Goal: Transaction & Acquisition: Purchase product/service

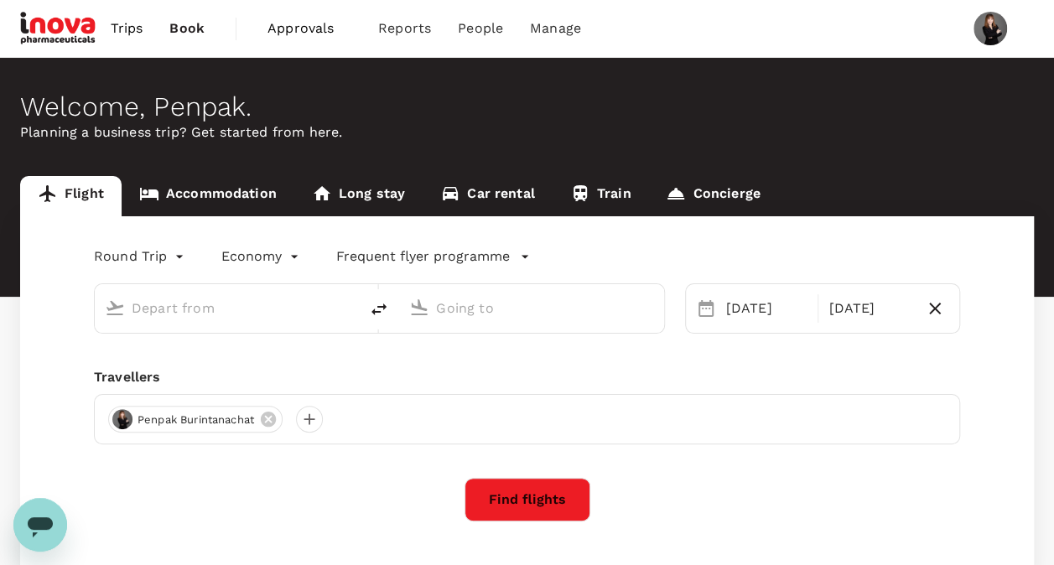
type input "Lampang (LPT)"
type input "[PERSON_NAME] Intl (DMK)"
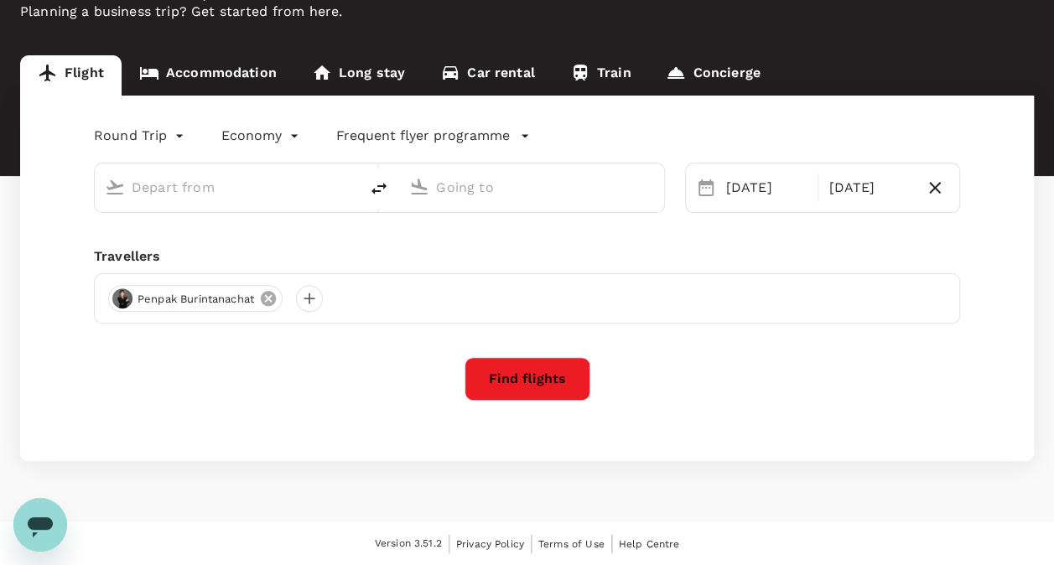
type input "Lampang (LPT)"
type input "[PERSON_NAME] Intl (DMK)"
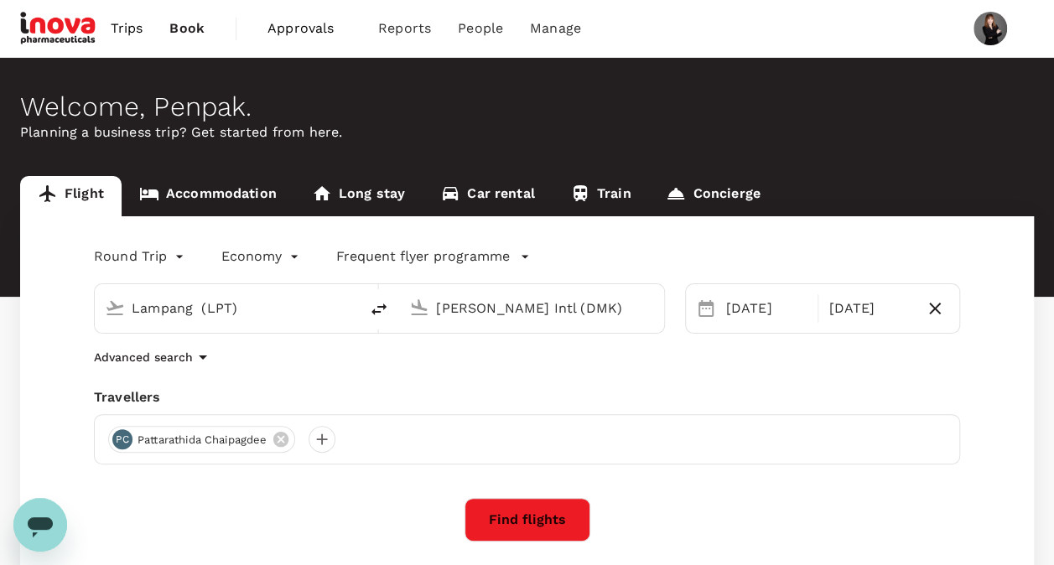
drag, startPoint x: 262, startPoint y: 308, endPoint x: 80, endPoint y: 307, distance: 182.8
click at [80, 307] on div "Lampang (LPT) Don Mueang Intl (DMK)" at bounding box center [369, 298] width 591 height 70
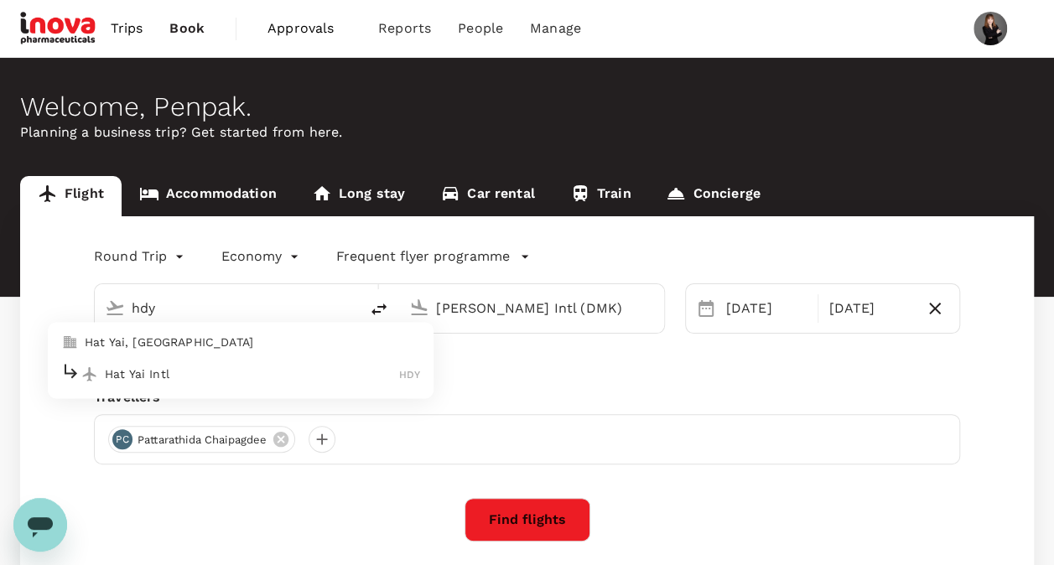
click at [131, 367] on p "Hat Yai Intl" at bounding box center [252, 373] width 294 height 17
type input "Hat Yai Intl (HDY)"
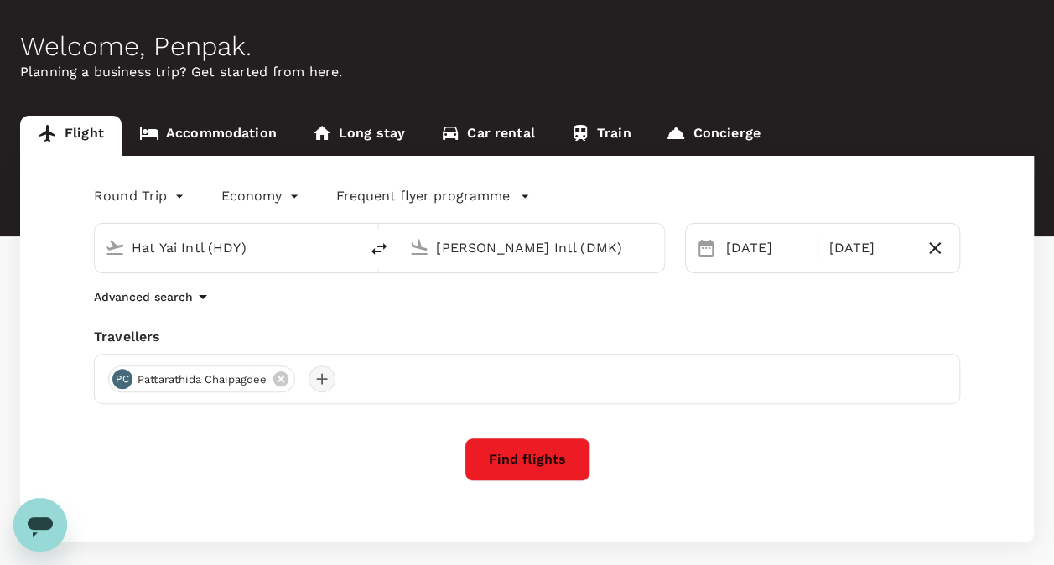
scroll to position [84, 0]
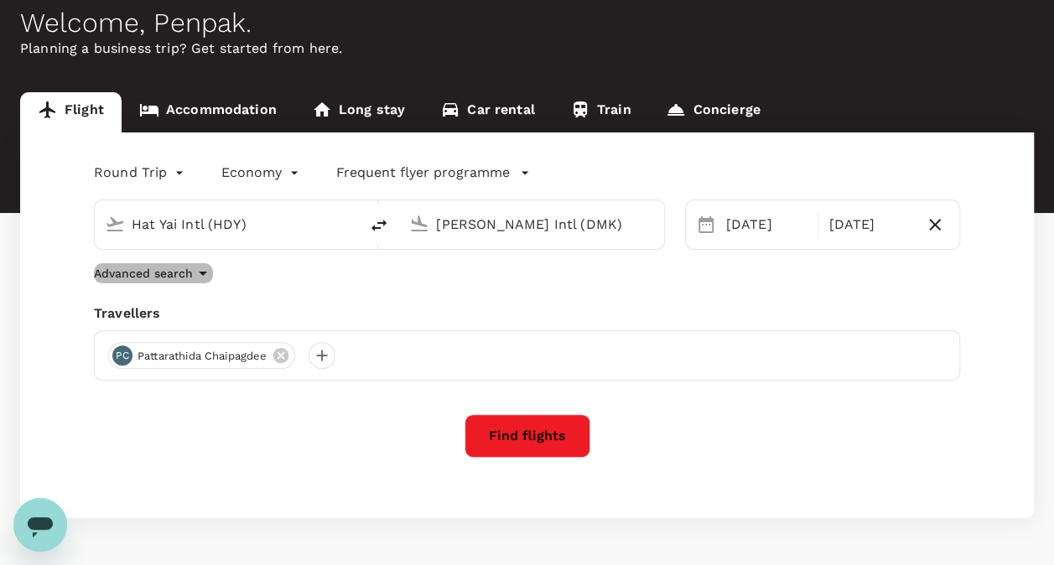
click at [199, 273] on icon "button" at bounding box center [203, 273] width 20 height 20
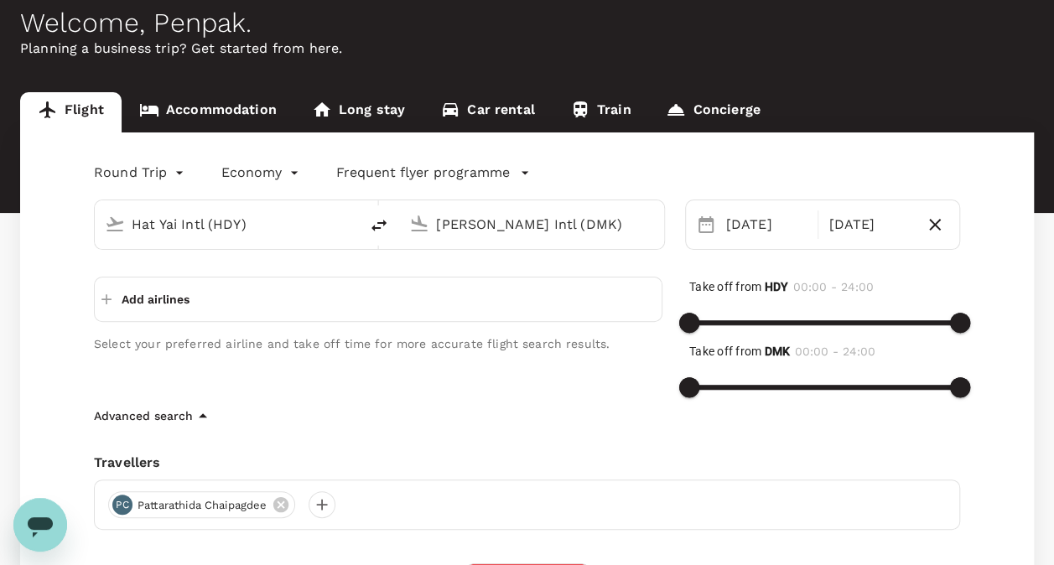
click at [188, 304] on p "Add airlines" at bounding box center [156, 299] width 68 height 17
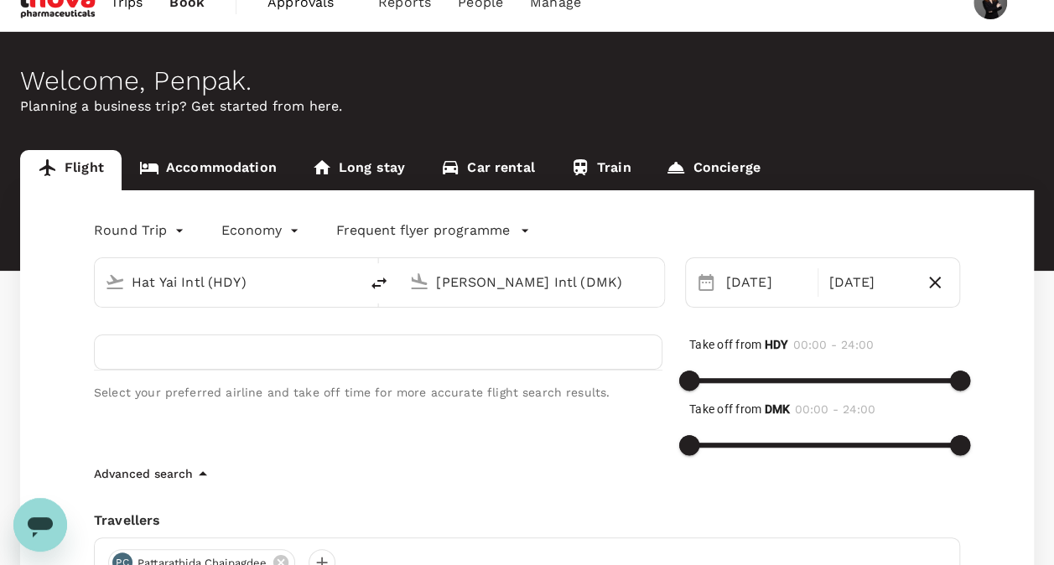
scroll to position [0, 0]
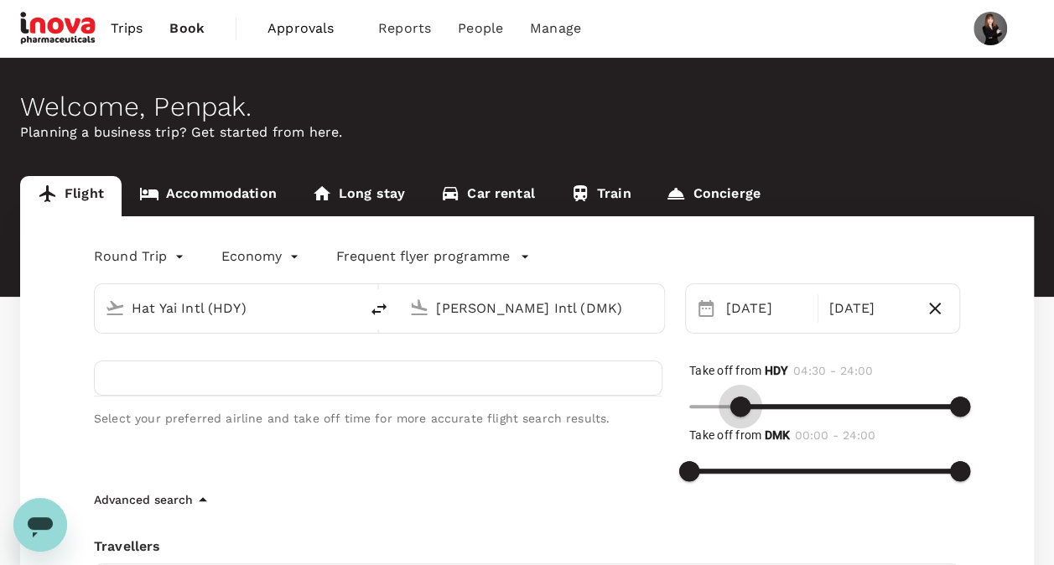
drag, startPoint x: 692, startPoint y: 401, endPoint x: 741, endPoint y: 403, distance: 48.7
click at [741, 403] on span at bounding box center [740, 407] width 20 height 20
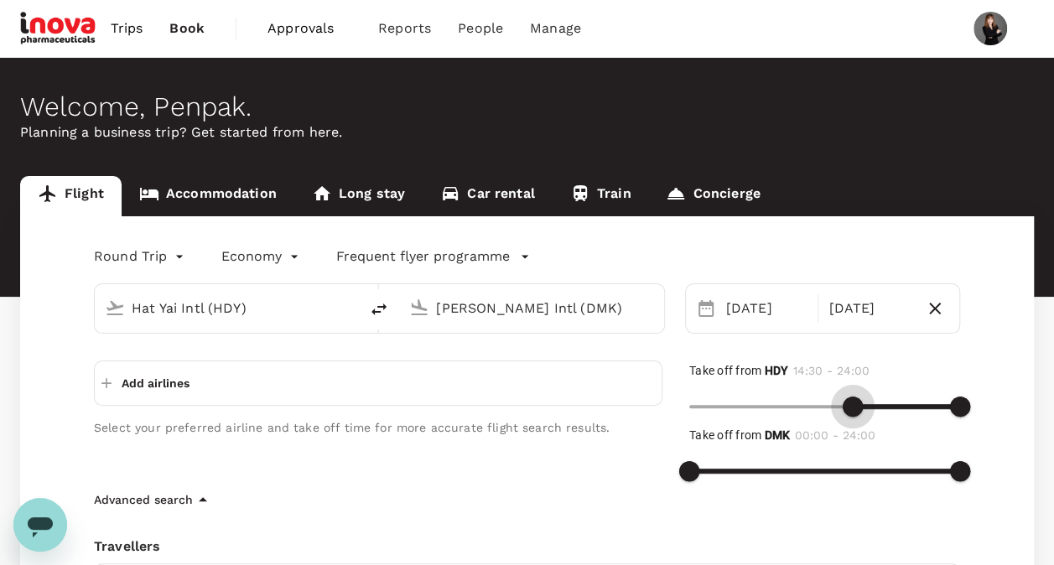
type input "900"
drag, startPoint x: 738, startPoint y: 399, endPoint x: 858, endPoint y: 405, distance: 120.9
click at [858, 405] on span at bounding box center [858, 407] width 20 height 20
type input "1050"
drag, startPoint x: 959, startPoint y: 404, endPoint x: 884, endPoint y: 407, distance: 74.7
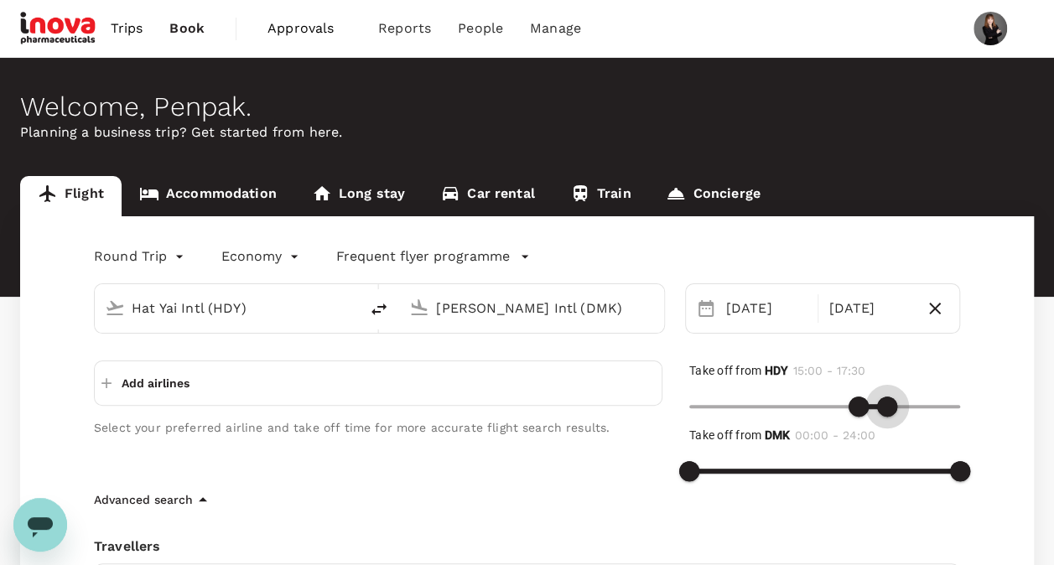
click at [884, 407] on span at bounding box center [887, 407] width 20 height 20
click at [365, 382] on div "Add airlines" at bounding box center [378, 382] width 568 height 45
type input "1050"
drag, startPoint x: 692, startPoint y: 470, endPoint x: 885, endPoint y: 483, distance: 193.2
click at [885, 481] on span at bounding box center [887, 471] width 20 height 20
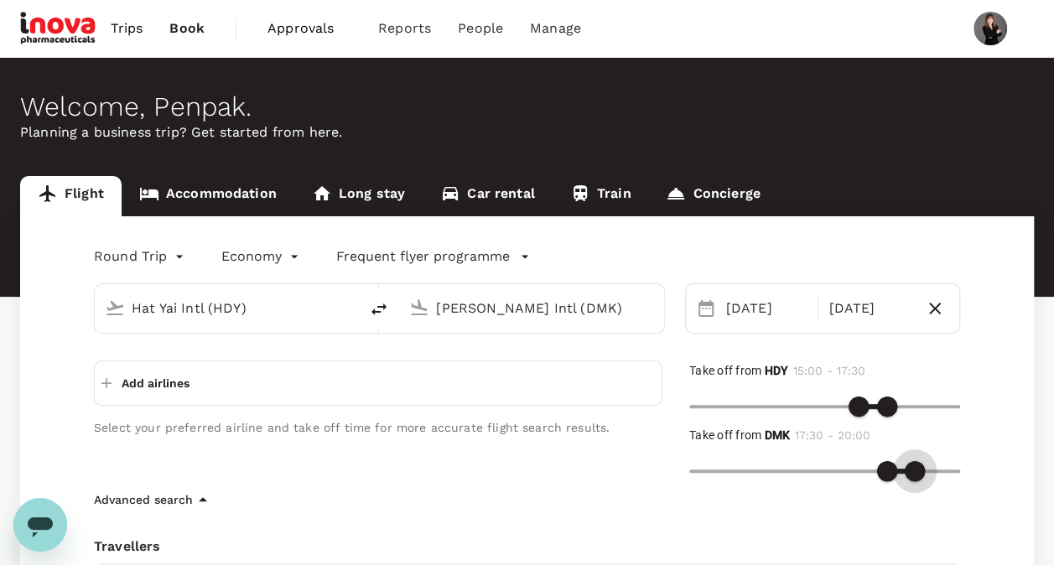
type input "1170"
drag, startPoint x: 956, startPoint y: 469, endPoint x: 911, endPoint y: 471, distance: 44.5
click at [911, 471] on span at bounding box center [909, 471] width 20 height 20
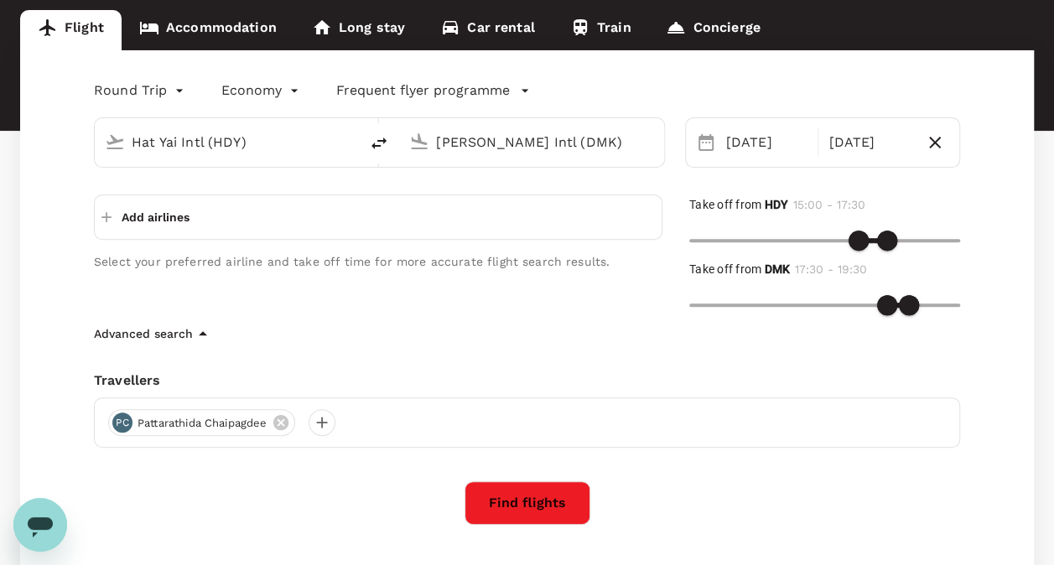
scroll to position [168, 0]
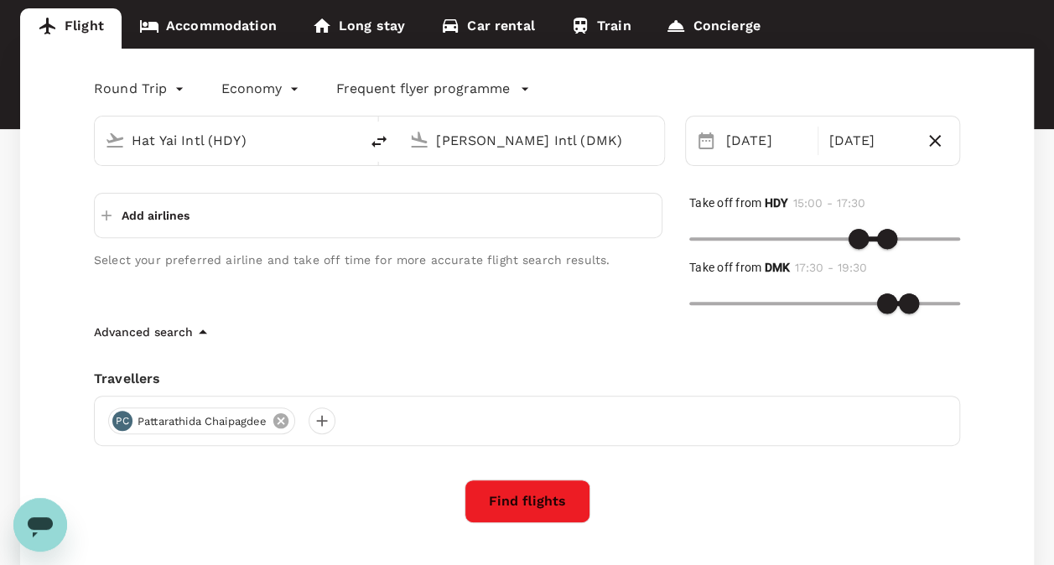
click at [282, 421] on icon at bounding box center [281, 421] width 18 height 18
click at [237, 422] on div at bounding box center [527, 421] width 866 height 50
click at [122, 421] on div at bounding box center [121, 420] width 27 height 27
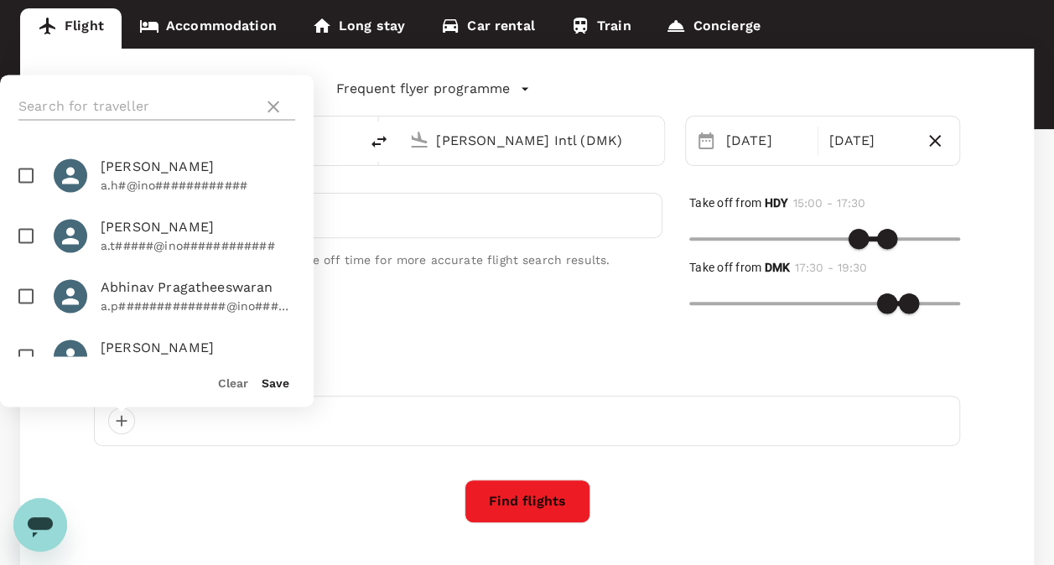
click at [175, 99] on input "text" at bounding box center [137, 106] width 238 height 27
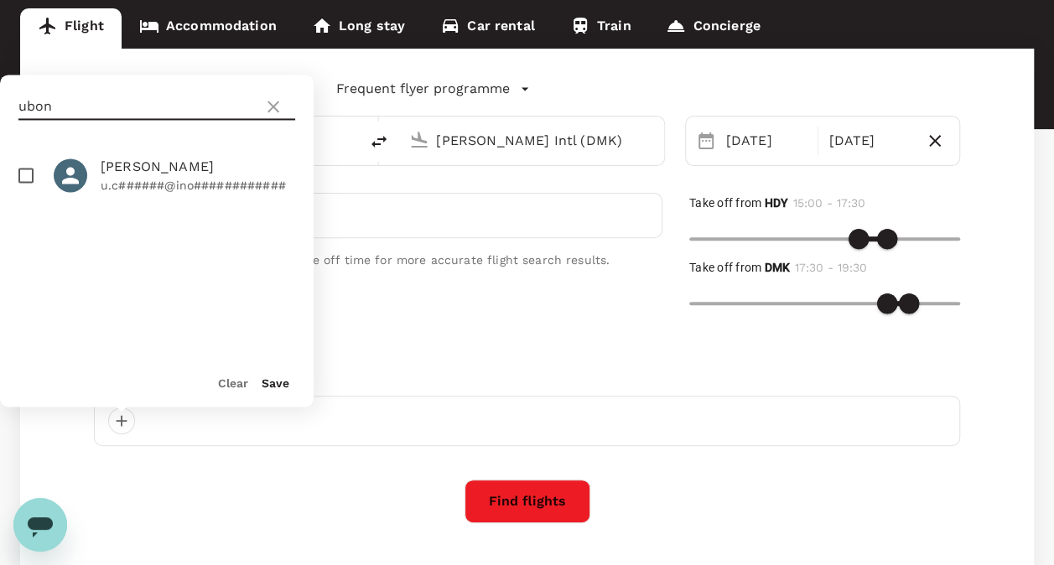
type input "ubon"
click at [188, 191] on p "u.c######@ino############" at bounding box center [198, 185] width 194 height 17
checkbox input "true"
click at [273, 386] on button "Save" at bounding box center [276, 382] width 28 height 13
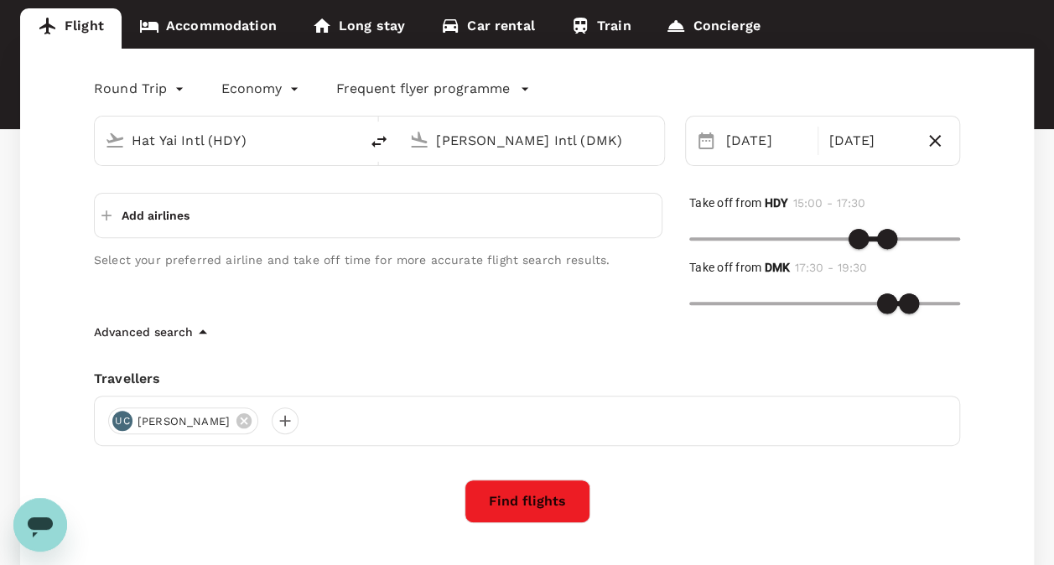
click at [145, 215] on p "Add airlines" at bounding box center [156, 215] width 68 height 17
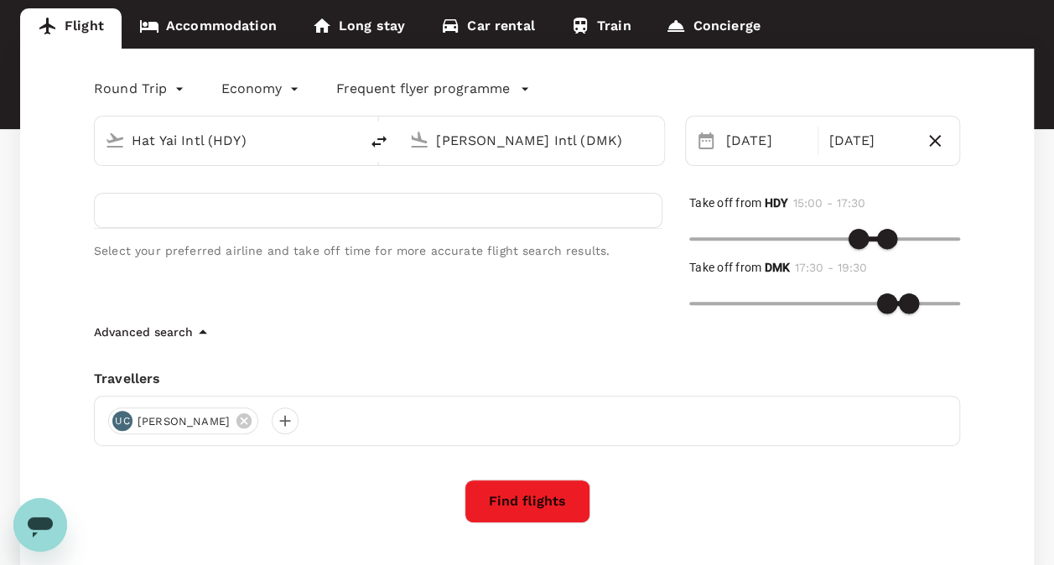
click at [397, 334] on div "Advanced search" at bounding box center [527, 332] width 866 height 20
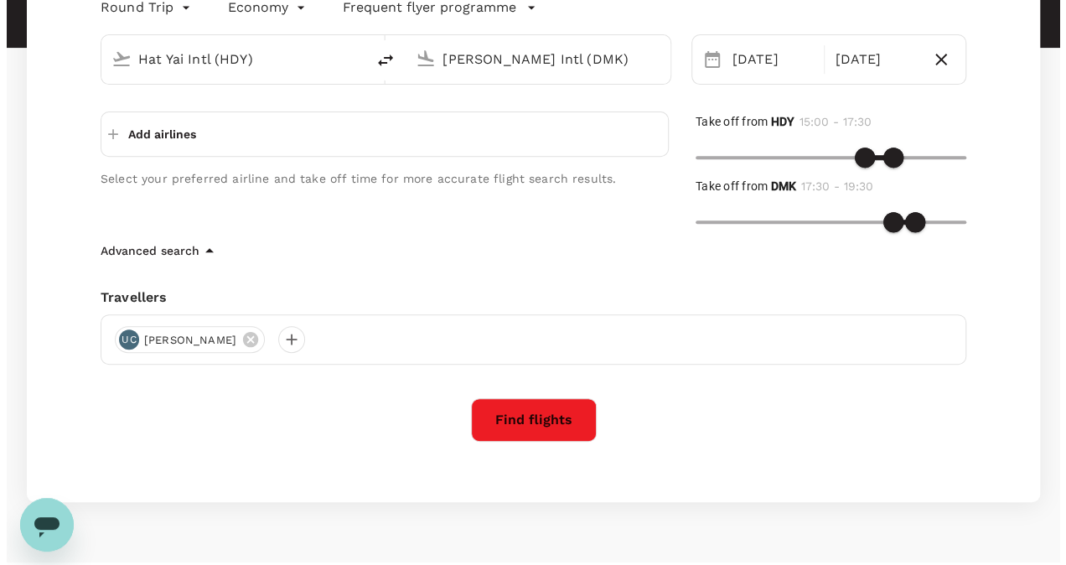
scroll to position [251, 0]
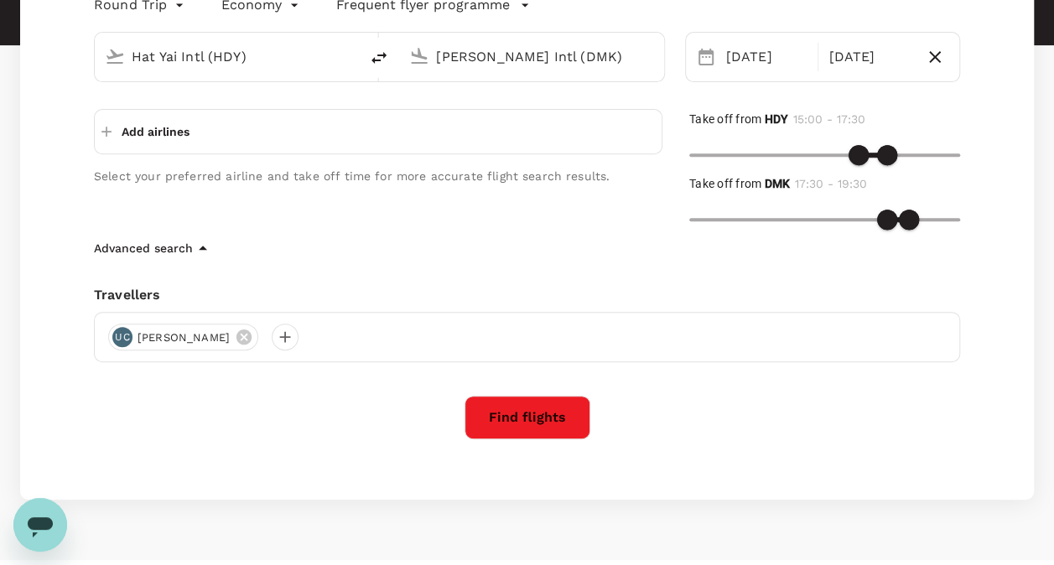
click at [552, 417] on button "Find flights" at bounding box center [527, 418] width 126 height 44
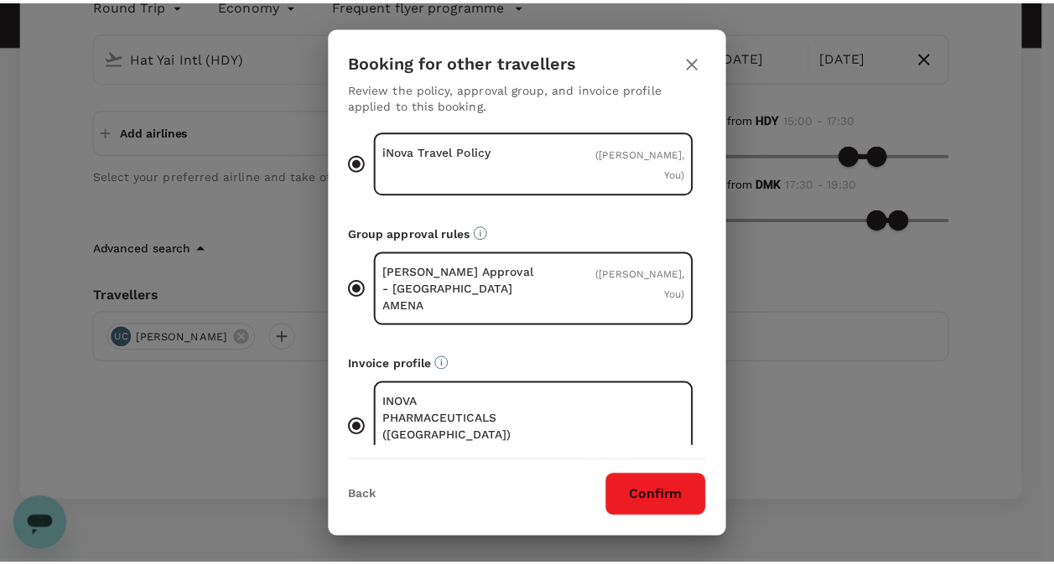
scroll to position [54, 0]
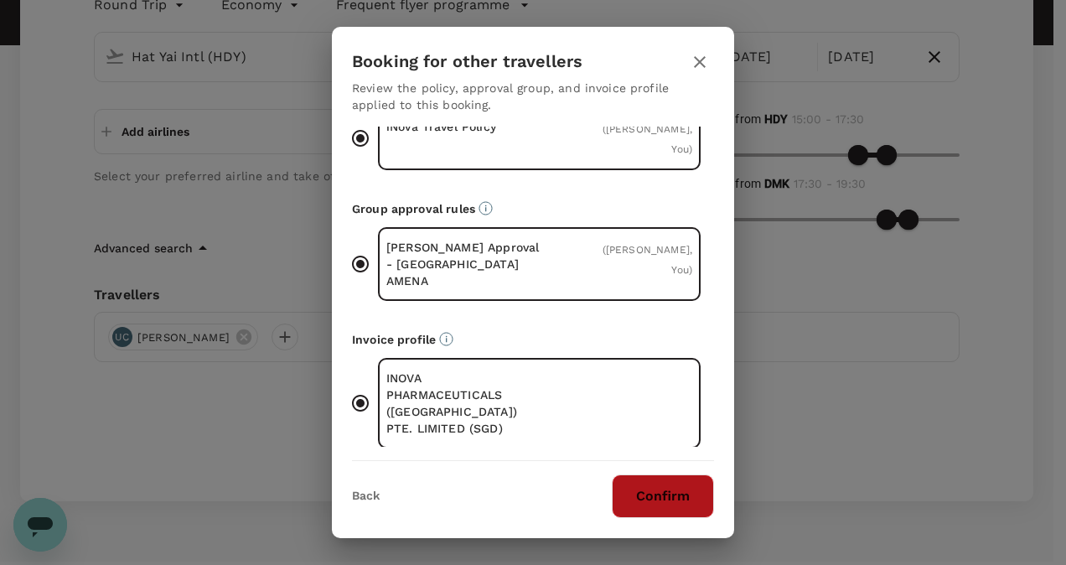
click at [656, 501] on button "Confirm" at bounding box center [663, 496] width 102 height 44
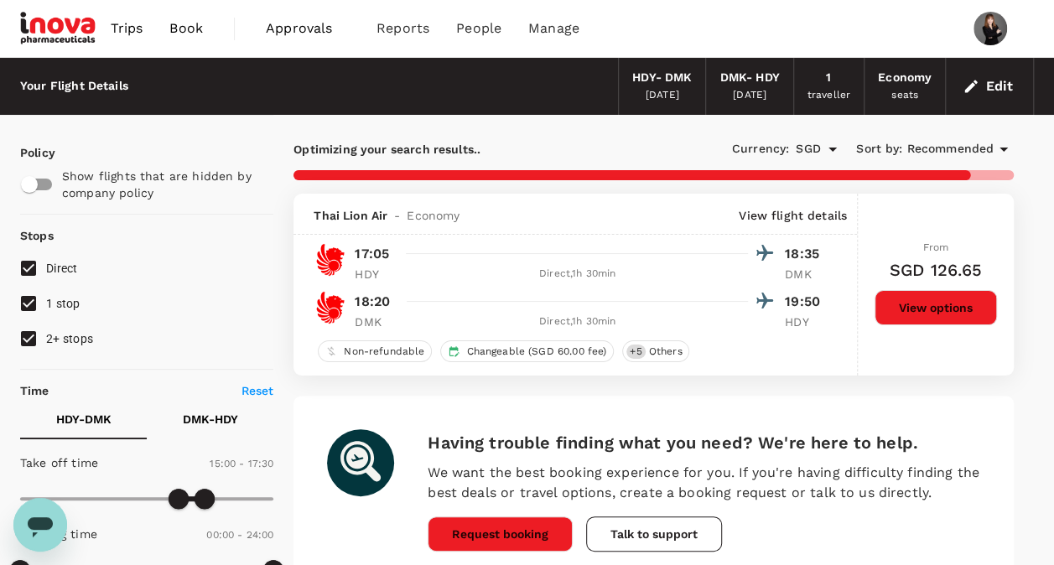
type input "355"
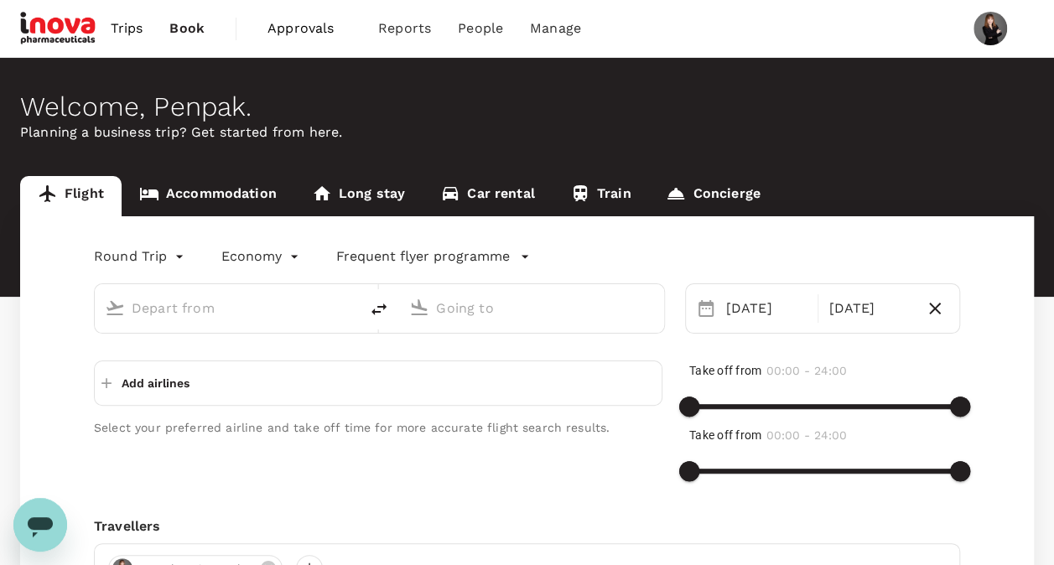
type input "Hat Yai Intl (HDY)"
type input "Don Mueang Intl (DMK)"
type input "Hat Yai Intl (HDY)"
type input "Don Mueang Intl (DMK)"
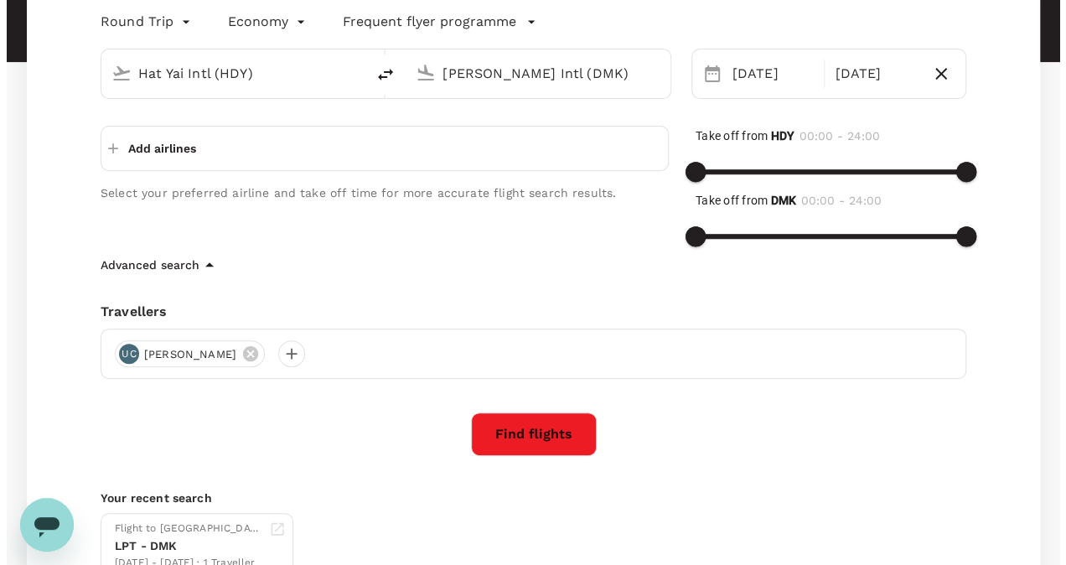
scroll to position [251, 0]
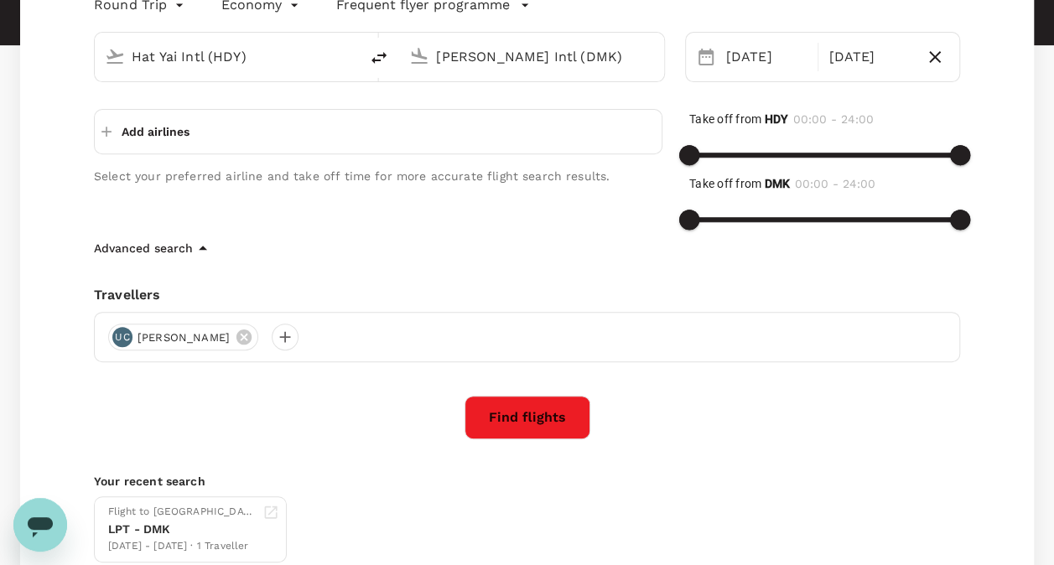
click at [524, 420] on button "Find flights" at bounding box center [527, 418] width 126 height 44
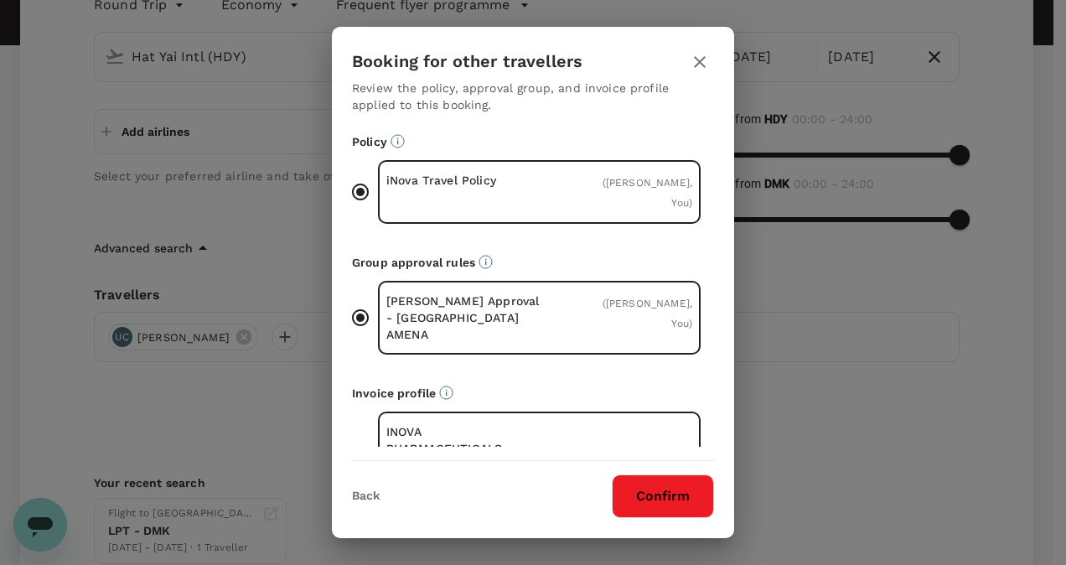
scroll to position [54, 0]
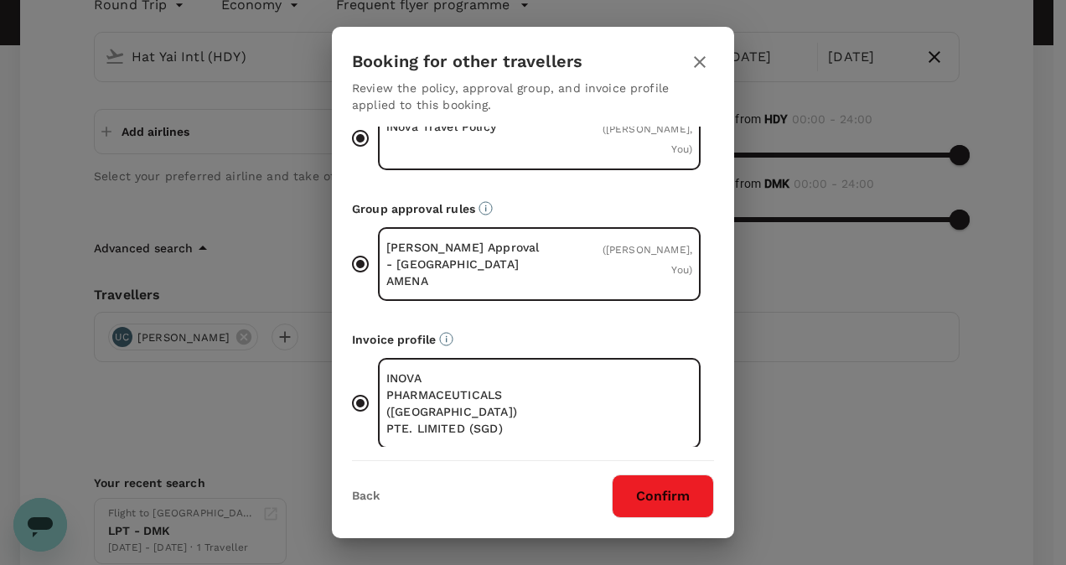
click at [360, 392] on input "INOVA PHARMACEUTICALS (SINGAPORE) PTE. LIMITED (SGD)" at bounding box center [360, 403] width 35 height 35
click at [364, 393] on input "INOVA PHARMACEUTICALS (SINGAPORE) PTE. LIMITED (SGD)" at bounding box center [360, 403] width 35 height 35
click at [367, 395] on input "INOVA PHARMACEUTICALS (SINGAPORE) PTE. LIMITED (SGD)" at bounding box center [360, 403] width 35 height 35
click at [365, 257] on input "Jittima Approval - Thailand AMENA ( Ubonrat Chusong, You )" at bounding box center [360, 263] width 35 height 35
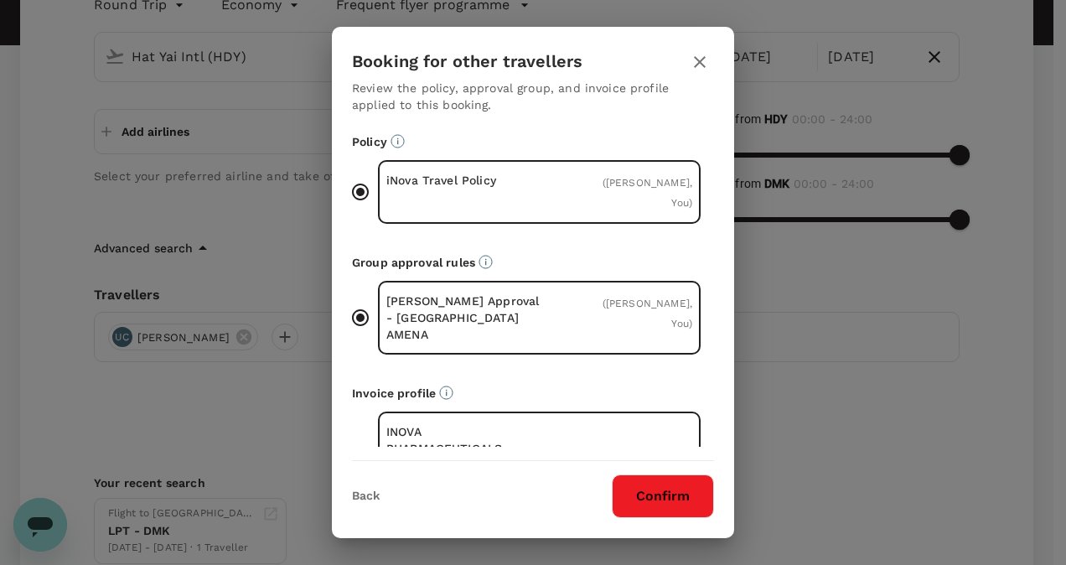
drag, startPoint x: 357, startPoint y: 196, endPoint x: 411, endPoint y: 204, distance: 54.2
click at [357, 196] on input "iNova Travel Policy ( Ubonrat Chusong, You )" at bounding box center [360, 191] width 35 height 35
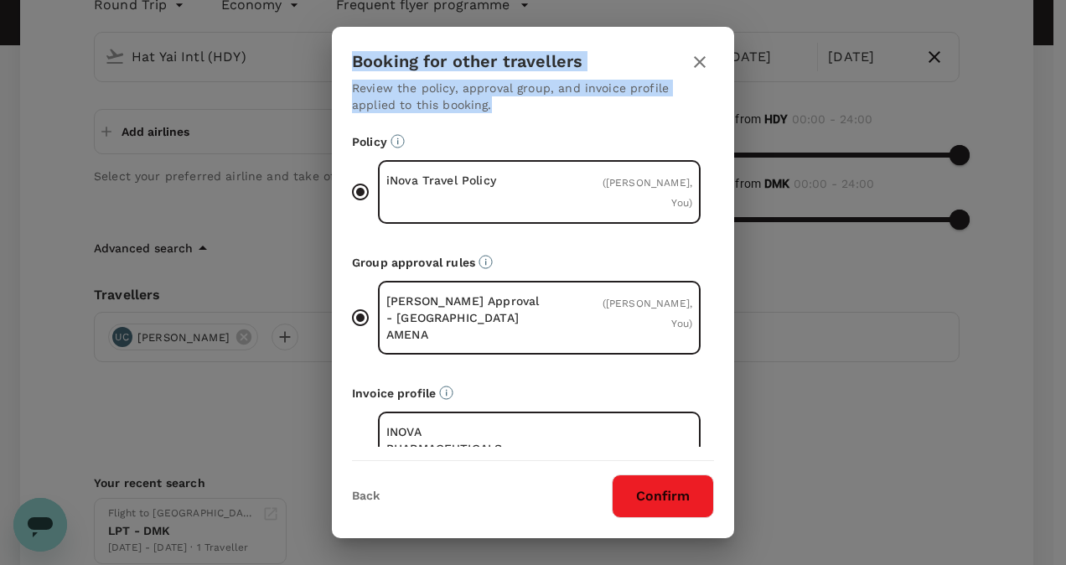
drag, startPoint x: 352, startPoint y: 62, endPoint x: 459, endPoint y: 101, distance: 114.3
click at [459, 101] on h2 "Booking for other travellers Review the policy, approval group, and invoice pro…" at bounding box center [533, 87] width 402 height 80
drag, startPoint x: 459, startPoint y: 101, endPoint x: 410, endPoint y: 94, distance: 50.0
copy h2 "Booking for other travellers Review the policy, approval group, and invoice pro…"
click at [360, 189] on input "iNova Travel Policy ( Ubonrat Chusong, You )" at bounding box center [360, 191] width 35 height 35
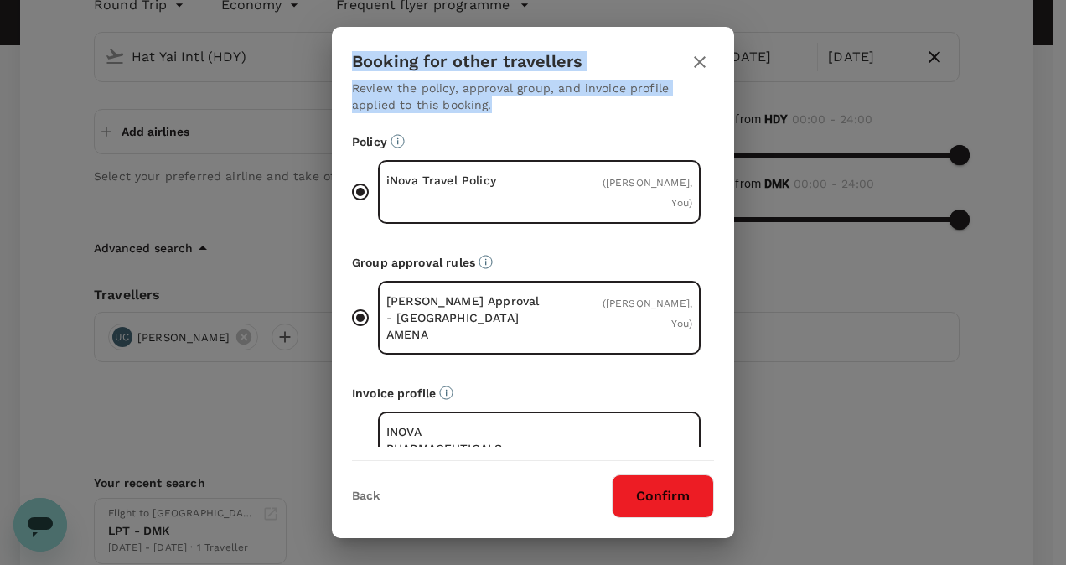
click at [367, 314] on input "Jittima Approval - Thailand AMENA ( Ubonrat Chusong, You )" at bounding box center [360, 317] width 35 height 35
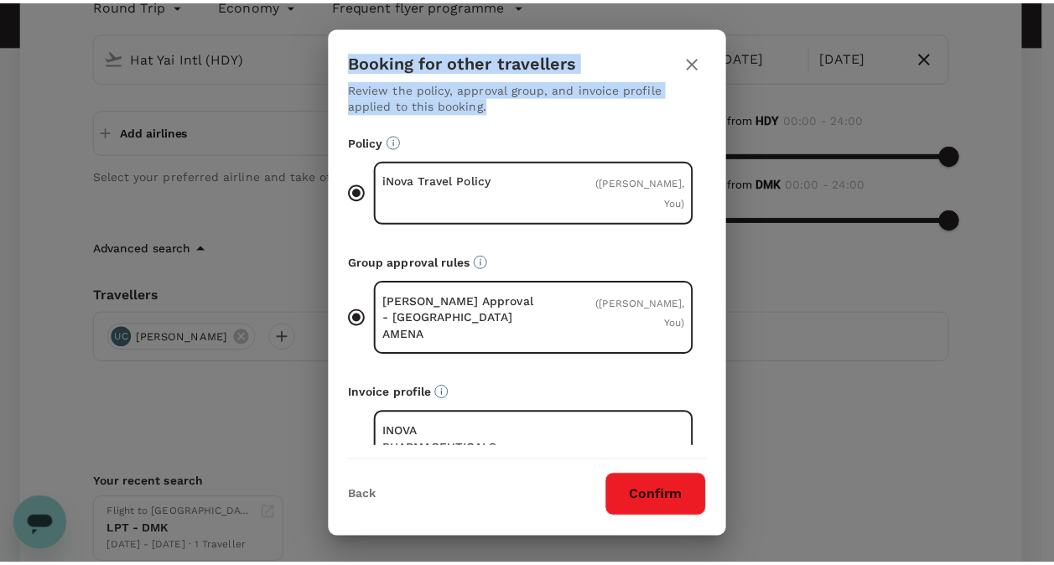
scroll to position [54, 0]
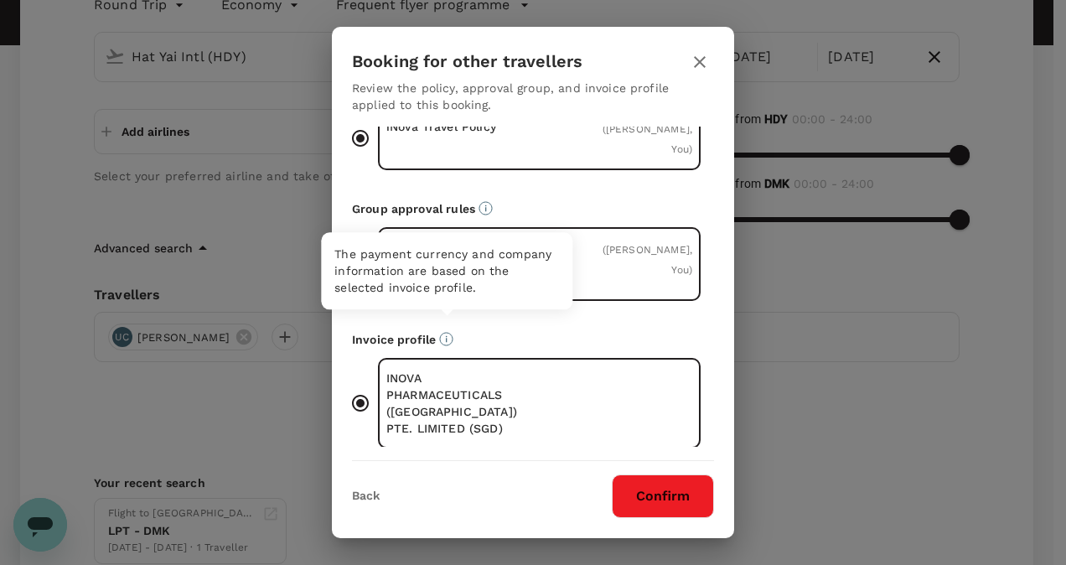
click at [449, 332] on icon "The payment currency and company information are based on the selected invoice …" at bounding box center [446, 339] width 14 height 14
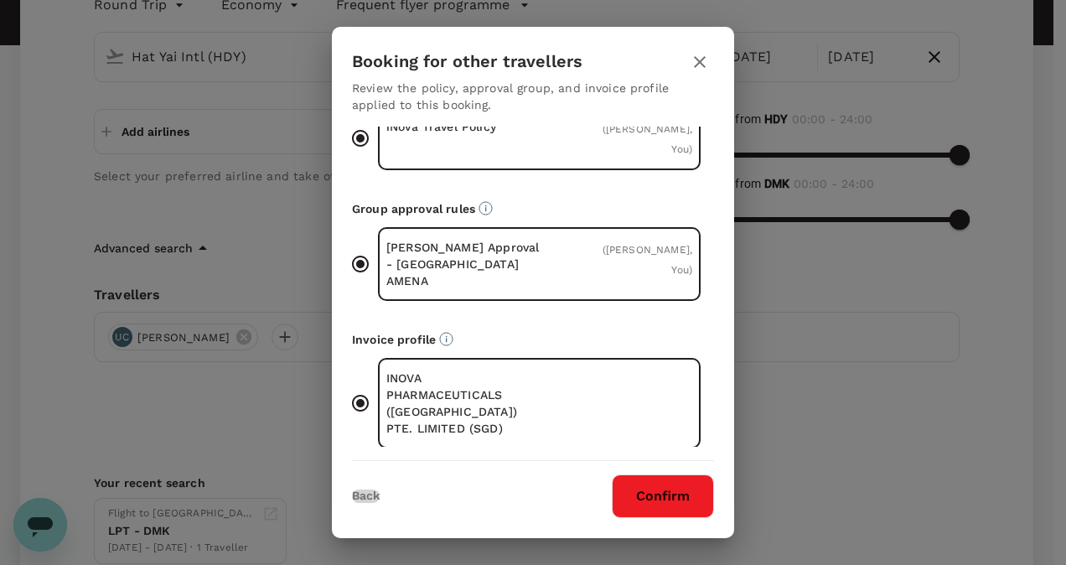
click at [372, 496] on button "Back" at bounding box center [366, 496] width 28 height 13
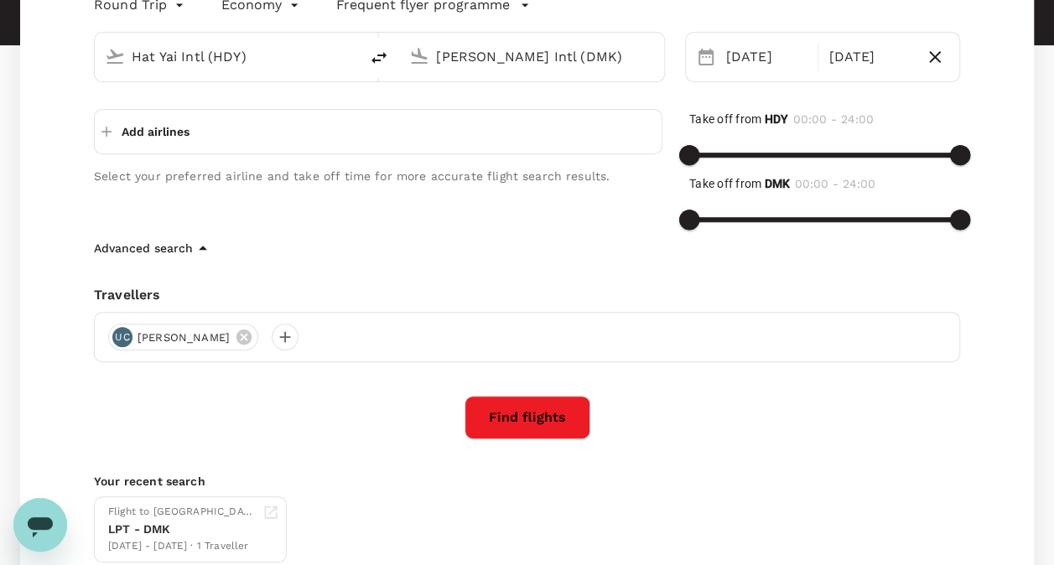
click at [195, 246] on icon "button" at bounding box center [203, 248] width 20 height 20
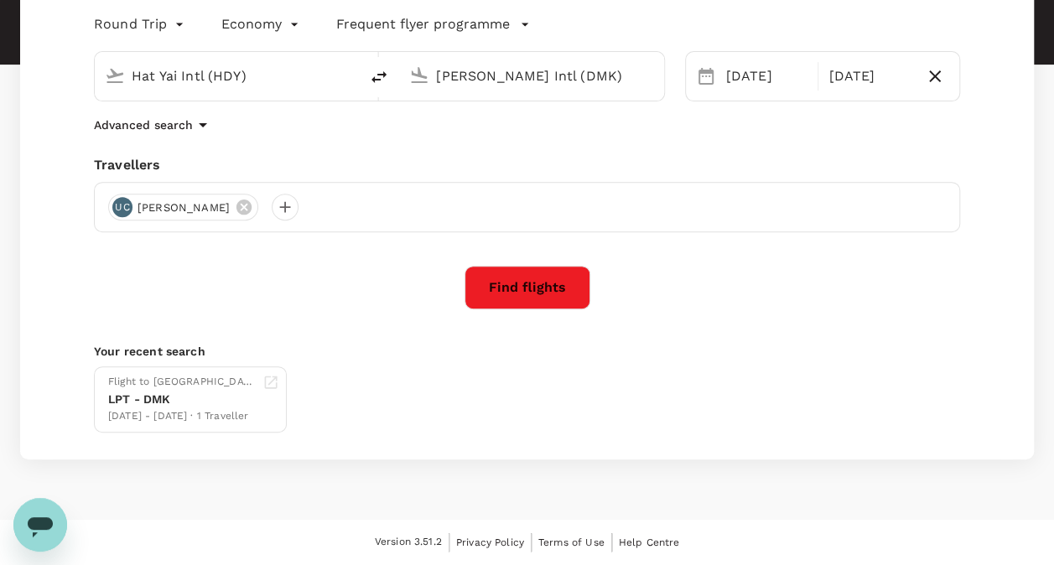
scroll to position [230, 0]
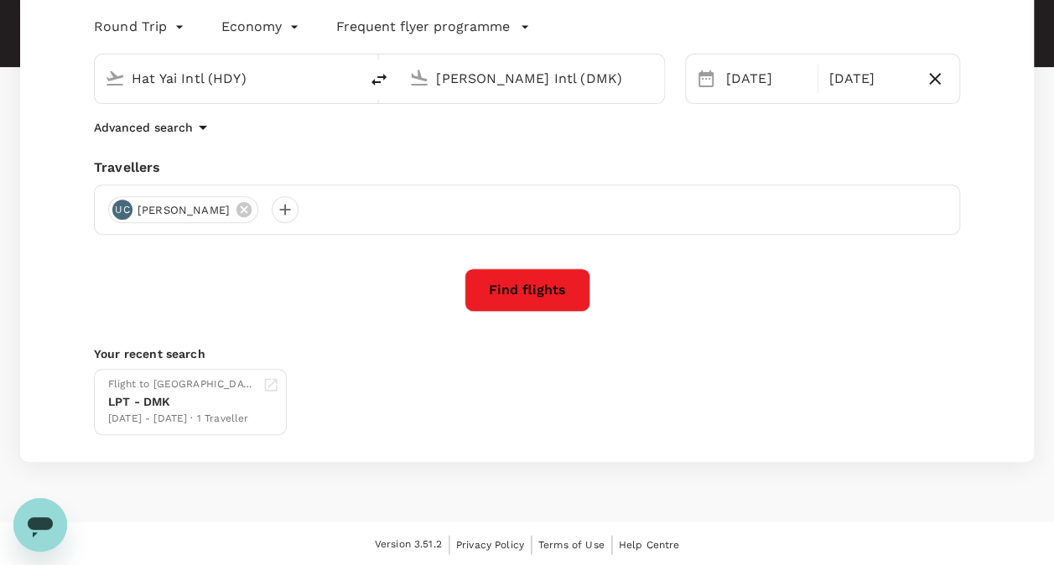
click at [195, 132] on icon "button" at bounding box center [203, 127] width 20 height 20
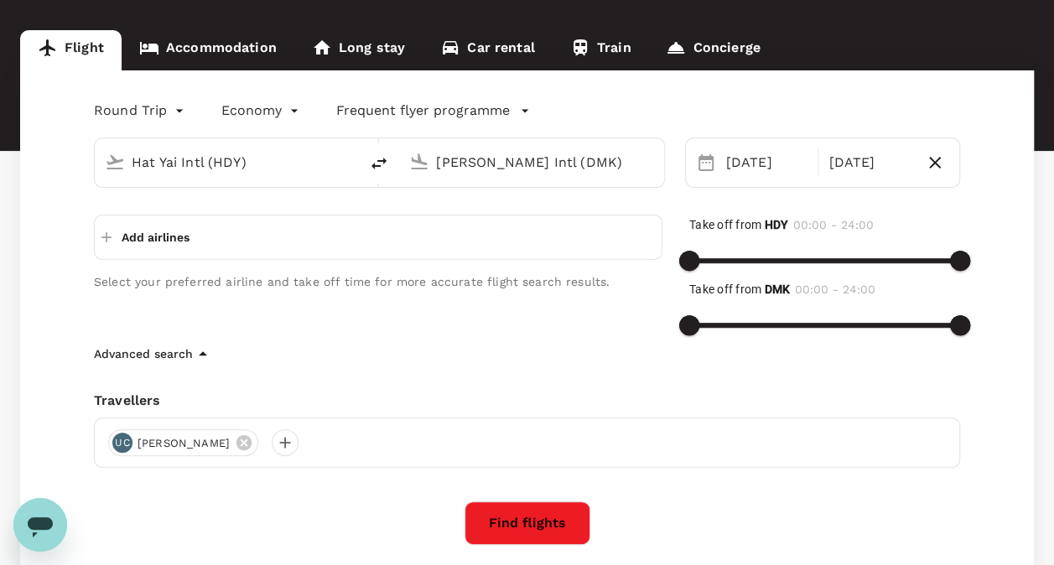
scroll to position [0, 0]
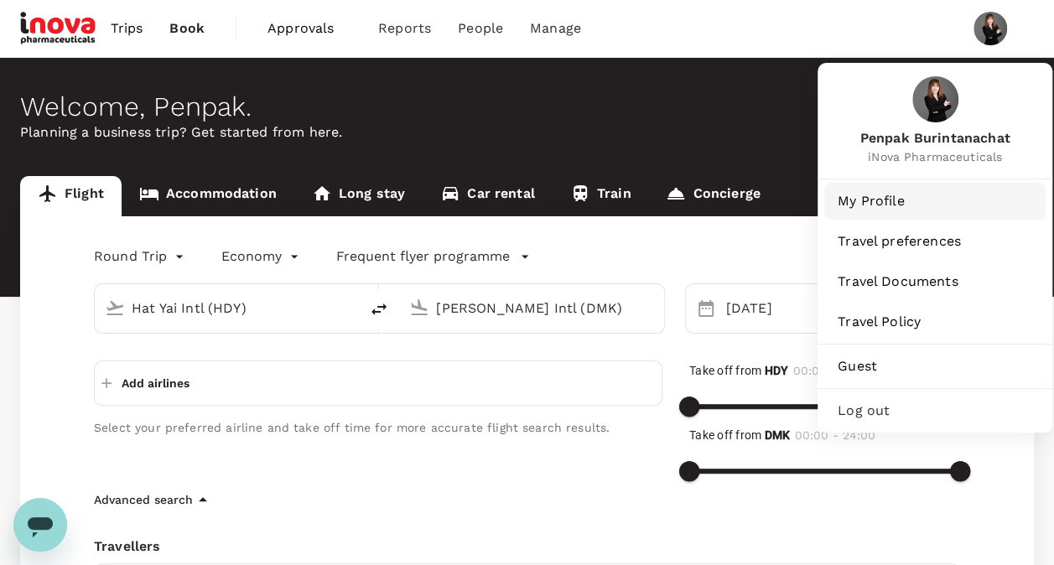
click at [873, 199] on span "My Profile" at bounding box center [934, 201] width 194 height 20
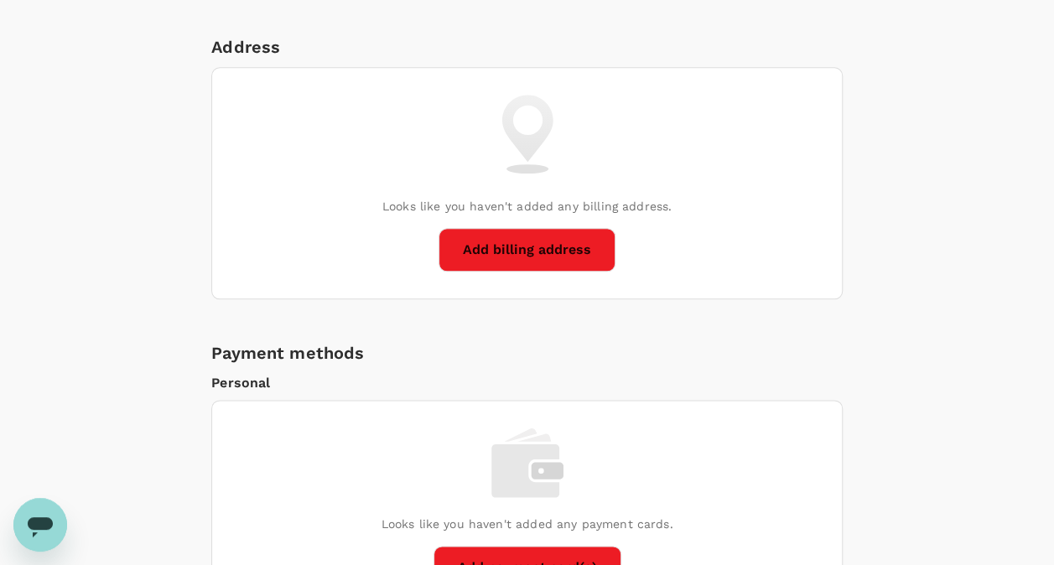
scroll to position [754, 0]
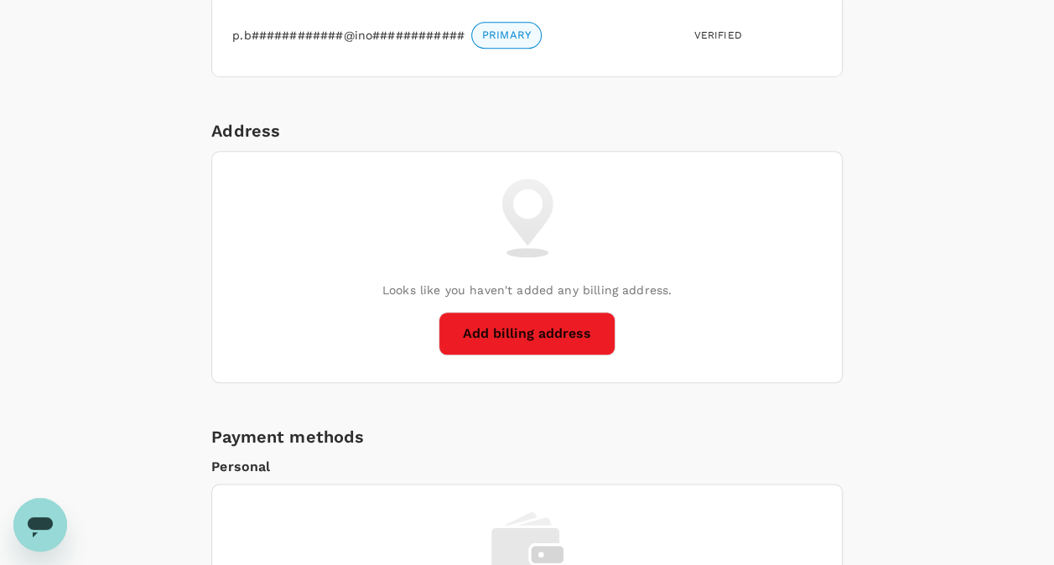
click at [557, 331] on button "Add billing address" at bounding box center [526, 334] width 177 height 44
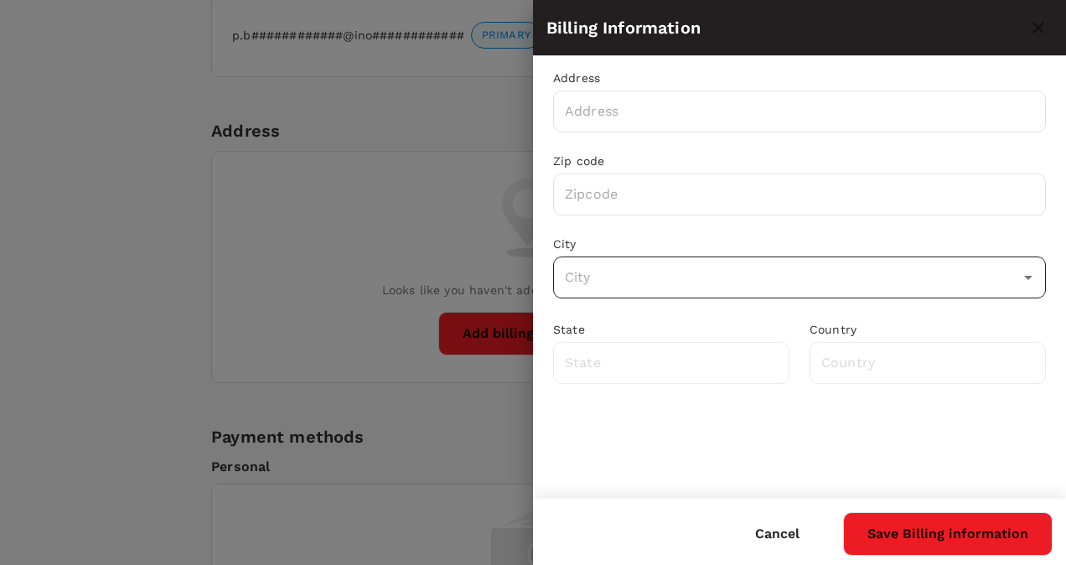
click at [619, 283] on input "text" at bounding box center [787, 278] width 453 height 32
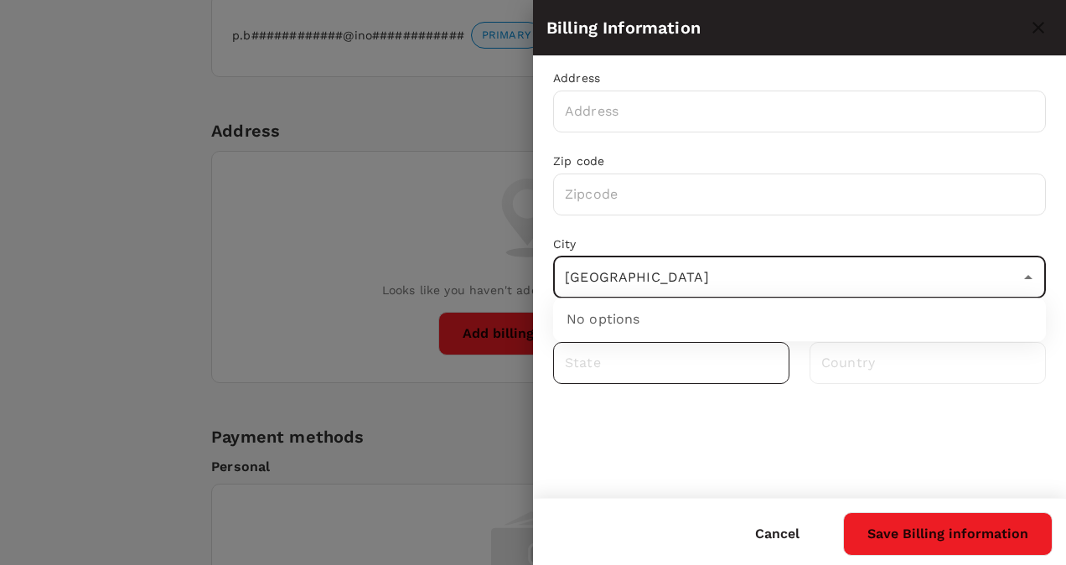
type input "ิBangkok"
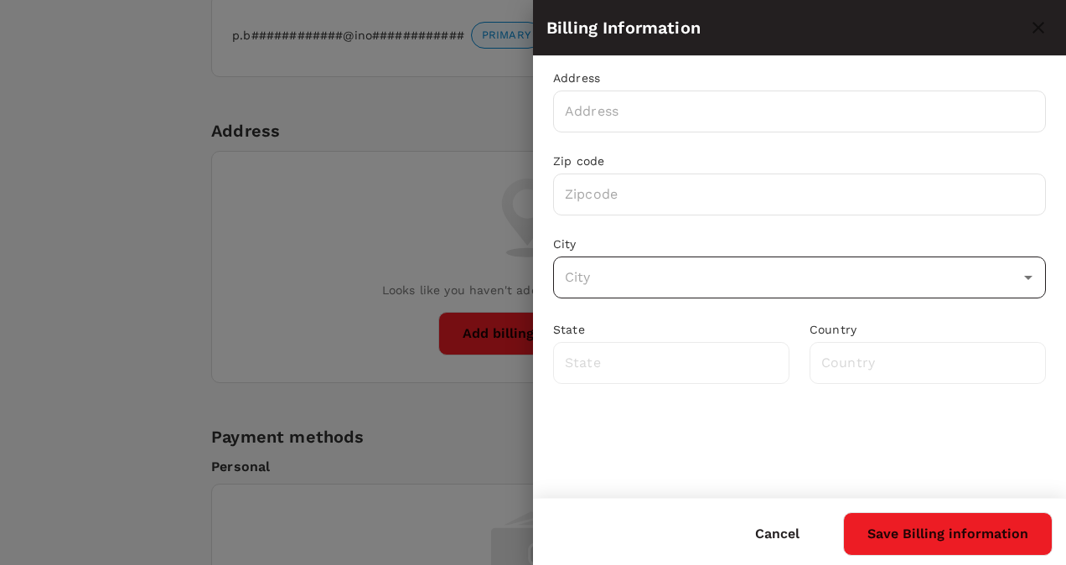
click at [869, 287] on input "text" at bounding box center [787, 278] width 453 height 32
click at [1037, 272] on icon "Open" at bounding box center [1029, 277] width 20 height 20
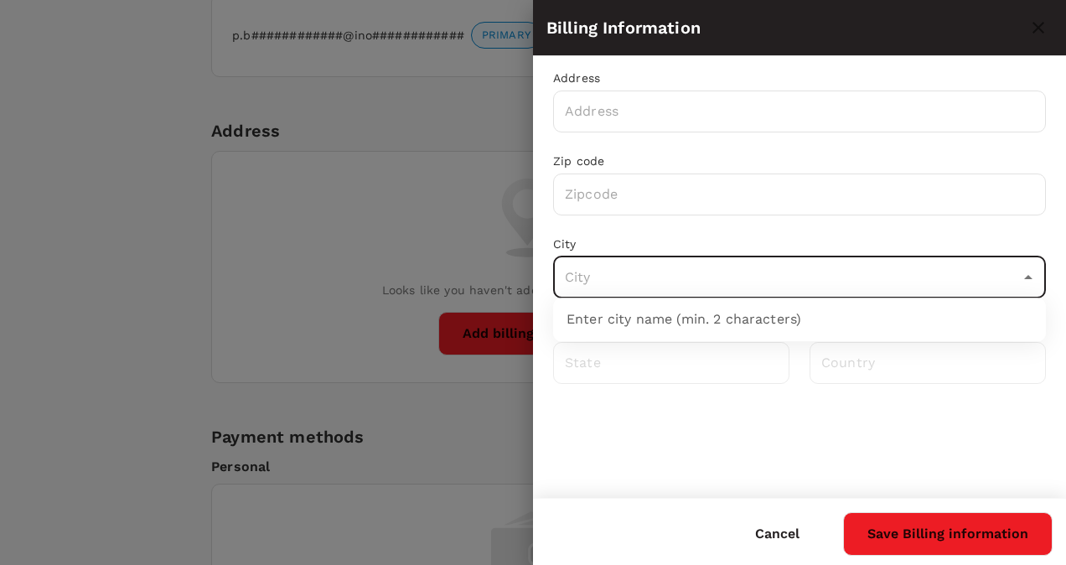
click at [695, 285] on input "text" at bounding box center [787, 278] width 453 height 32
type input "ฺBKK"
click at [677, 277] on input "text" at bounding box center [787, 278] width 453 height 32
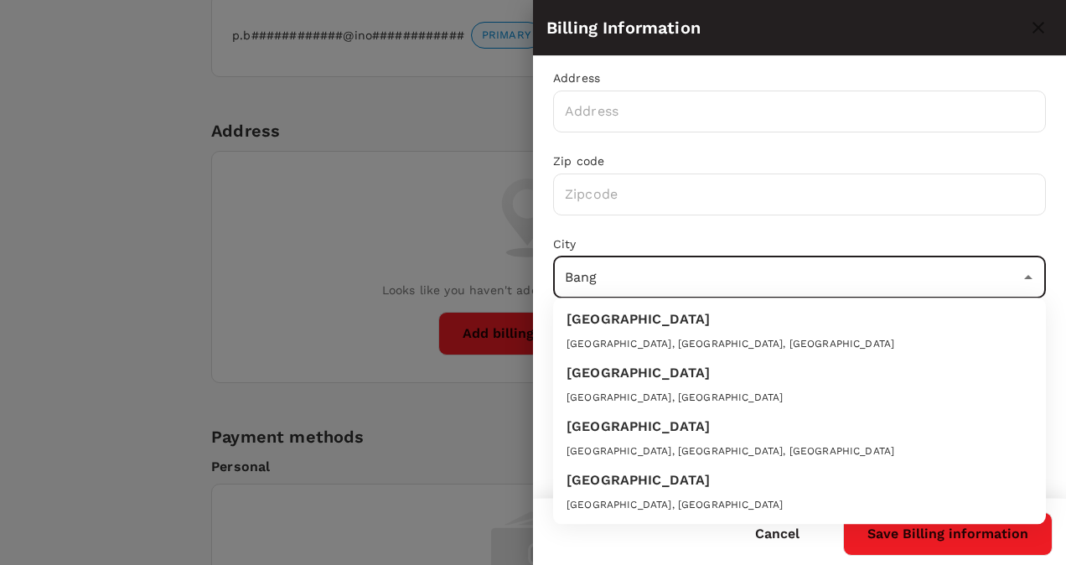
click at [672, 384] on div "Bangkok" at bounding box center [800, 376] width 466 height 27
type input "Bangkok"
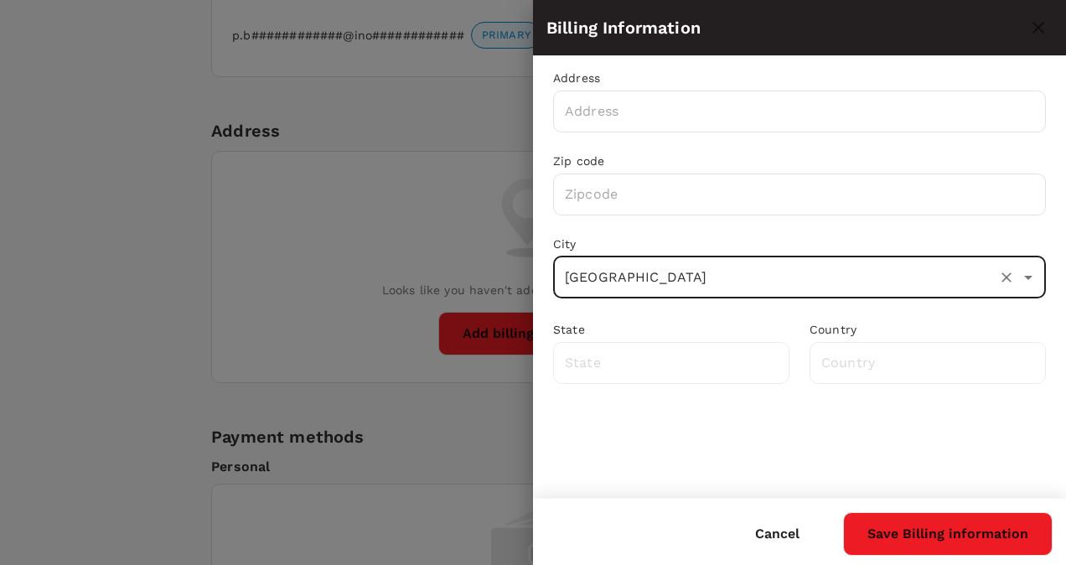
type input "Bangkok"
type input "Thailand"
type input "Bangkok"
click at [898, 529] on button "Save Billing information" at bounding box center [948, 534] width 210 height 44
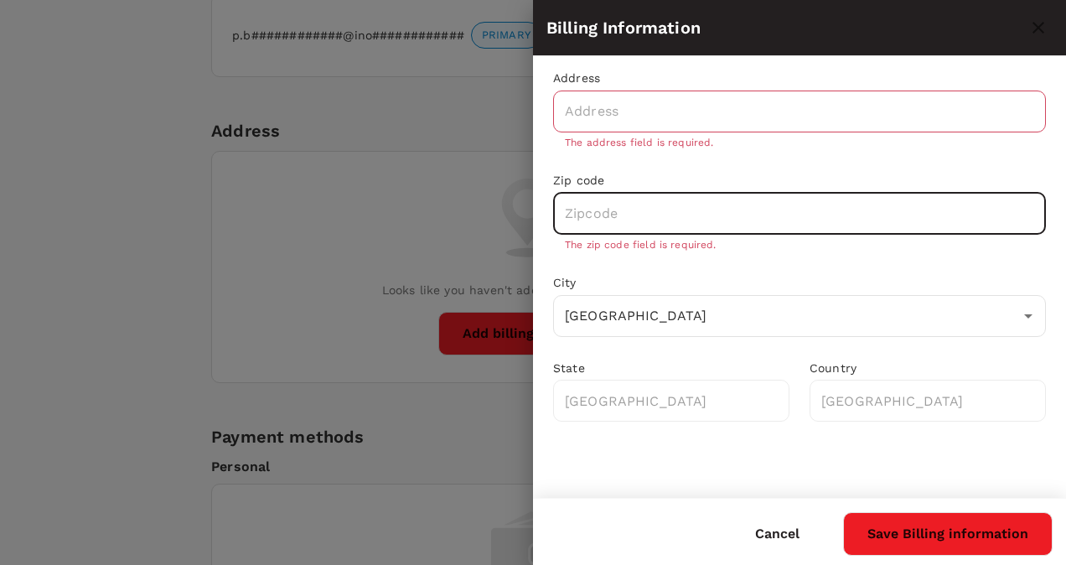
click at [639, 210] on input "text" at bounding box center [799, 214] width 493 height 42
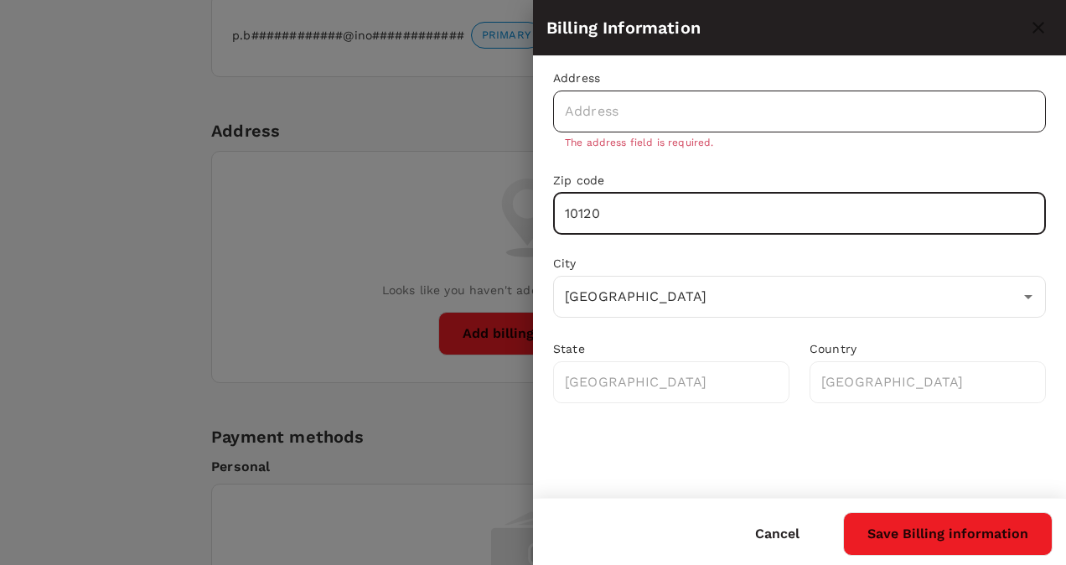
type input "10120"
click at [611, 101] on input "text" at bounding box center [799, 112] width 493 height 42
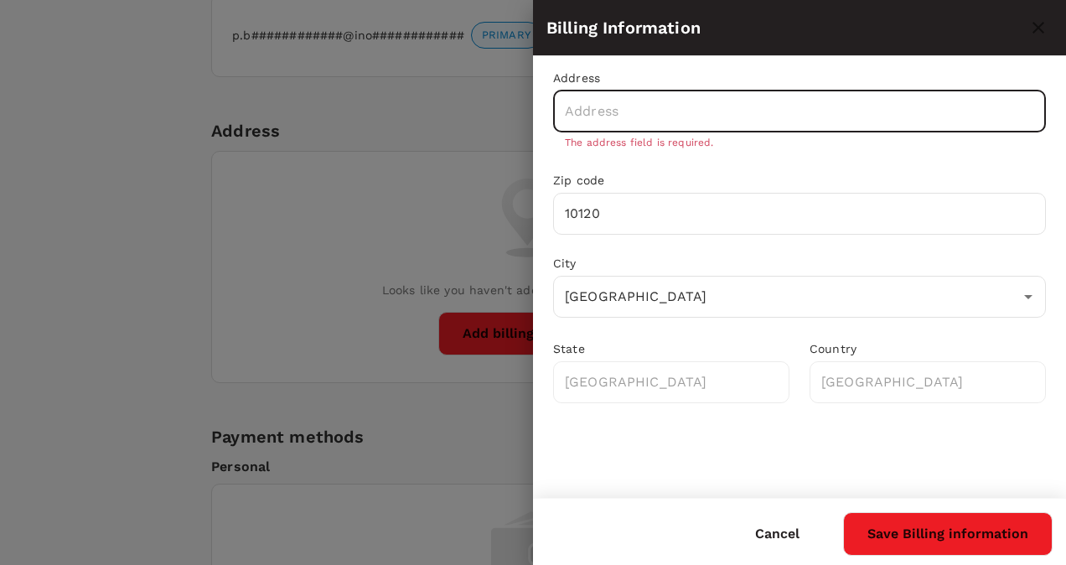
click at [936, 541] on button "Save Billing information" at bounding box center [948, 534] width 210 height 44
click at [718, 112] on input "text" at bounding box center [799, 112] width 493 height 42
type input "93/40 Yannawa"
click at [916, 526] on button "Save Billing information" at bounding box center [948, 534] width 210 height 44
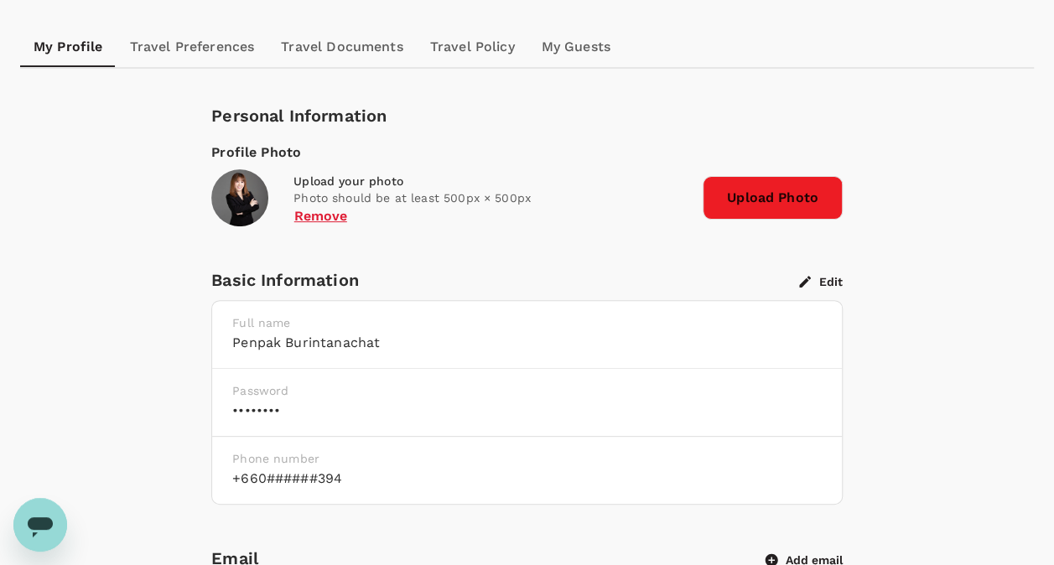
scroll to position [168, 0]
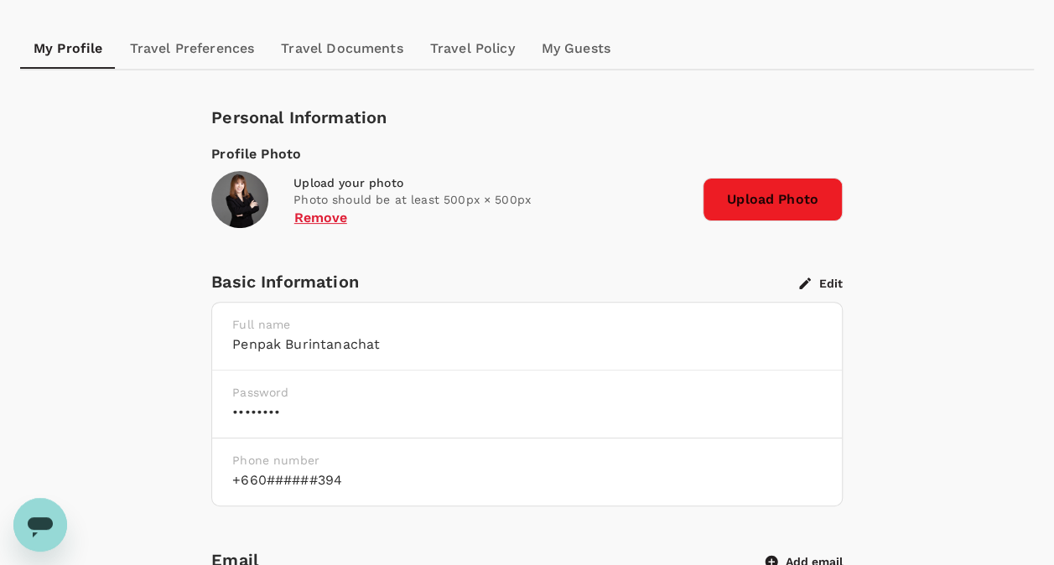
click at [183, 50] on link "Travel Preferences" at bounding box center [193, 49] width 152 height 40
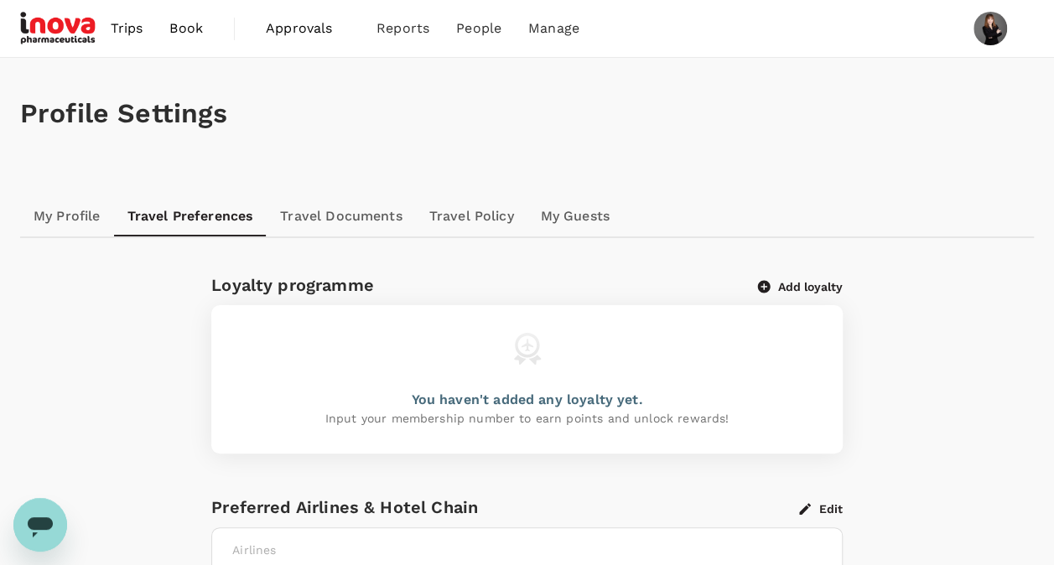
click at [308, 23] on span "Approvals" at bounding box center [308, 28] width 84 height 20
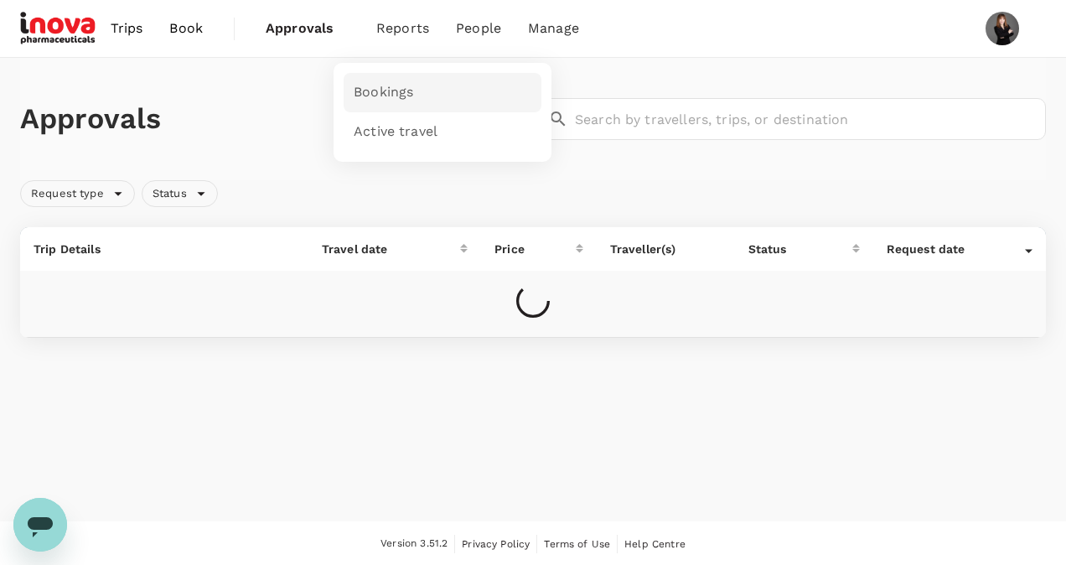
click at [411, 94] on span "Bookings" at bounding box center [384, 92] width 60 height 19
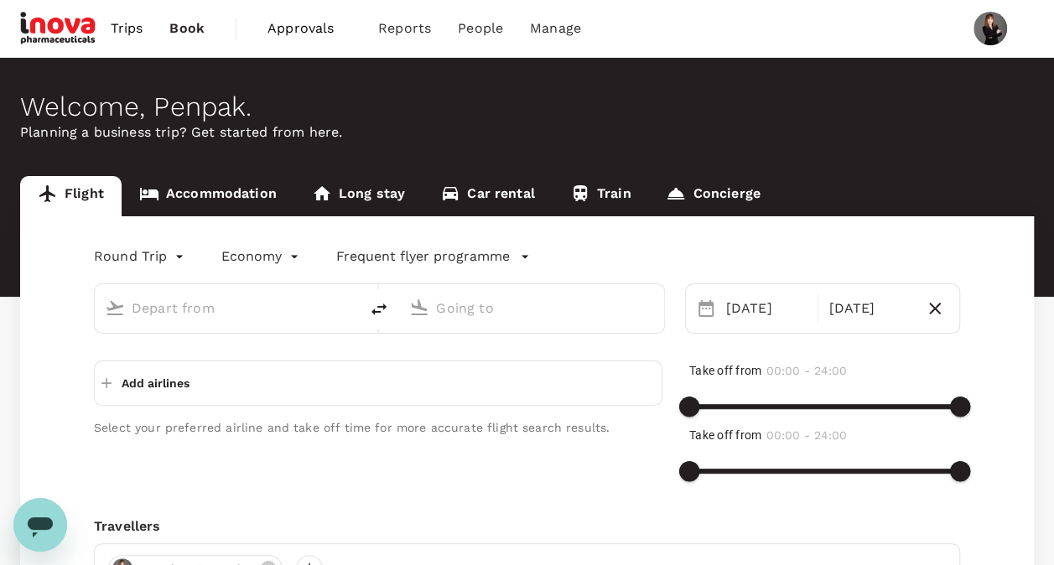
type input "Hat Yai Intl (HDY)"
type input "[PERSON_NAME] Intl (DMK)"
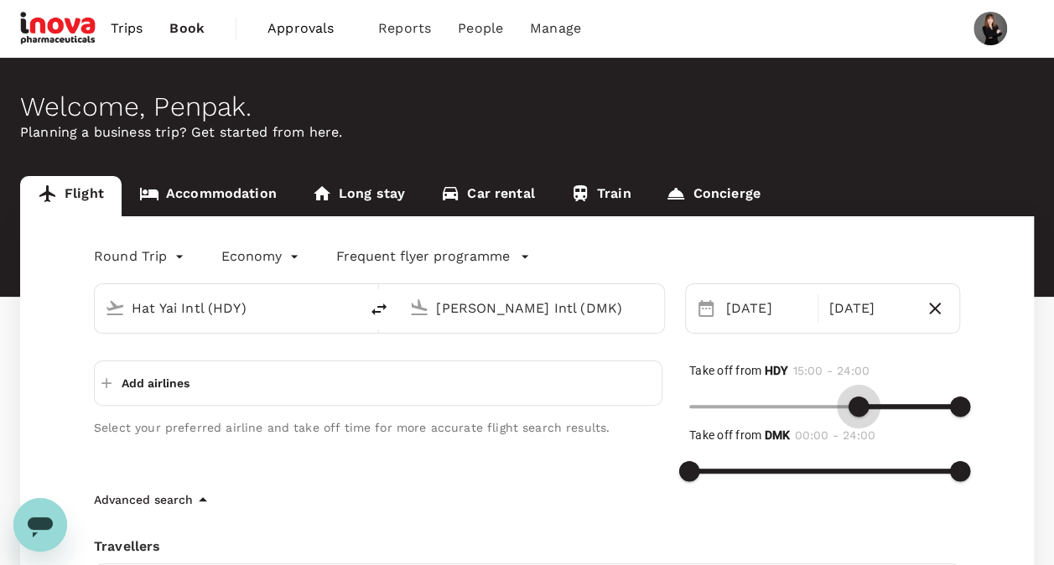
type input "930"
drag, startPoint x: 689, startPoint y: 406, endPoint x: 861, endPoint y: 409, distance: 171.9
click at [861, 409] on span at bounding box center [864, 407] width 20 height 20
type input "1050"
drag, startPoint x: 956, startPoint y: 403, endPoint x: 886, endPoint y: 409, distance: 70.7
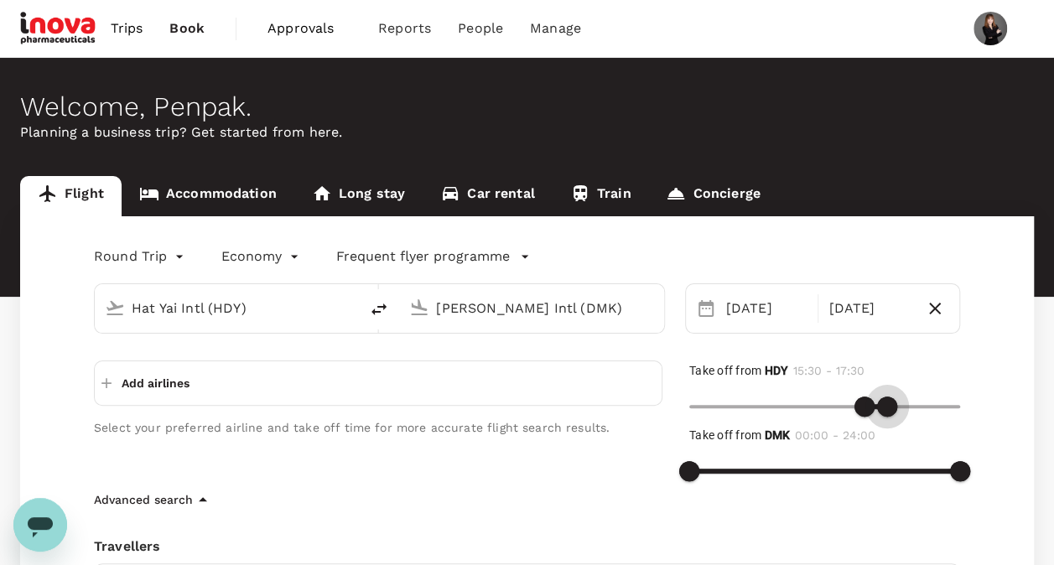
click at [886, 409] on span at bounding box center [887, 407] width 20 height 20
drag, startPoint x: 854, startPoint y: 505, endPoint x: 837, endPoint y: 496, distance: 18.7
click at [854, 505] on div "Advanced search" at bounding box center [527, 500] width 866 height 20
type input "1050"
drag, startPoint x: 696, startPoint y: 469, endPoint x: 888, endPoint y: 471, distance: 192.0
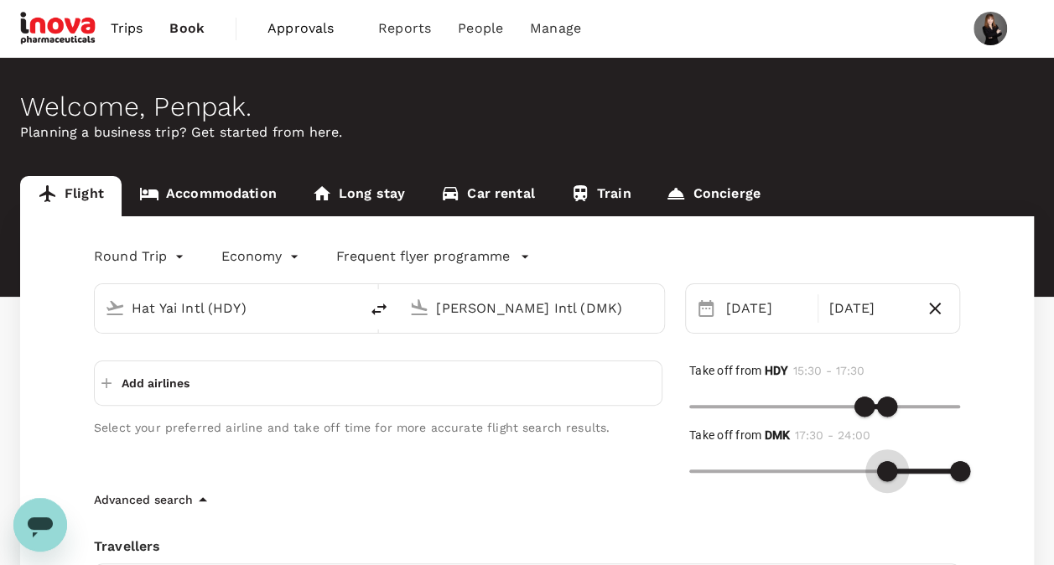
click at [888, 471] on span at bounding box center [887, 471] width 20 height 20
type input "1170"
drag, startPoint x: 957, startPoint y: 470, endPoint x: 909, endPoint y: 473, distance: 48.7
click at [909, 473] on span at bounding box center [909, 471] width 20 height 20
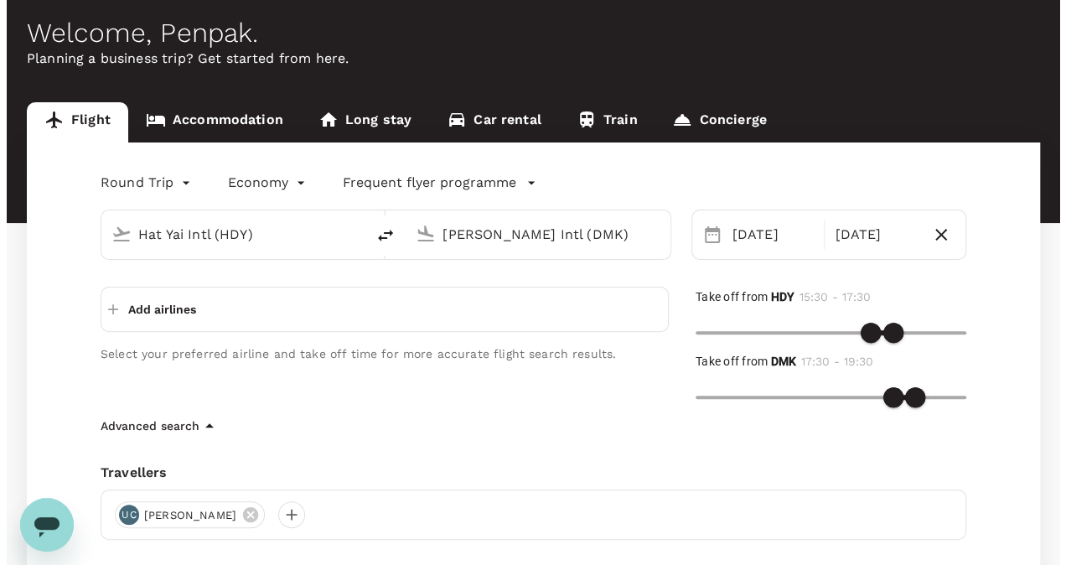
scroll to position [168, 0]
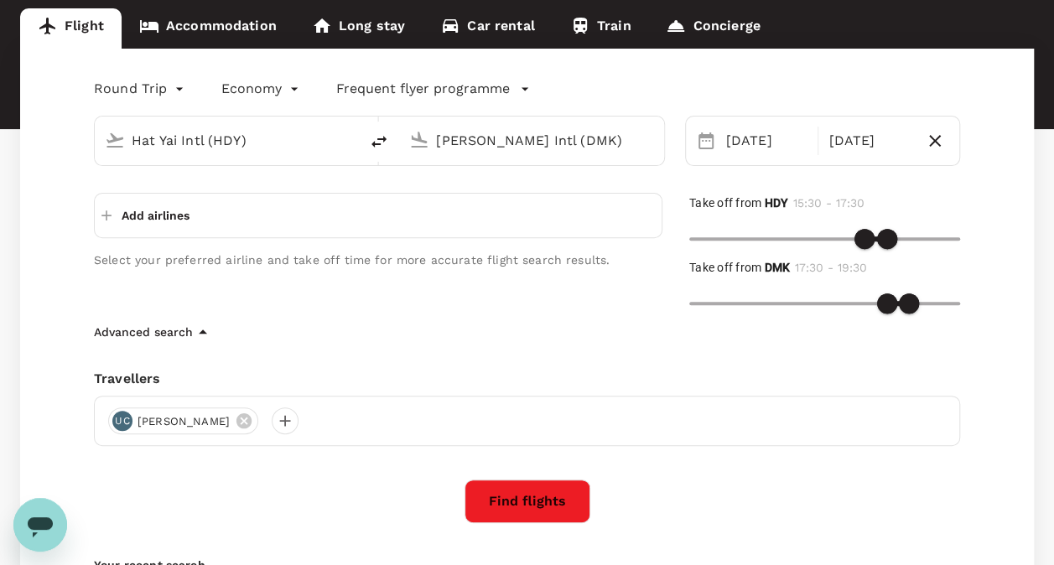
click at [551, 499] on button "Find flights" at bounding box center [527, 501] width 126 height 44
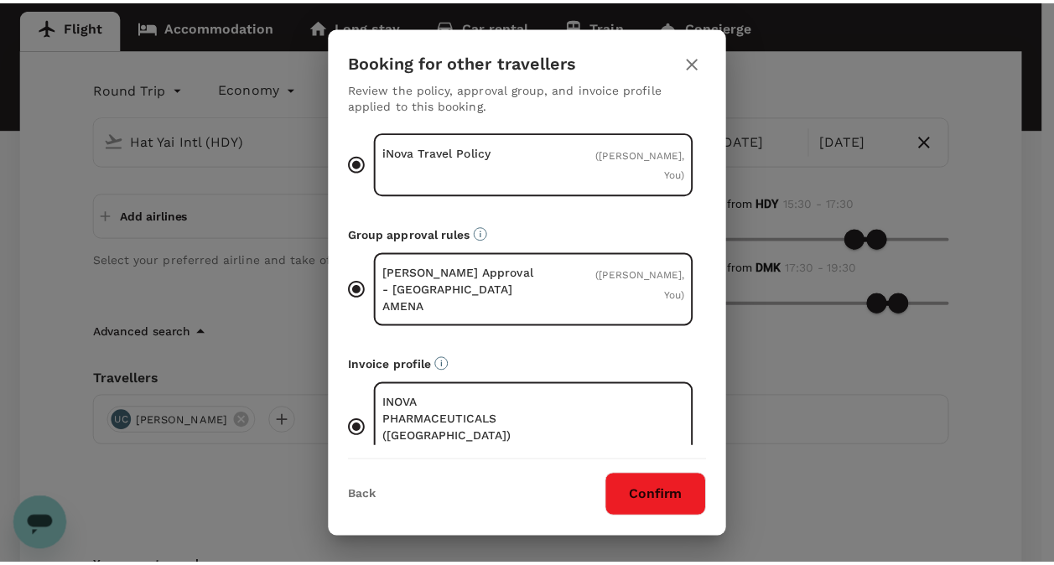
scroll to position [54, 0]
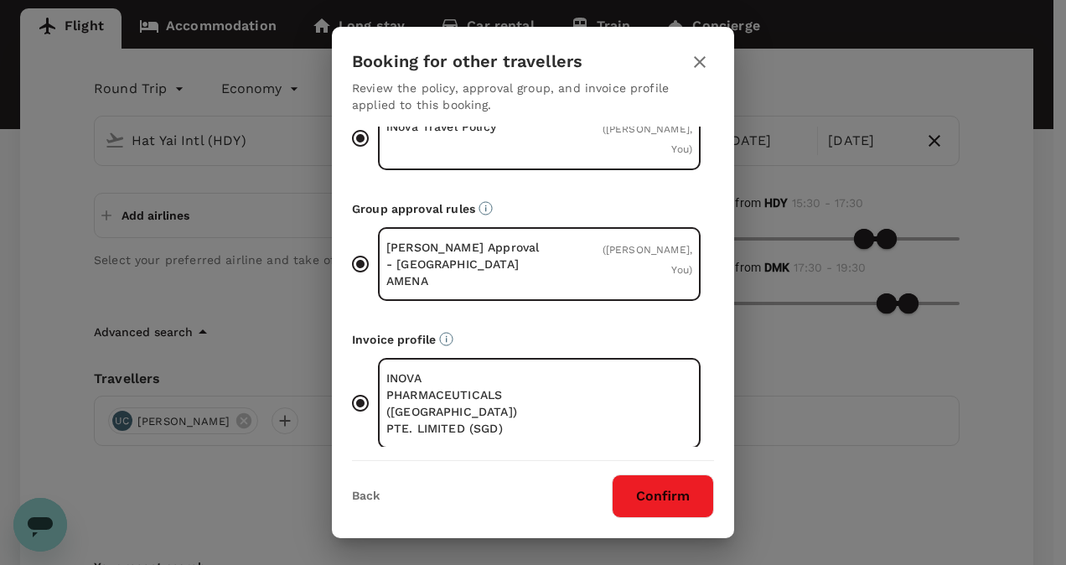
click at [651, 498] on button "Confirm" at bounding box center [663, 496] width 102 height 44
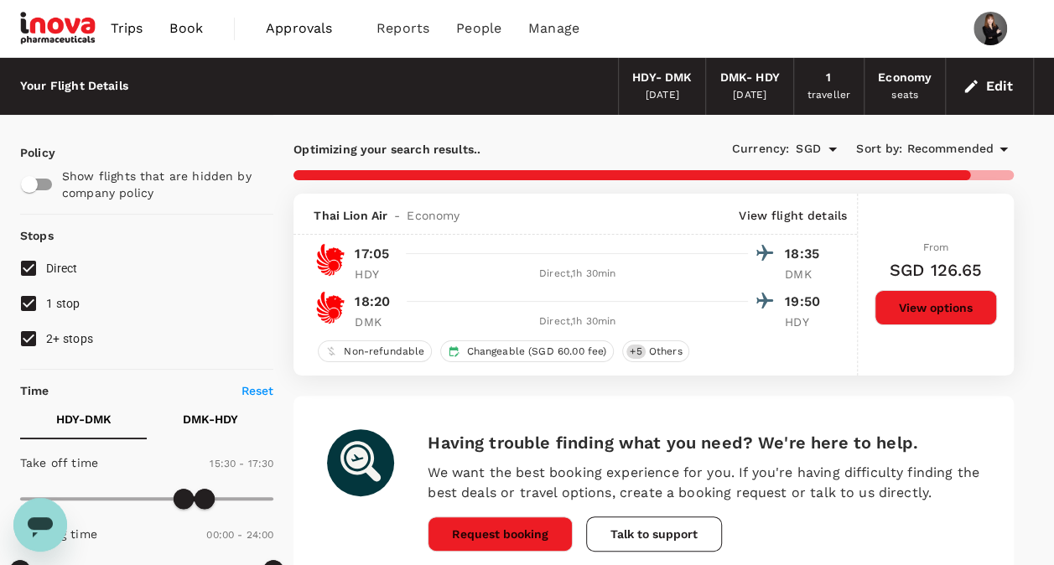
type input "355"
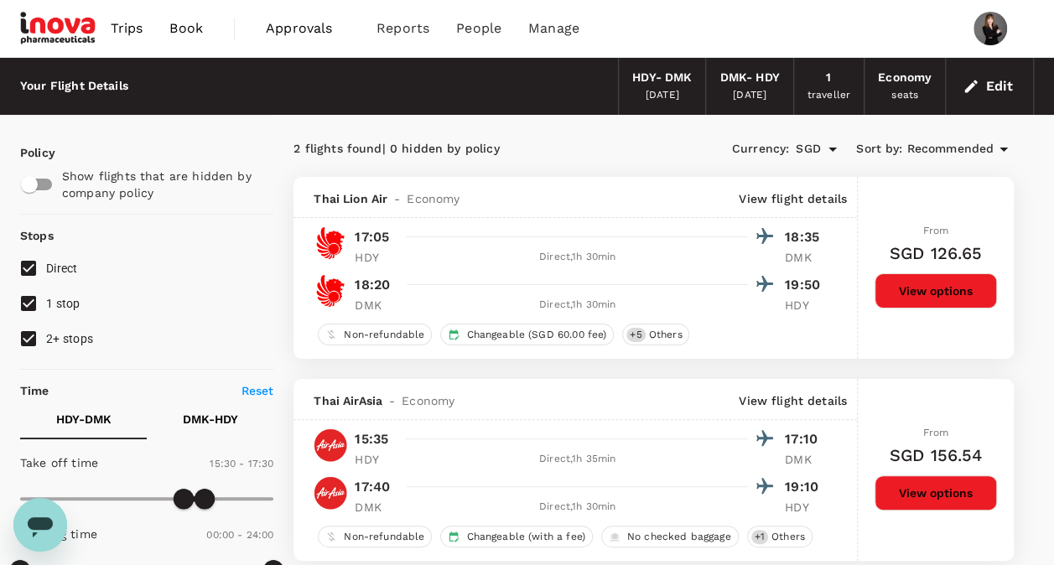
click at [921, 295] on button "View options" at bounding box center [935, 290] width 122 height 35
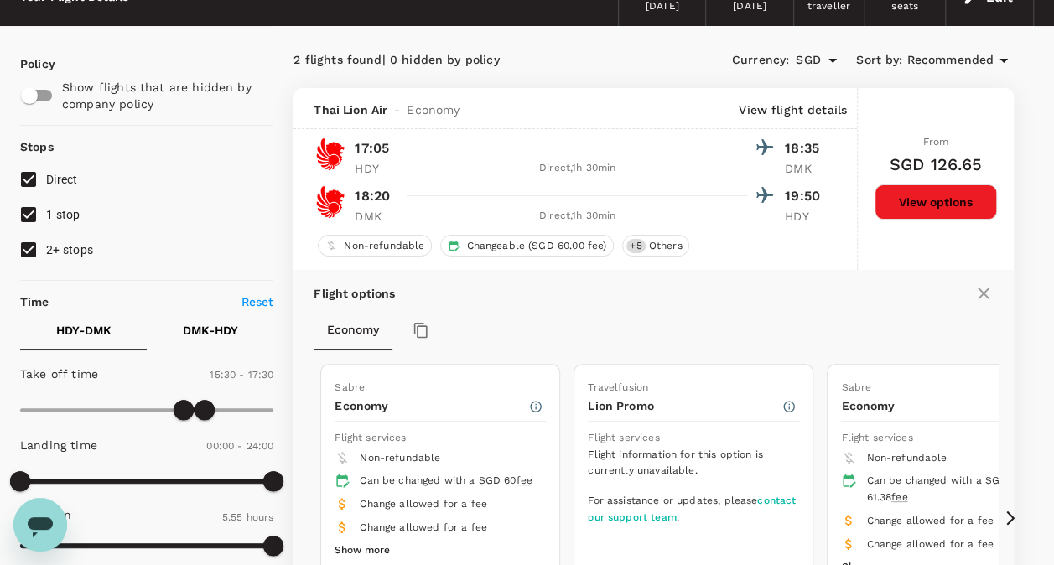
scroll to position [428, 0]
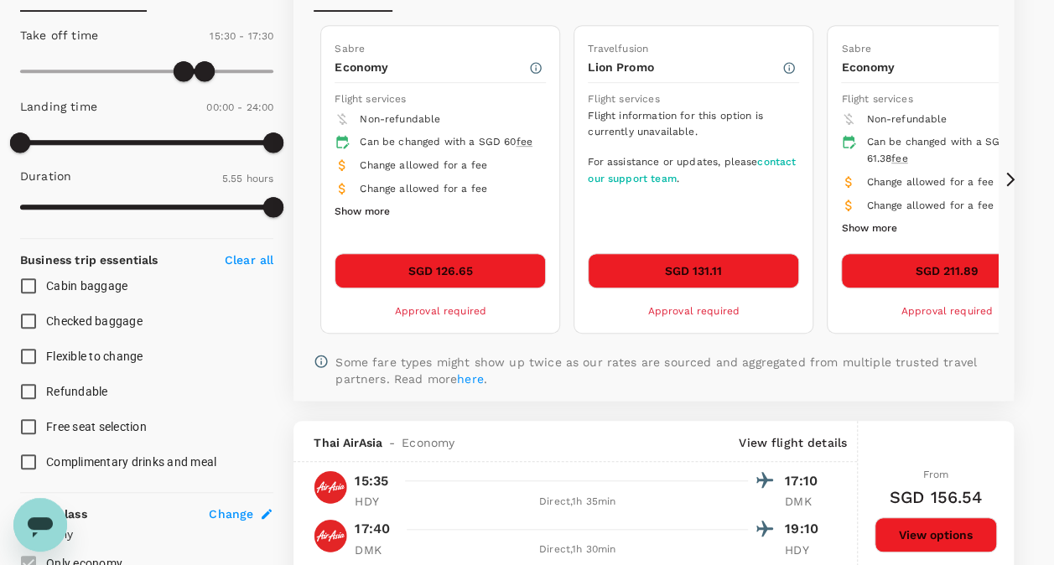
click at [88, 322] on span "Checked baggage" at bounding box center [94, 320] width 96 height 13
click at [46, 322] on input "Checked baggage" at bounding box center [28, 320] width 35 height 35
checkbox input "true"
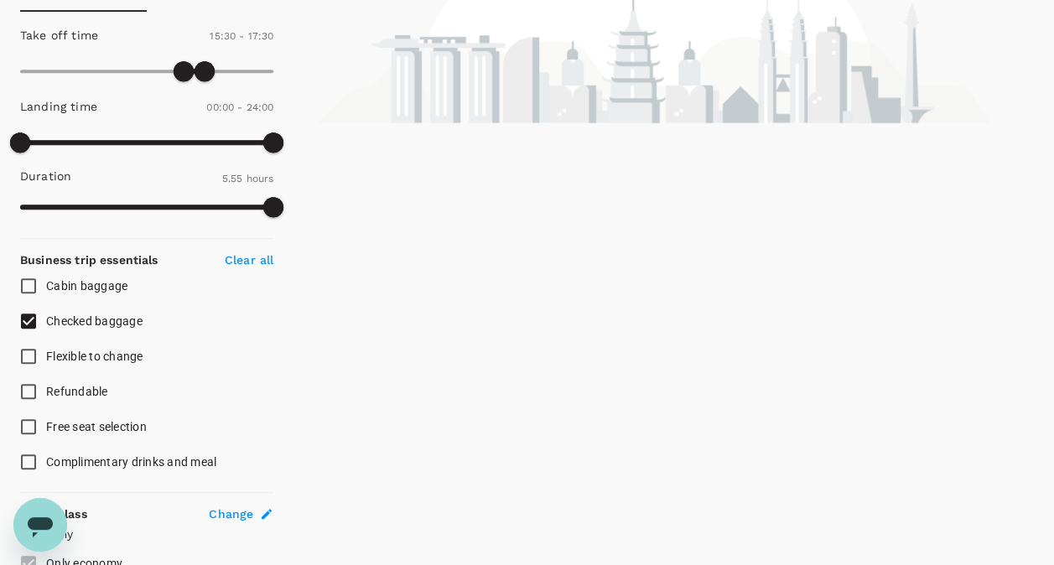
click at [72, 363] on span "Flexible to change" at bounding box center [94, 356] width 97 height 20
click at [46, 363] on input "Flexible to change" at bounding box center [28, 356] width 35 height 35
checkbox input "true"
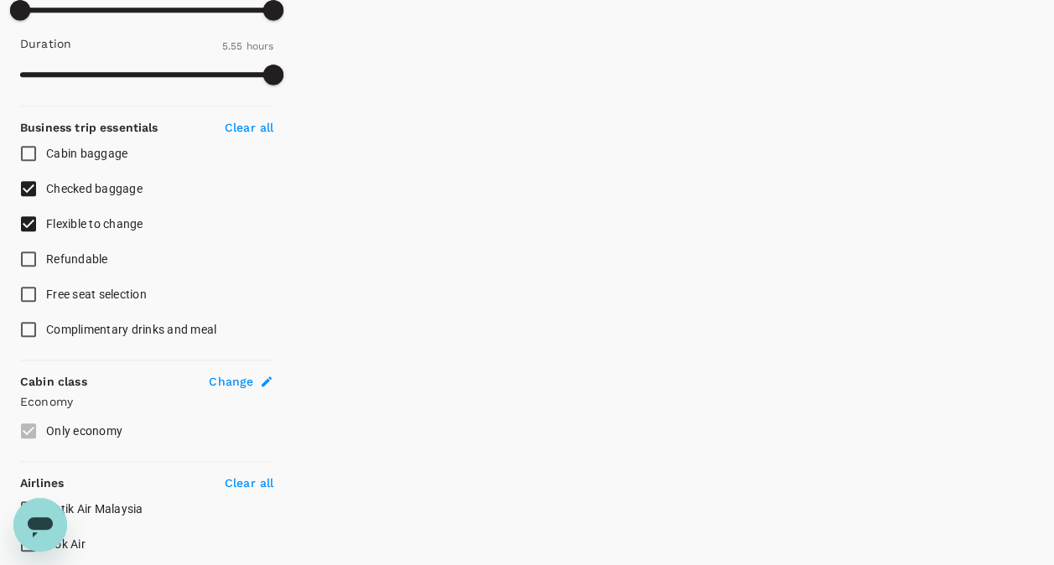
scroll to position [595, 0]
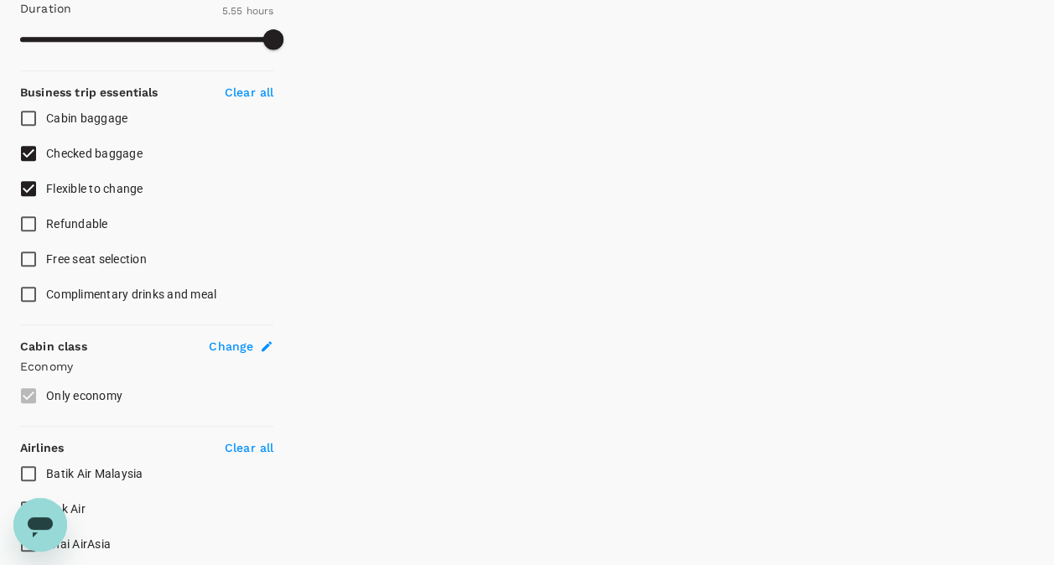
drag, startPoint x: 39, startPoint y: 139, endPoint x: 96, endPoint y: 161, distance: 60.2
click at [96, 161] on label "Checked baggage" at bounding box center [135, 153] width 249 height 35
click at [46, 161] on input "Checked baggage" at bounding box center [28, 153] width 35 height 35
click at [97, 147] on span "Checked baggage" at bounding box center [94, 153] width 96 height 13
click at [46, 146] on input "Checked baggage" at bounding box center [28, 153] width 35 height 35
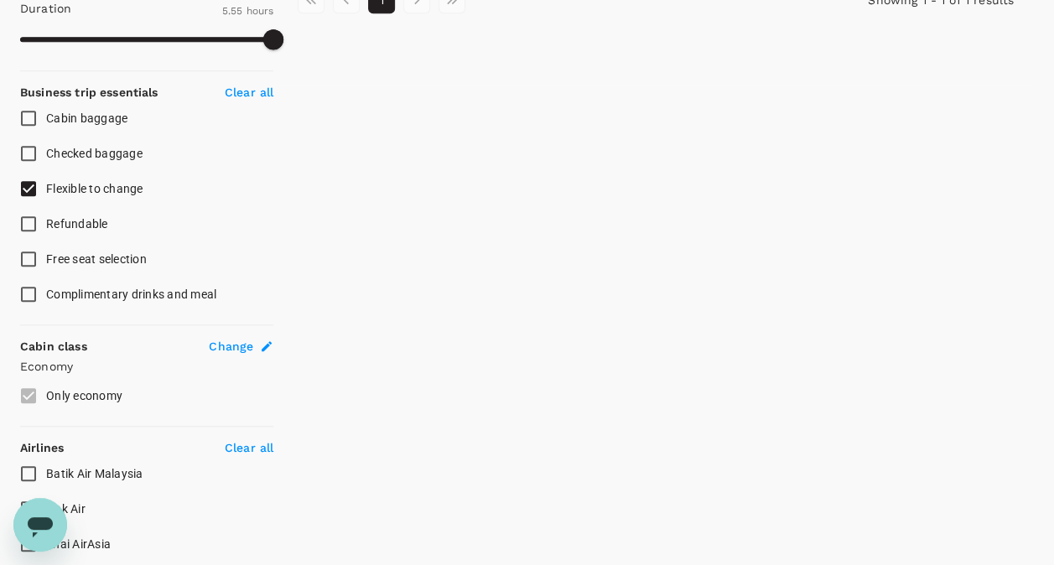
checkbox input "true"
click at [32, 186] on input "Flexible to change" at bounding box center [28, 188] width 35 height 35
checkbox input "false"
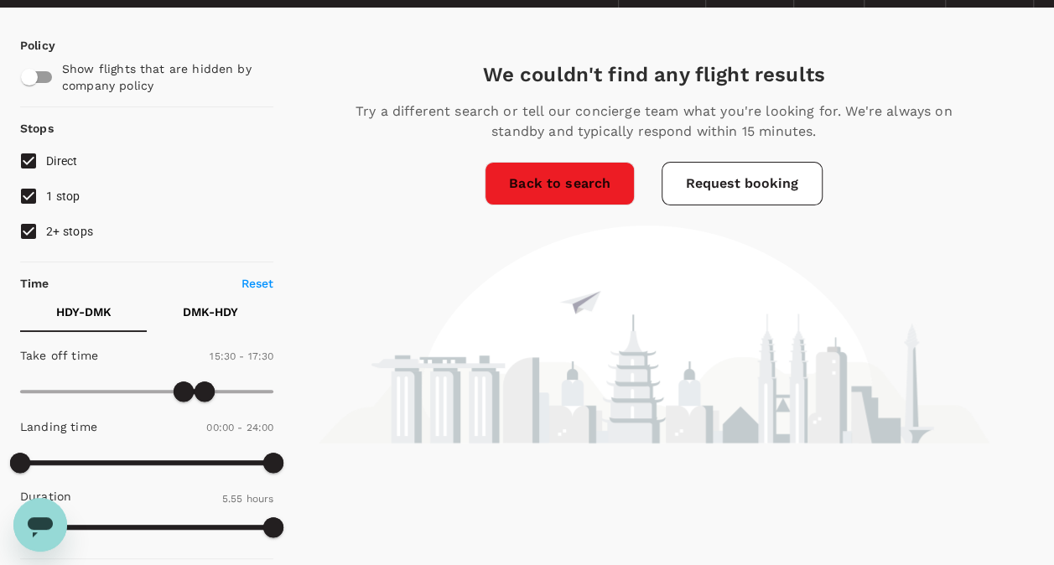
scroll to position [92, 0]
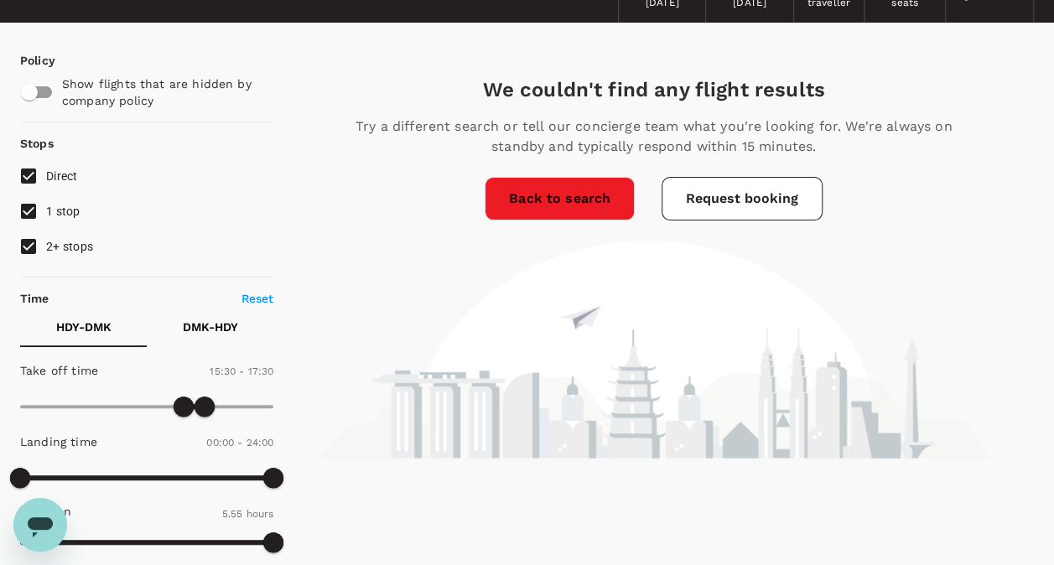
click at [552, 203] on link "Back to search" at bounding box center [560, 199] width 150 height 44
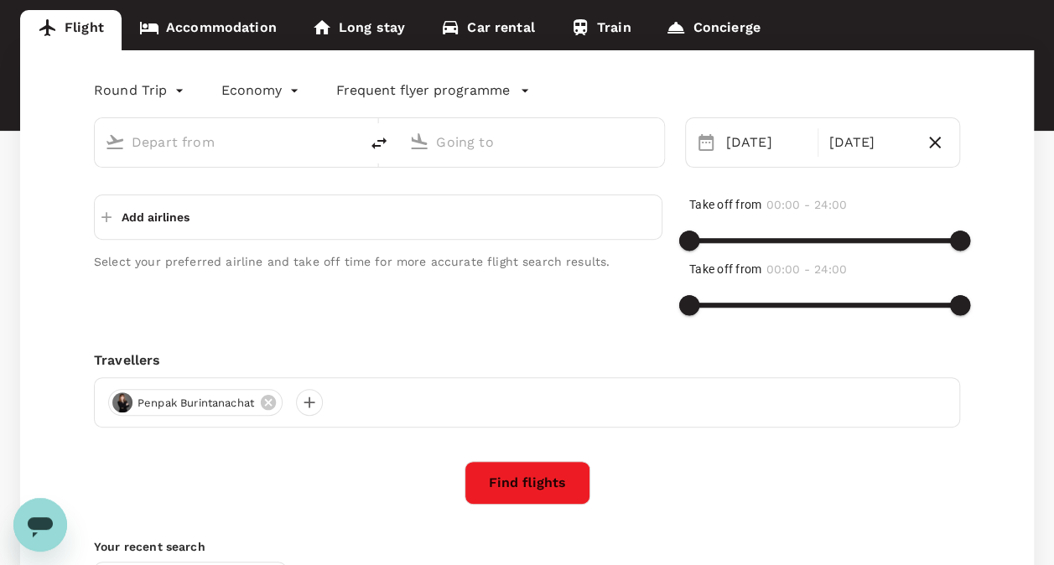
type input "Hat Yai Intl (HDY)"
type input "[PERSON_NAME] Intl (DMK)"
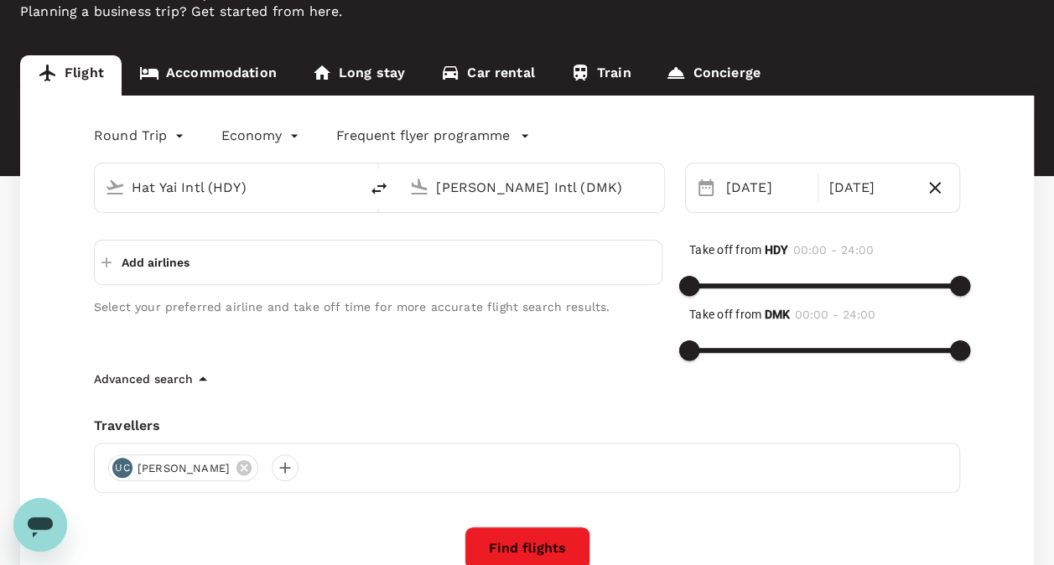
scroll to position [84, 0]
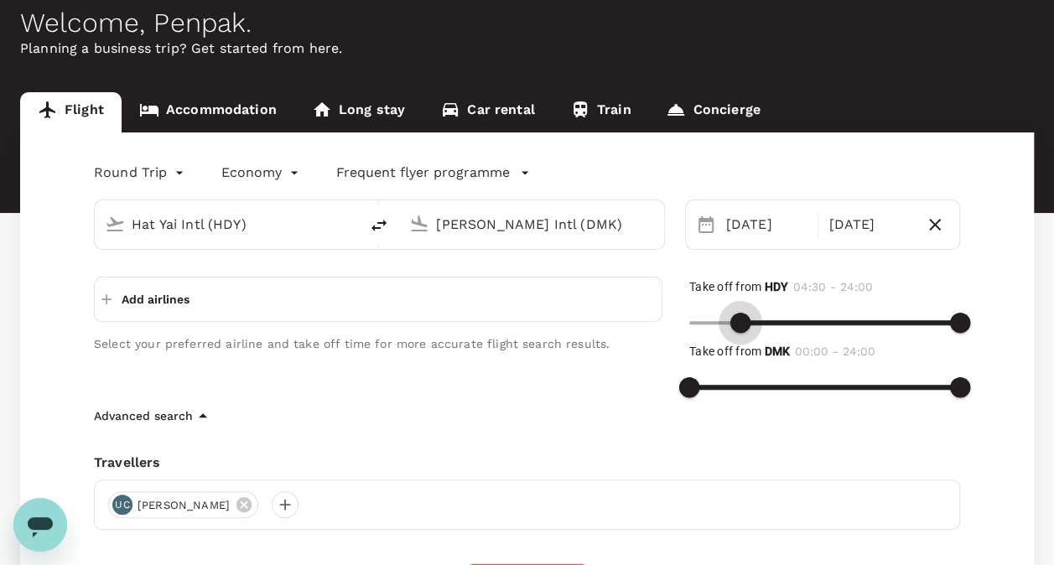
drag, startPoint x: 689, startPoint y: 316, endPoint x: 741, endPoint y: 319, distance: 52.0
click at [741, 319] on span at bounding box center [740, 323] width 20 height 20
type input "930"
drag, startPoint x: 743, startPoint y: 319, endPoint x: 863, endPoint y: 334, distance: 121.7
click at [863, 333] on span at bounding box center [864, 323] width 20 height 20
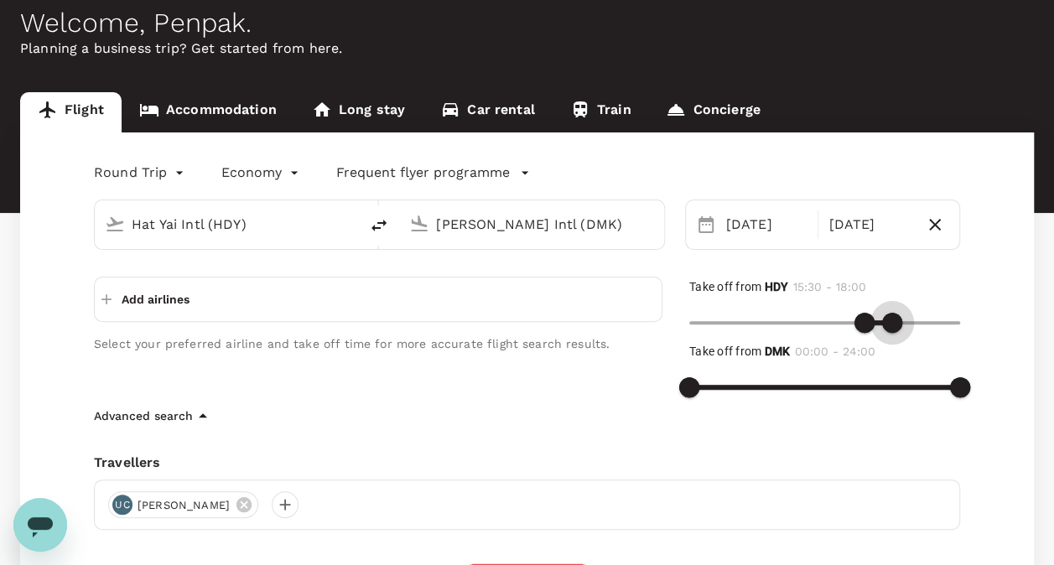
type input "1050"
drag, startPoint x: 947, startPoint y: 325, endPoint x: 884, endPoint y: 328, distance: 63.8
click at [884, 328] on span at bounding box center [887, 323] width 20 height 20
type input "1050"
drag, startPoint x: 694, startPoint y: 391, endPoint x: 884, endPoint y: 392, distance: 189.5
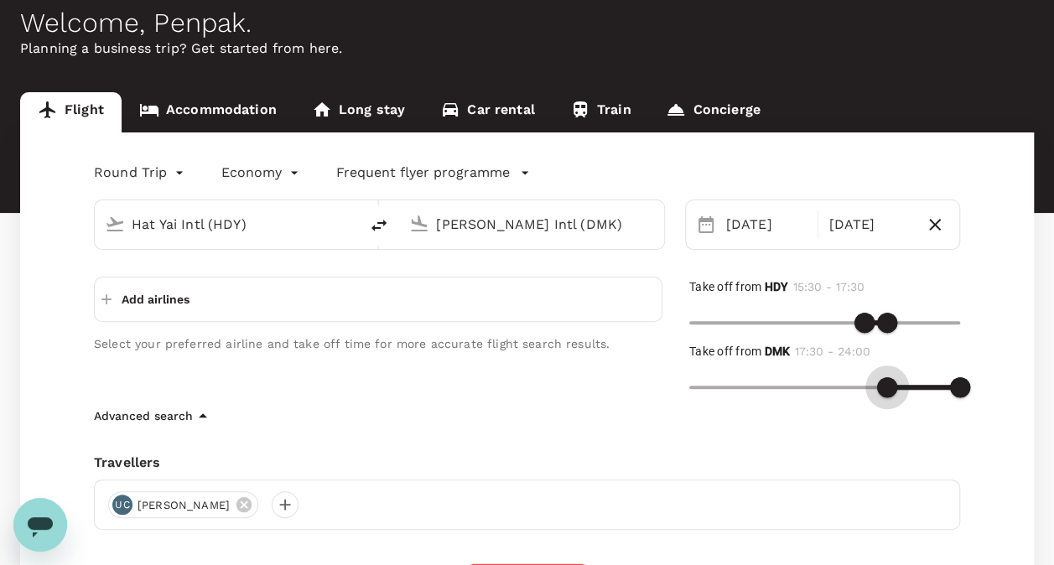
click at [884, 392] on span at bounding box center [887, 387] width 20 height 20
type input "1170"
drag, startPoint x: 952, startPoint y: 386, endPoint x: 910, endPoint y: 386, distance: 41.9
click at [910, 386] on span at bounding box center [909, 387] width 20 height 20
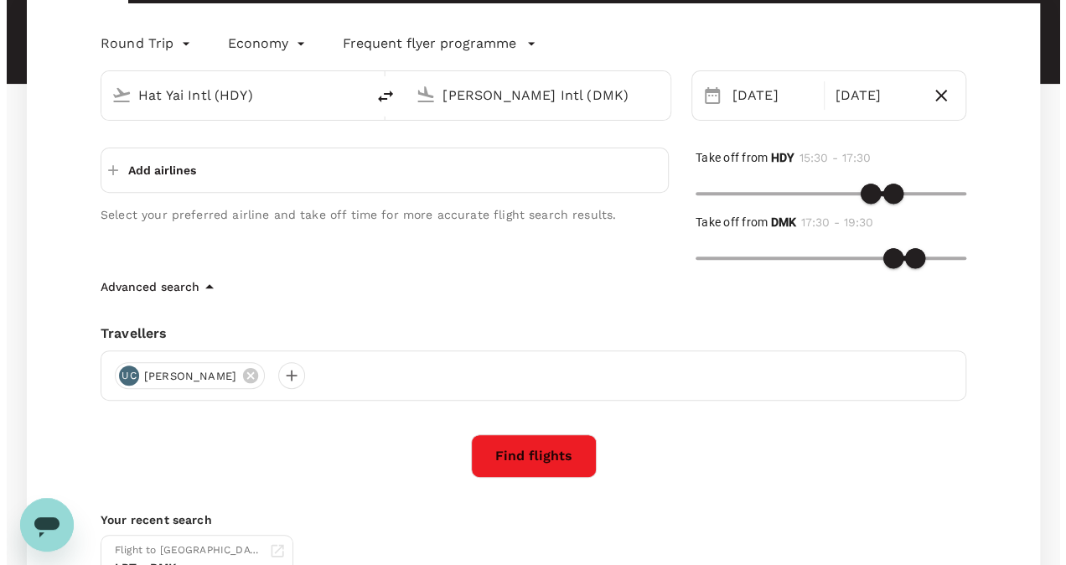
scroll to position [251, 0]
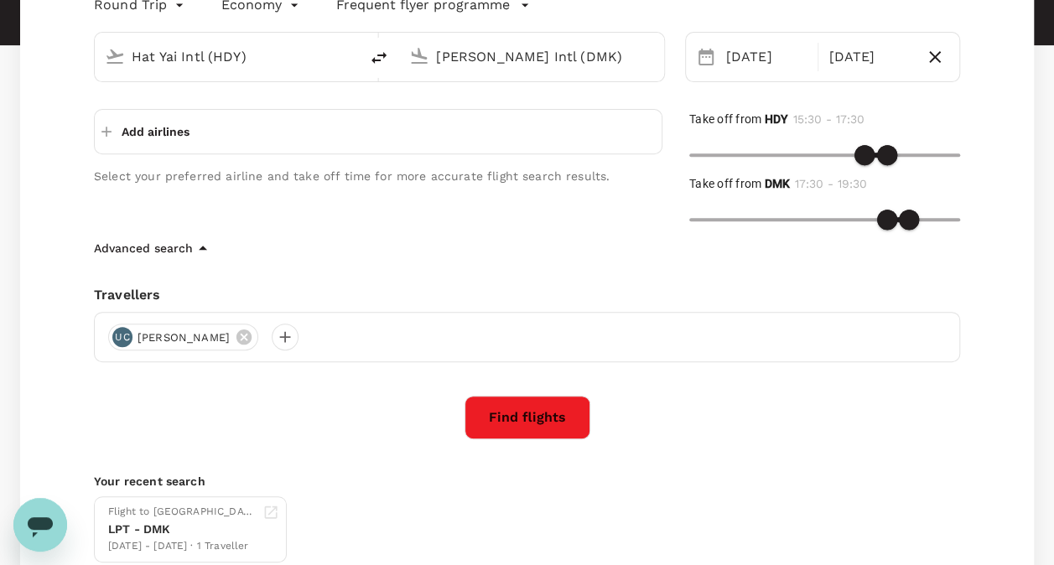
click at [518, 412] on button "Find flights" at bounding box center [527, 418] width 126 height 44
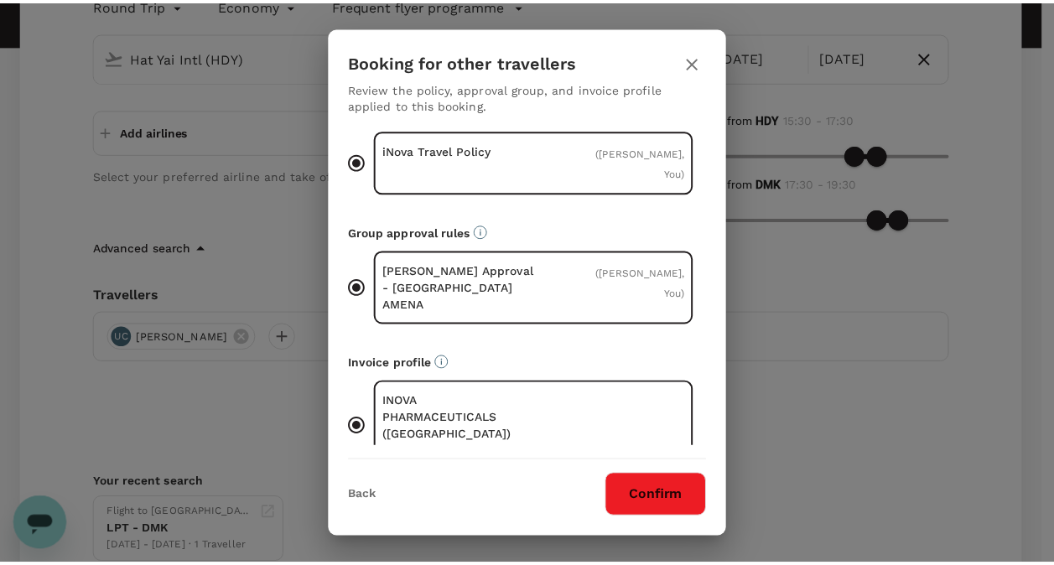
scroll to position [54, 0]
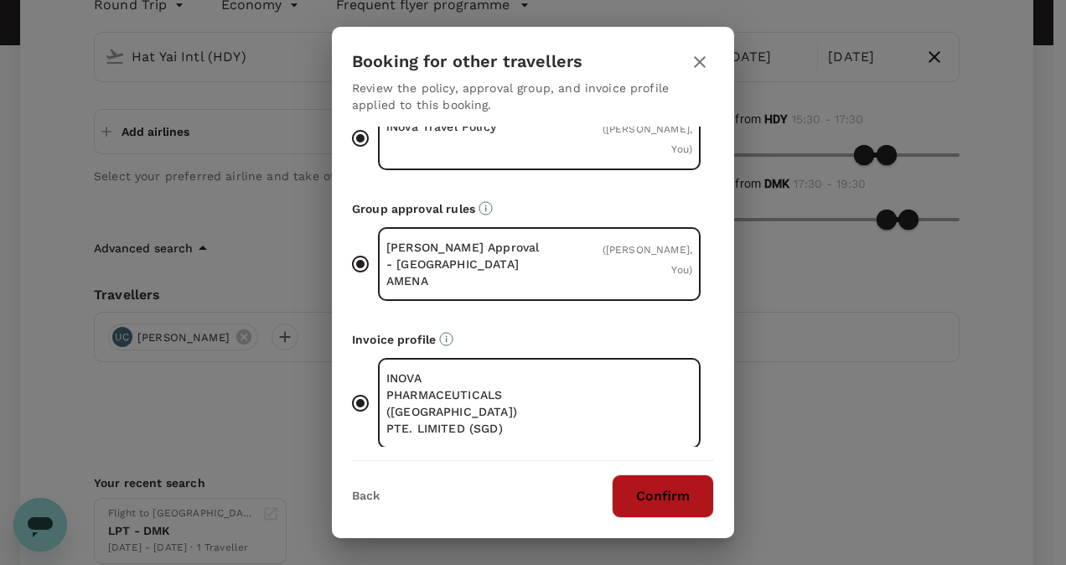
click at [664, 503] on button "Confirm" at bounding box center [663, 496] width 102 height 44
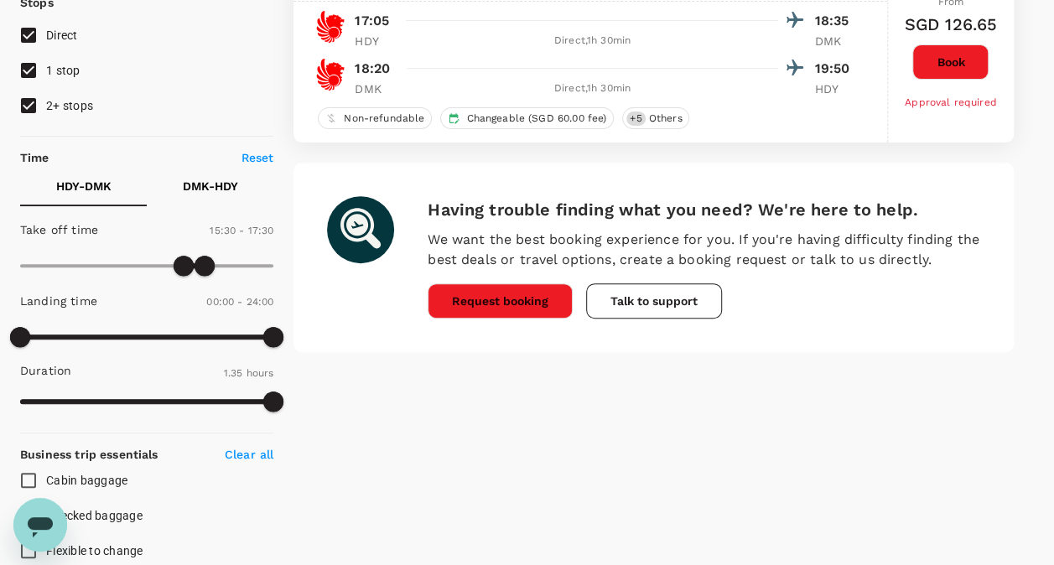
scroll to position [335, 0]
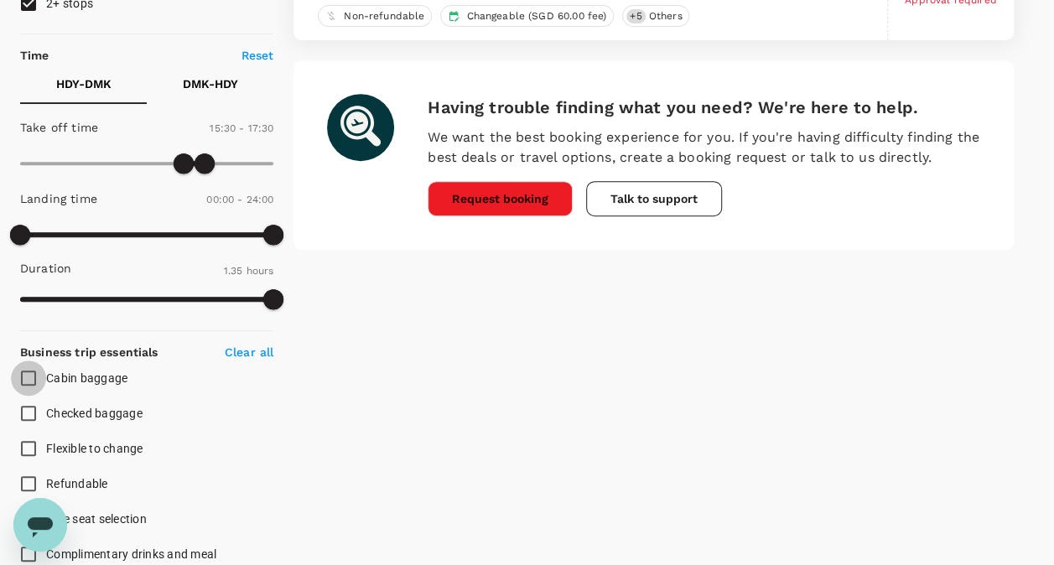
click at [33, 374] on input "Cabin baggage" at bounding box center [28, 377] width 35 height 35
checkbox input "true"
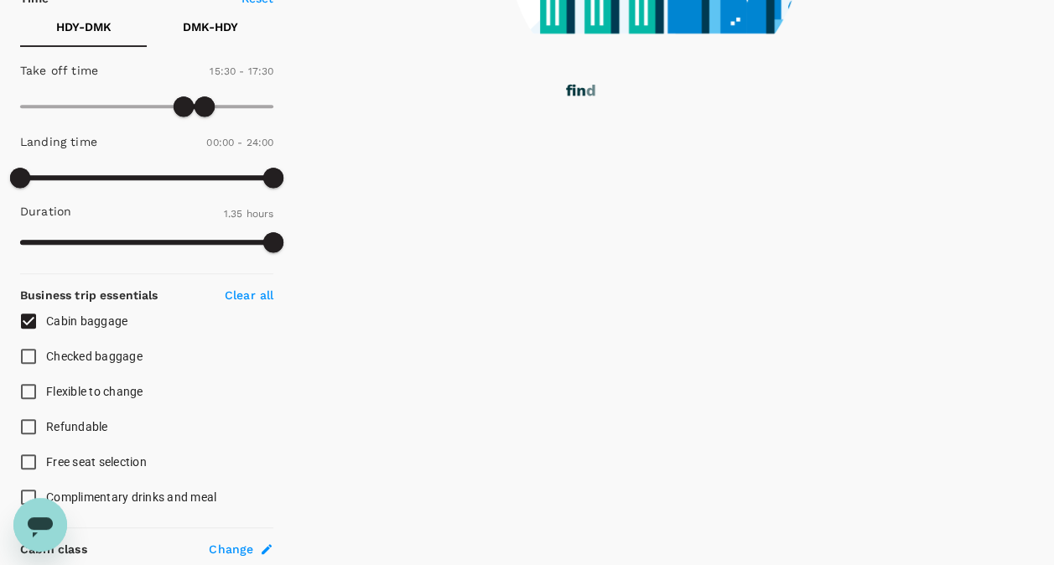
type input "355"
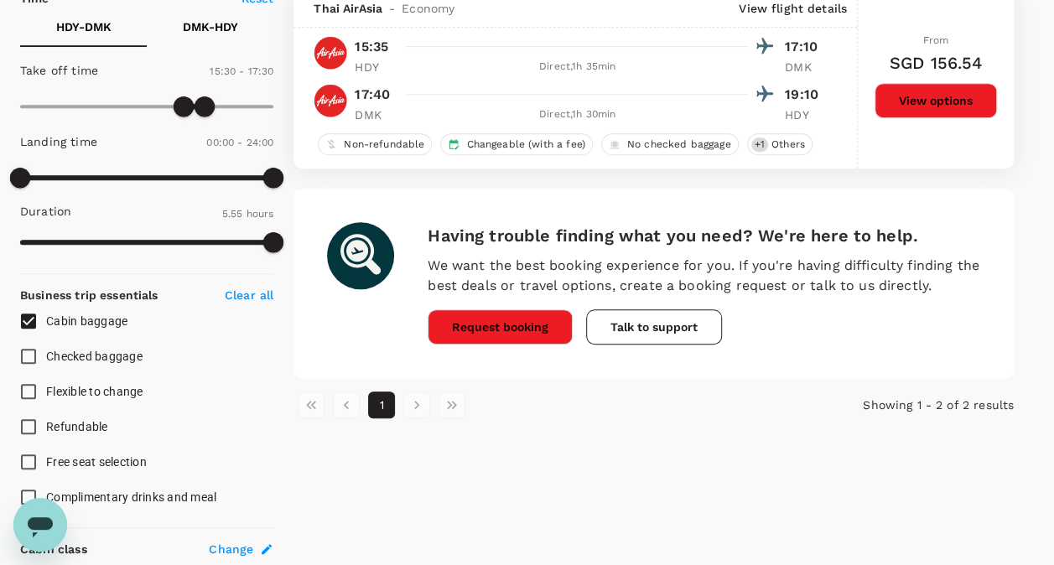
scroll to position [419, 0]
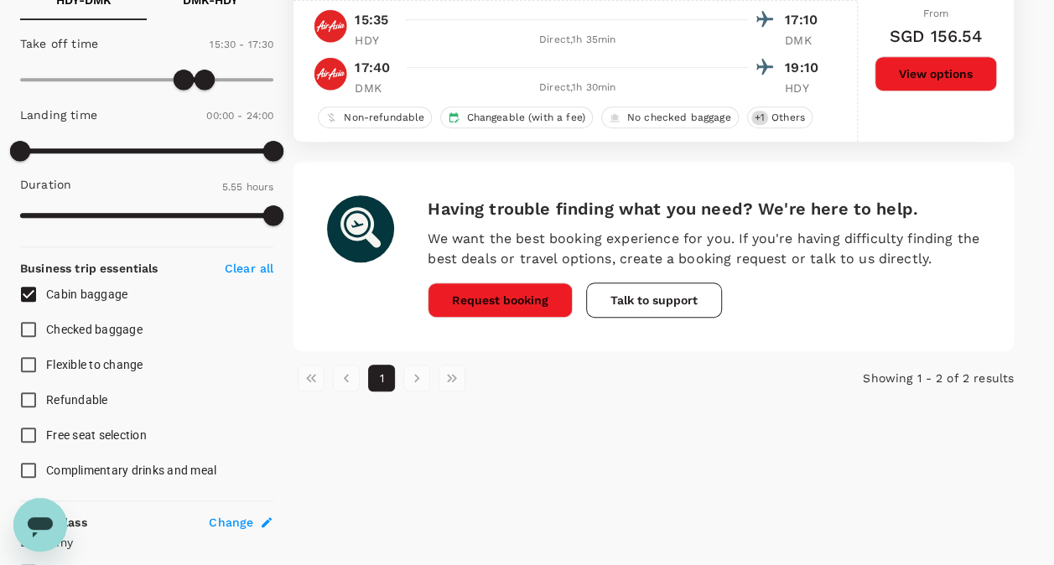
click at [76, 333] on span "Checked baggage" at bounding box center [94, 329] width 96 height 13
click at [46, 333] on input "Checked baggage" at bounding box center [28, 329] width 35 height 35
checkbox input "true"
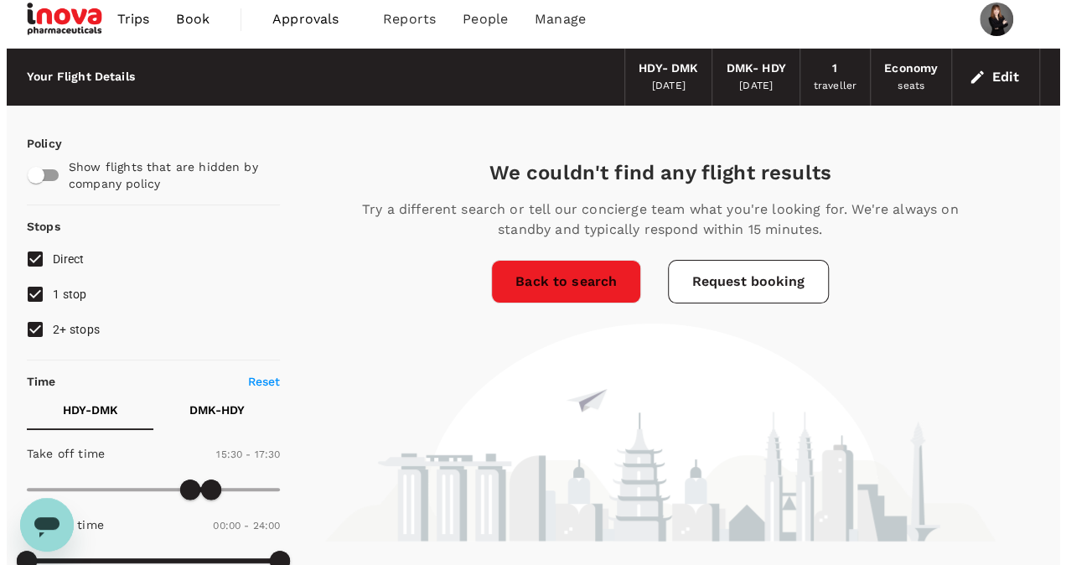
scroll to position [0, 0]
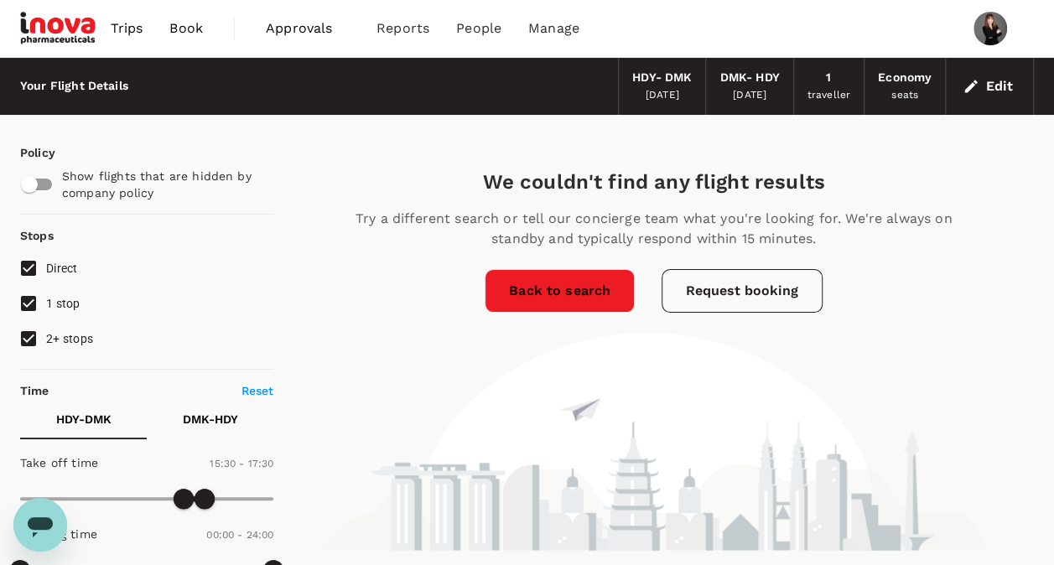
click at [717, 294] on button "Request booking" at bounding box center [741, 291] width 161 height 44
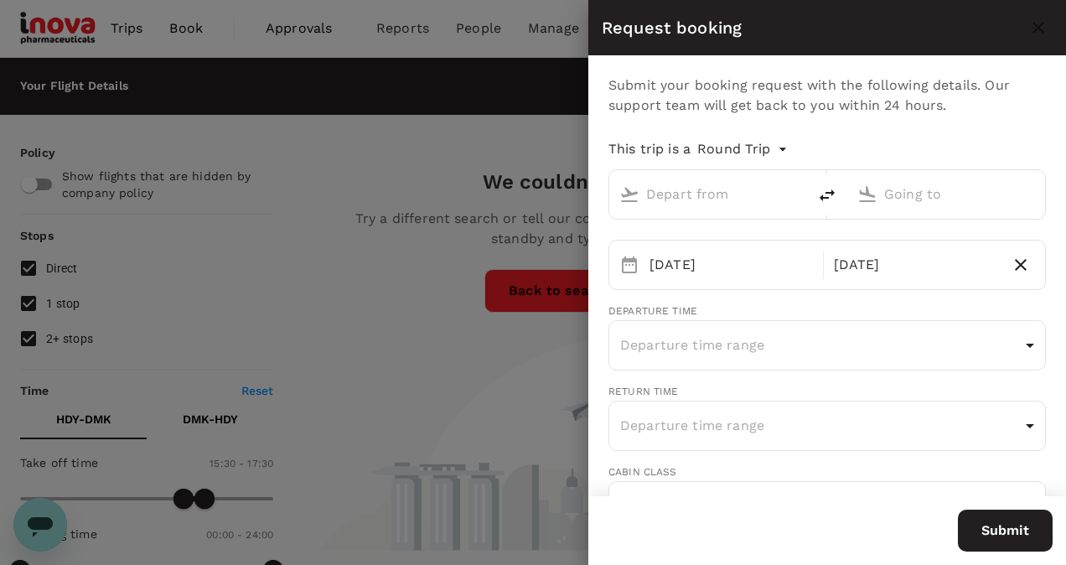
type input "Hat Yai Intl (HDY)"
type input "[PERSON_NAME] Intl (DMK)"
type input "p.burintanachat@inovapharma.com"
type input "66"
type input "0933956394"
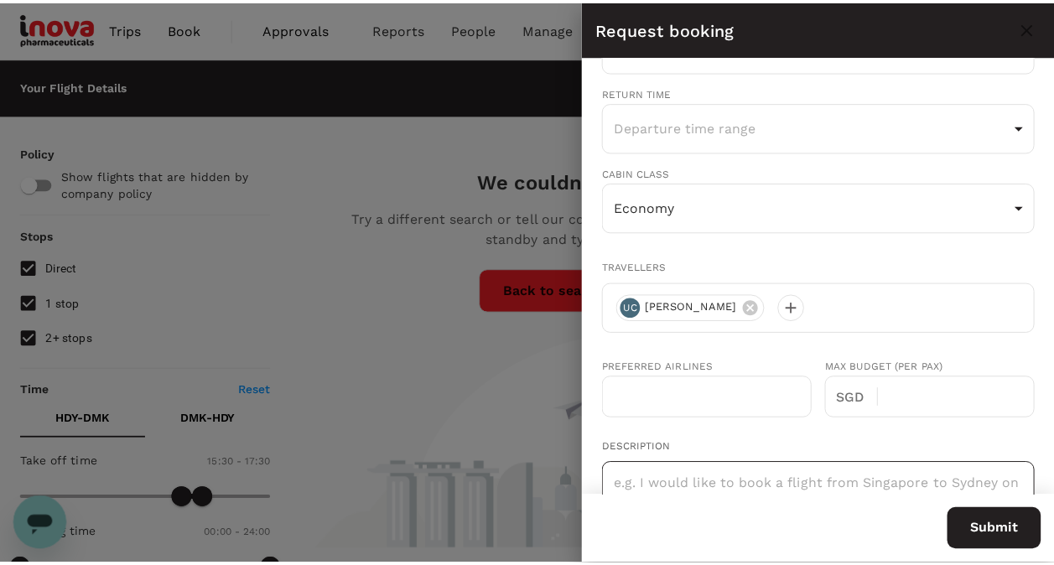
scroll to position [84, 0]
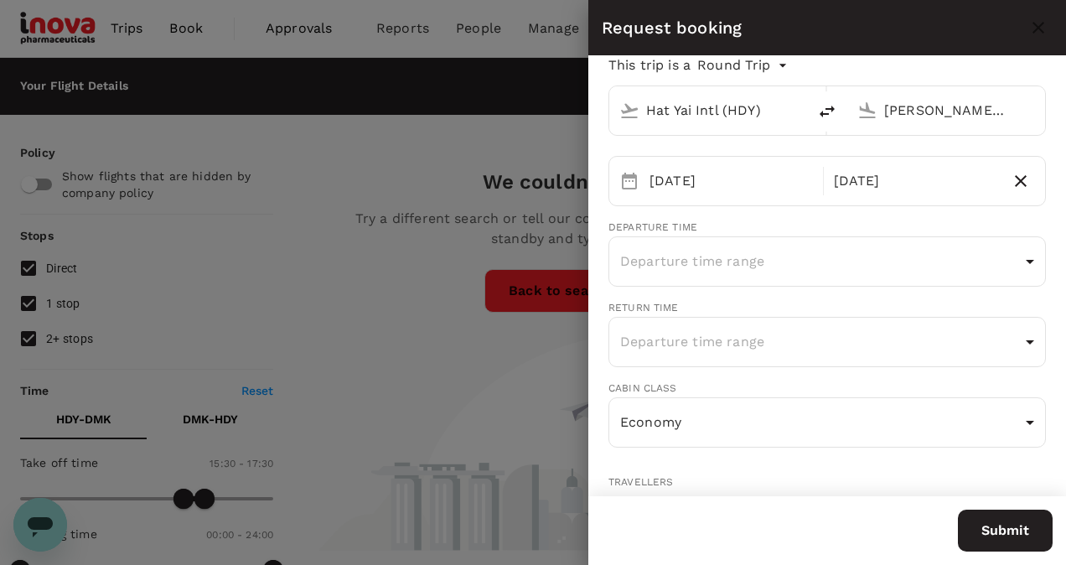
click at [225, 352] on div at bounding box center [533, 282] width 1066 height 565
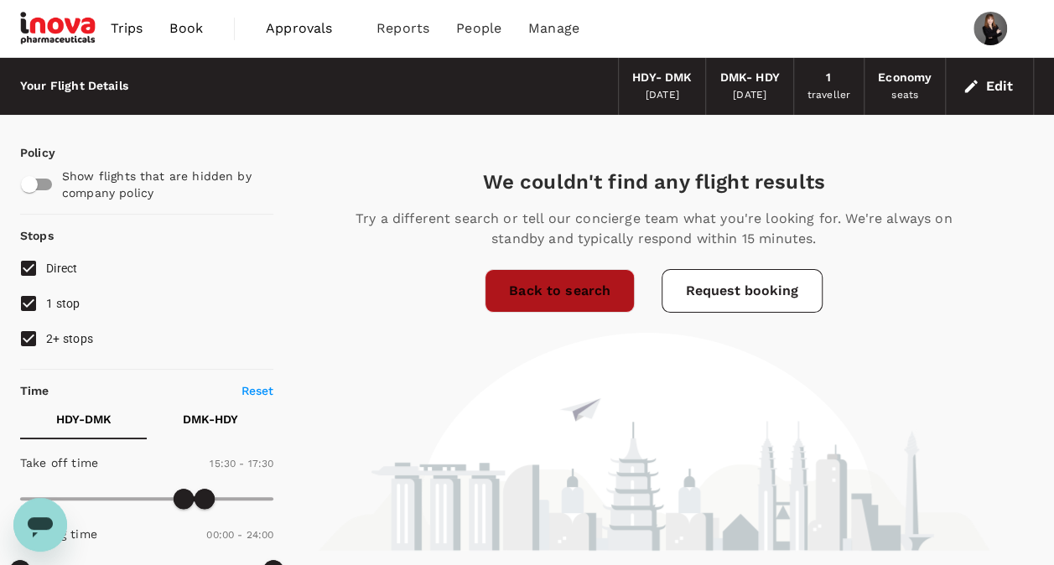
click at [562, 303] on link "Back to search" at bounding box center [560, 291] width 150 height 44
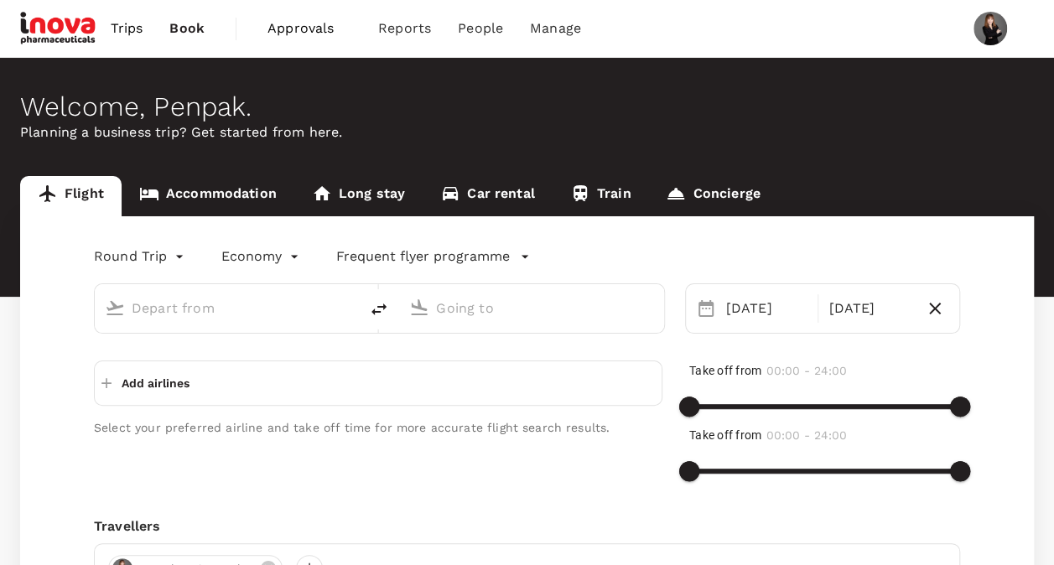
type input "Hat Yai Intl (HDY)"
type input "[PERSON_NAME] Intl (DMK)"
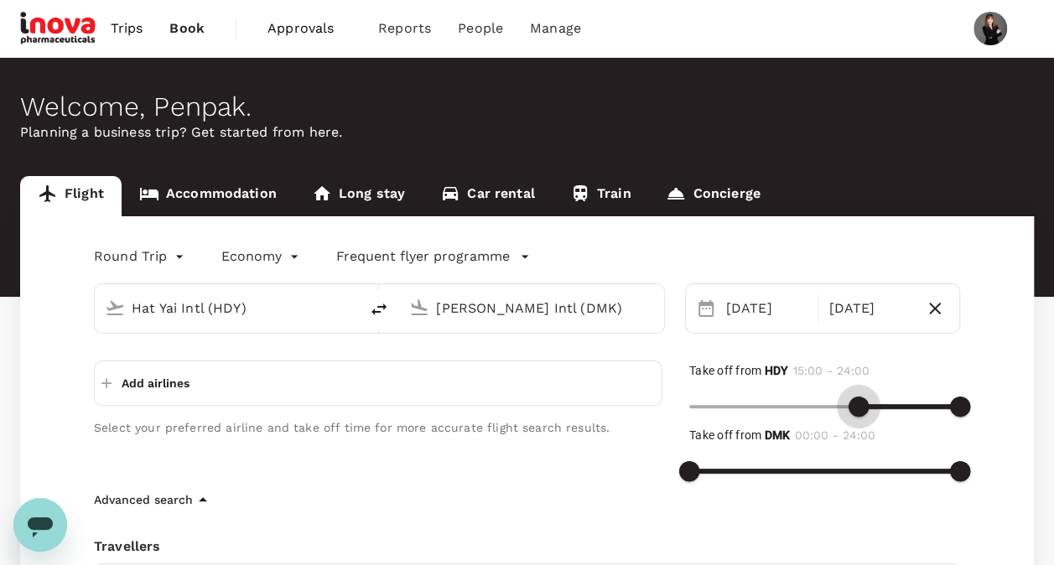
type input "930"
drag, startPoint x: 699, startPoint y: 409, endPoint x: 862, endPoint y: 422, distance: 163.2
click at [862, 417] on span at bounding box center [864, 407] width 20 height 20
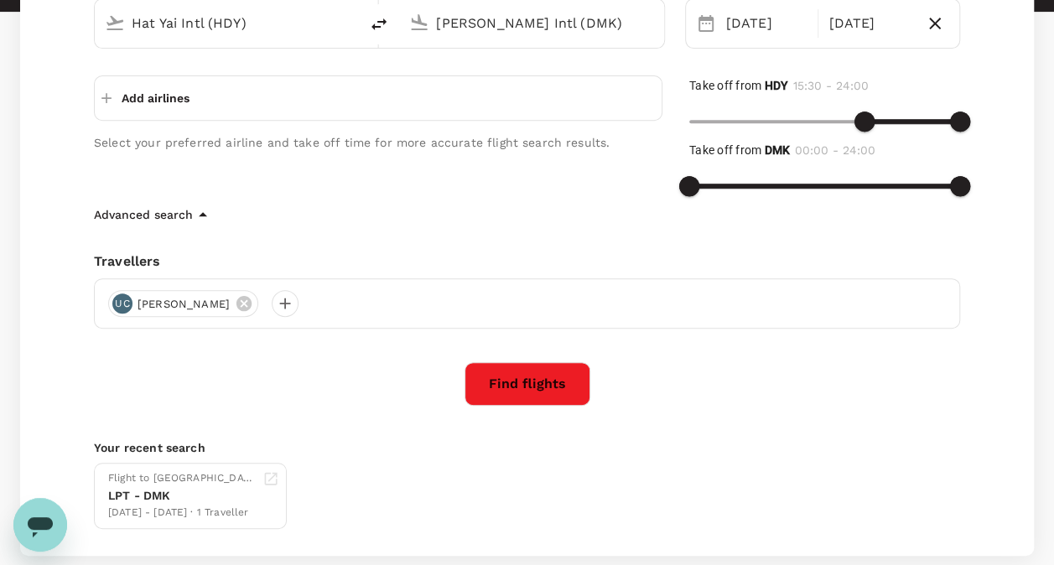
scroll to position [251, 0]
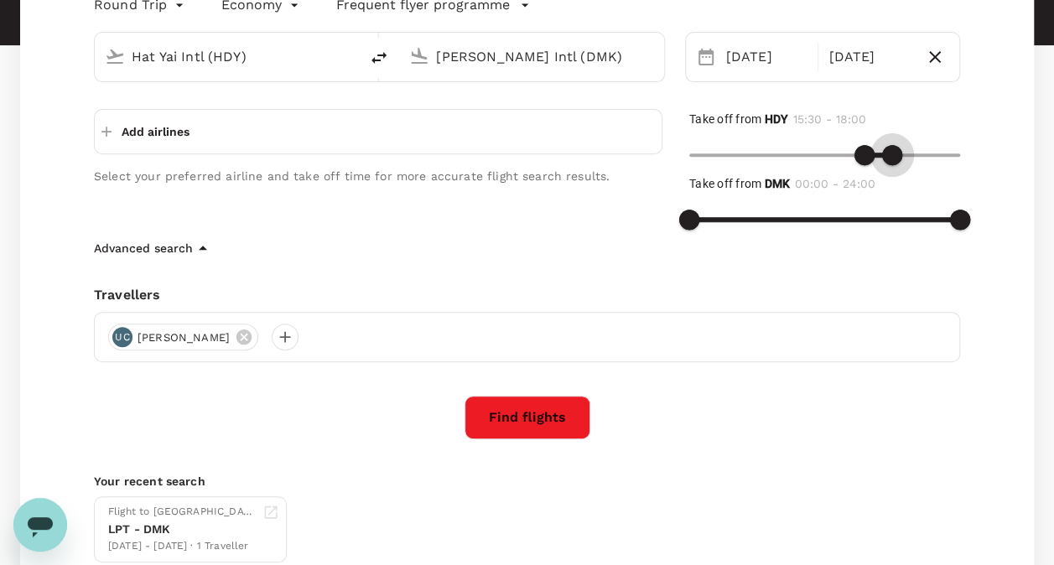
type input "1050"
drag, startPoint x: 956, startPoint y: 148, endPoint x: 886, endPoint y: 156, distance: 70.1
click at [886, 156] on span at bounding box center [887, 155] width 20 height 20
type input "1050"
drag, startPoint x: 684, startPoint y: 211, endPoint x: 884, endPoint y: 220, distance: 199.7
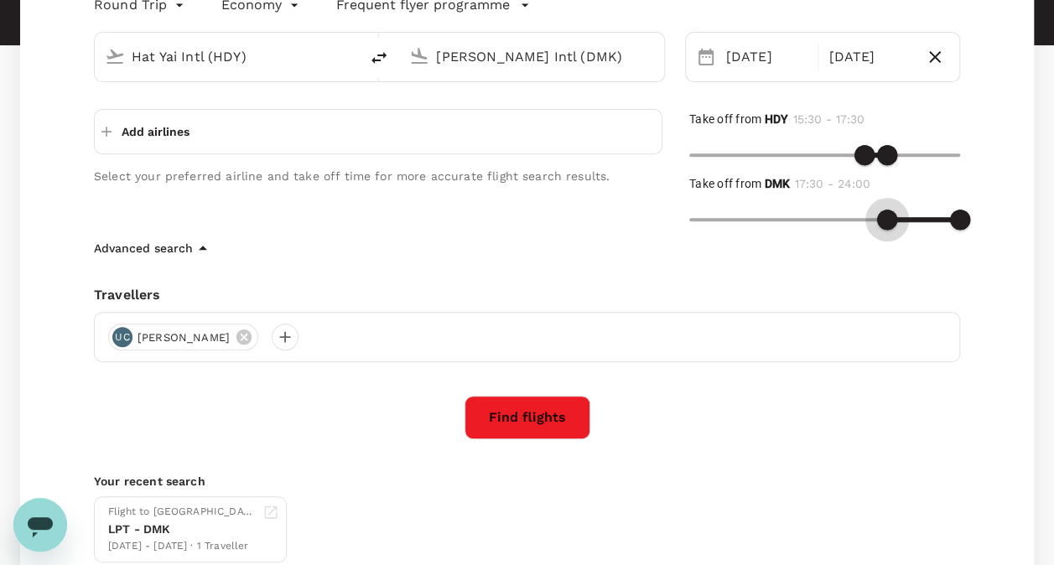
click at [884, 220] on span at bounding box center [887, 220] width 20 height 20
type input "1170"
drag, startPoint x: 959, startPoint y: 216, endPoint x: 908, endPoint y: 219, distance: 51.2
click at [908, 219] on span at bounding box center [909, 220] width 20 height 20
click at [521, 419] on button "Find flights" at bounding box center [527, 418] width 126 height 44
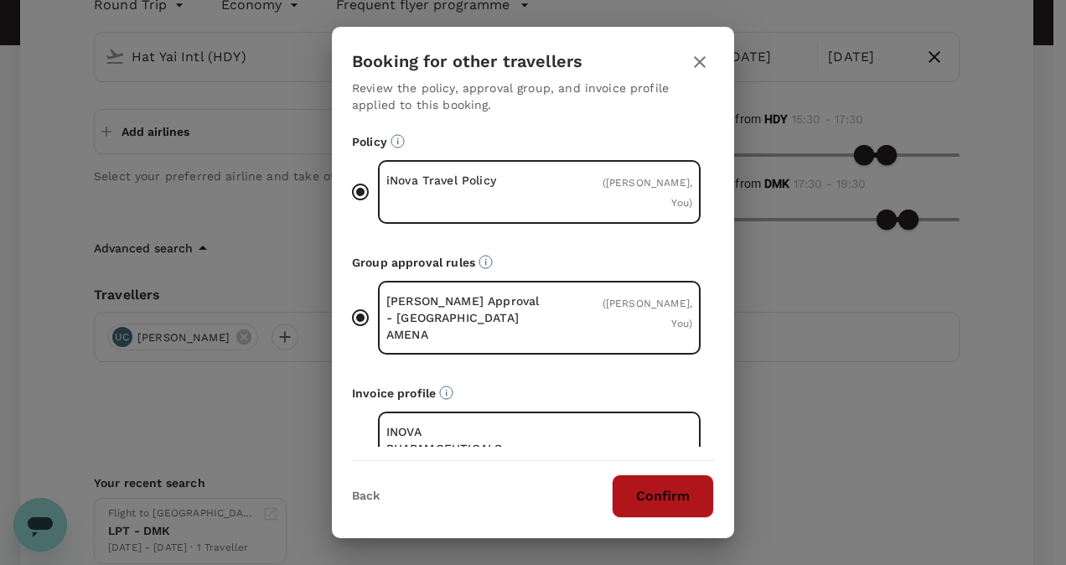
click at [647, 498] on button "Confirm" at bounding box center [663, 496] width 102 height 44
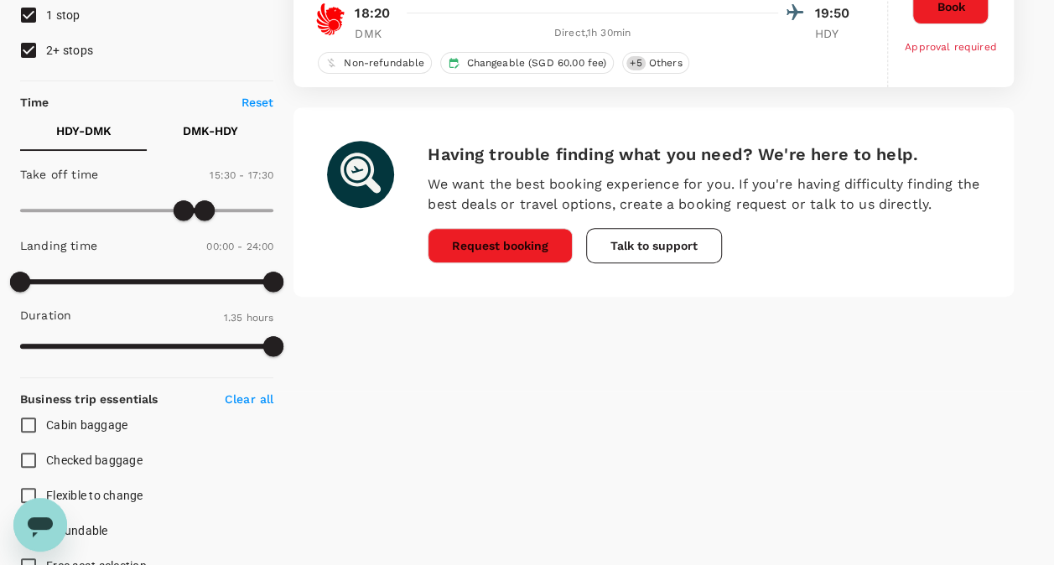
scroll to position [251, 0]
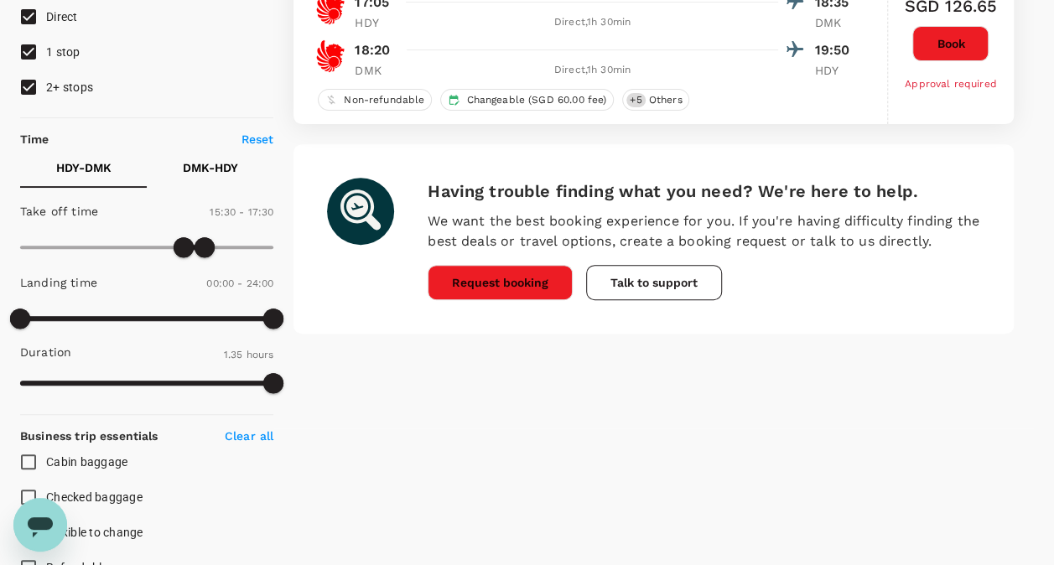
type input "355"
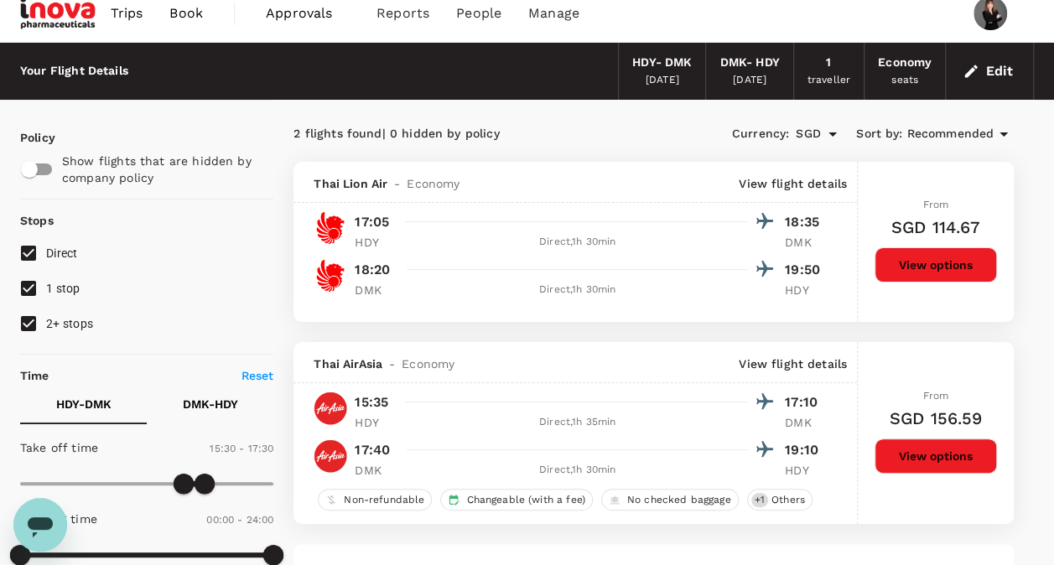
scroll to position [168, 0]
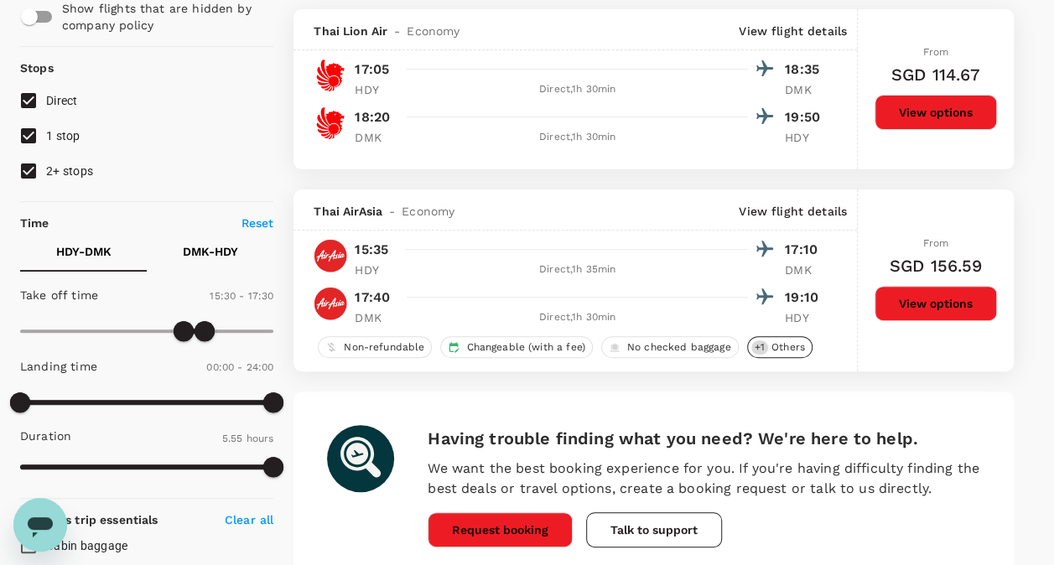
click at [765, 355] on div "+ 1 Others" at bounding box center [779, 347] width 65 height 22
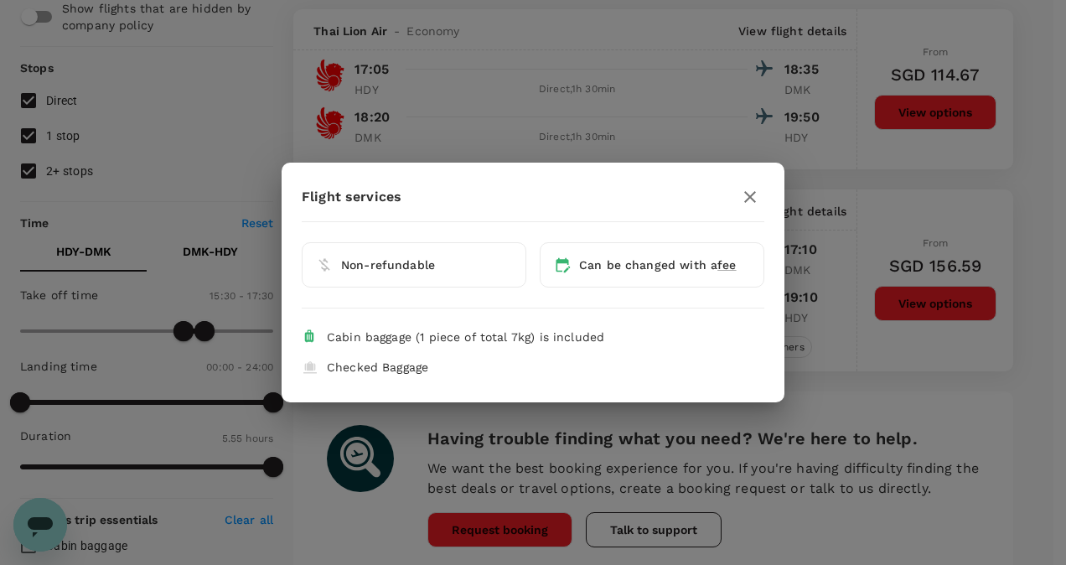
click at [750, 193] on icon "button" at bounding box center [750, 197] width 20 height 20
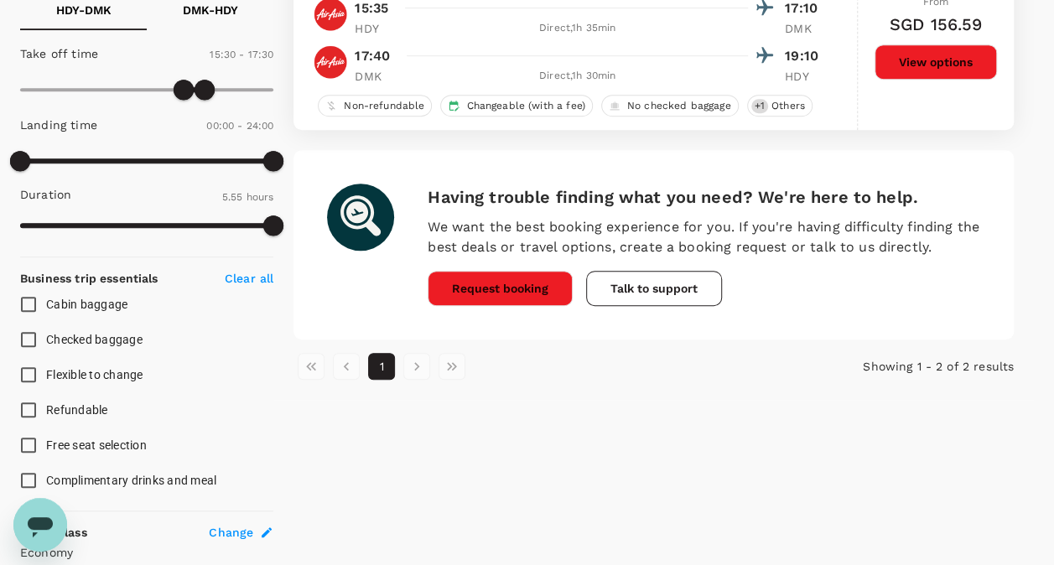
scroll to position [416, 0]
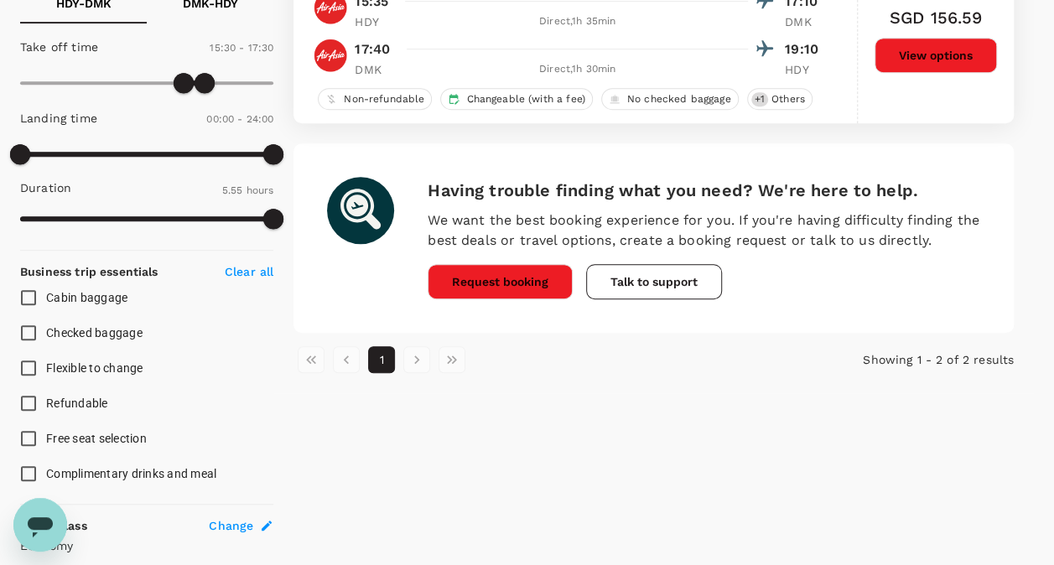
click at [13, 303] on input "Cabin baggage" at bounding box center [28, 297] width 35 height 35
checkbox input "true"
click at [28, 332] on input "Checked baggage" at bounding box center [28, 332] width 35 height 35
checkbox input "true"
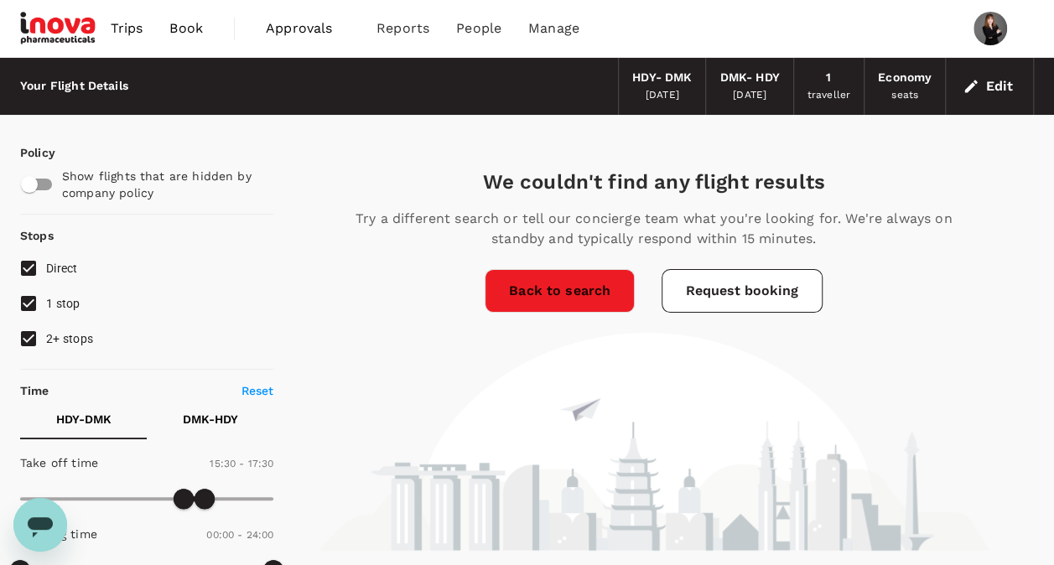
scroll to position [0, 0]
click at [562, 296] on link "Back to search" at bounding box center [560, 291] width 150 height 44
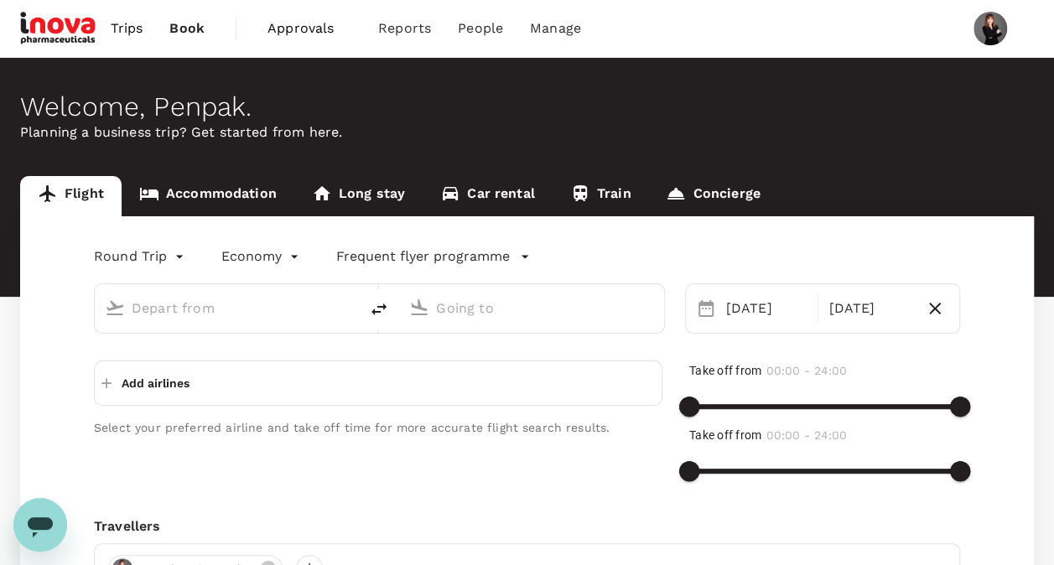
type input "Hat Yai Intl (HDY)"
type input "[PERSON_NAME] Intl (DMK)"
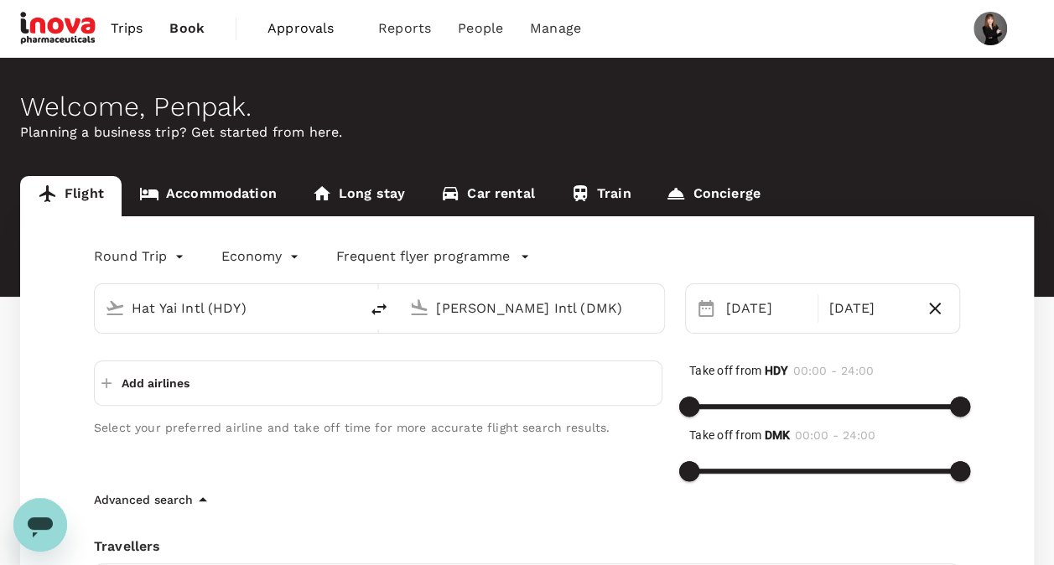
click at [148, 376] on p "Add airlines" at bounding box center [156, 383] width 68 height 17
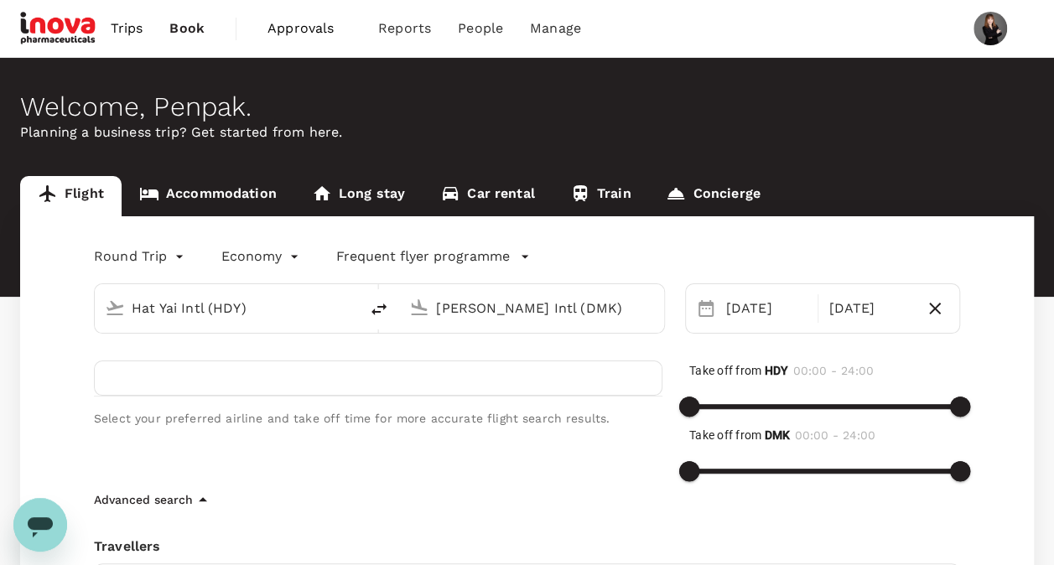
click at [192, 428] on div "Select your preferred airline and take off time for more accurate flight search…" at bounding box center [364, 412] width 595 height 156
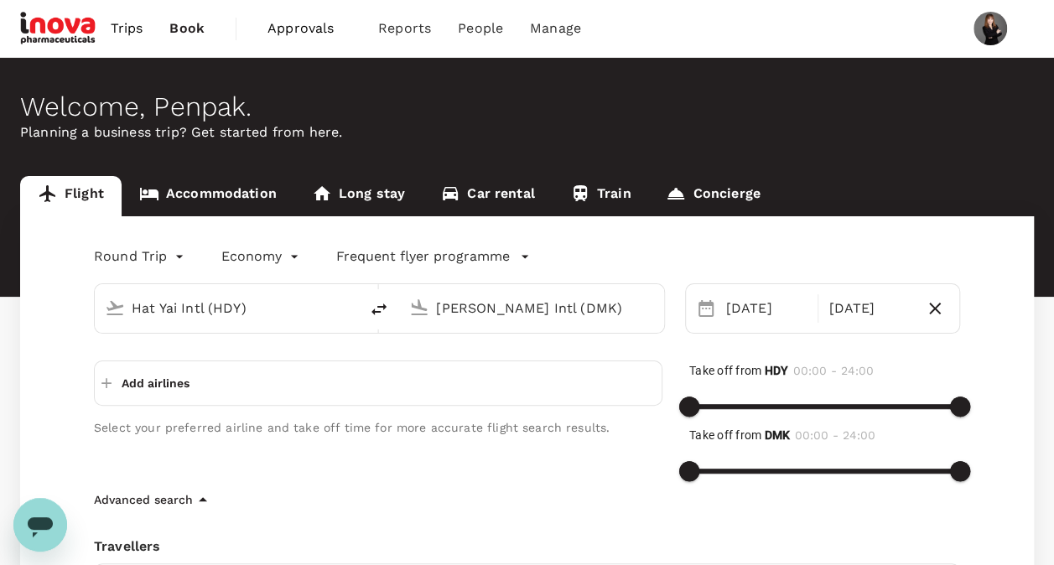
click at [168, 392] on button "Add airlines" at bounding box center [145, 383] width 88 height 30
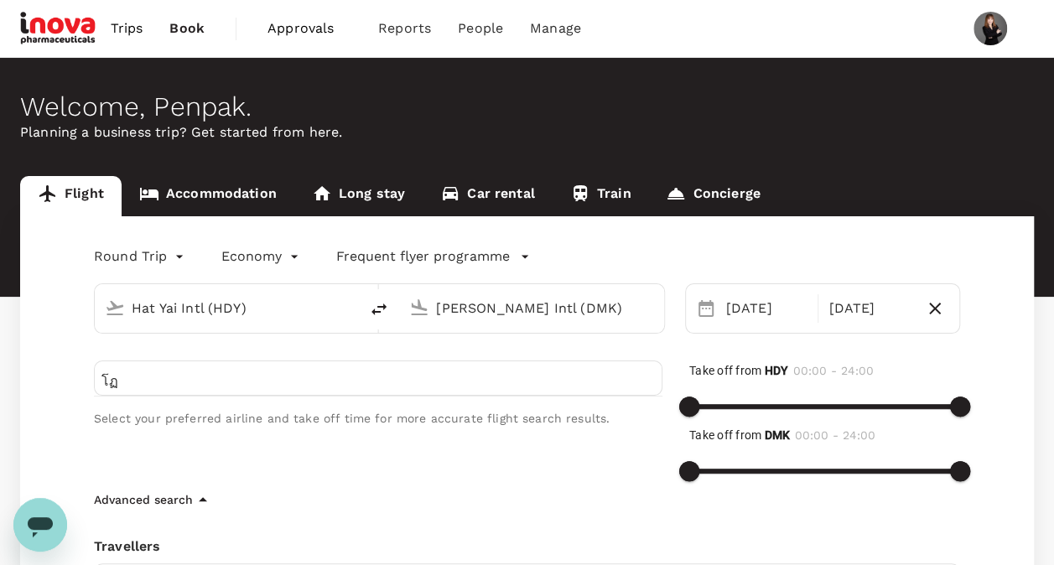
type input "โ"
type input "F"
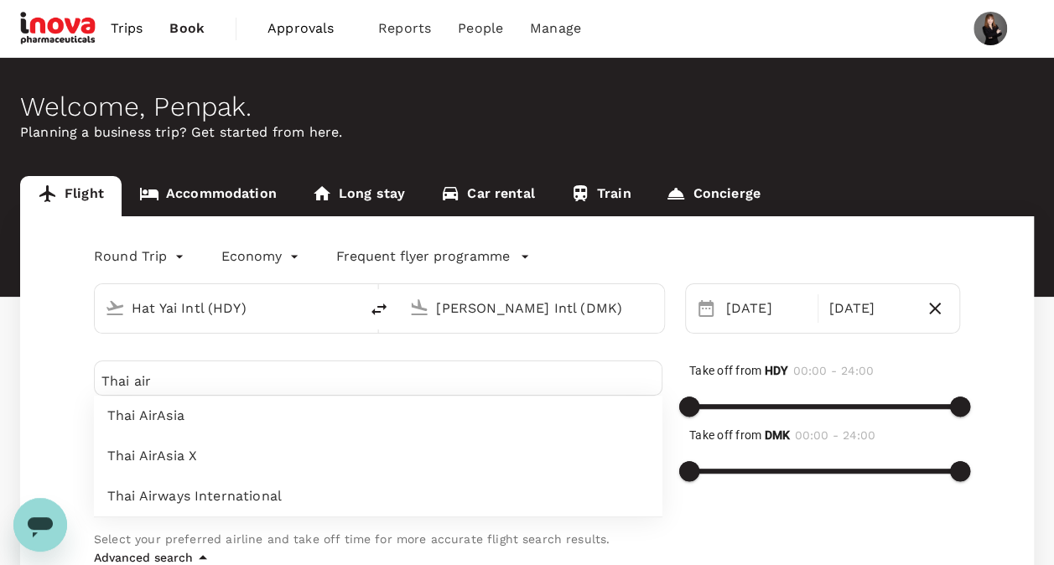
type input "Thai air"
click at [168, 422] on span "Thai AirAsia" at bounding box center [378, 416] width 542 height 20
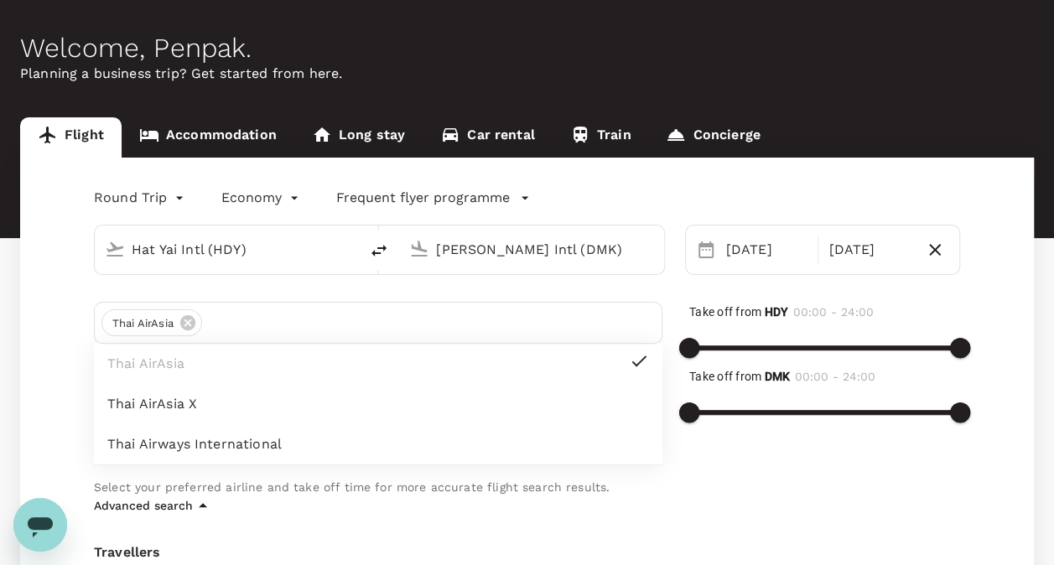
scroll to position [84, 0]
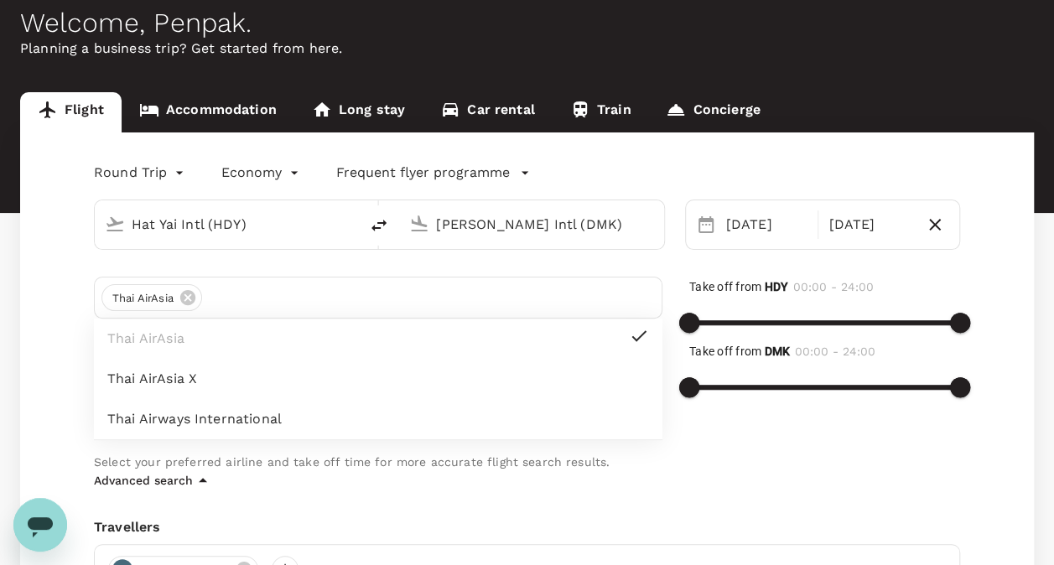
click at [44, 389] on div "Round Trip roundtrip Economy economy Frequent flyer programme Hat Yai Intl (HDY…" at bounding box center [526, 476] width 1013 height 689
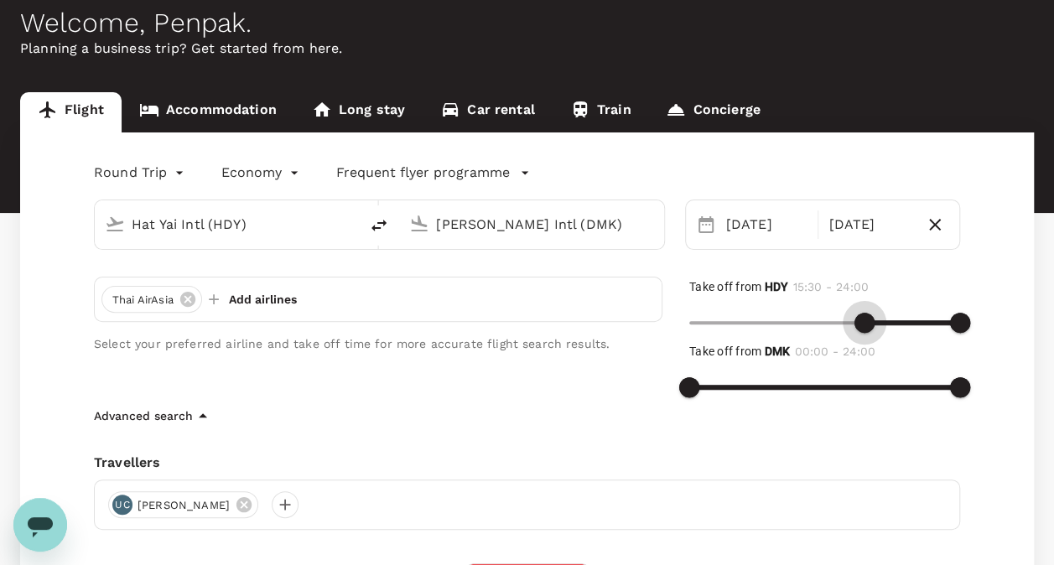
drag, startPoint x: 699, startPoint y: 324, endPoint x: 862, endPoint y: 327, distance: 162.7
click at [862, 327] on span at bounding box center [864, 323] width 20 height 20
type input "0"
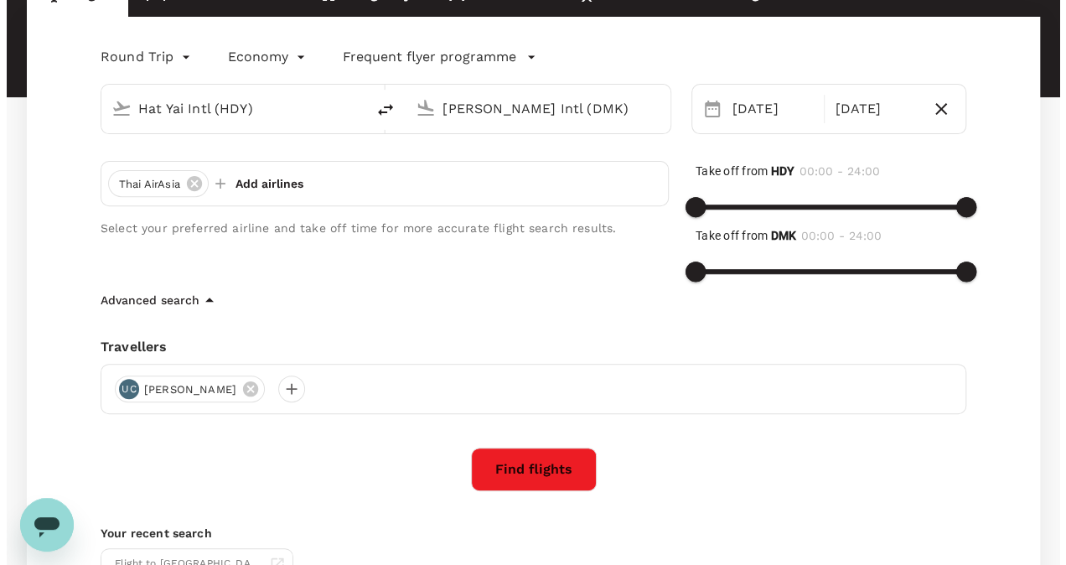
scroll to position [208, 0]
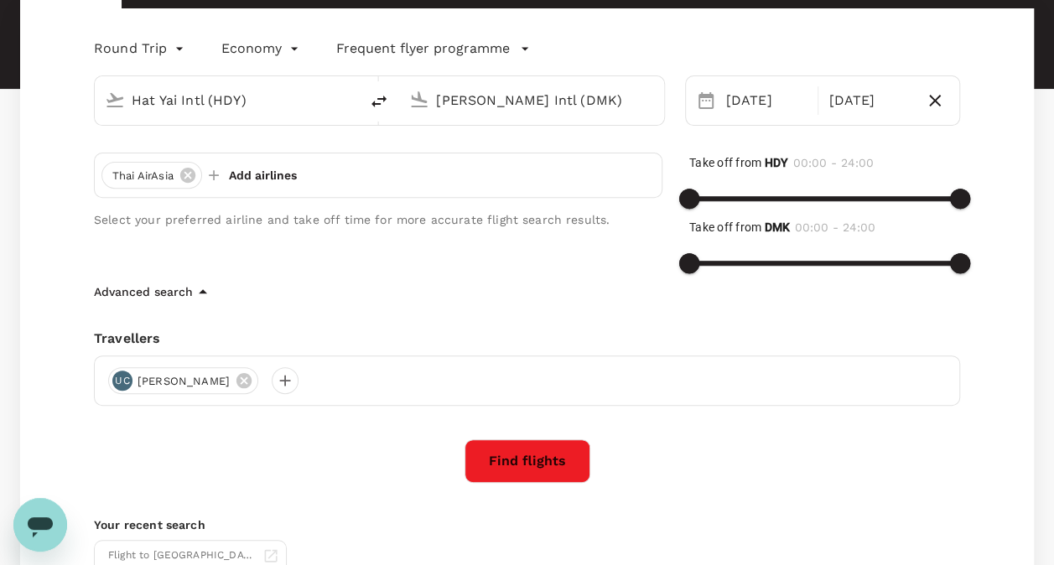
click at [488, 439] on button "Find flights" at bounding box center [527, 461] width 126 height 44
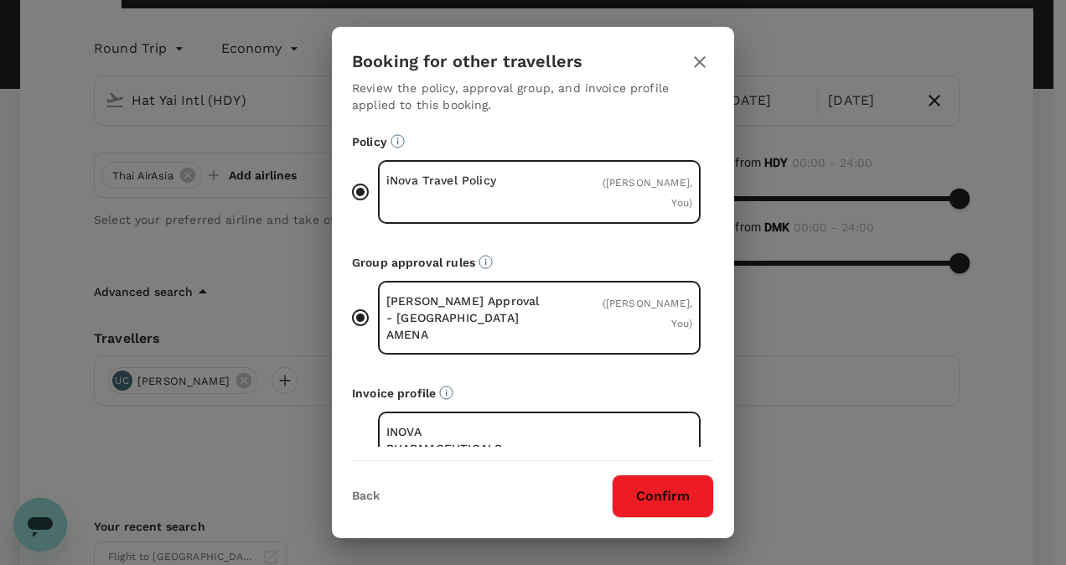
click at [689, 60] on button "button" at bounding box center [700, 62] width 29 height 29
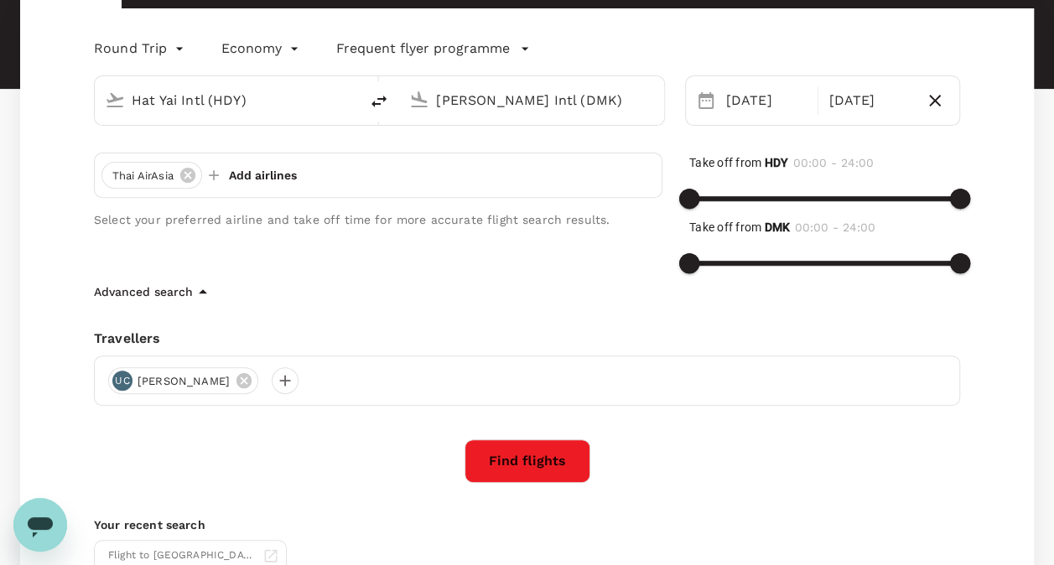
click at [481, 459] on button "Find flights" at bounding box center [527, 461] width 126 height 44
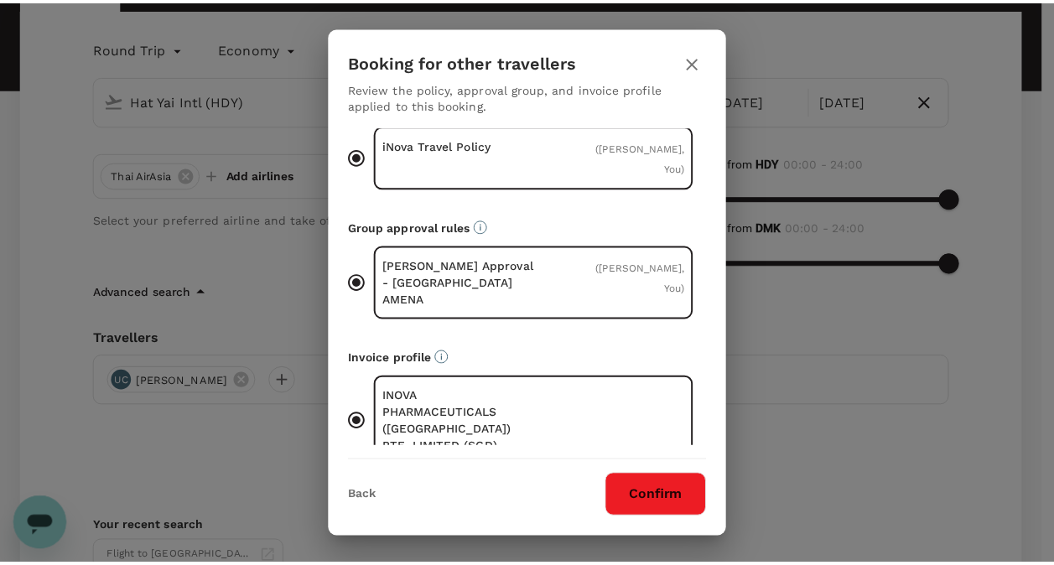
scroll to position [54, 0]
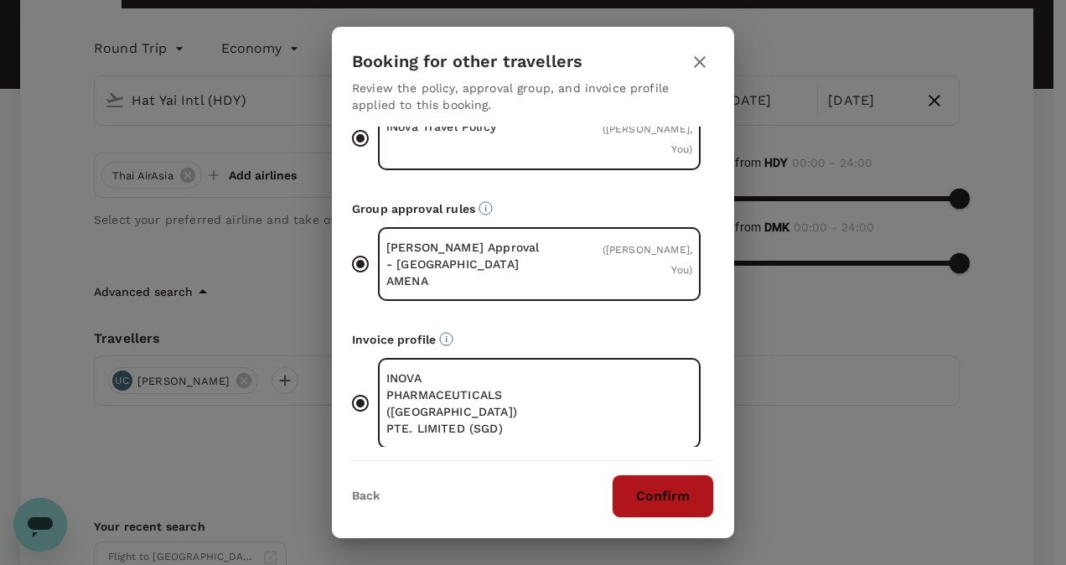
click at [654, 495] on button "Confirm" at bounding box center [663, 496] width 102 height 44
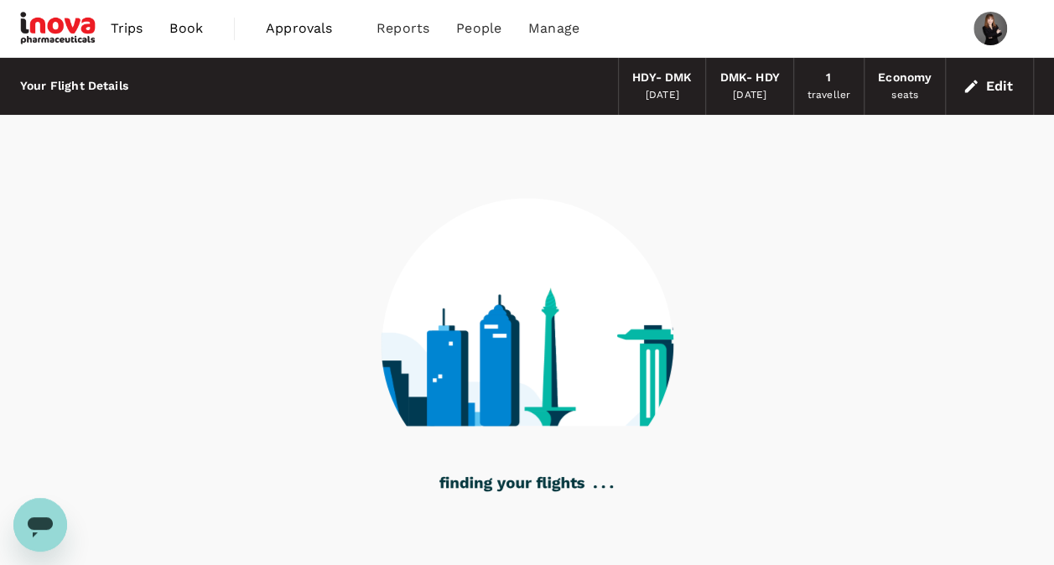
click at [823, 78] on div "1 traveller" at bounding box center [829, 86] width 70 height 57
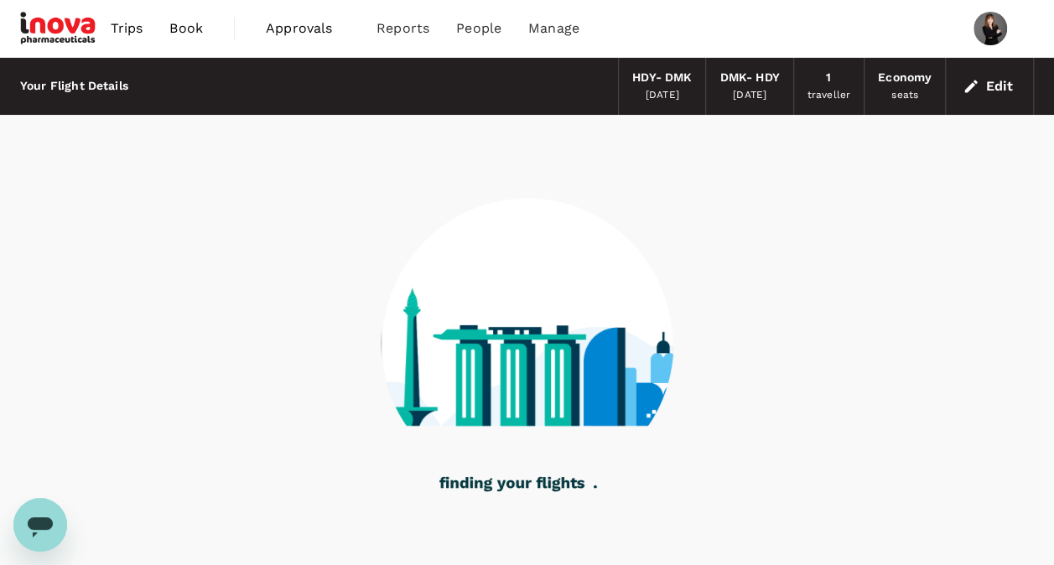
click at [829, 87] on div "traveller" at bounding box center [828, 95] width 43 height 17
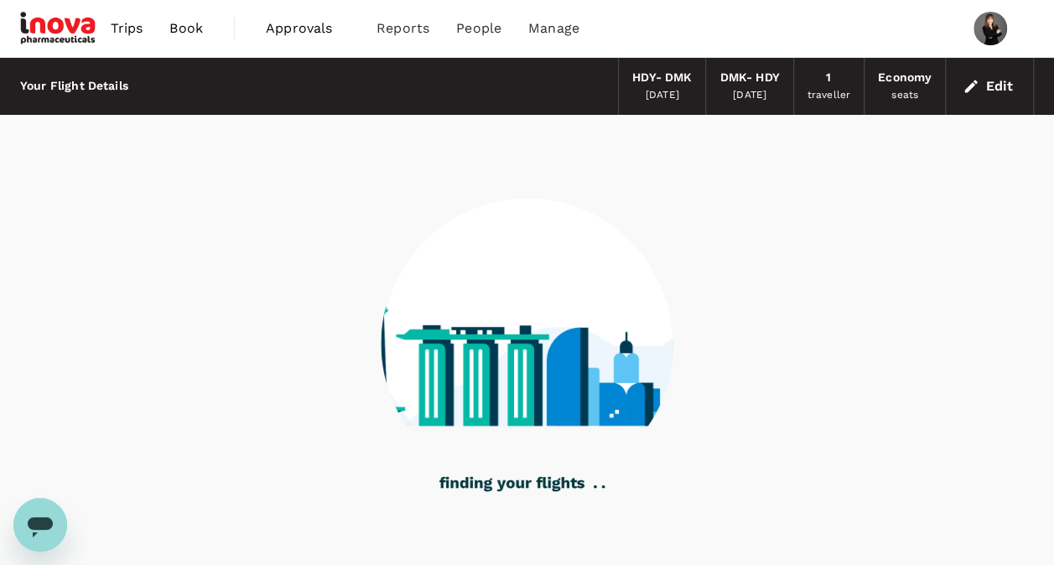
click at [973, 95] on button "Edit" at bounding box center [989, 86] width 60 height 27
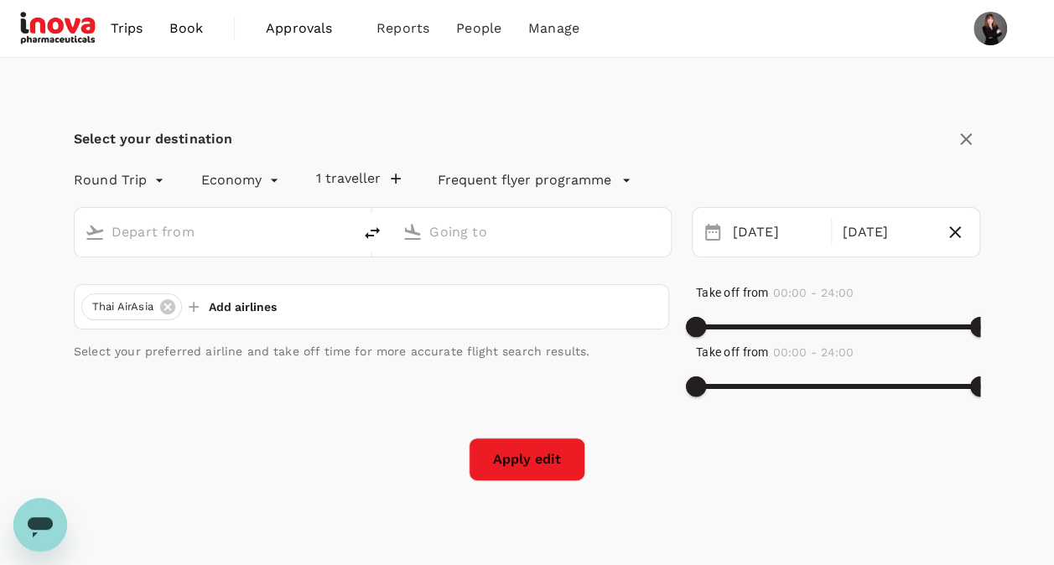
type input "Hat Yai Intl (HDY)"
type input "[PERSON_NAME] Intl (DMK)"
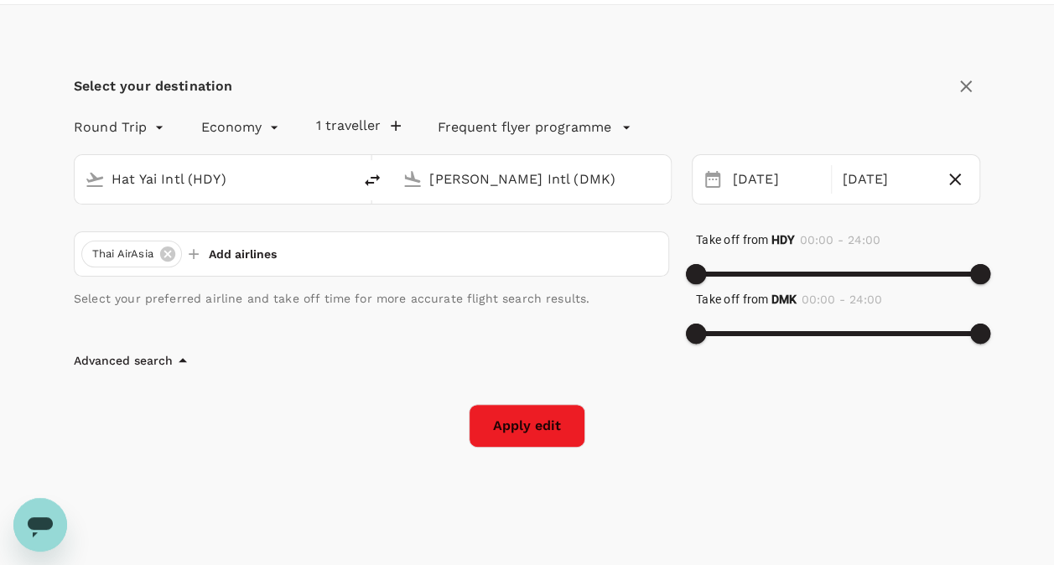
scroll to position [75, 0]
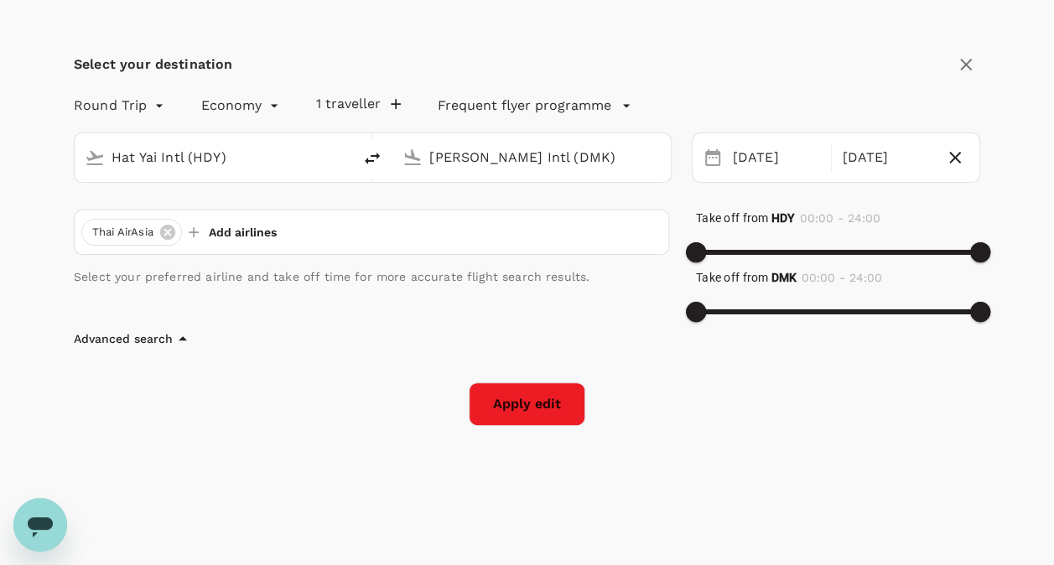
click at [391, 106] on icon "button" at bounding box center [395, 104] width 17 height 17
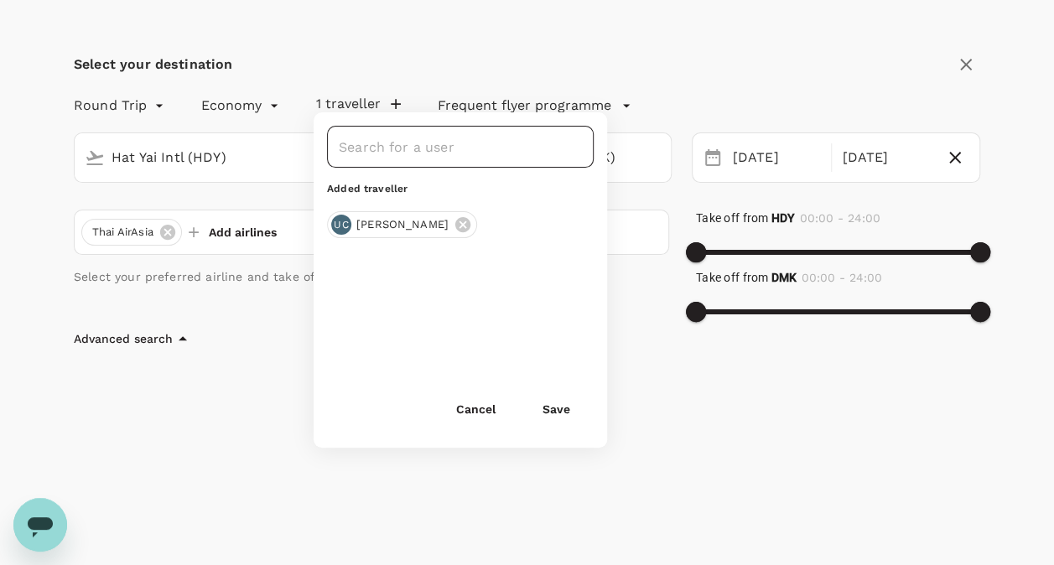
click at [427, 152] on input "text" at bounding box center [447, 147] width 226 height 32
click at [428, 151] on input "text" at bounding box center [447, 147] width 226 height 32
click at [367, 195] on div "Added traveller" at bounding box center [460, 189] width 267 height 17
click at [399, 152] on input "text" at bounding box center [447, 147] width 226 height 32
click at [573, 399] on button "Save" at bounding box center [556, 409] width 75 height 34
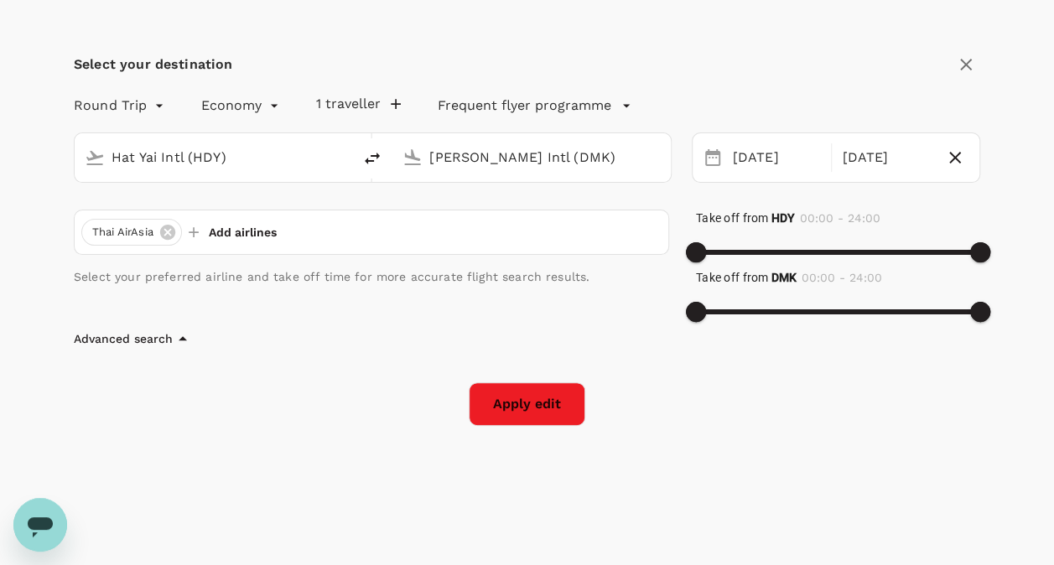
click at [525, 413] on button "Apply edit" at bounding box center [527, 404] width 117 height 44
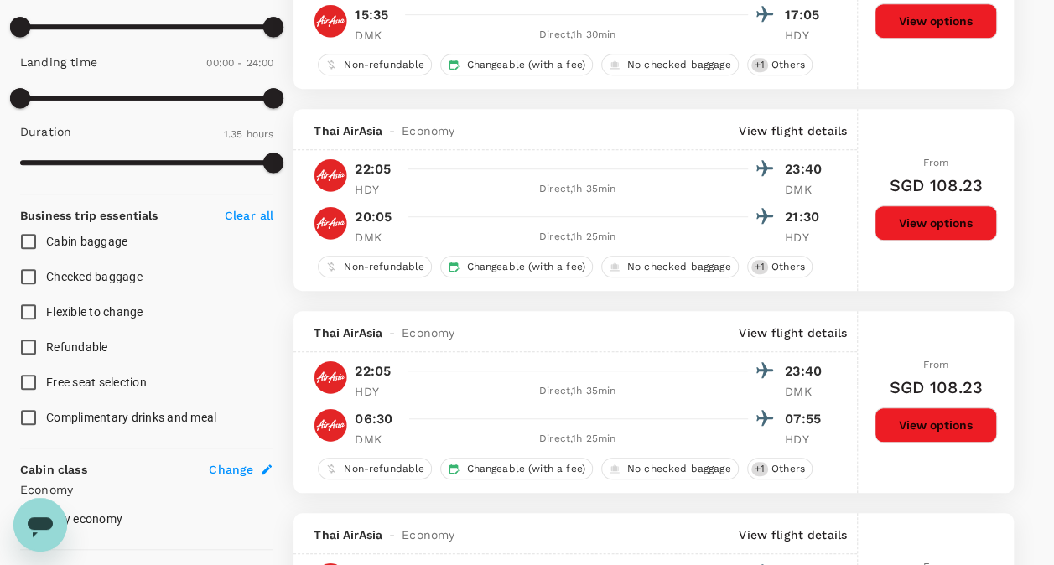
scroll to position [481, 0]
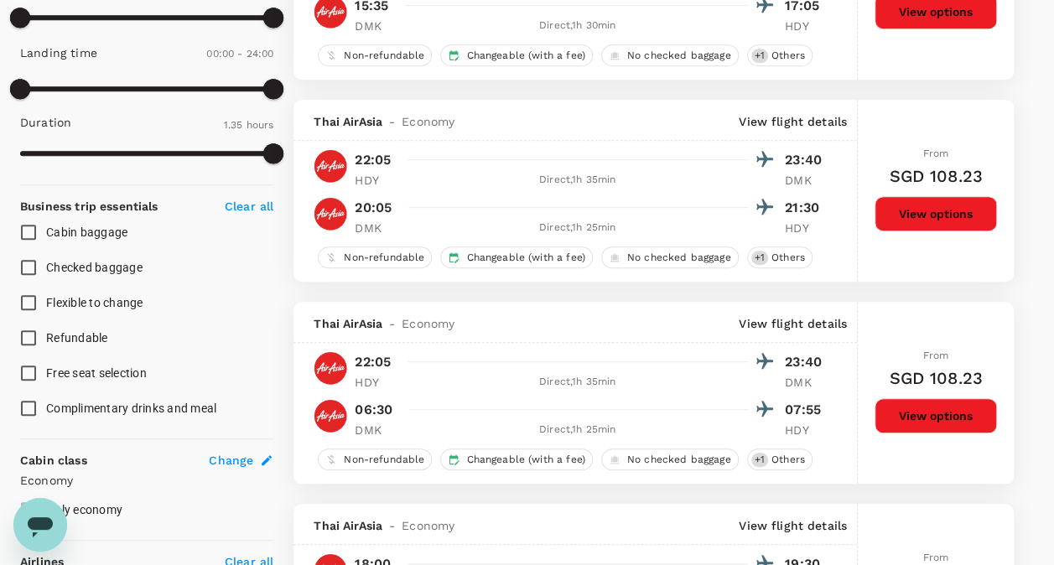
click at [60, 231] on span "Cabin baggage" at bounding box center [86, 231] width 81 height 13
click at [46, 231] on input "Cabin baggage" at bounding box center [28, 232] width 35 height 35
checkbox input "true"
click at [74, 261] on span "Checked baggage" at bounding box center [94, 267] width 96 height 13
click at [46, 258] on input "Checked baggage" at bounding box center [28, 267] width 35 height 35
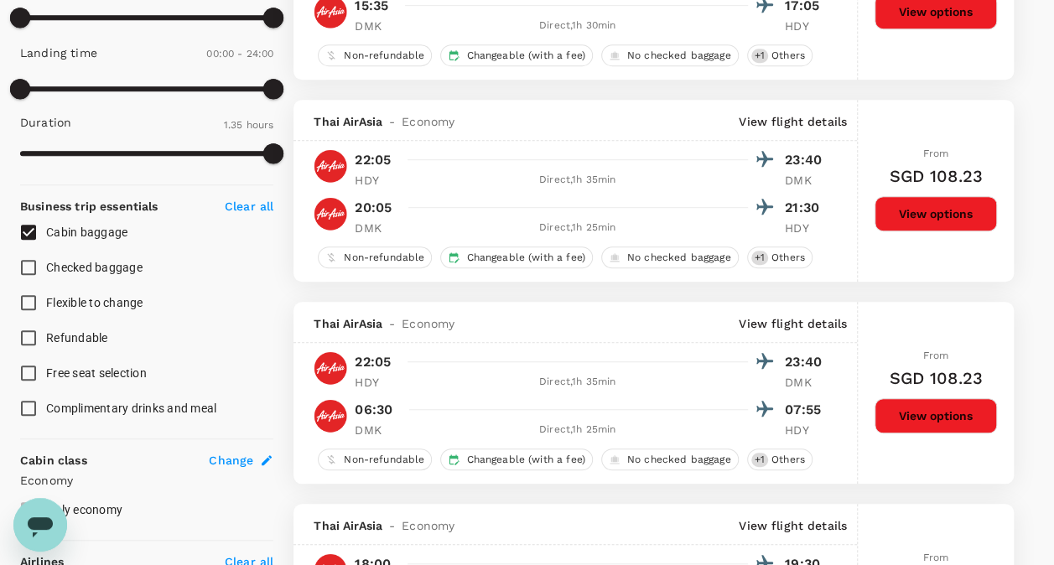
checkbox input "true"
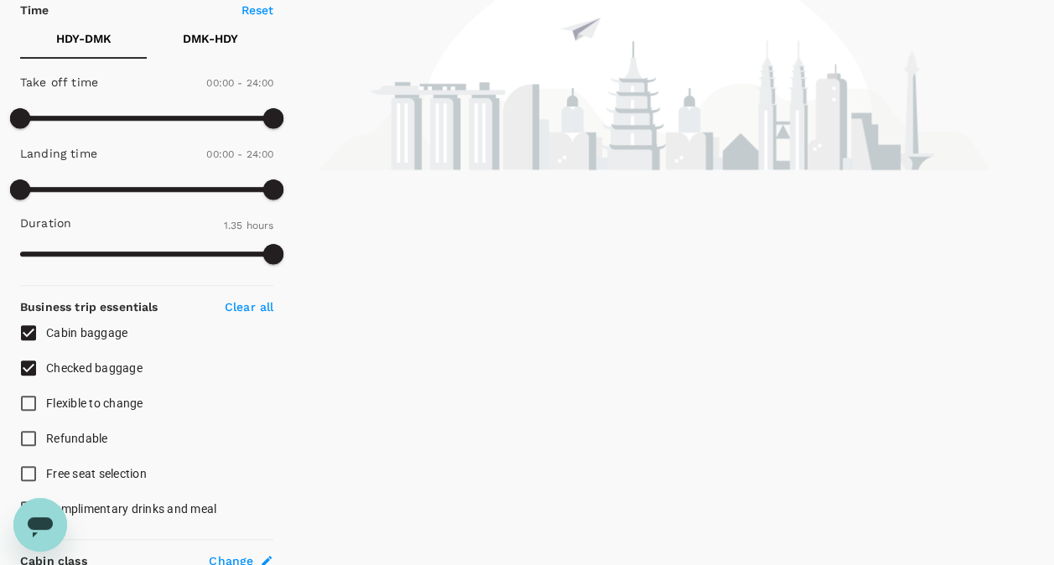
scroll to position [425, 0]
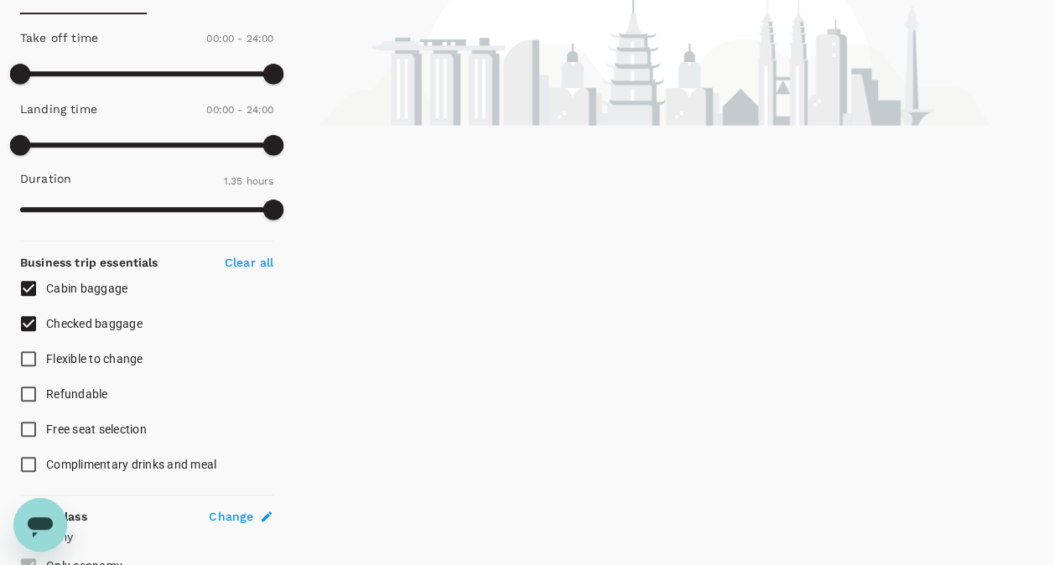
click at [39, 286] on input "Cabin baggage" at bounding box center [28, 288] width 35 height 35
checkbox input "false"
click at [24, 318] on input "Checked baggage" at bounding box center [28, 323] width 35 height 35
checkbox input "false"
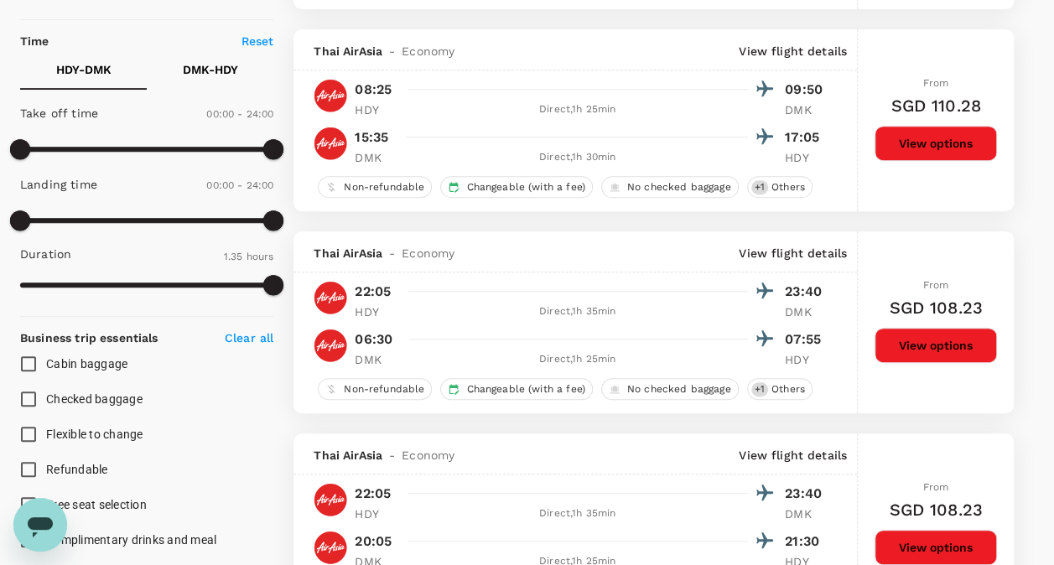
scroll to position [349, 0]
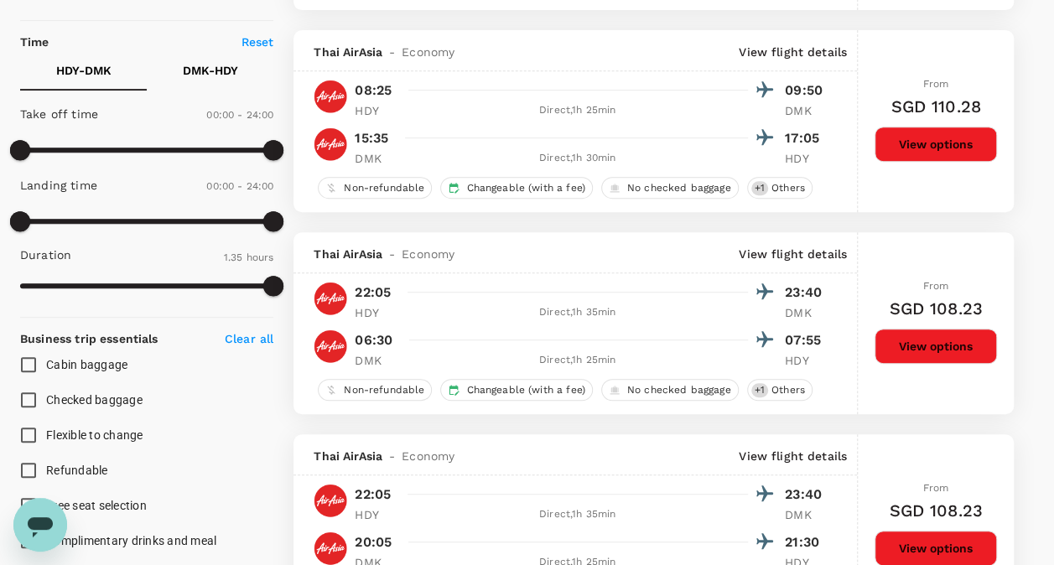
click at [901, 145] on button "View options" at bounding box center [935, 144] width 122 height 35
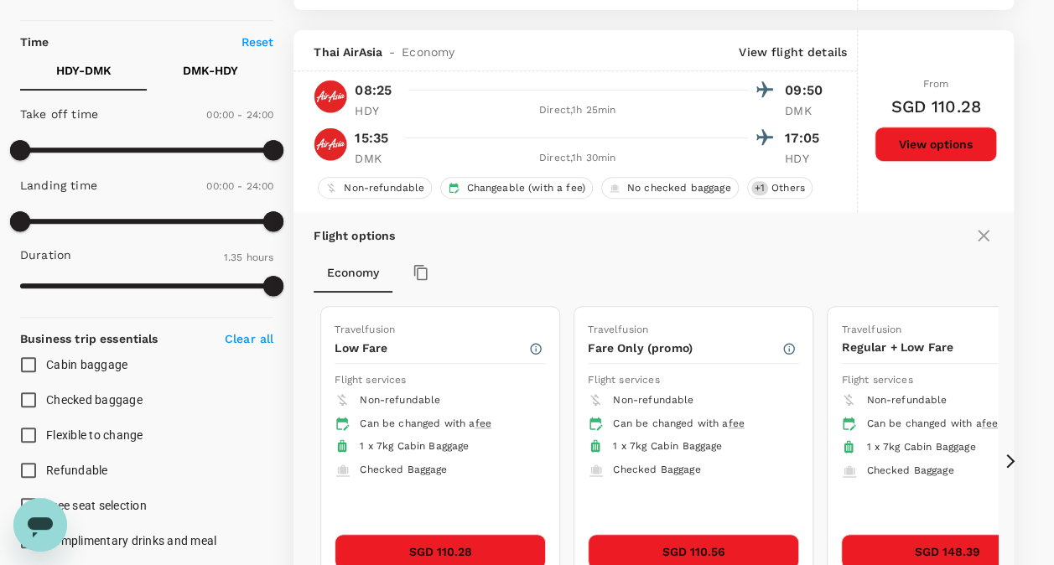
scroll to position [378, 0]
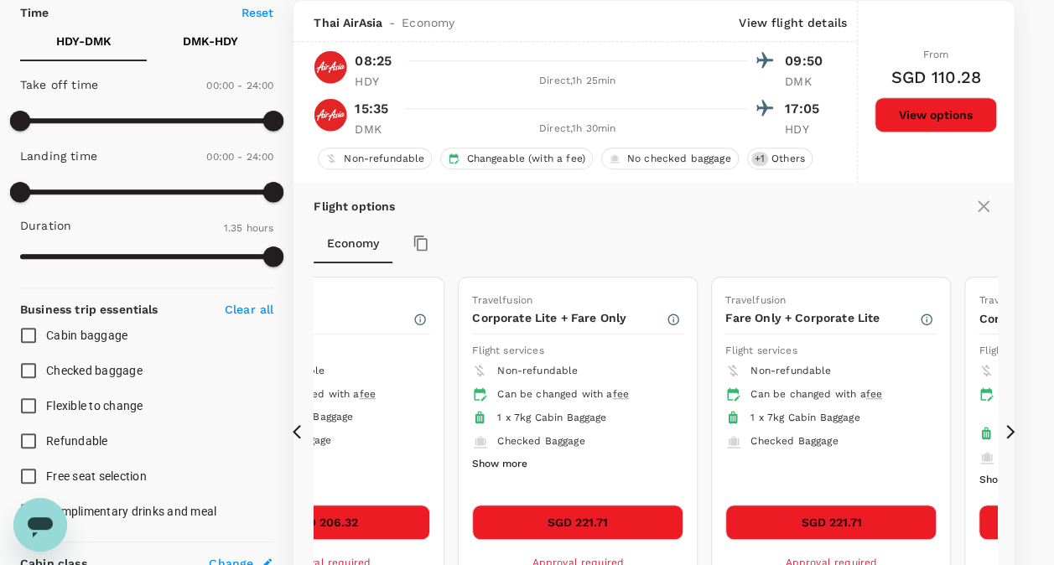
click at [1011, 426] on icon at bounding box center [1010, 431] width 8 height 14
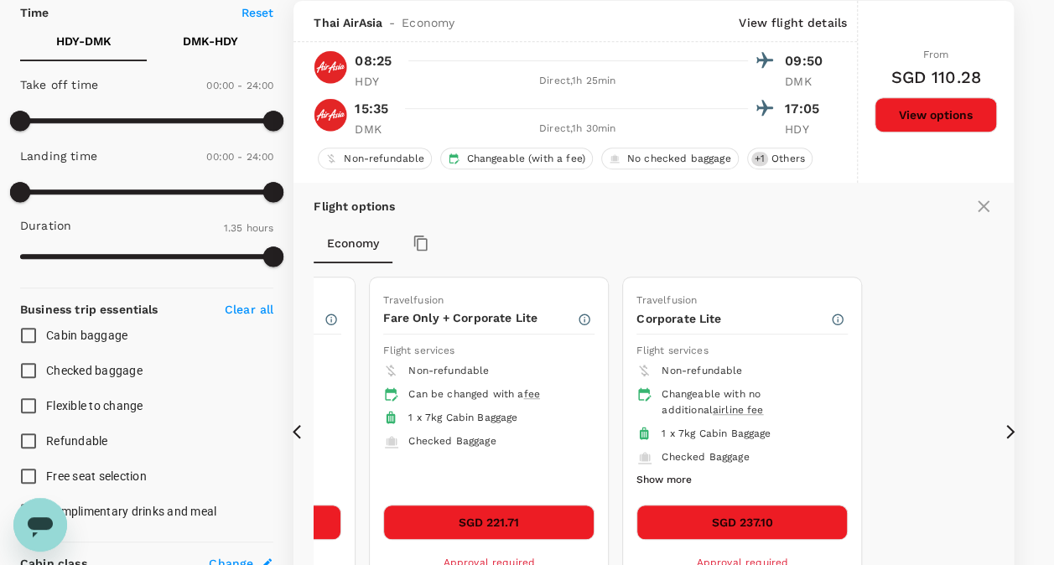
click at [1017, 427] on icon at bounding box center [1010, 431] width 17 height 17
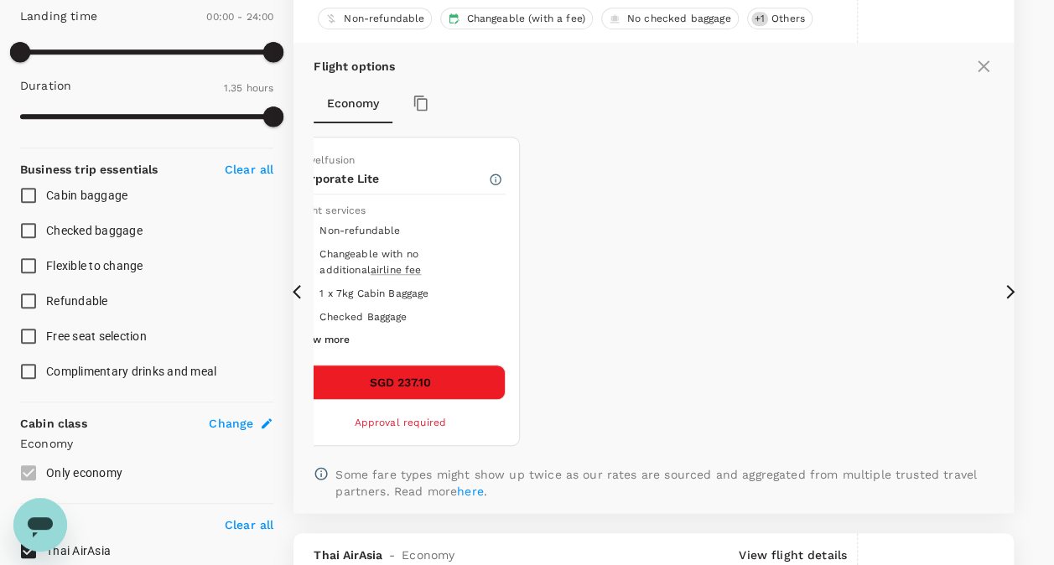
scroll to position [540, 0]
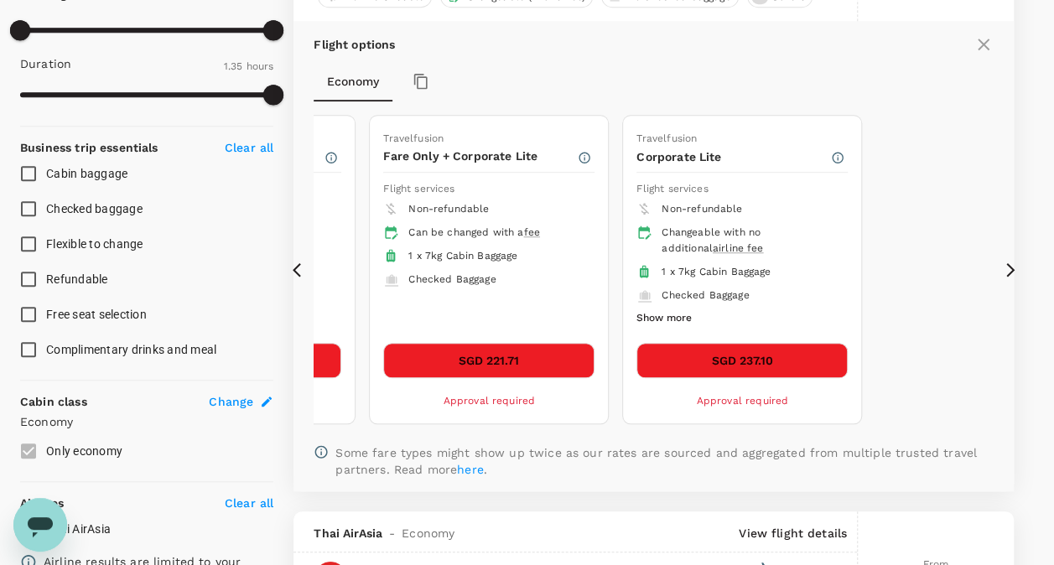
click at [295, 267] on icon at bounding box center [297, 269] width 8 height 14
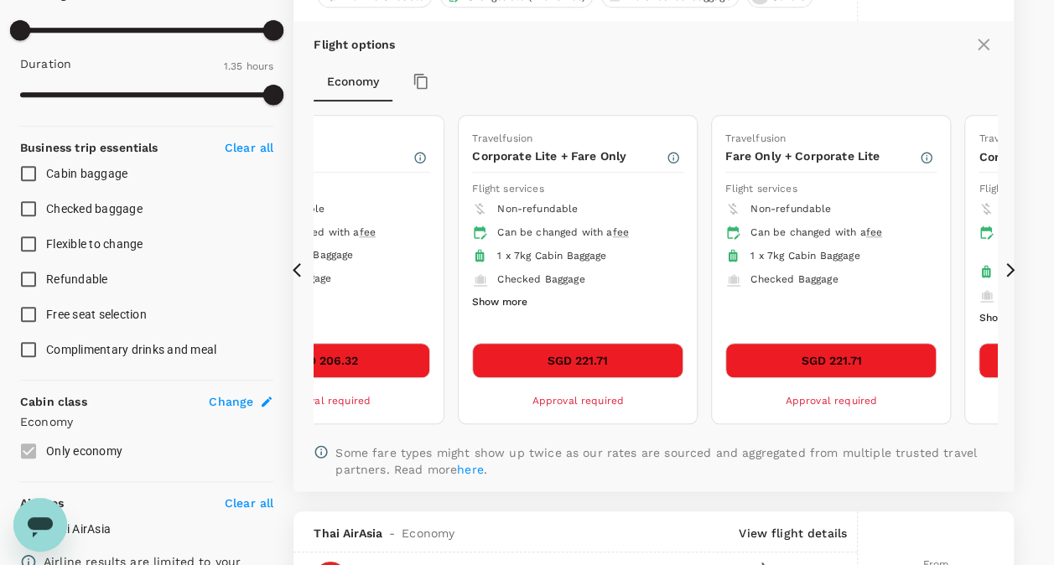
click at [300, 267] on icon at bounding box center [301, 270] width 17 height 17
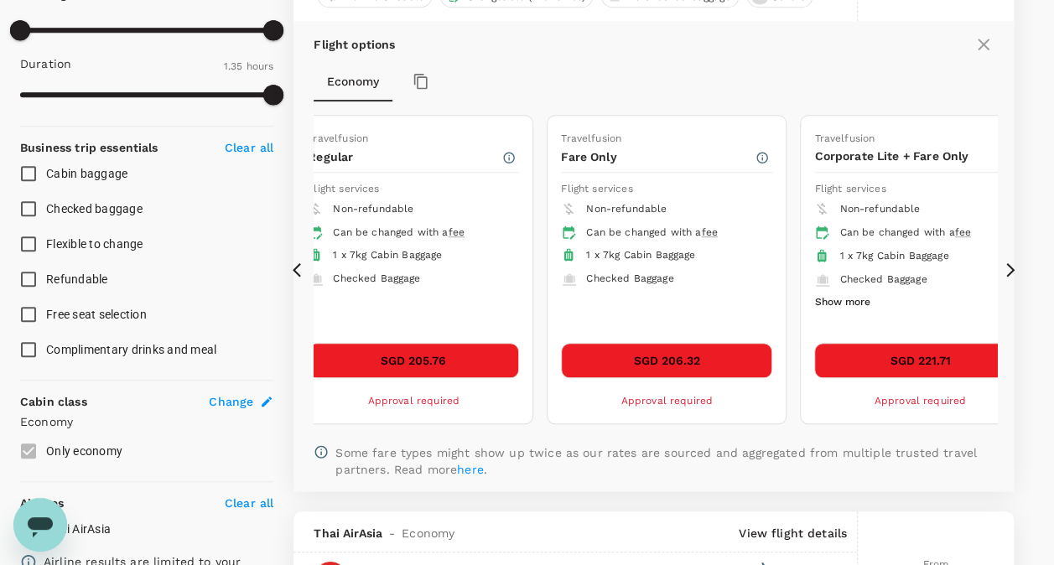
click at [312, 265] on div "Flight options Economy Travelfusion Low Fare Flight services Non-refundable Can…" at bounding box center [653, 256] width 720 height 470
click at [318, 271] on icon at bounding box center [316, 279] width 17 height 17
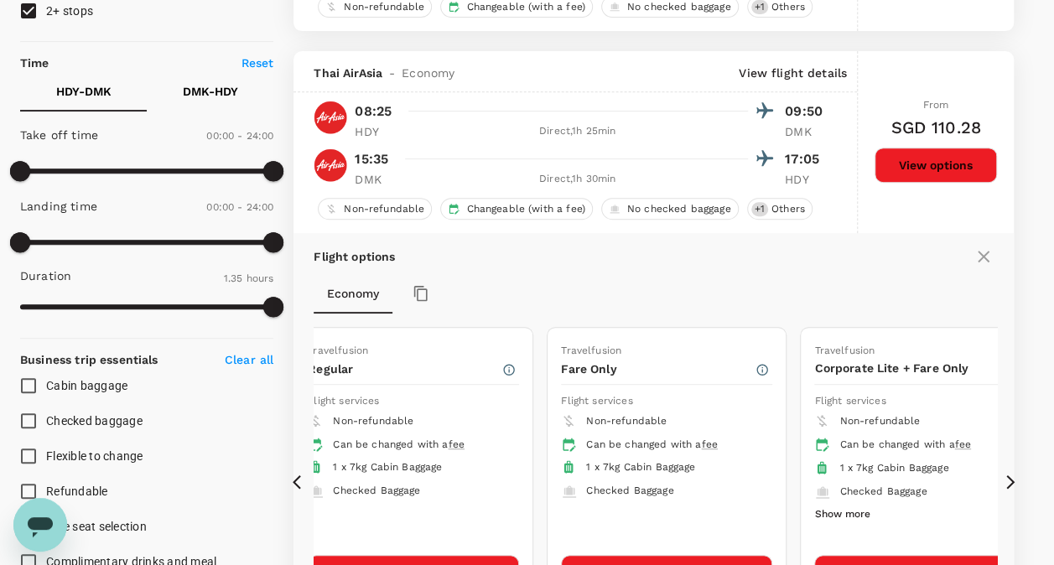
scroll to position [329, 0]
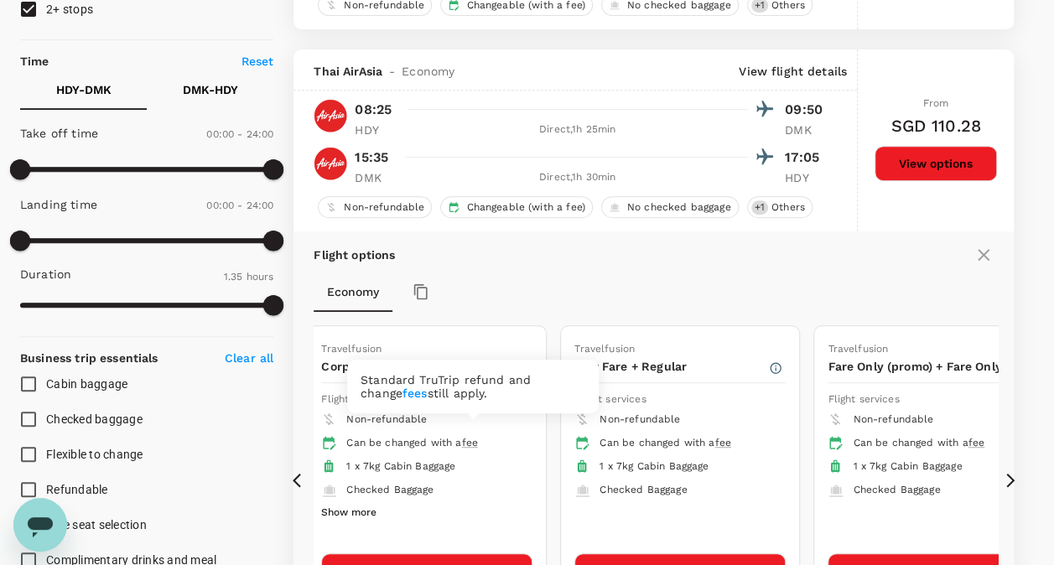
click at [501, 274] on div "Economy" at bounding box center [654, 292] width 680 height 40
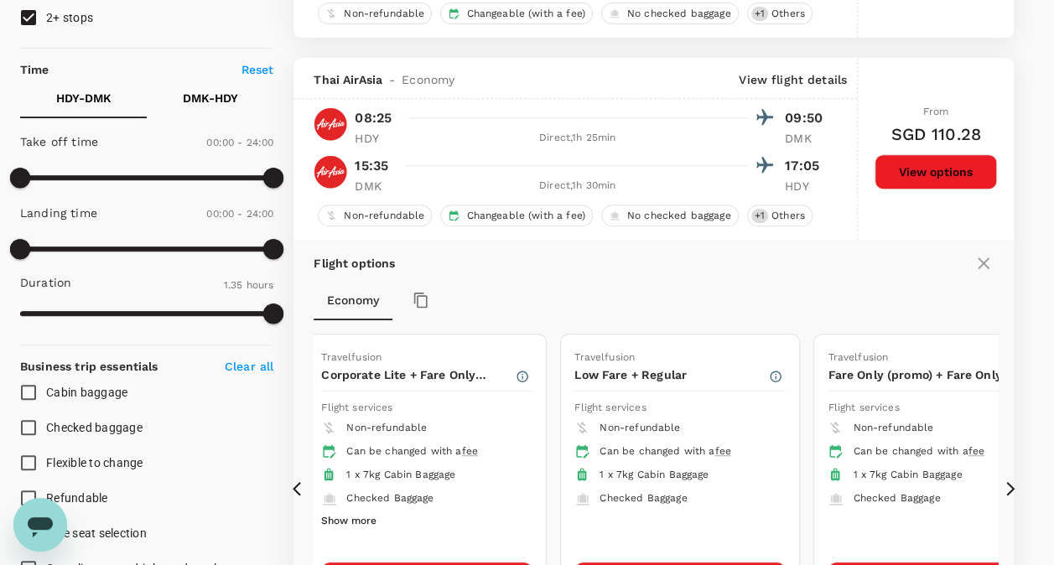
scroll to position [327, 0]
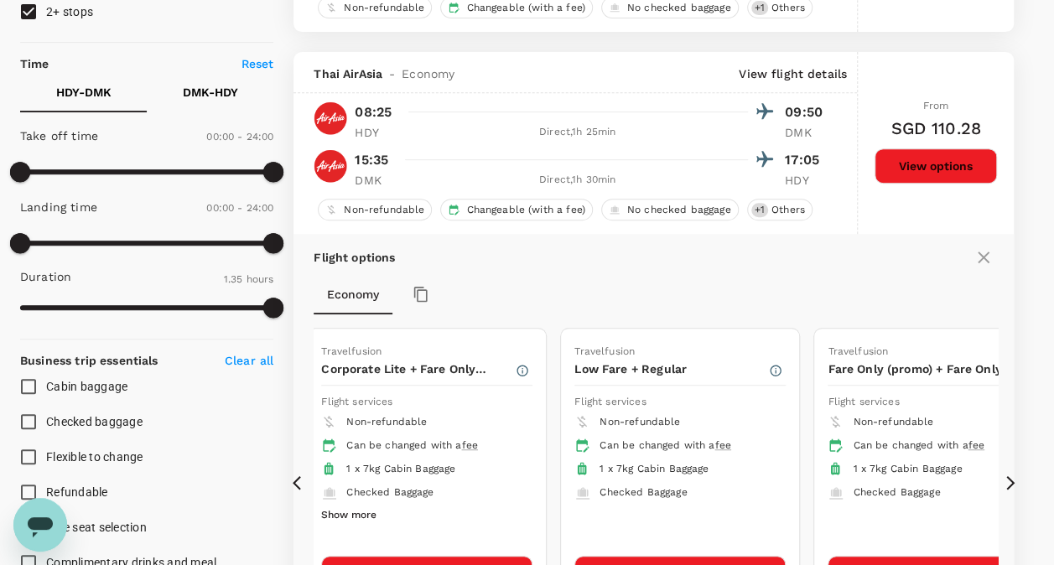
click at [795, 161] on p "17:05" at bounding box center [806, 160] width 42 height 20
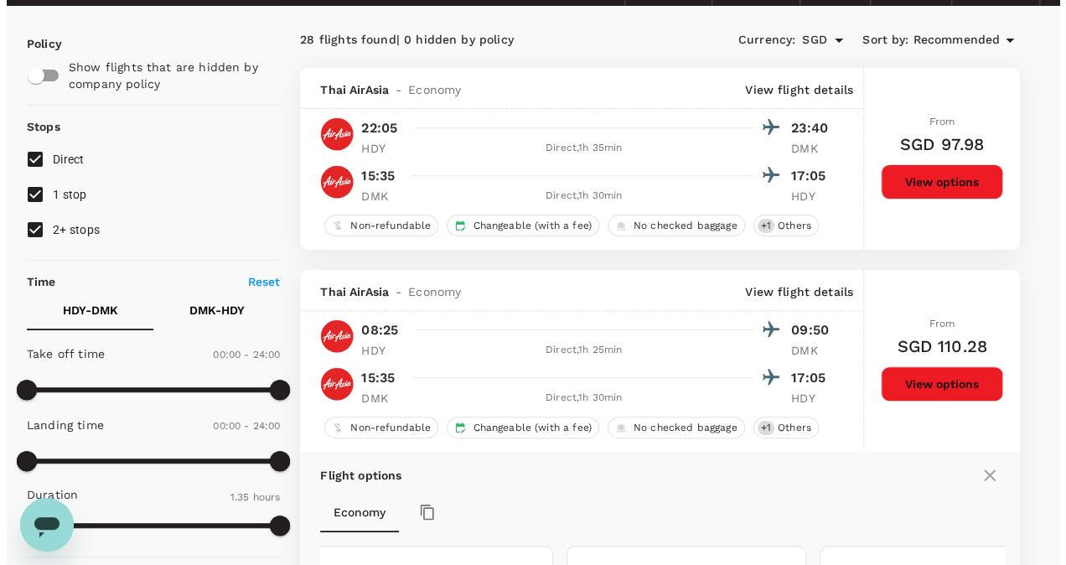
scroll to position [108, 0]
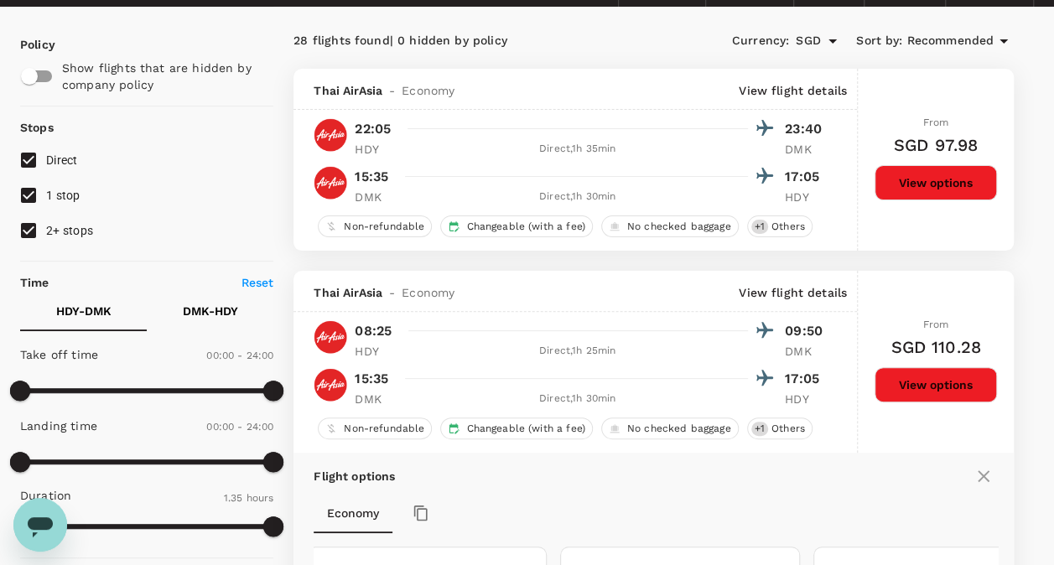
click at [757, 288] on p "View flight details" at bounding box center [793, 292] width 108 height 17
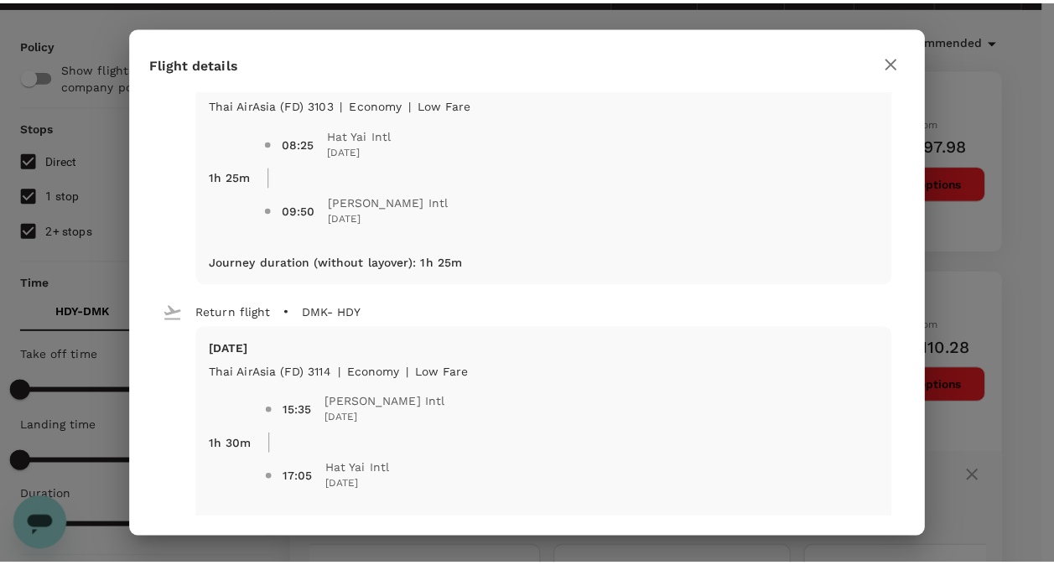
scroll to position [66, 0]
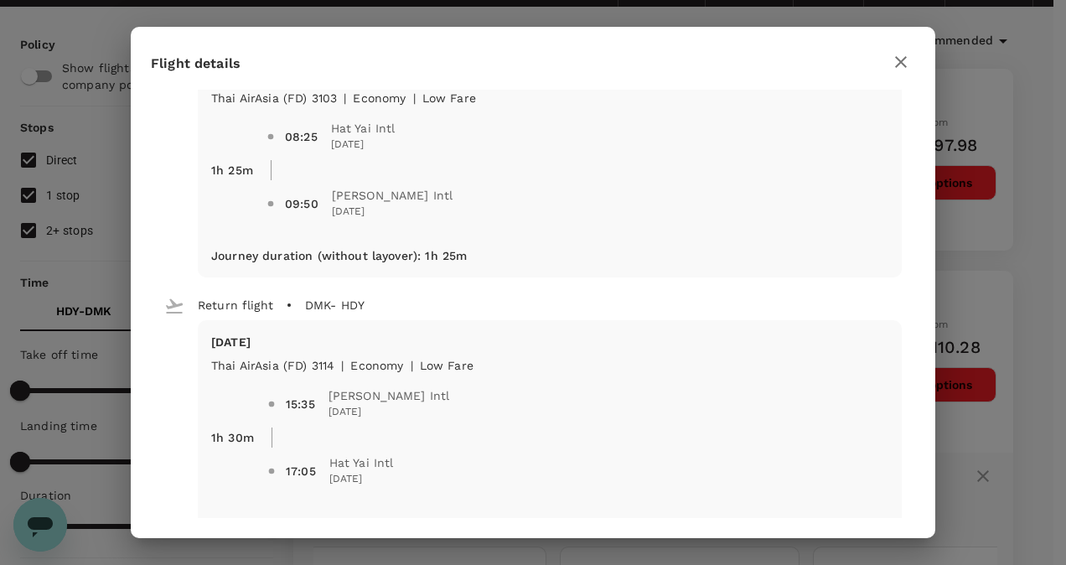
click at [27, 262] on div "Flight details Depart flight HDY - DMK Tue, 30 Sep Thai AirAsia (FD) 3103 | eco…" at bounding box center [533, 282] width 1066 height 565
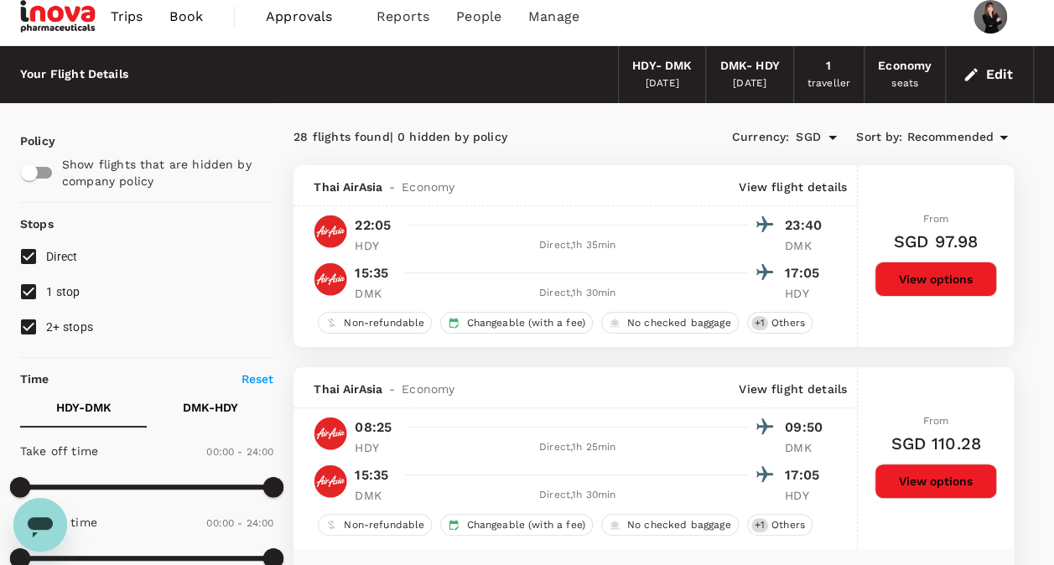
scroll to position [0, 0]
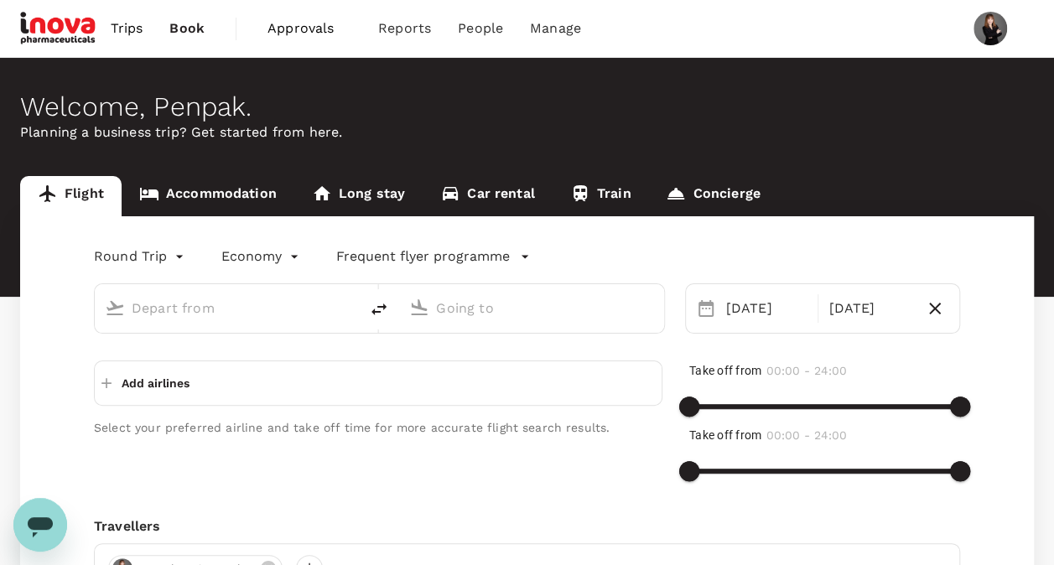
type input "Hat Yai Intl (HDY)"
type input "Don Mueang Intl (DMK)"
type input "Hat Yai Intl (HDY)"
type input "Don Mueang Intl (DMK)"
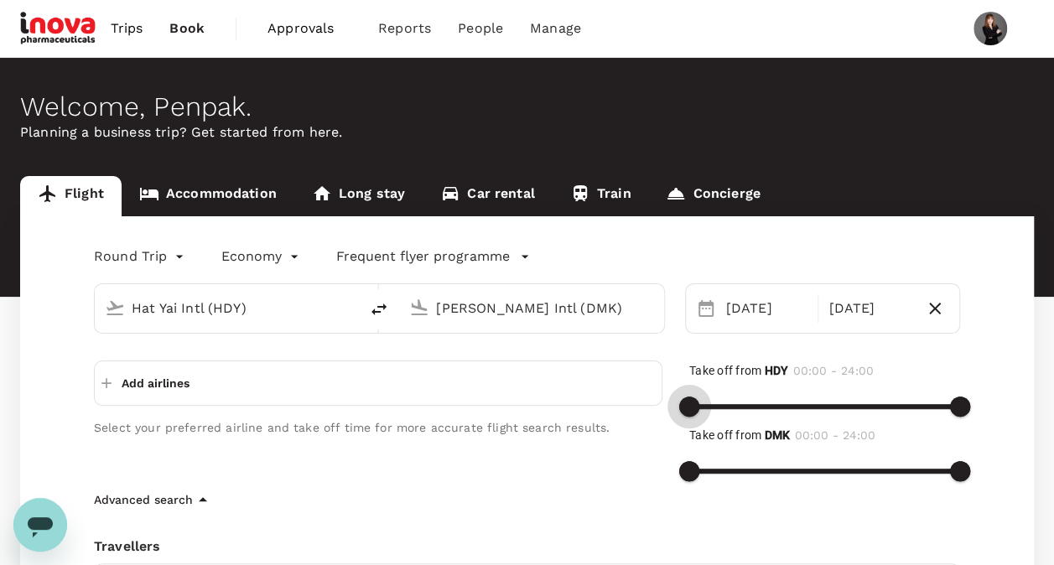
click at [683, 407] on span at bounding box center [689, 407] width 20 height 20
click at [358, 371] on div "Add airlines" at bounding box center [378, 382] width 568 height 45
click at [326, 386] on div "Add airlines" at bounding box center [378, 382] width 568 height 45
click at [142, 386] on p "Add airlines" at bounding box center [156, 383] width 68 height 17
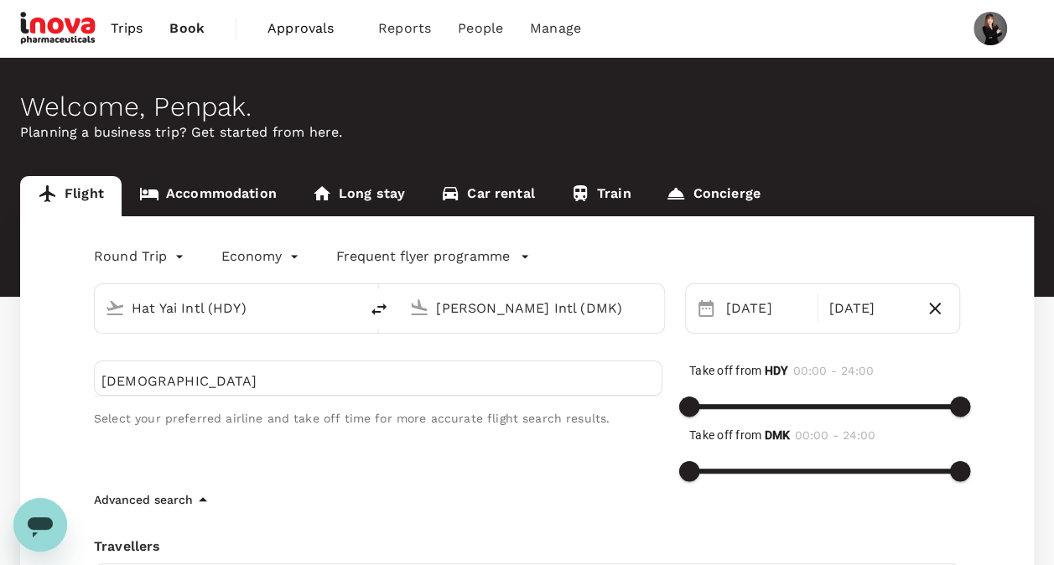
type input "ะ"
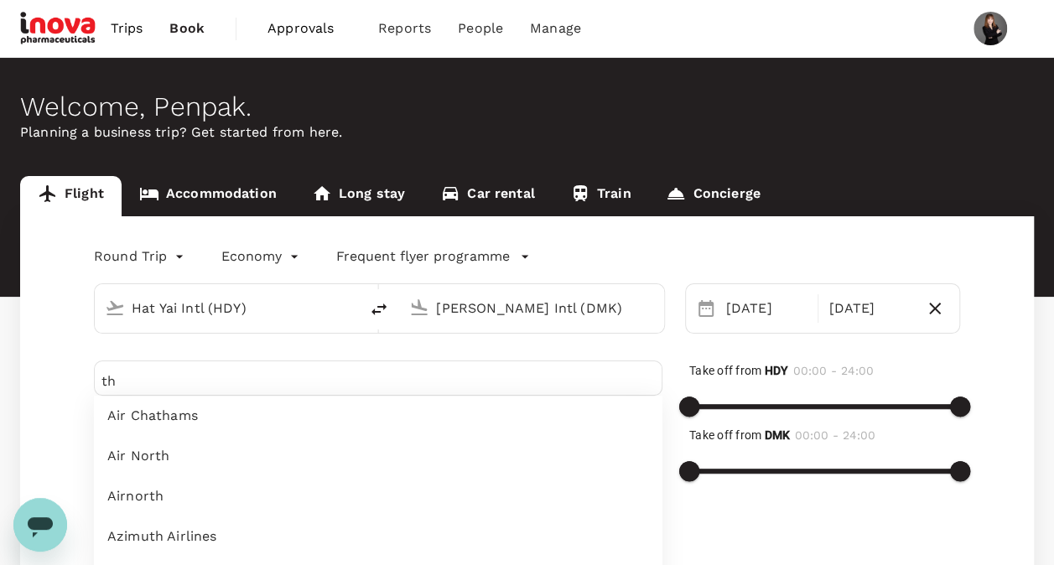
type input "t"
type input "a"
type input "thai"
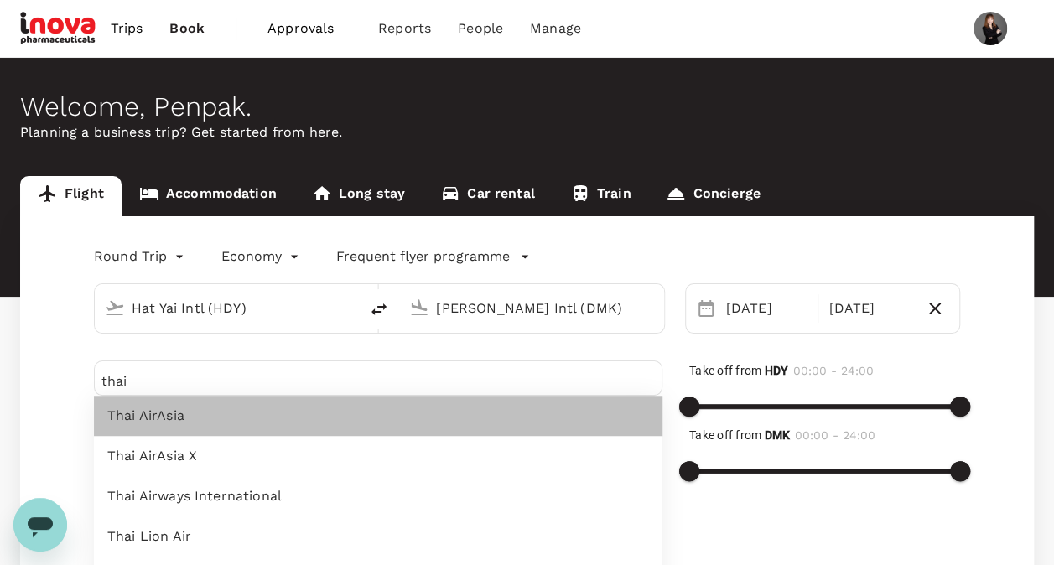
click at [168, 416] on span "Thai AirAsia" at bounding box center [378, 416] width 542 height 20
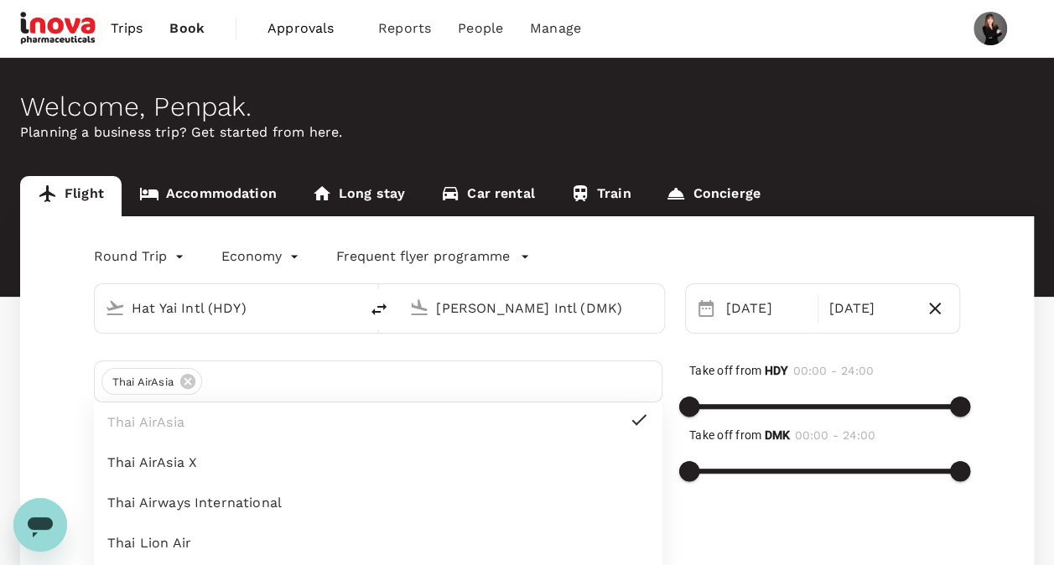
click at [897, 513] on div "Take off from HDY 00:00 - 24:00 Take off from DMK 00:00 - 24:00" at bounding box center [811, 504] width 298 height 341
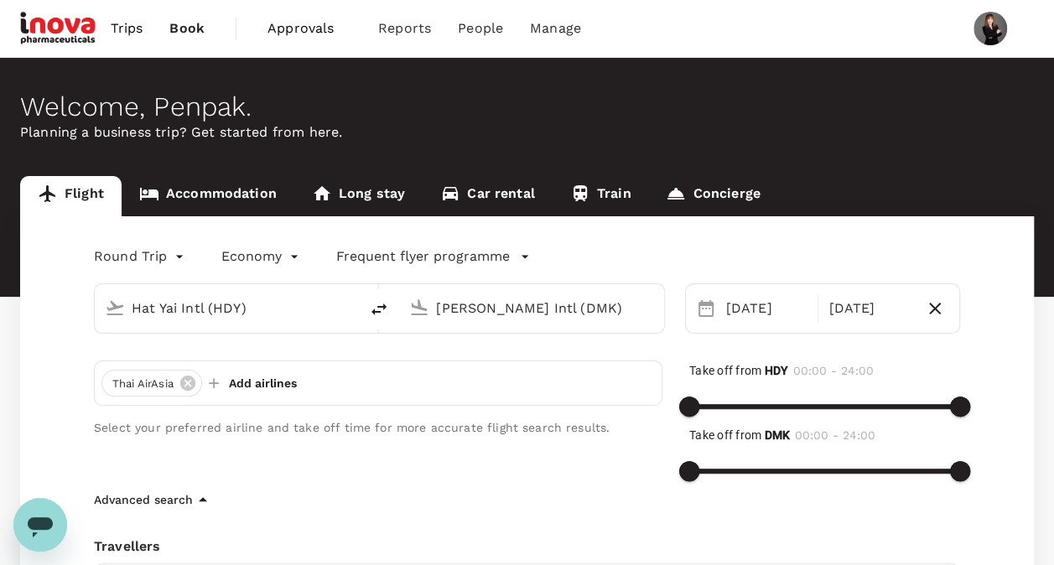
scroll to position [179, 0]
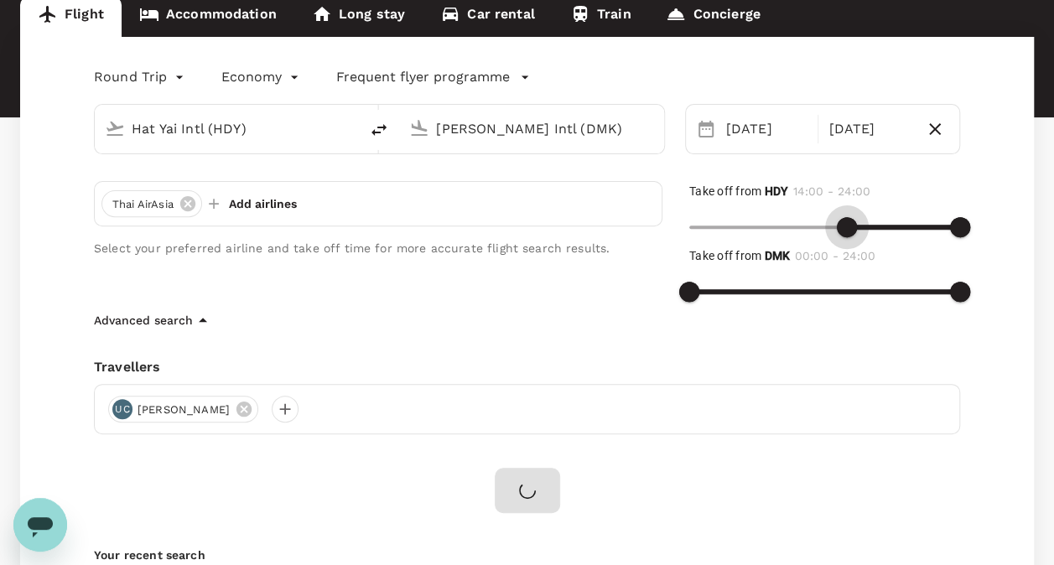
drag, startPoint x: 694, startPoint y: 226, endPoint x: 848, endPoint y: 228, distance: 154.3
click at [848, 228] on span at bounding box center [847, 227] width 20 height 20
drag, startPoint x: 854, startPoint y: 231, endPoint x: 511, endPoint y: 255, distance: 343.7
click at [511, 255] on div "Thai AirAsia Add airlines Select your preferred airline and take off time for m…" at bounding box center [513, 232] width 893 height 156
click at [377, 330] on div "Round Trip roundtrip Economy economy Frequent flyer programme Hat Yai Intl (HDY…" at bounding box center [526, 350] width 1013 height 626
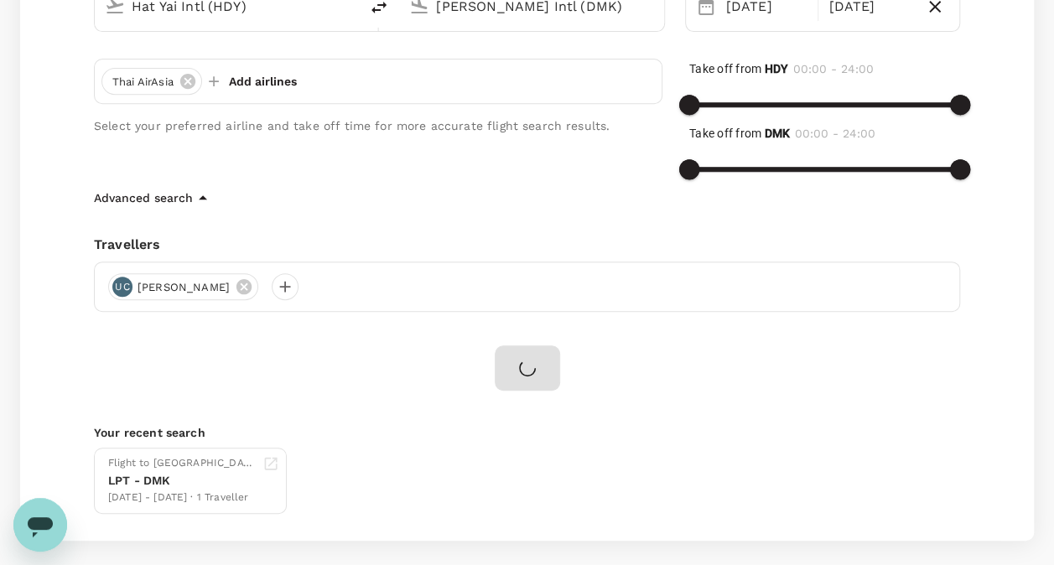
scroll to position [380, 0]
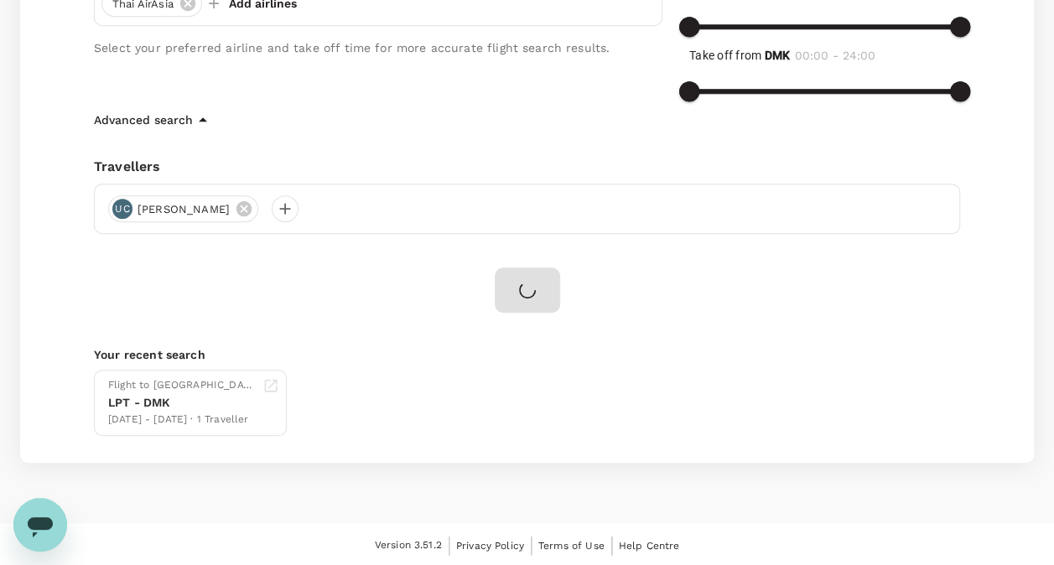
click at [520, 298] on div at bounding box center [527, 289] width 65 height 45
drag, startPoint x: 520, startPoint y: 298, endPoint x: 424, endPoint y: 328, distance: 100.0
click at [424, 328] on div "Round Trip roundtrip Economy economy Frequent flyer programme Hat Yai Intl (HDY…" at bounding box center [526, 150] width 1013 height 626
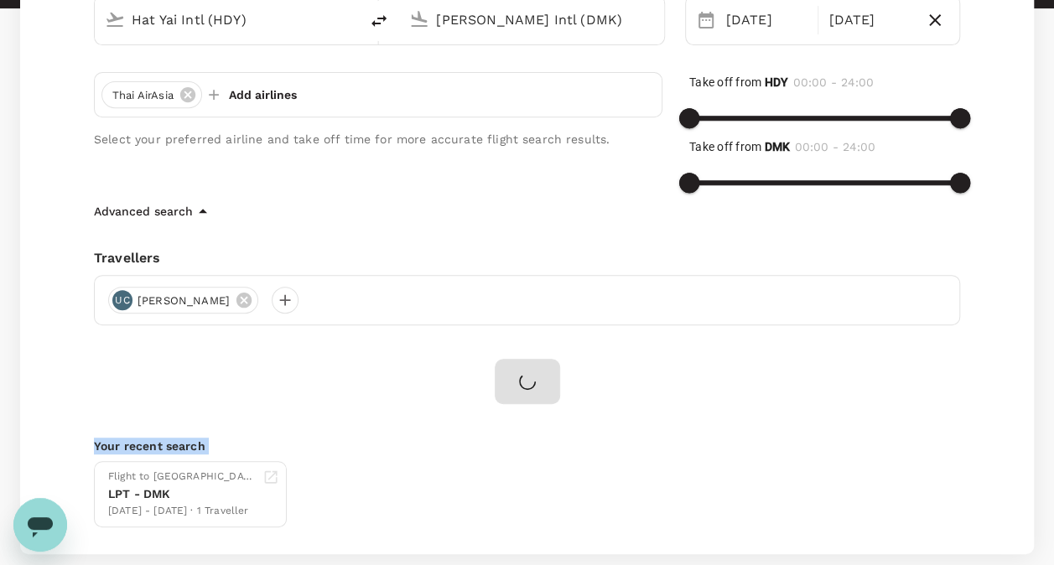
scroll to position [212, 0]
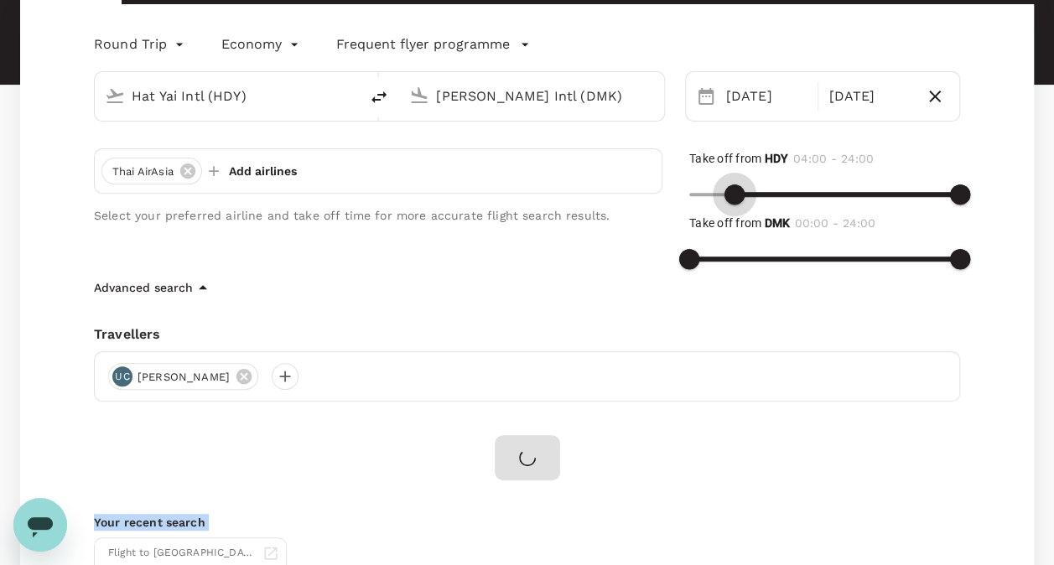
drag, startPoint x: 701, startPoint y: 200, endPoint x: 739, endPoint y: 195, distance: 38.8
click at [739, 195] on span at bounding box center [734, 194] width 20 height 20
drag, startPoint x: 741, startPoint y: 194, endPoint x: 610, endPoint y: 201, distance: 130.9
click at [610, 201] on div "Thai AirAsia Add airlines Select your preferred airline and take off time for m…" at bounding box center [513, 200] width 893 height 156
type input "780"
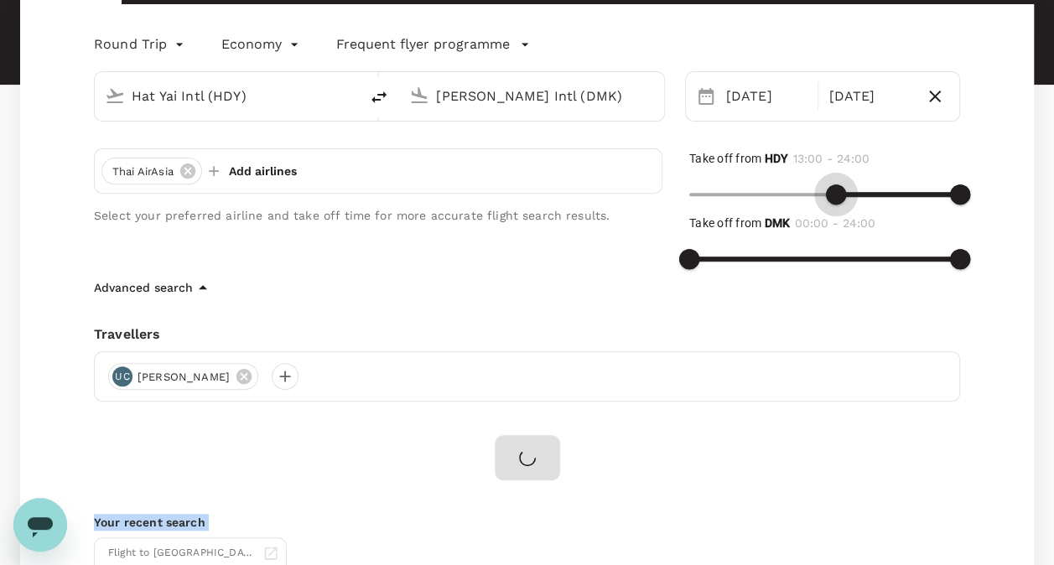
drag, startPoint x: 696, startPoint y: 187, endPoint x: 837, endPoint y: 179, distance: 141.1
click at [837, 184] on span at bounding box center [836, 194] width 20 height 20
type input "1080"
drag, startPoint x: 952, startPoint y: 265, endPoint x: 890, endPoint y: 271, distance: 62.3
click at [890, 269] on span at bounding box center [892, 259] width 20 height 20
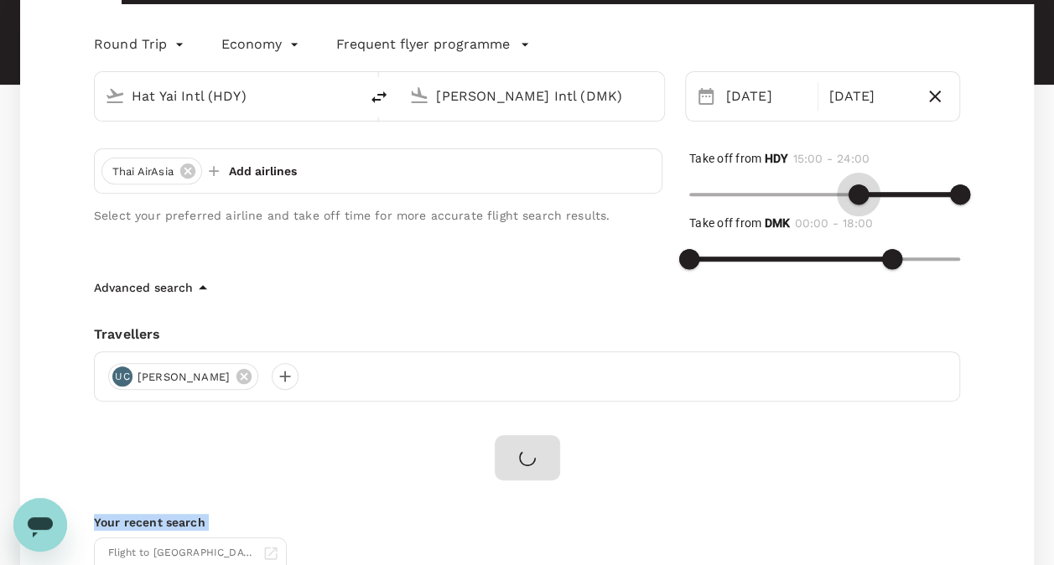
type input "930"
drag, startPoint x: 838, startPoint y: 189, endPoint x: 862, endPoint y: 192, distance: 23.6
click at [862, 192] on span at bounding box center [864, 194] width 20 height 20
type input "1050"
drag, startPoint x: 954, startPoint y: 194, endPoint x: 889, endPoint y: 193, distance: 65.4
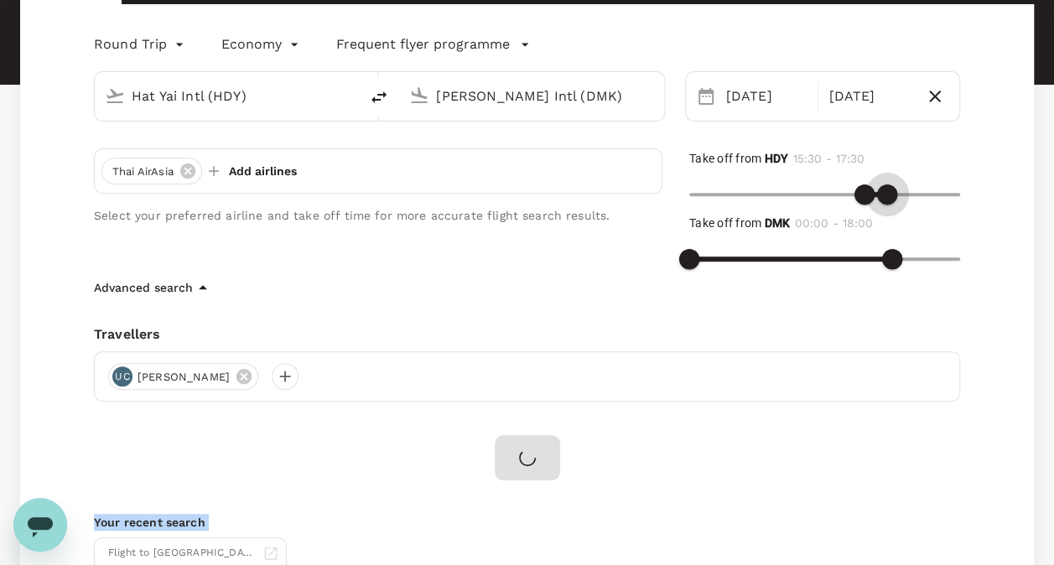
click at [889, 193] on span at bounding box center [887, 194] width 20 height 20
type input "990"
drag, startPoint x: 697, startPoint y: 255, endPoint x: 877, endPoint y: 268, distance: 180.7
click at [877, 268] on span at bounding box center [875, 259] width 20 height 20
click at [898, 261] on span at bounding box center [898, 259] width 20 height 20
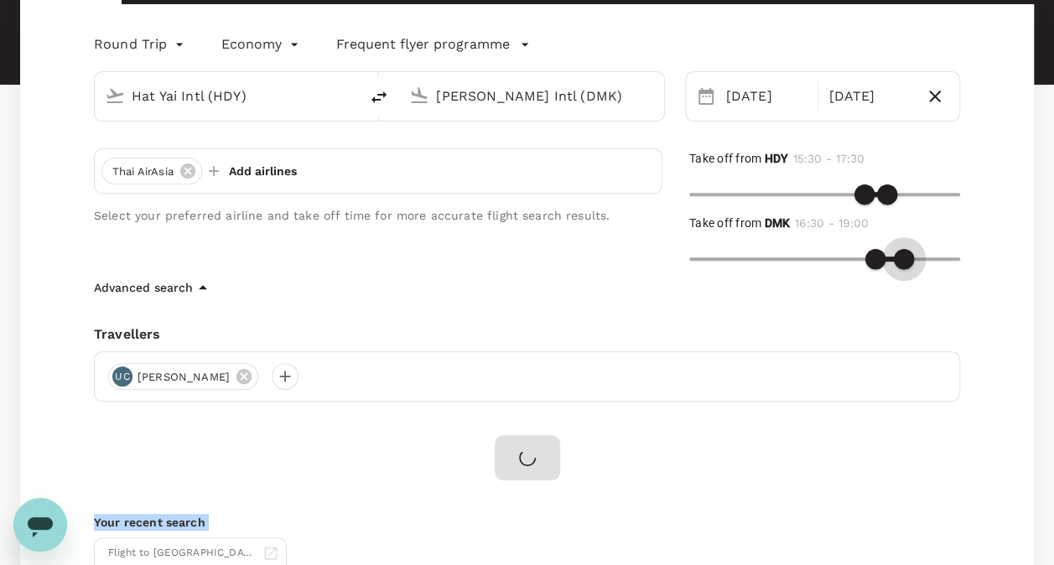
click at [902, 262] on span at bounding box center [904, 259] width 20 height 20
type input "1140"
click at [902, 262] on span at bounding box center [904, 259] width 20 height 20
type input "1050"
click at [886, 257] on span at bounding box center [887, 259] width 20 height 20
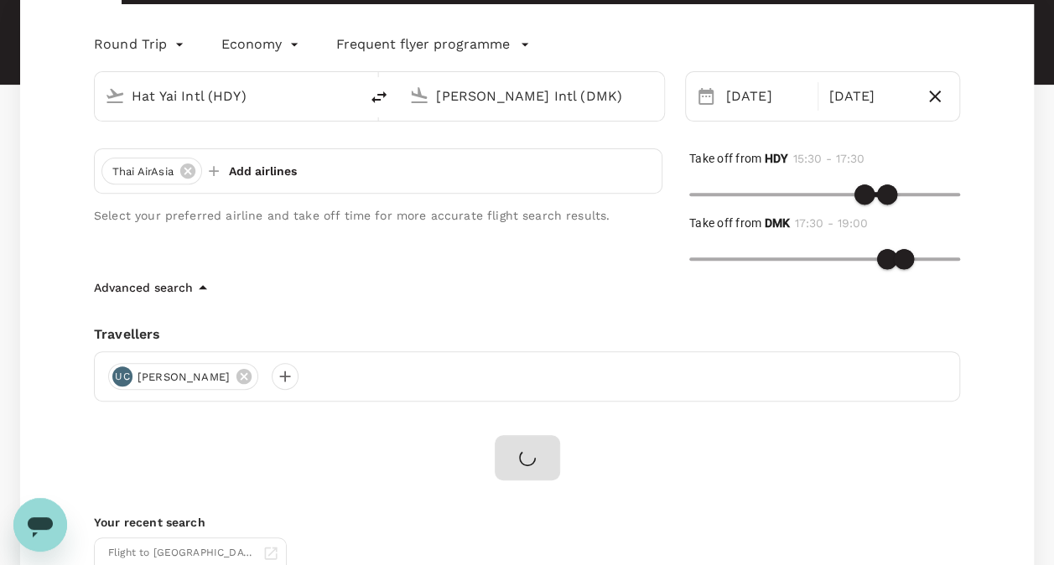
click at [529, 463] on div at bounding box center [527, 457] width 65 height 45
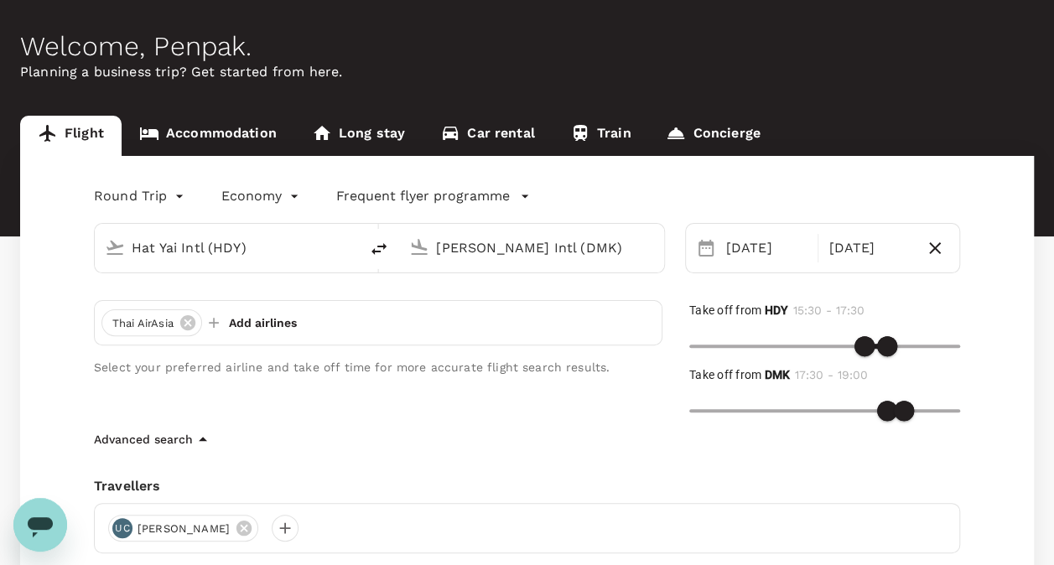
scroll to position [44, 0]
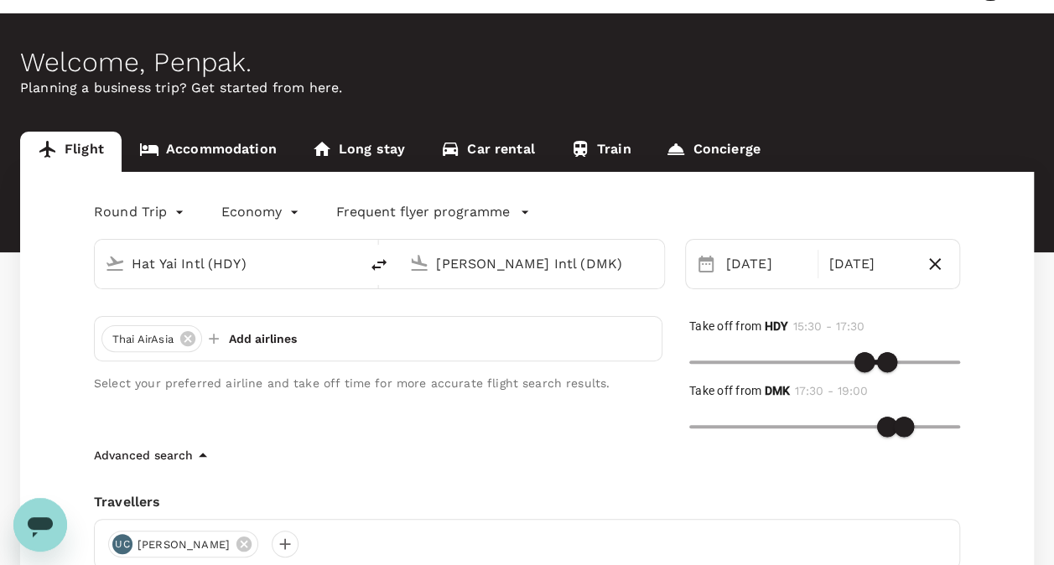
click at [557, 468] on div "Round Trip roundtrip Economy economy Frequent flyer programme Hat Yai Intl (HDY…" at bounding box center [526, 485] width 1013 height 626
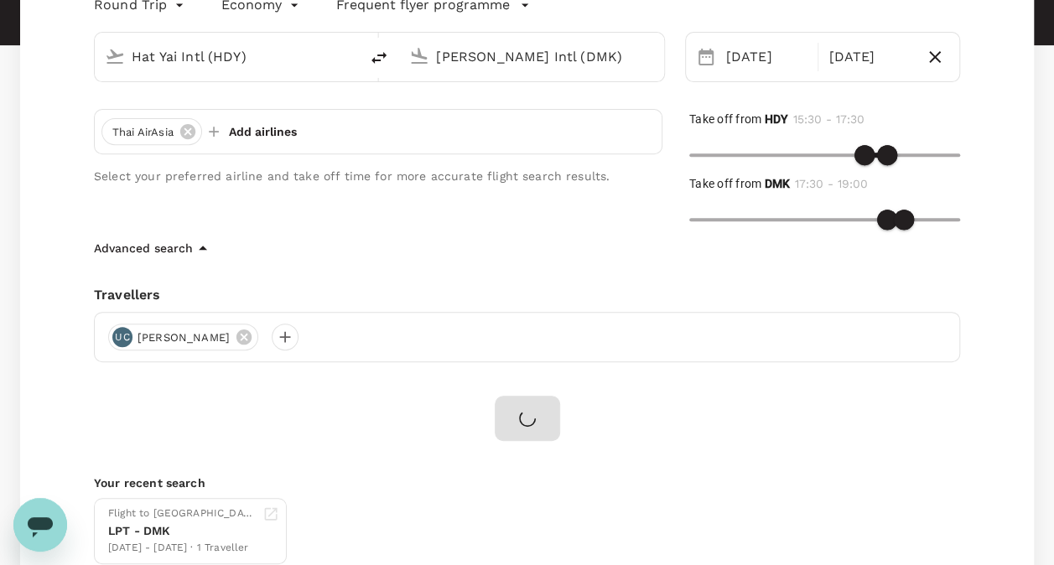
scroll to position [0, 0]
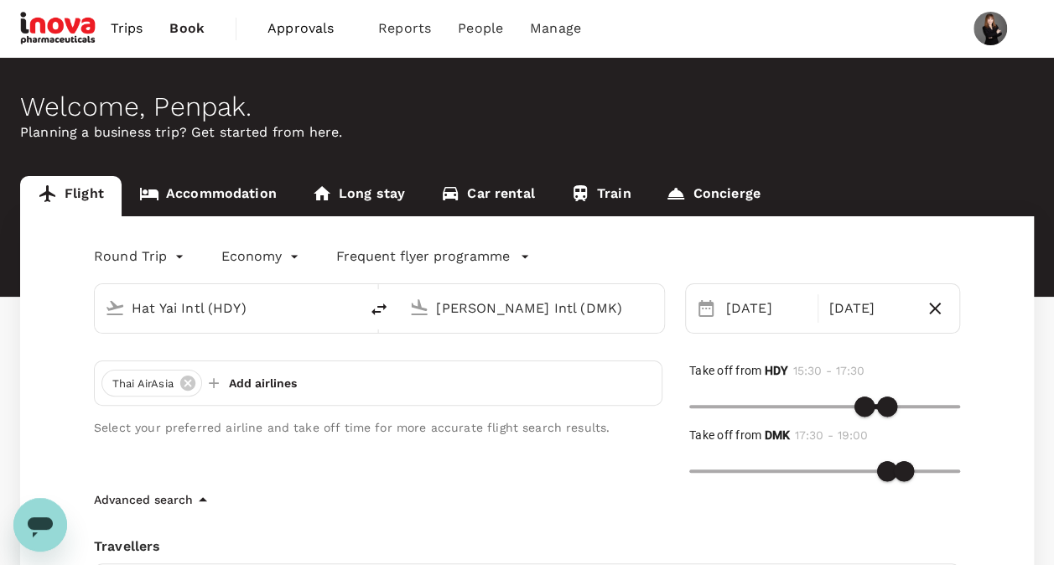
click at [1010, 28] on div at bounding box center [996, 29] width 47 height 34
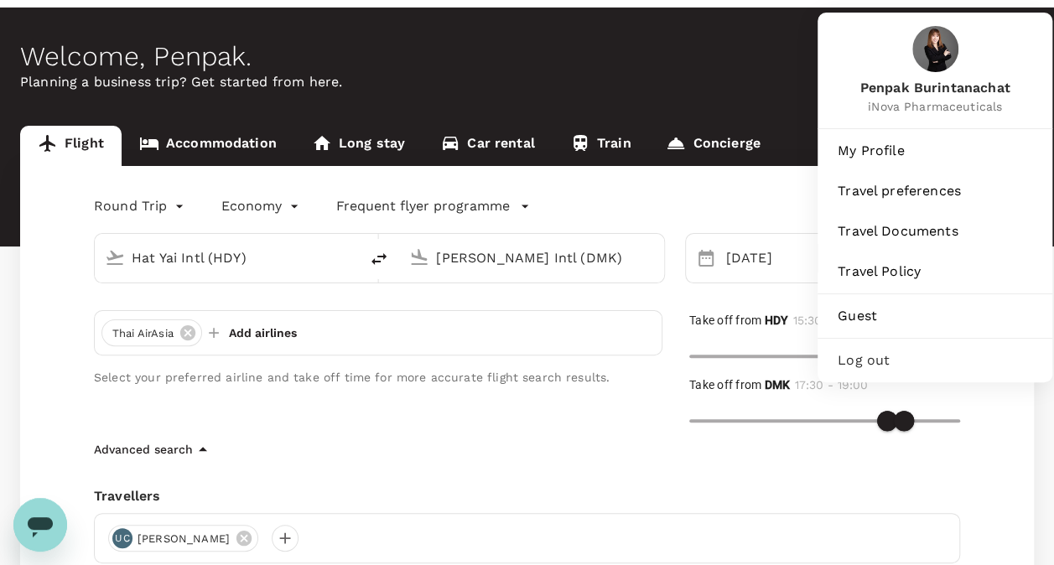
scroll to position [57, 0]
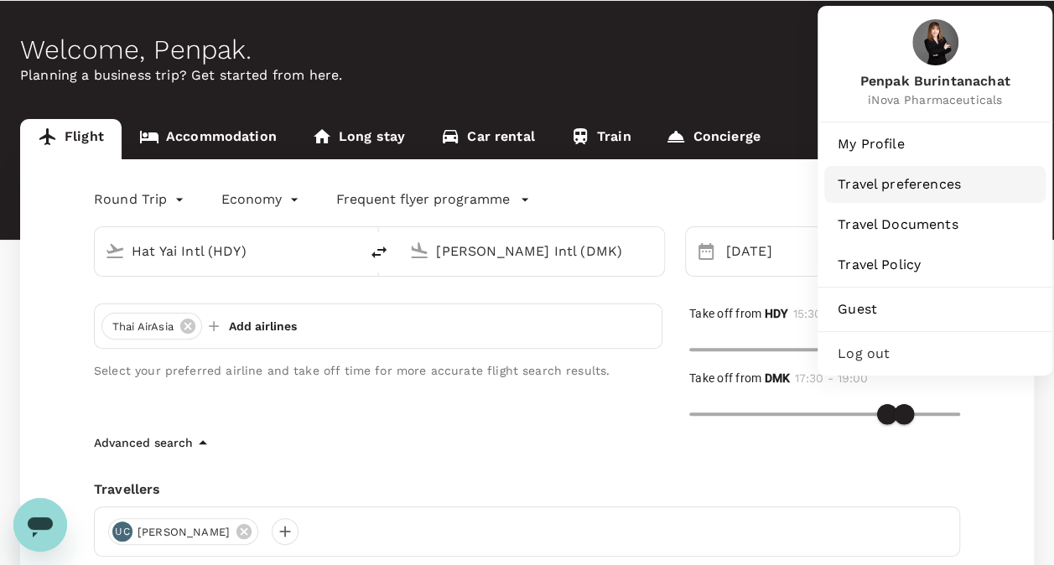
click at [969, 184] on span "Travel preferences" at bounding box center [934, 184] width 194 height 20
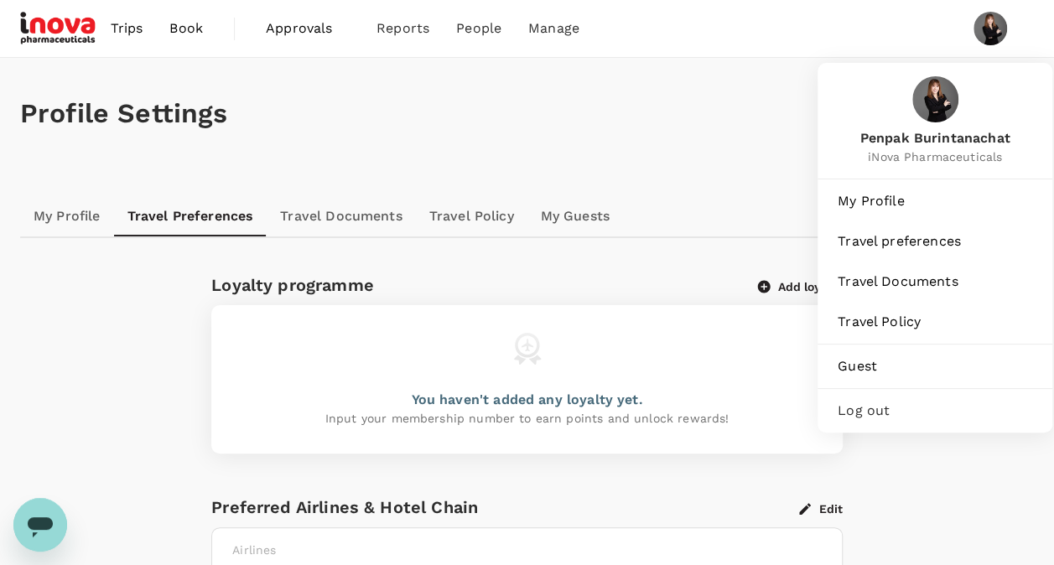
click at [49, 232] on link "My Profile" at bounding box center [67, 216] width 94 height 40
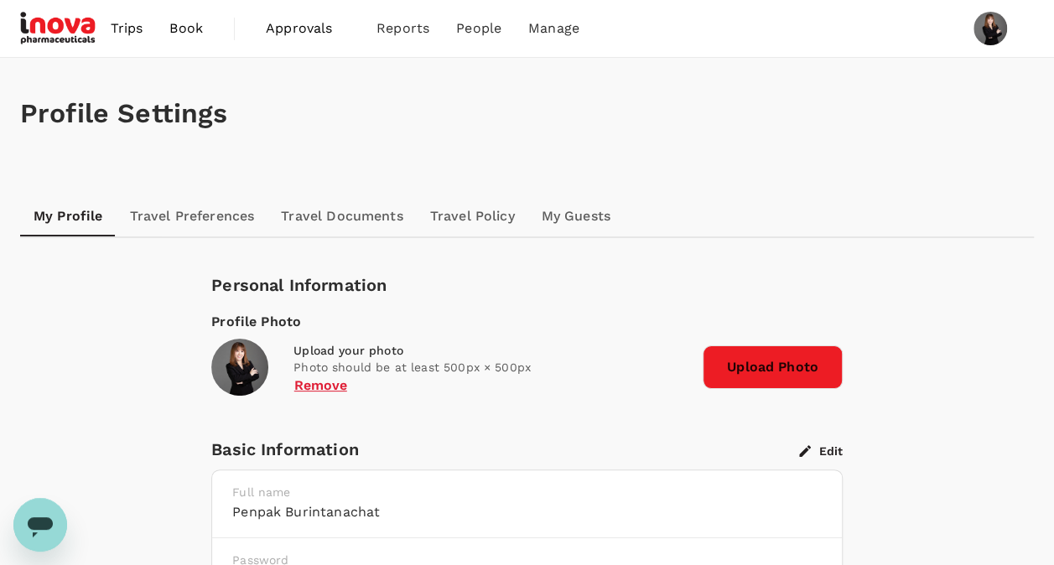
click at [360, 216] on link "Travel Documents" at bounding box center [341, 216] width 148 height 40
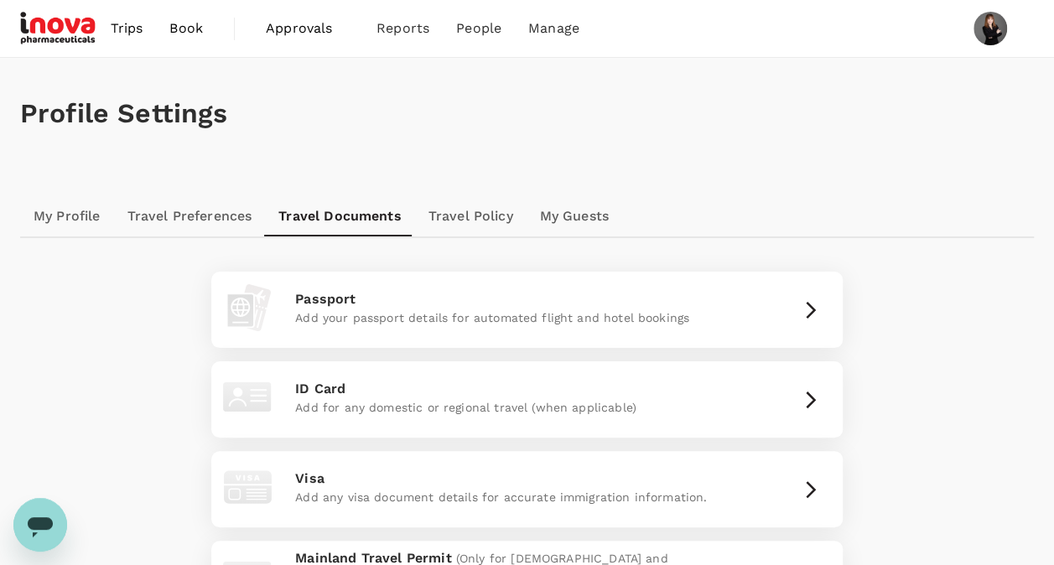
click at [477, 216] on link "Travel Policy" at bounding box center [470, 216] width 111 height 40
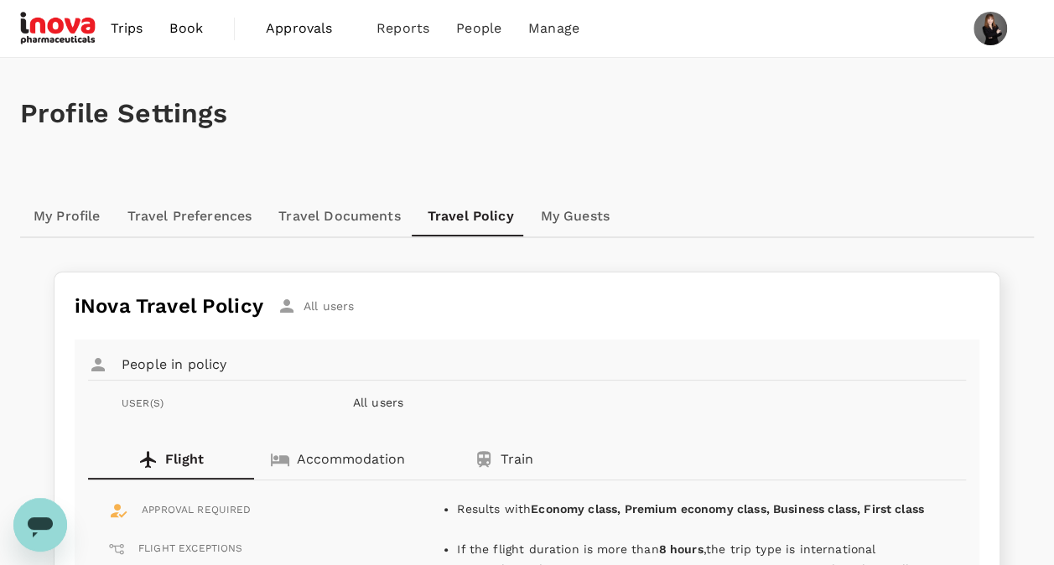
click at [572, 220] on link "My Guests" at bounding box center [575, 216] width 96 height 40
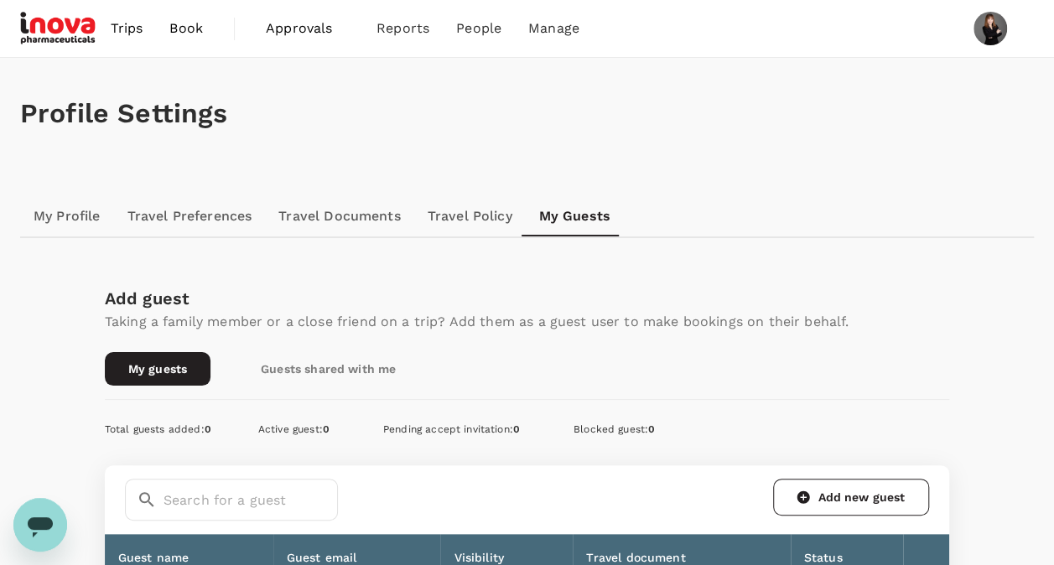
click at [490, 213] on link "Travel Policy" at bounding box center [469, 216] width 111 height 40
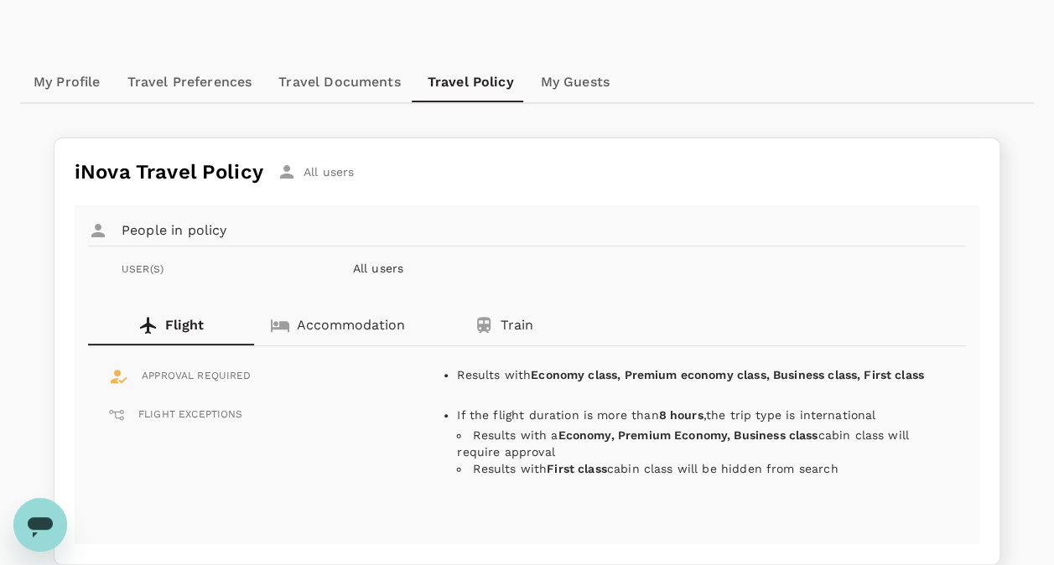
scroll to position [134, 0]
click at [360, 338] on button "Accommodation" at bounding box center [337, 325] width 166 height 40
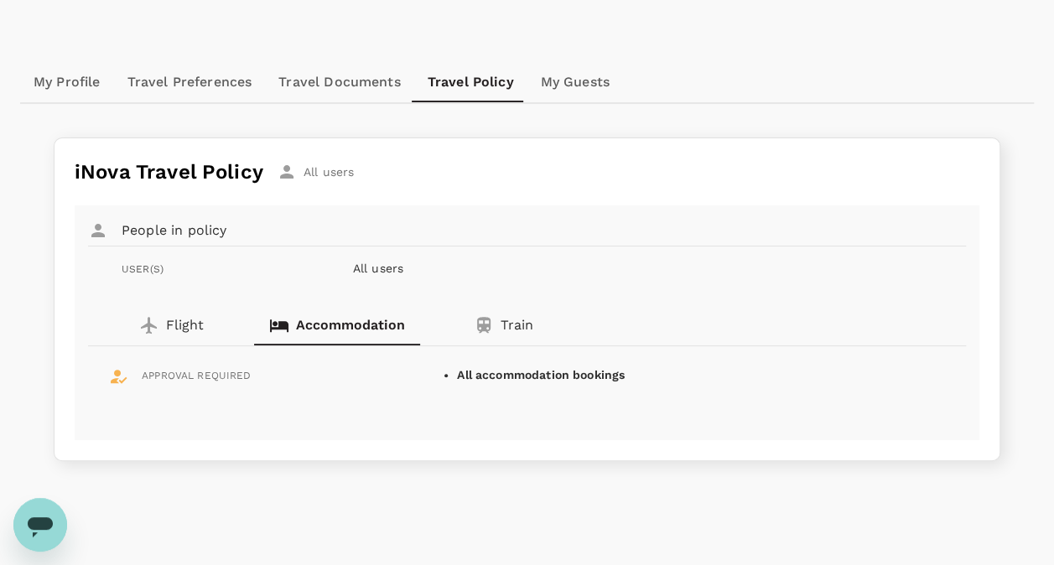
click at [558, 84] on link "My Guests" at bounding box center [575, 82] width 96 height 40
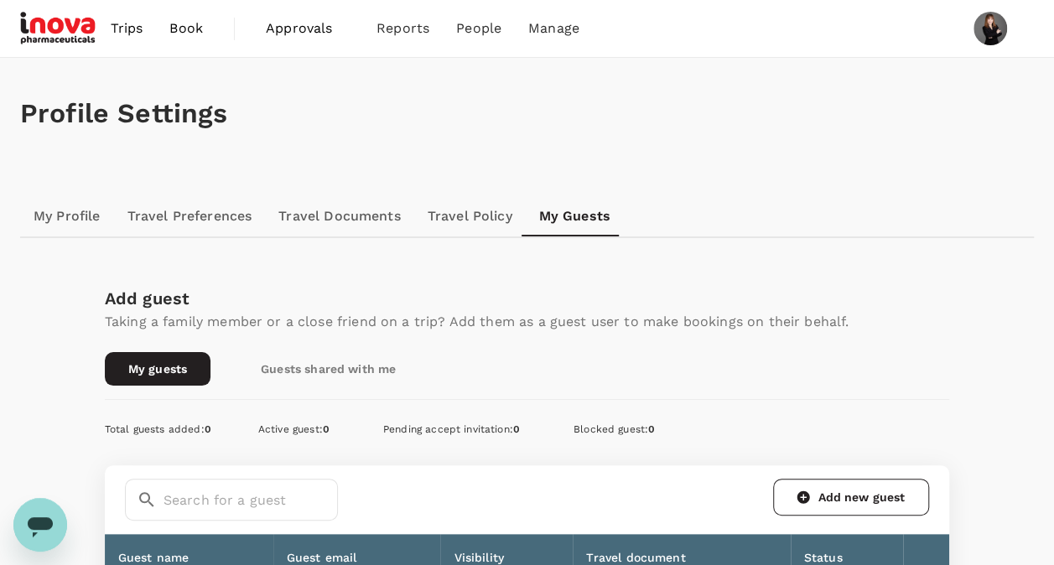
click at [979, 41] on img at bounding box center [990, 29] width 34 height 34
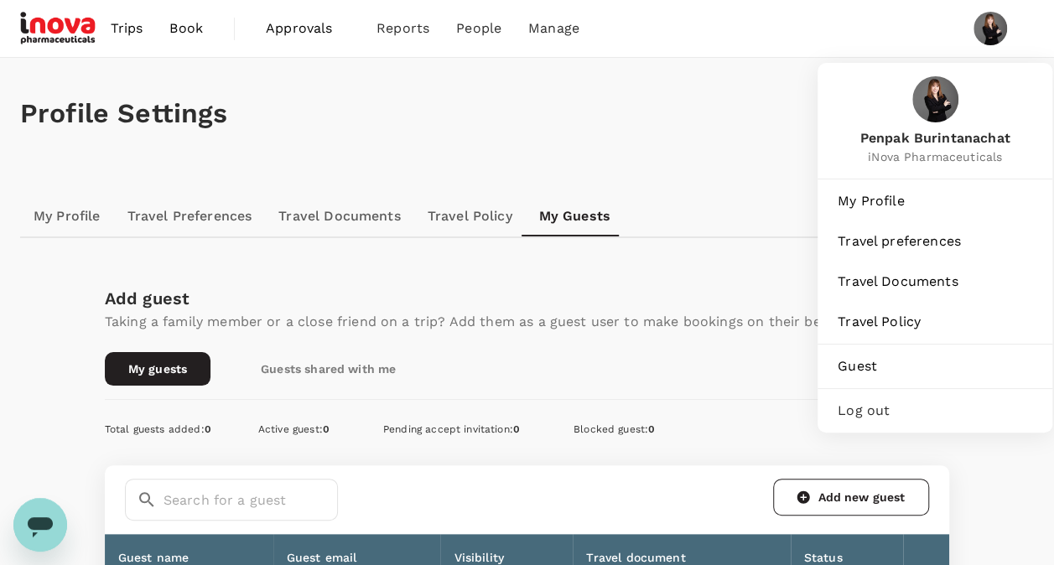
click at [714, 174] on div "Profile Settings My Profile Travel Preferences Travel Documents Travel Policy M…" at bounding box center [527, 374] width 1054 height 632
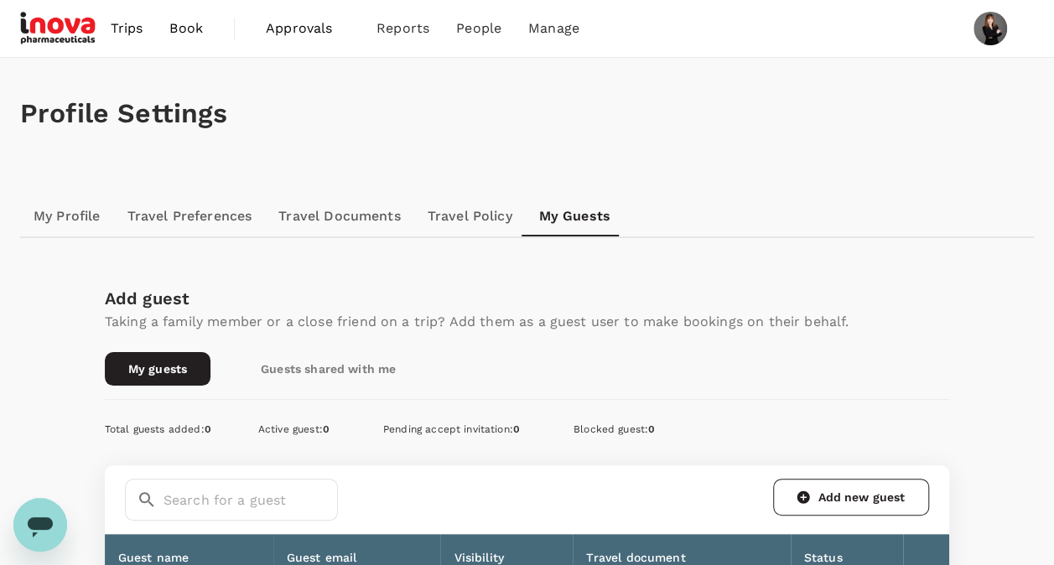
click at [130, 26] on span "Trips" at bounding box center [127, 28] width 33 height 20
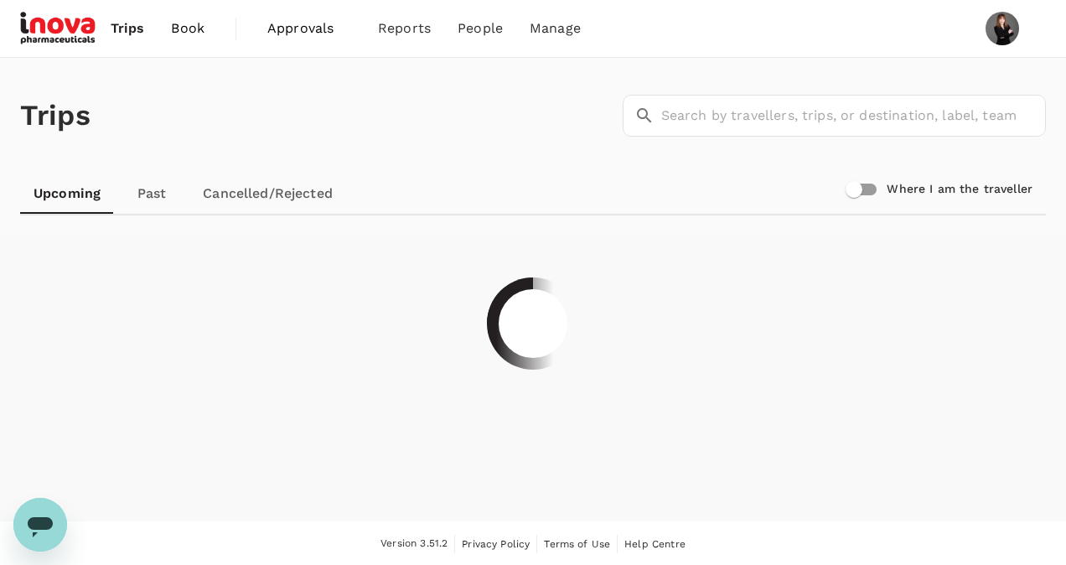
click at [184, 44] on link "Book" at bounding box center [188, 28] width 60 height 57
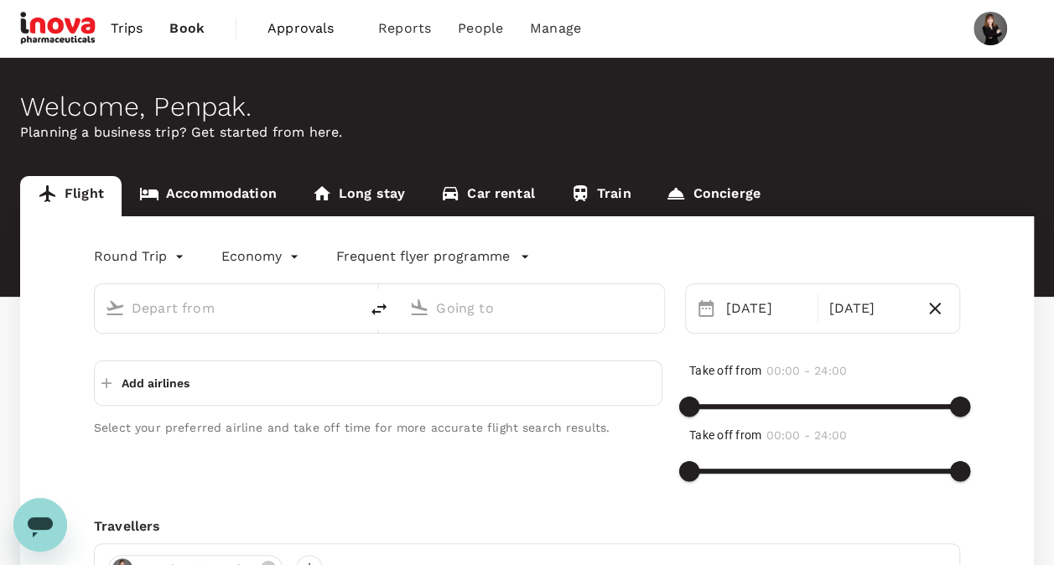
type input "Hat Yai Intl (HDY)"
type input "Don Mueang Intl (DMK)"
click at [116, 27] on span "Trips" at bounding box center [127, 28] width 33 height 20
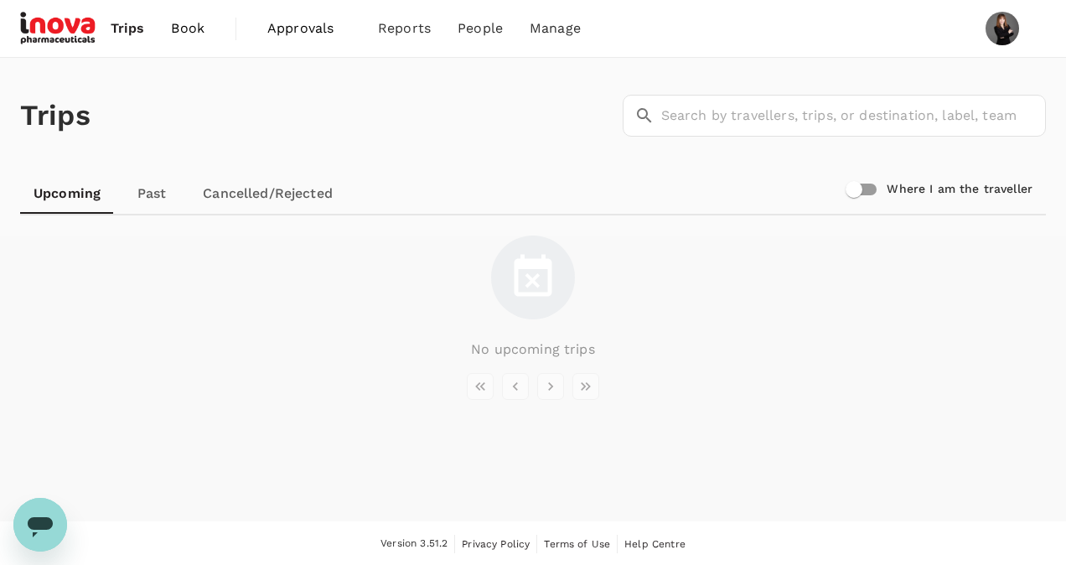
click at [143, 193] on link "Past" at bounding box center [151, 194] width 75 height 40
click at [68, 205] on link "Upcoming" at bounding box center [66, 194] width 93 height 40
click at [147, 193] on link "Past" at bounding box center [151, 194] width 75 height 40
click at [261, 212] on link "Cancelled/Rejected" at bounding box center [267, 194] width 157 height 40
click at [111, 18] on link "Trips" at bounding box center [127, 28] width 60 height 57
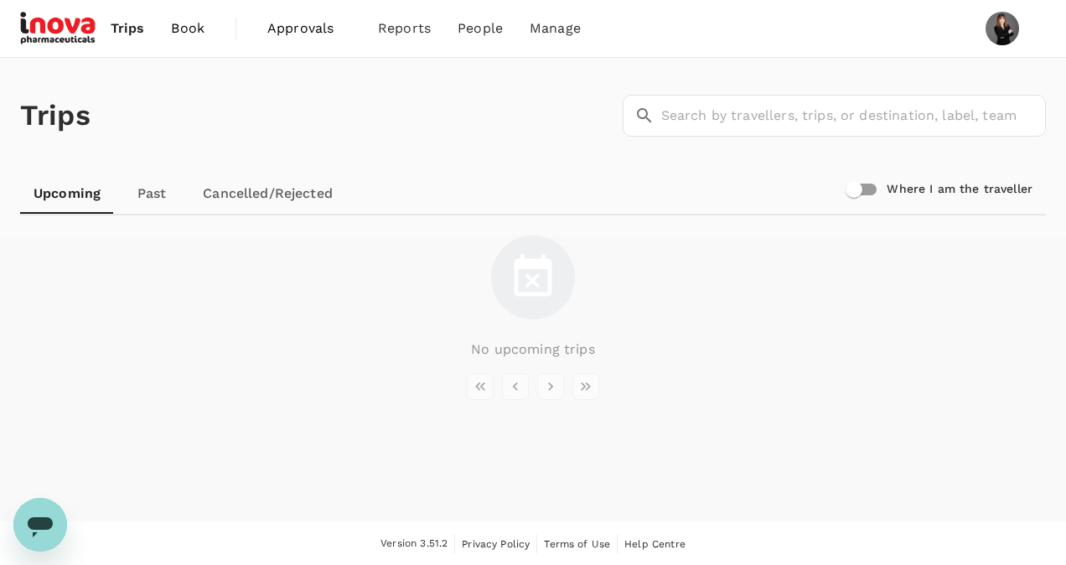
click at [186, 23] on span "Book" at bounding box center [188, 28] width 34 height 20
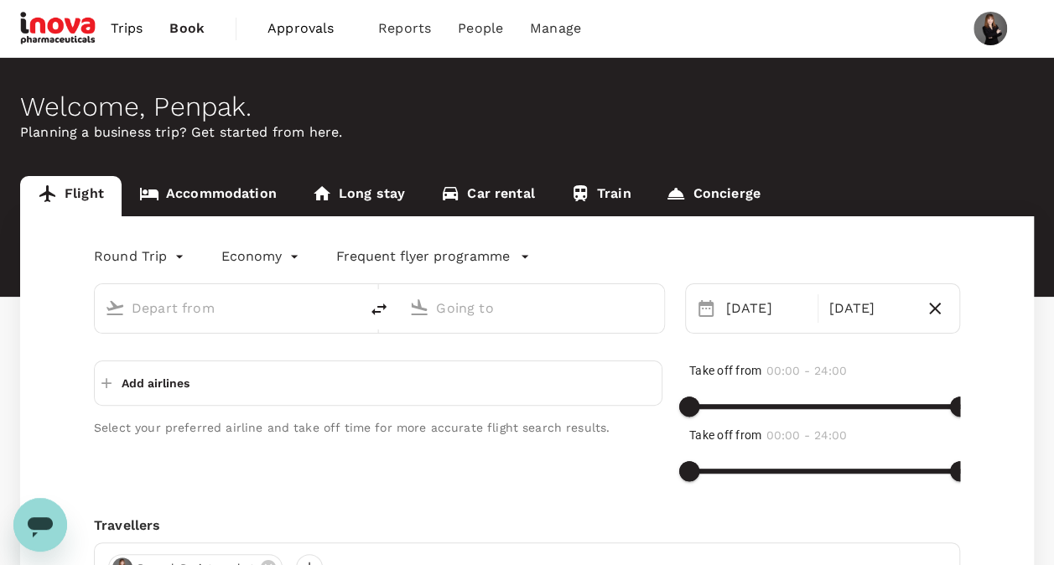
type input "Hat Yai Intl (HDY)"
type input "Don Mueang Intl (DMK)"
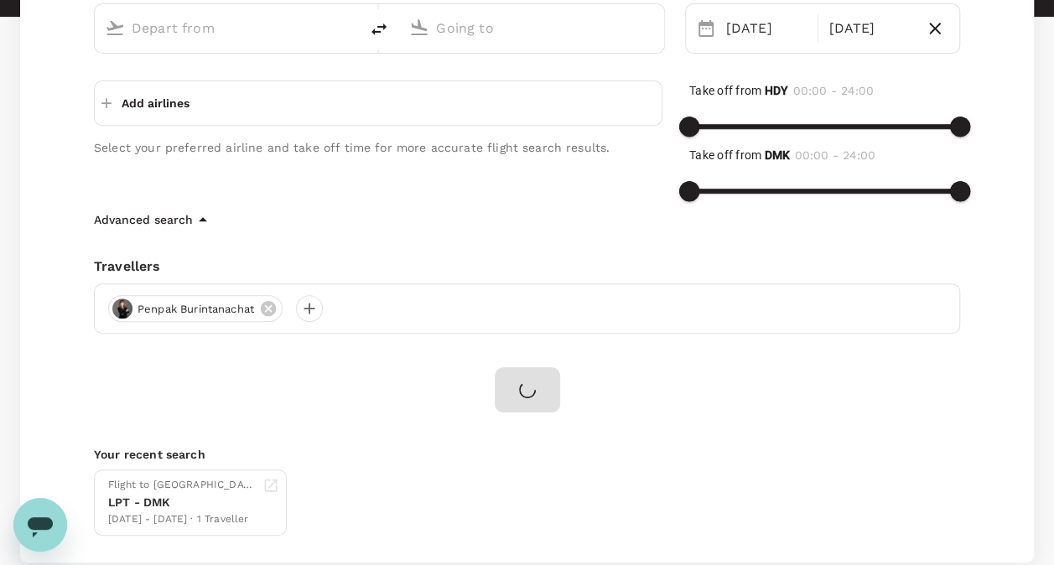
type input "Hat Yai Intl (HDY)"
type input "Don Mueang Intl (DMK)"
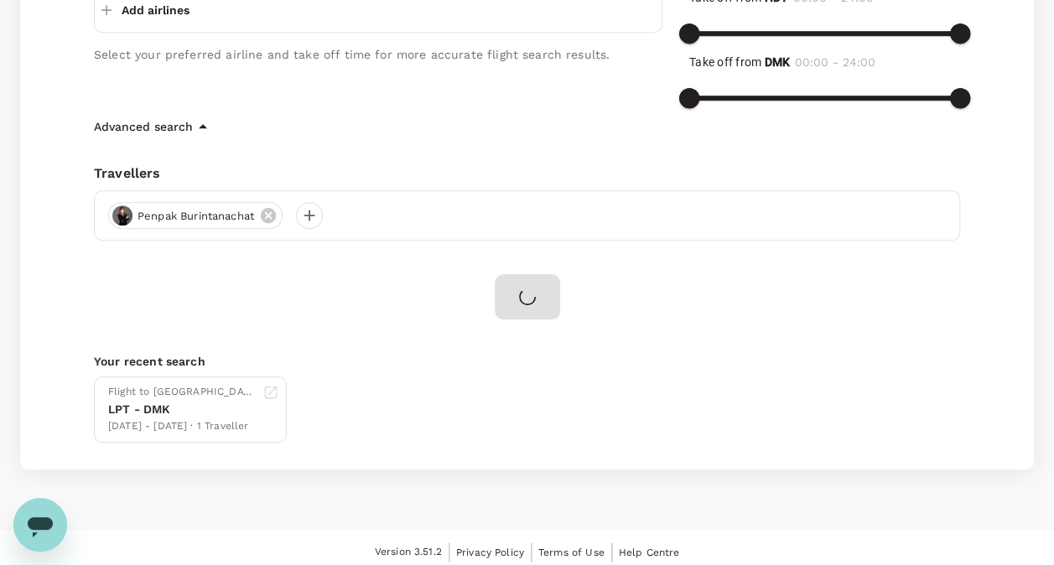
scroll to position [380, 0]
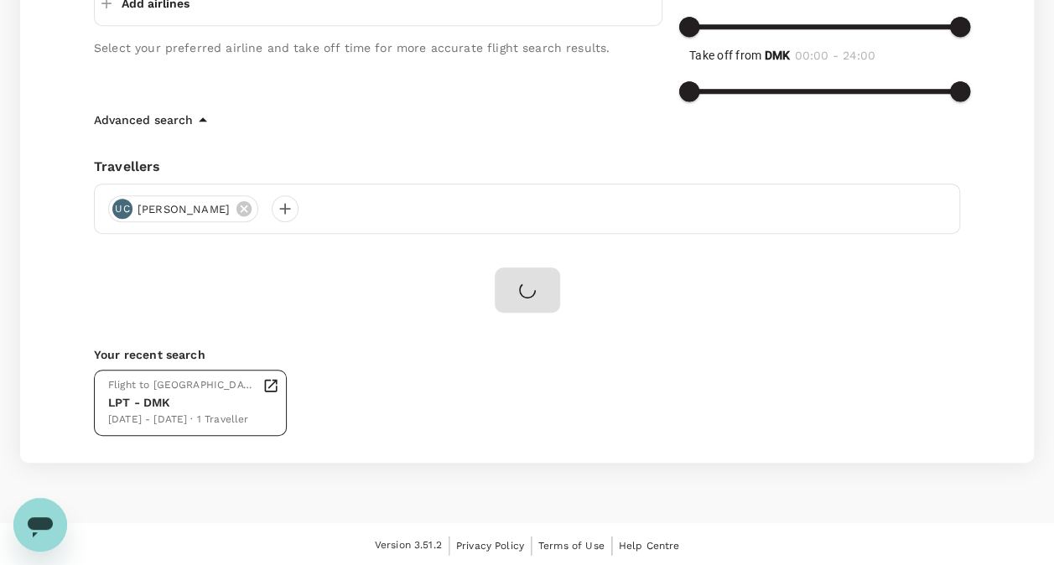
click at [273, 387] on icon at bounding box center [270, 385] width 17 height 17
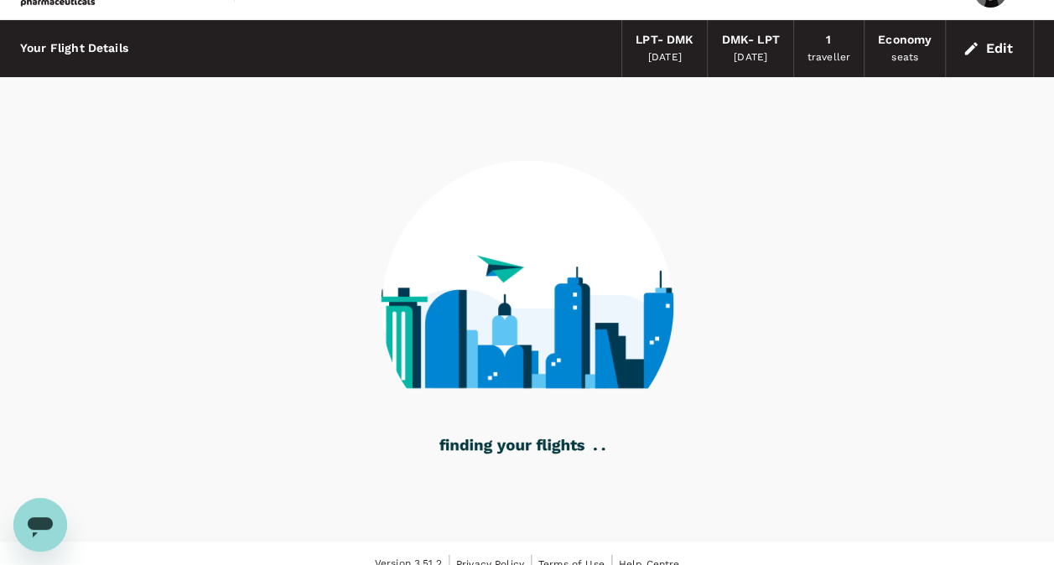
scroll to position [59, 0]
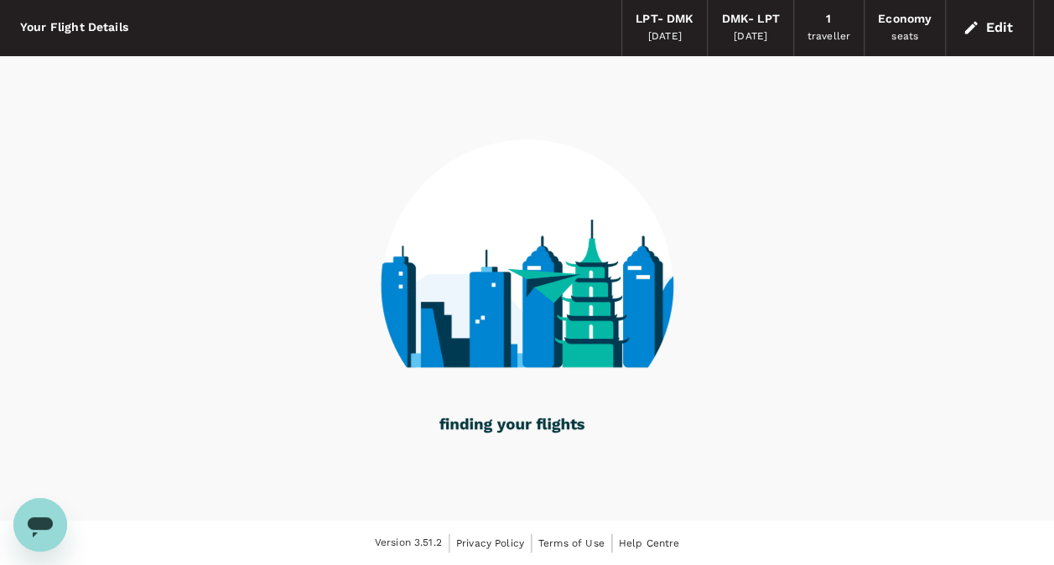
click at [820, 30] on div "traveller" at bounding box center [828, 37] width 43 height 17
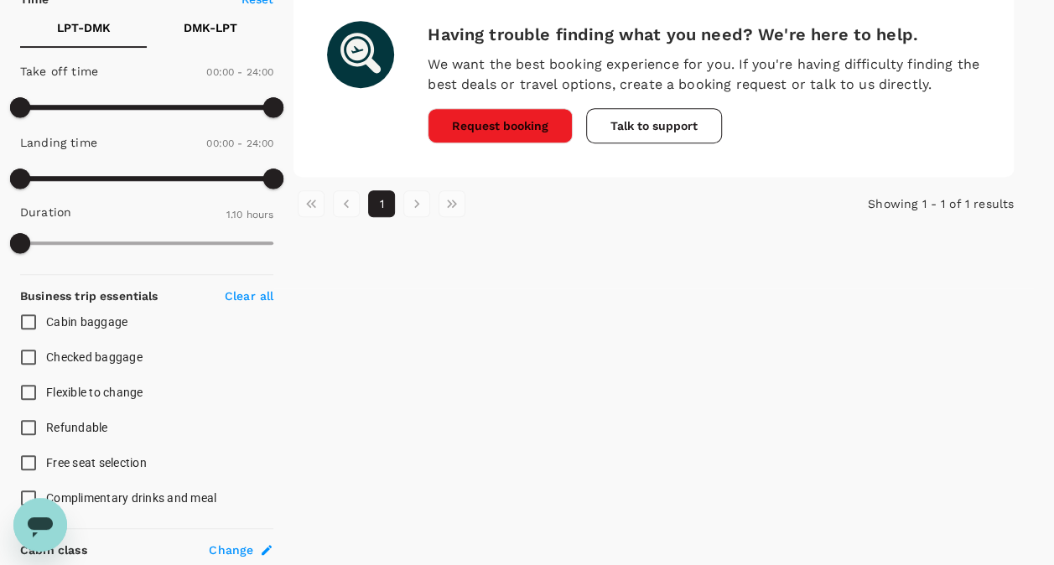
scroll to position [394, 0]
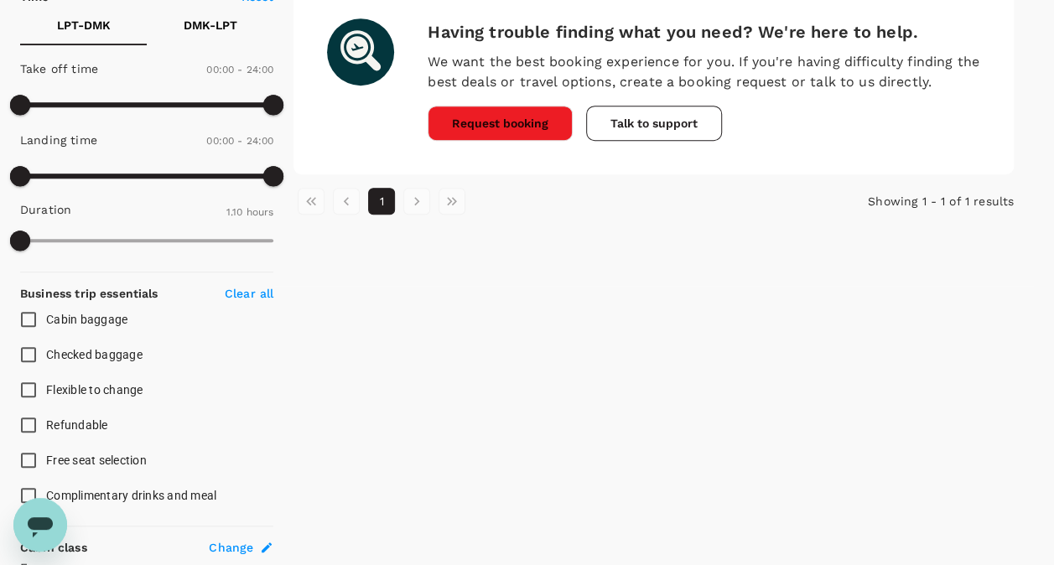
click at [32, 320] on input "Cabin baggage" at bounding box center [28, 319] width 35 height 35
checkbox input "true"
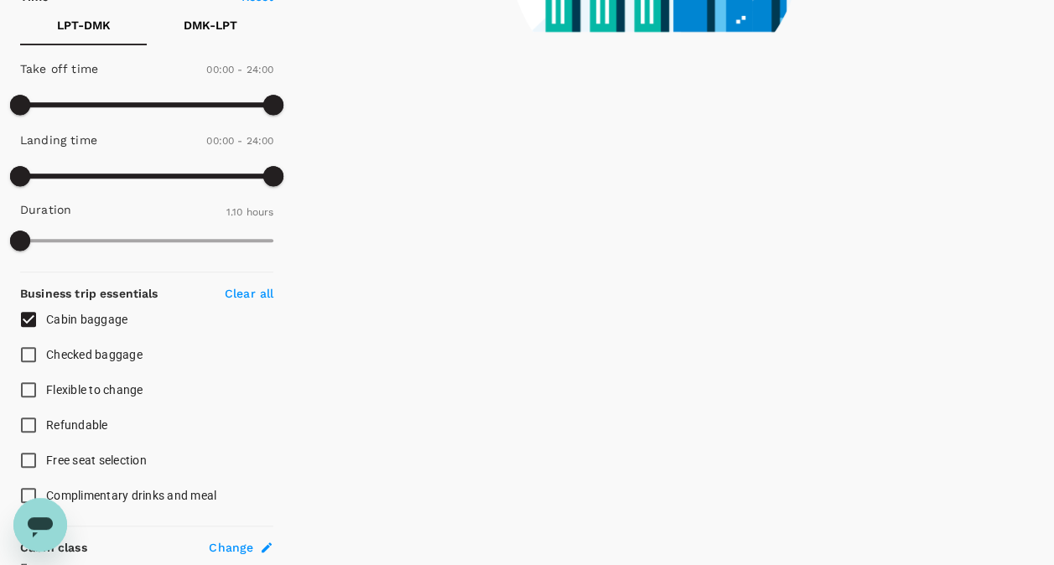
click at [31, 354] on input "Checked baggage" at bounding box center [28, 354] width 35 height 35
checkbox input "true"
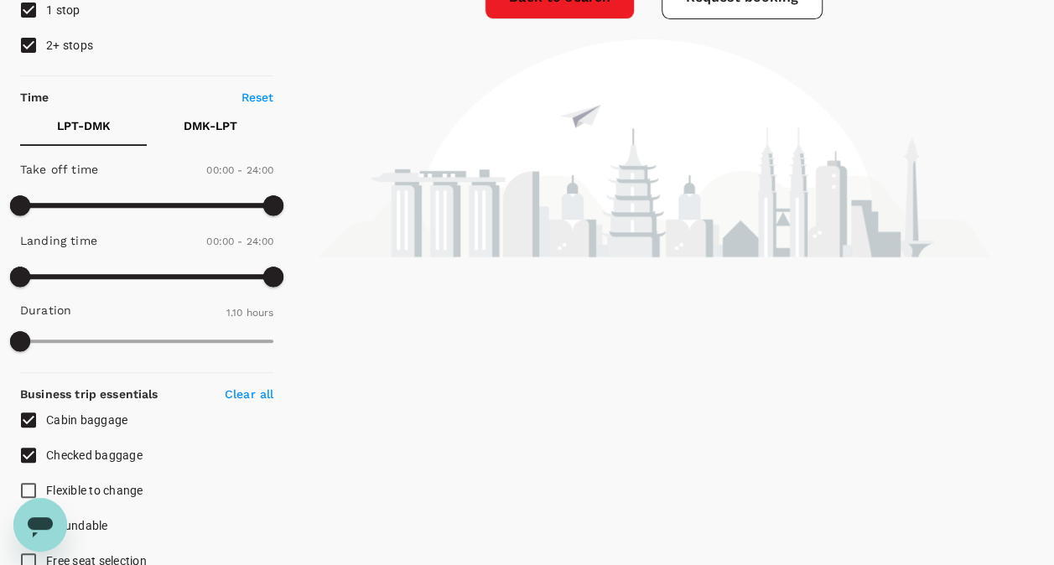
scroll to position [310, 0]
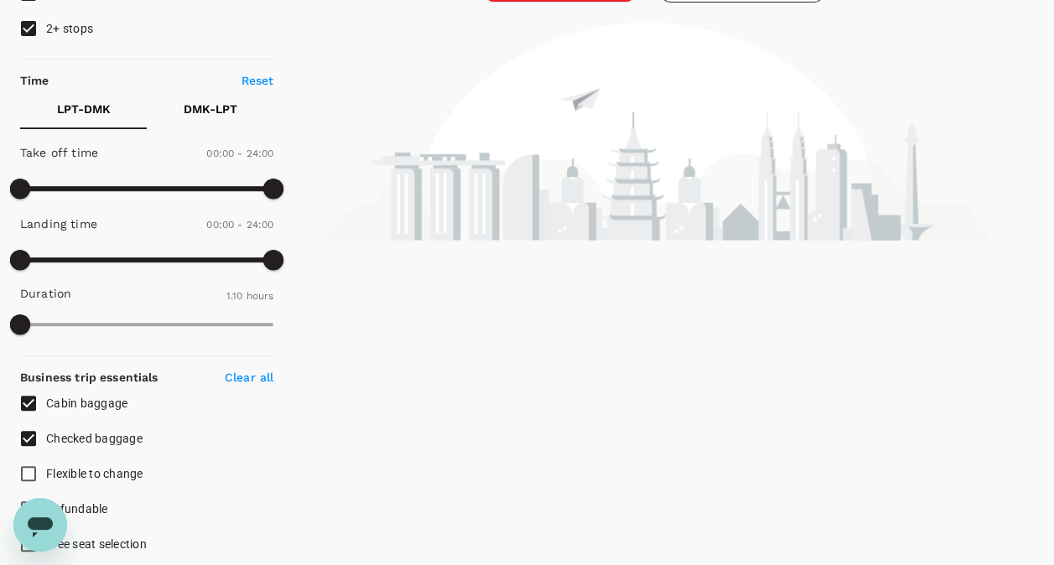
click at [42, 394] on input "Cabin baggage" at bounding box center [28, 403] width 35 height 35
checkbox input "false"
click at [32, 425] on input "Checked baggage" at bounding box center [28, 438] width 35 height 35
checkbox input "false"
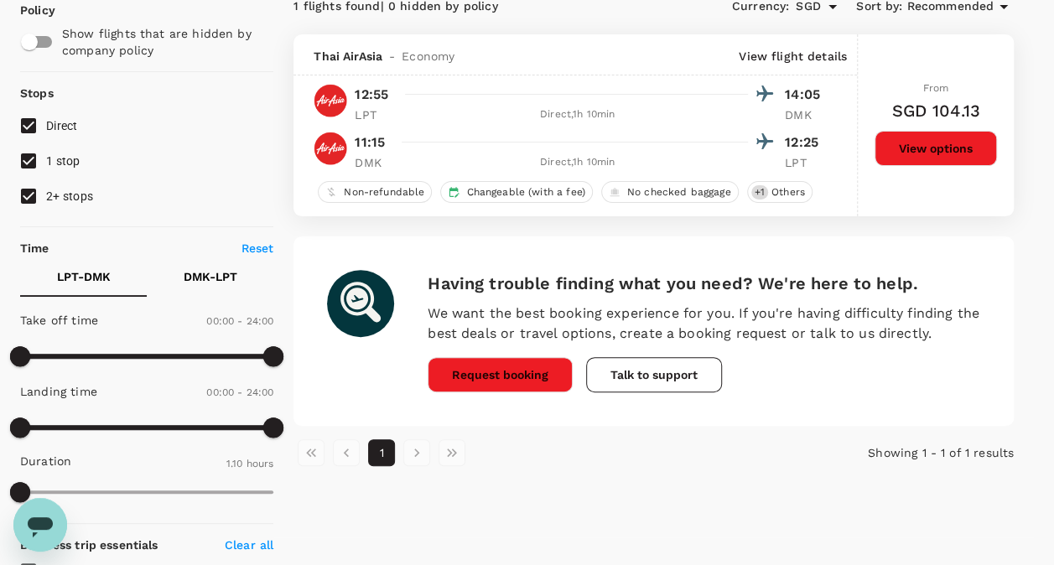
scroll to position [59, 0]
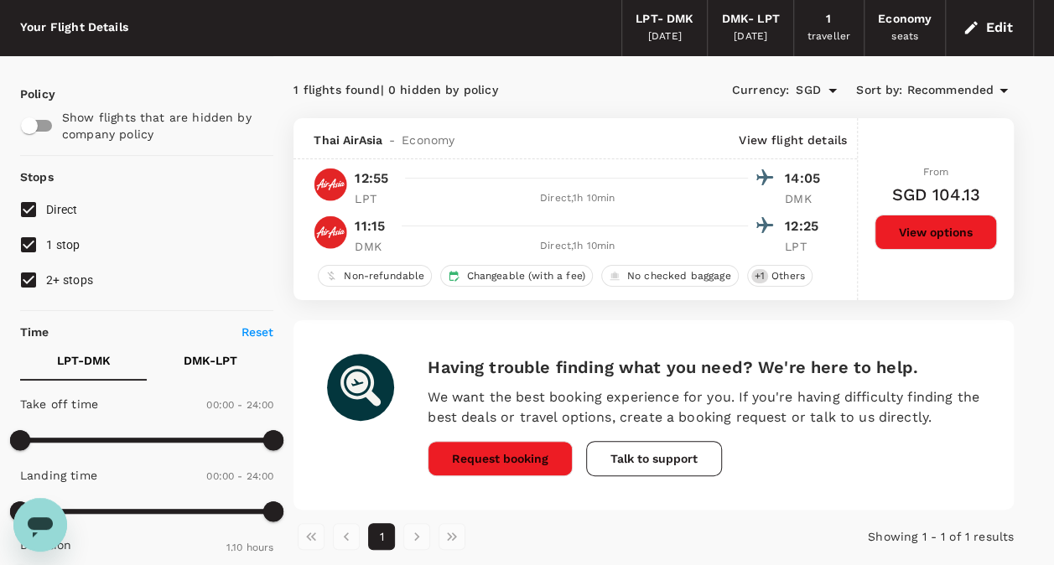
click at [898, 225] on button "View options" at bounding box center [935, 232] width 122 height 35
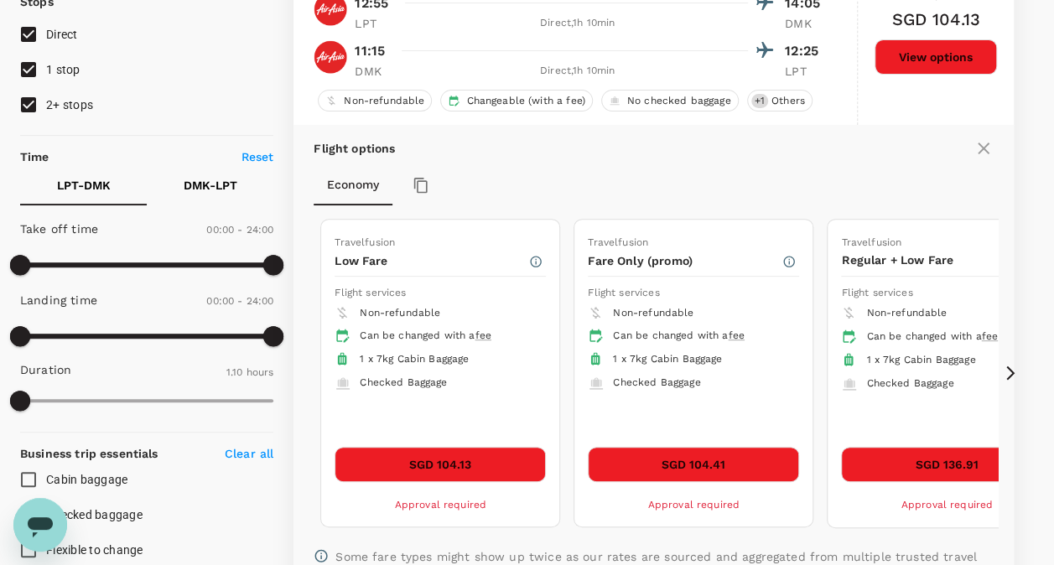
scroll to position [260, 0]
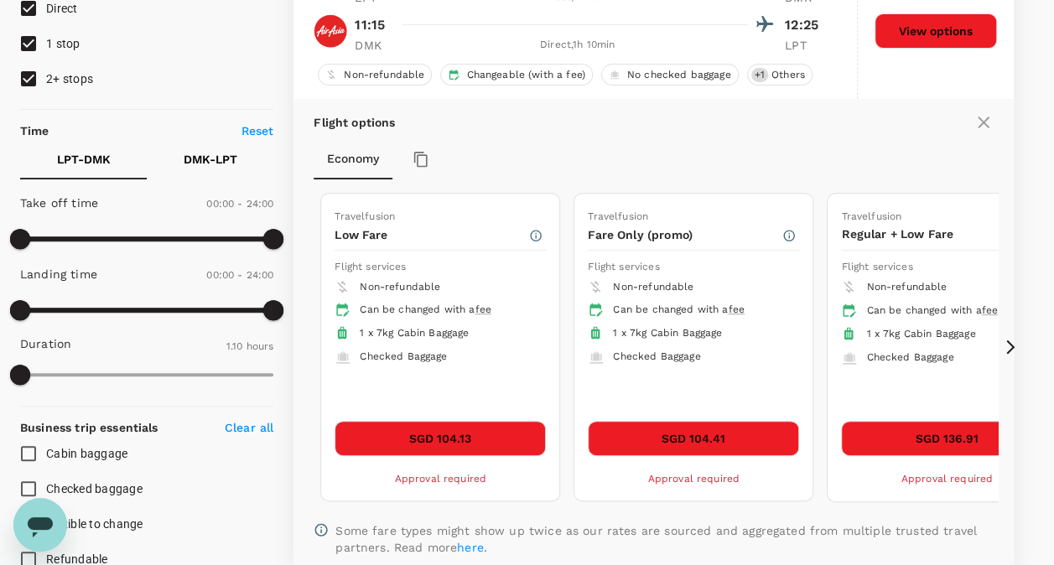
click at [1009, 340] on icon at bounding box center [1010, 347] width 8 height 14
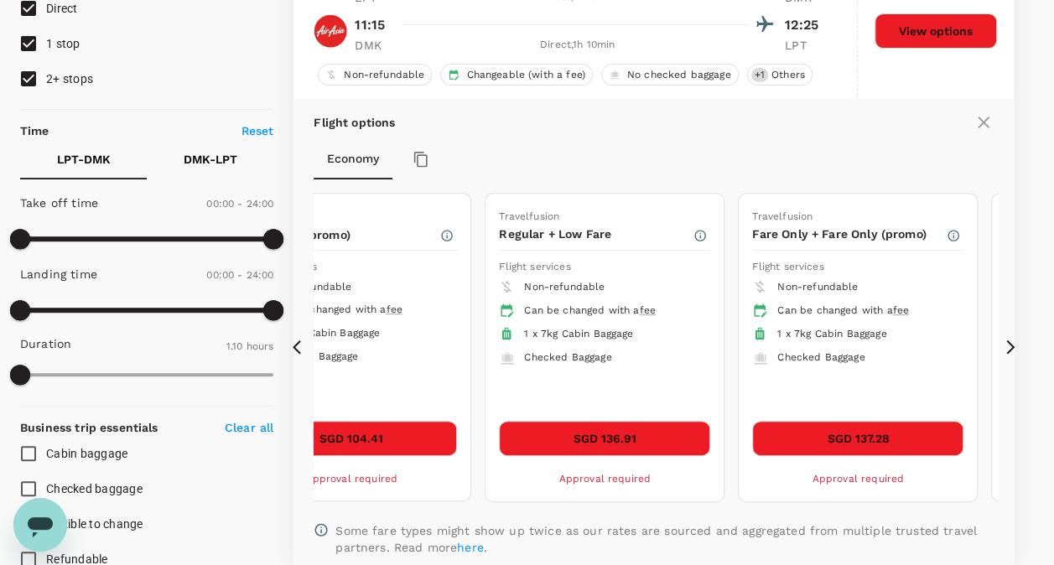
click at [1009, 340] on icon at bounding box center [1010, 347] width 8 height 14
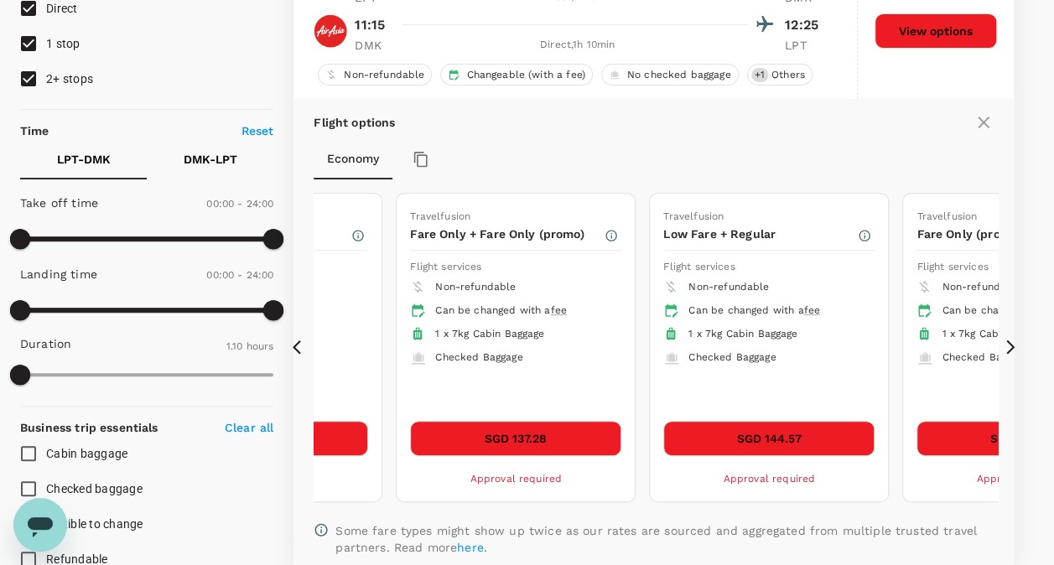
click at [1009, 340] on icon at bounding box center [1010, 347] width 8 height 14
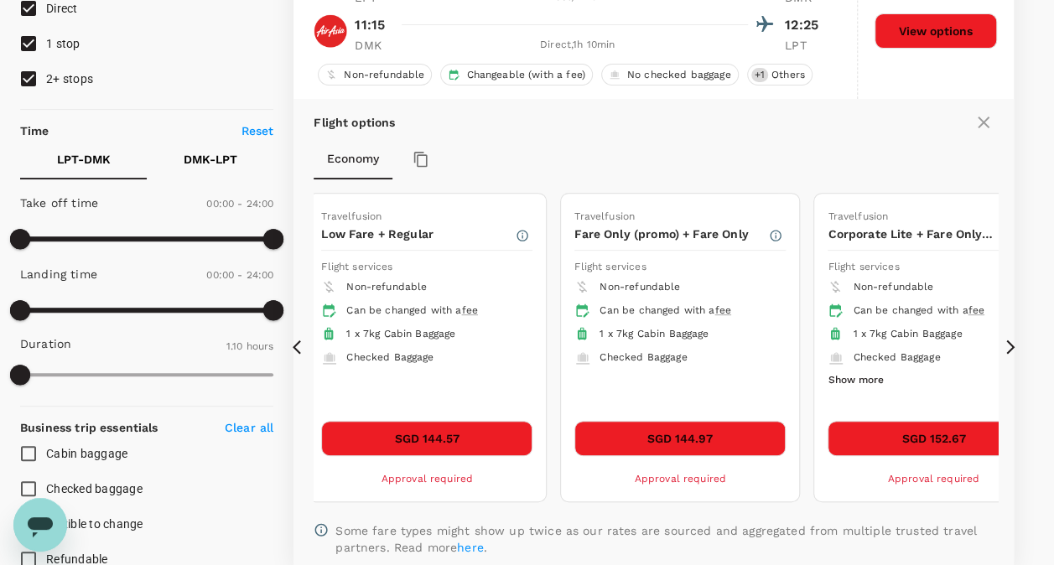
click at [1009, 340] on icon at bounding box center [1010, 347] width 8 height 14
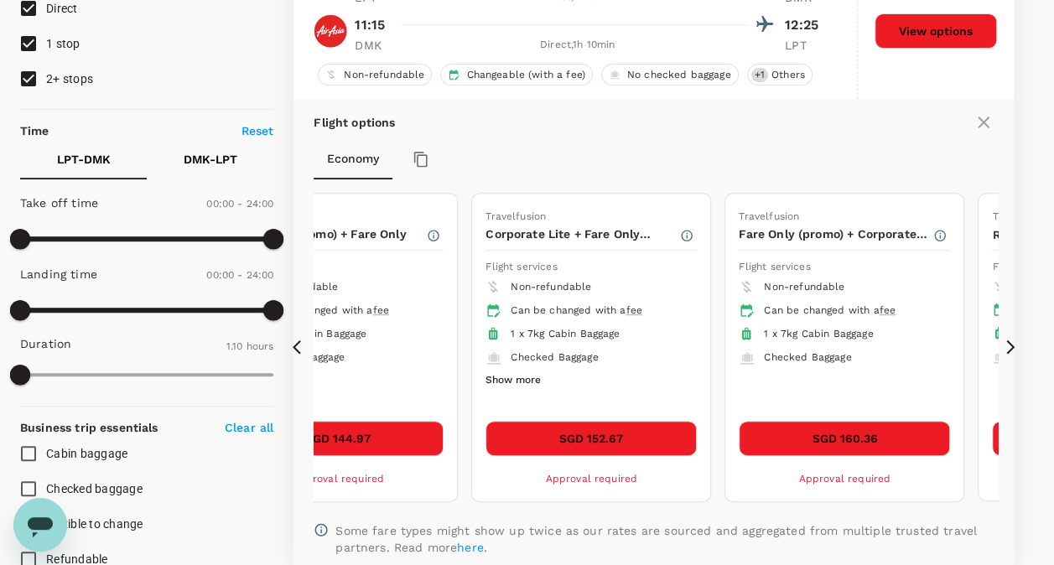
click at [1009, 340] on icon at bounding box center [1010, 347] width 8 height 14
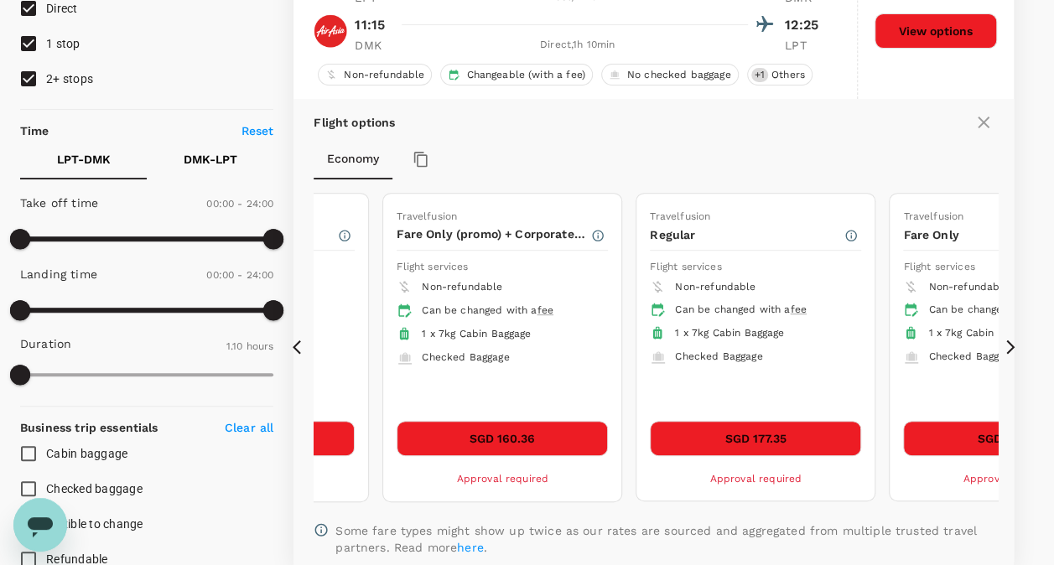
click at [1009, 340] on icon at bounding box center [1010, 347] width 8 height 14
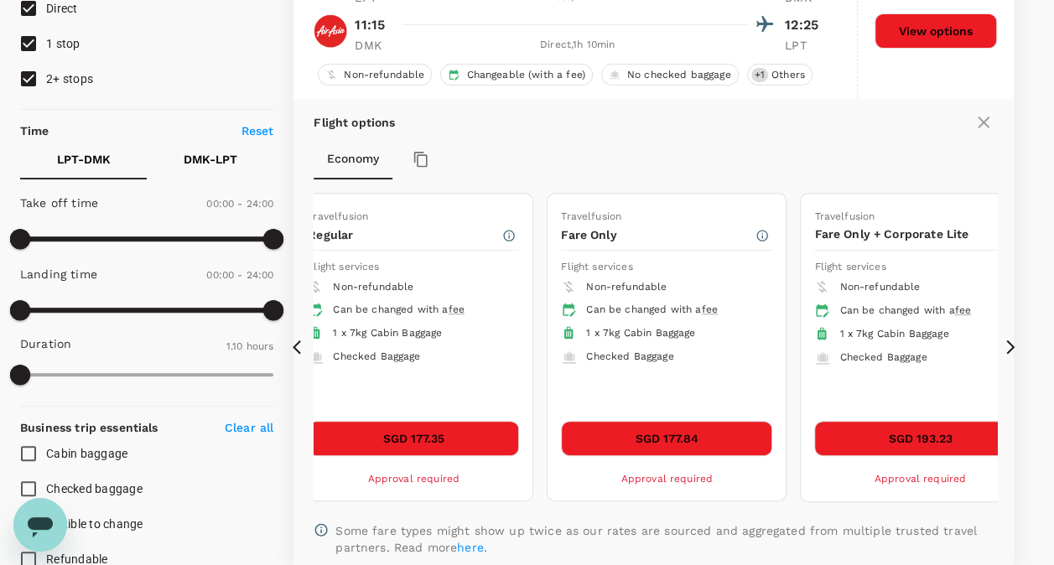
click at [1009, 340] on icon at bounding box center [1010, 347] width 8 height 14
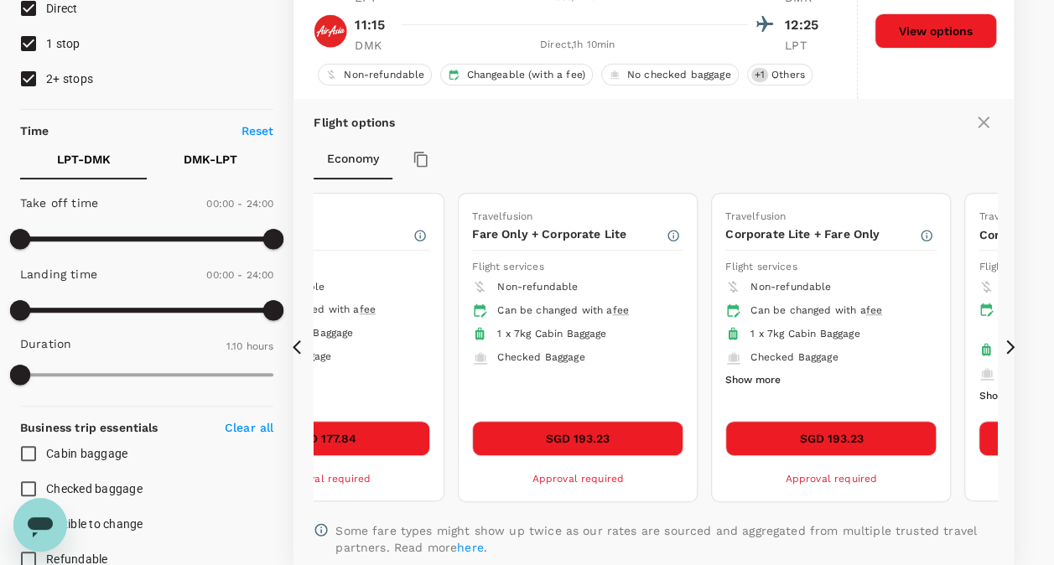
click at [1009, 340] on icon at bounding box center [1010, 347] width 8 height 14
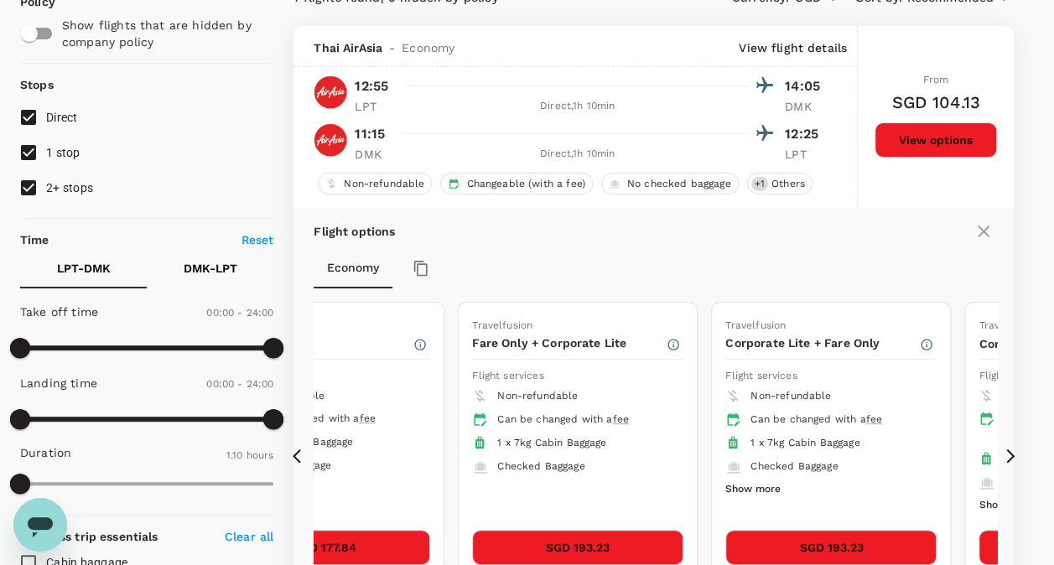
scroll to position [153, 0]
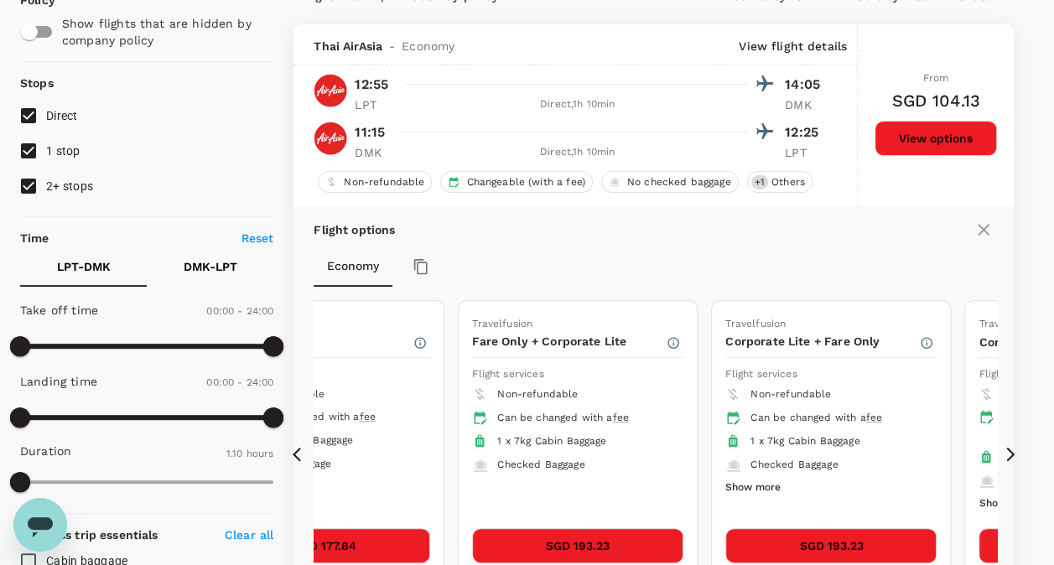
click at [1006, 446] on icon at bounding box center [1010, 454] width 17 height 17
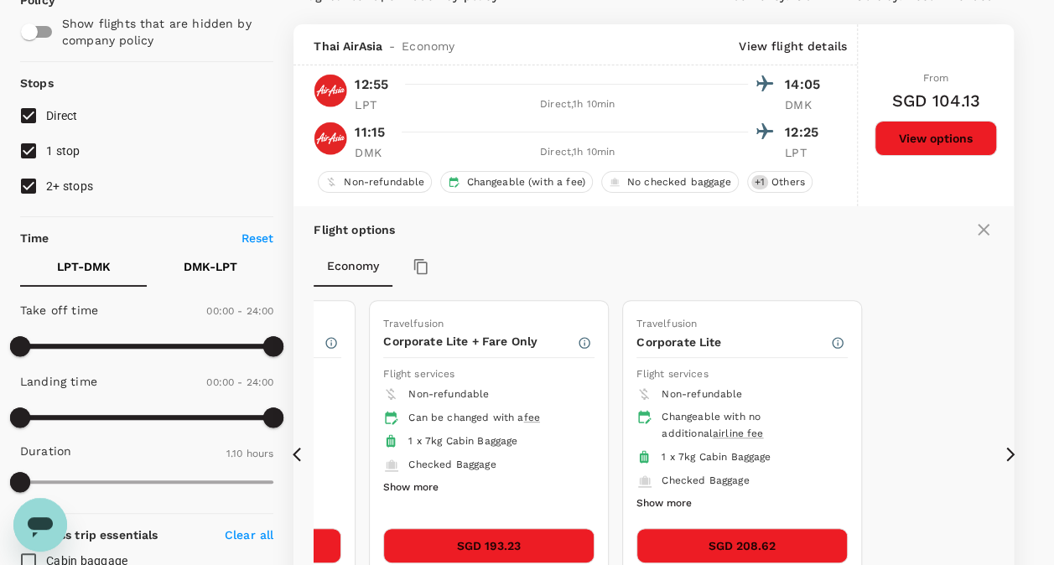
click at [298, 456] on icon at bounding box center [297, 455] width 8 height 14
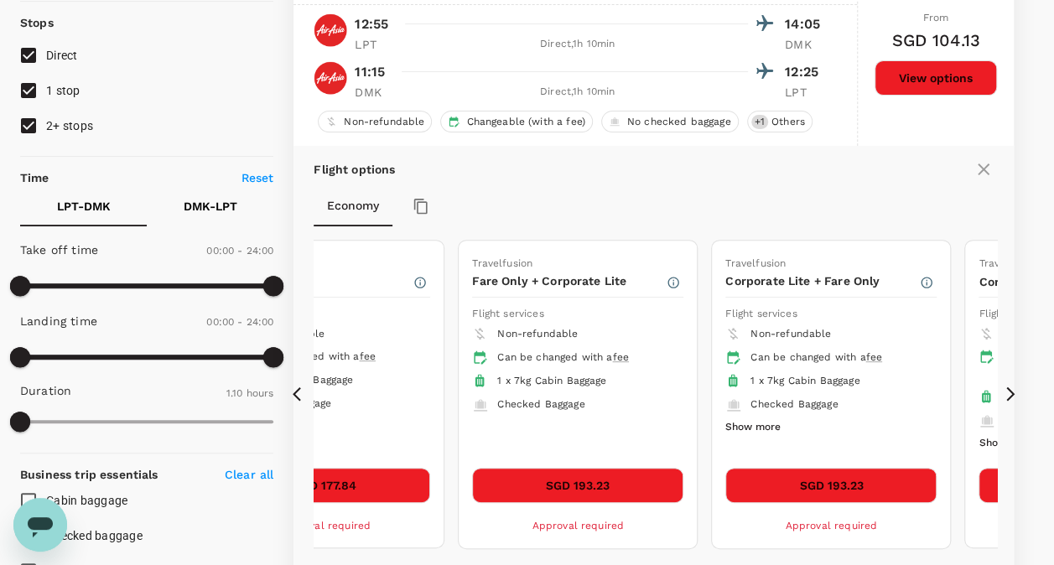
scroll to position [215, 0]
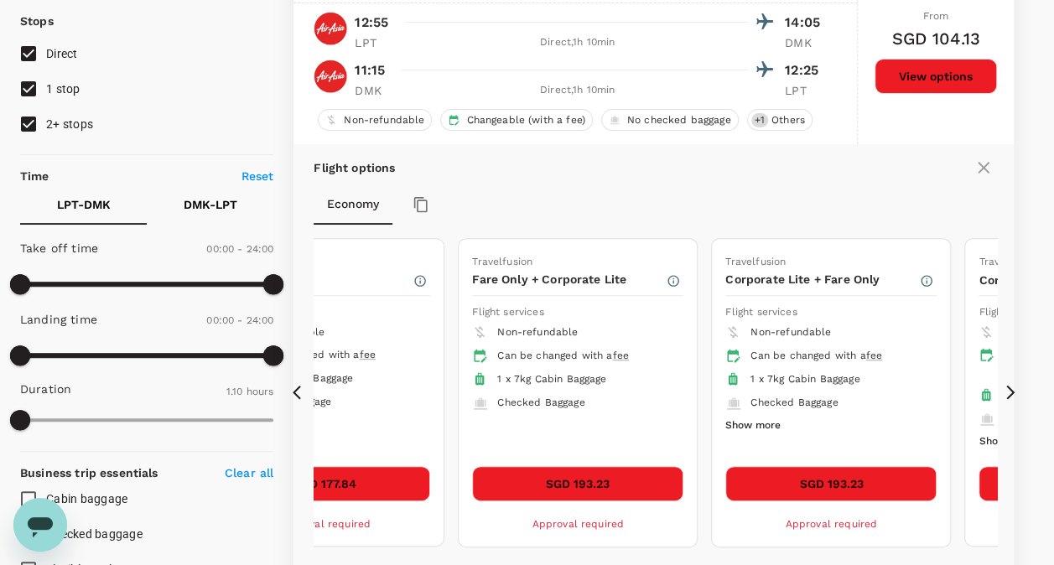
click at [295, 387] on icon at bounding box center [297, 393] width 8 height 14
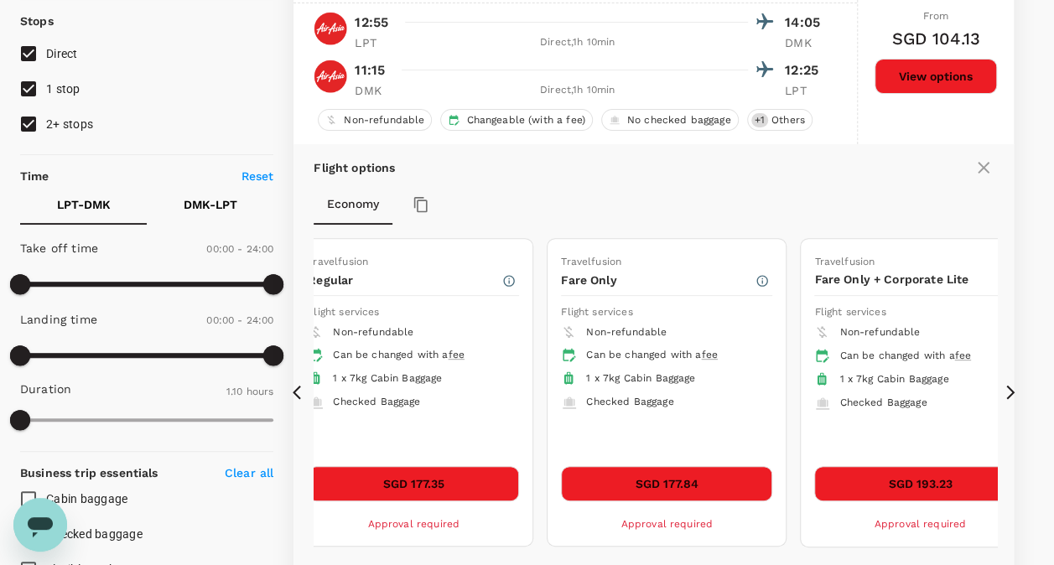
click at [295, 387] on icon at bounding box center [297, 393] width 8 height 14
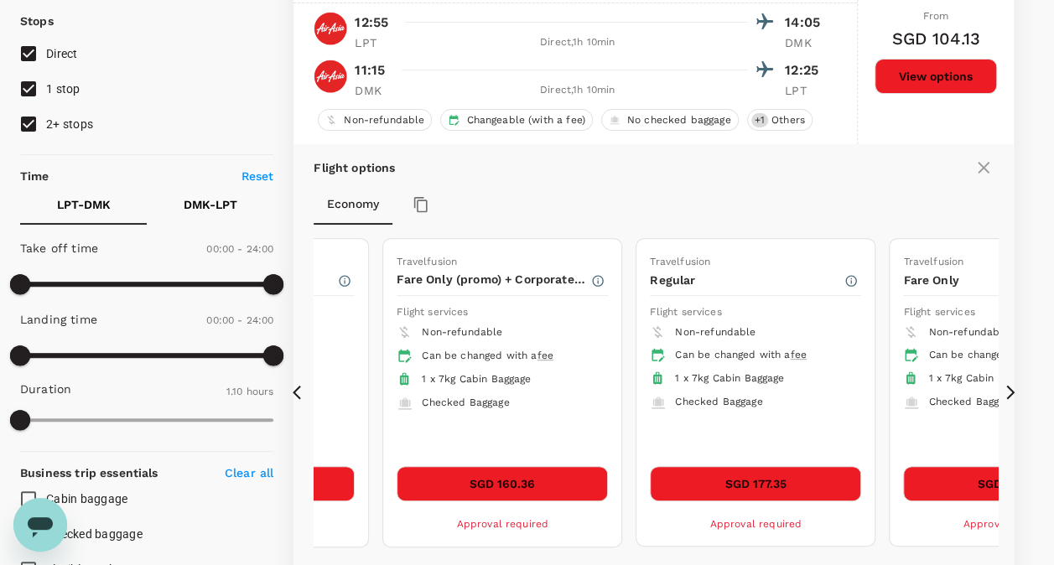
click at [295, 387] on icon at bounding box center [301, 392] width 17 height 17
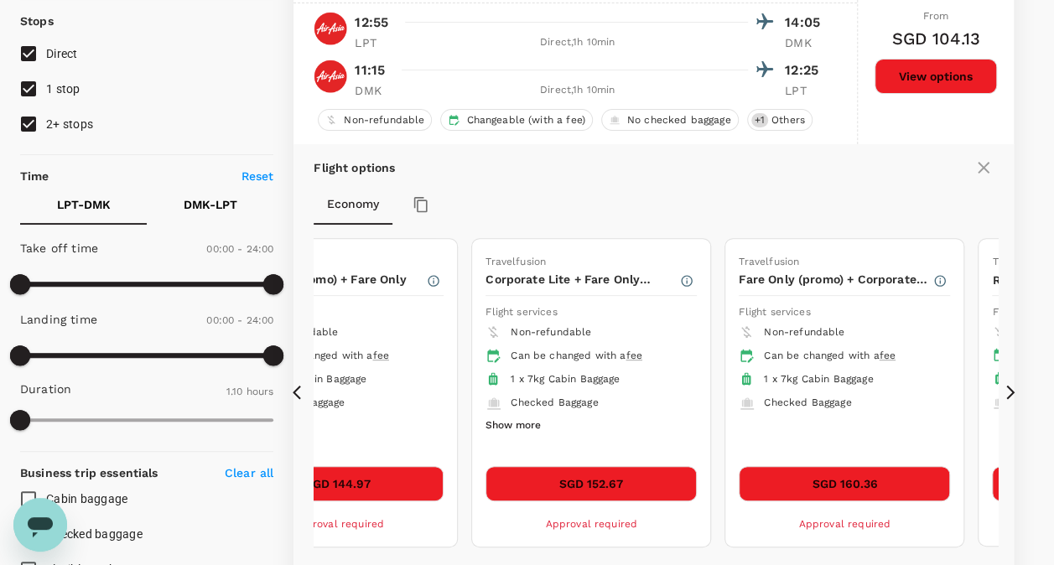
click at [296, 397] on icon at bounding box center [301, 392] width 17 height 17
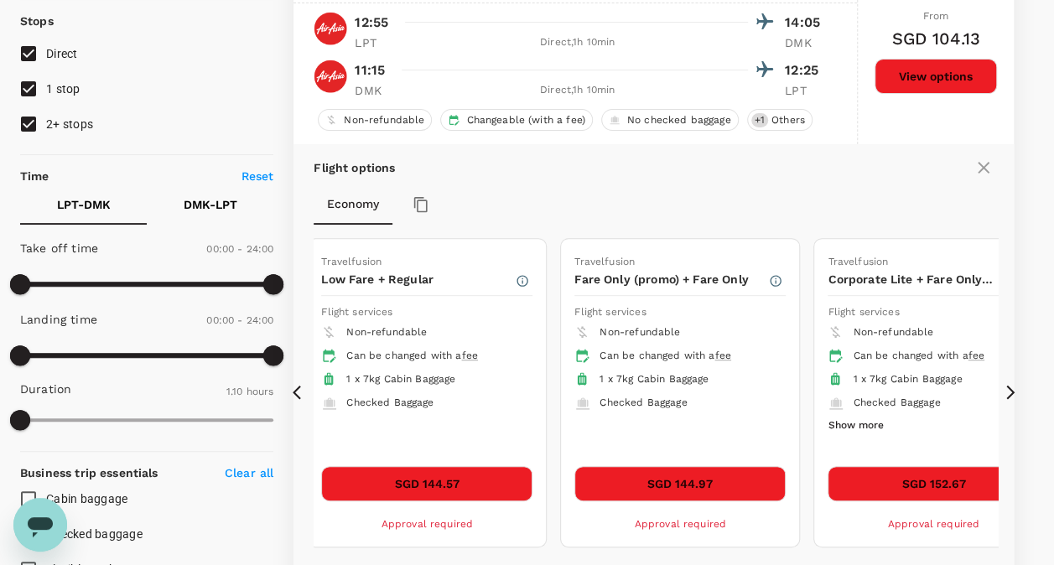
click at [296, 397] on icon at bounding box center [301, 392] width 17 height 17
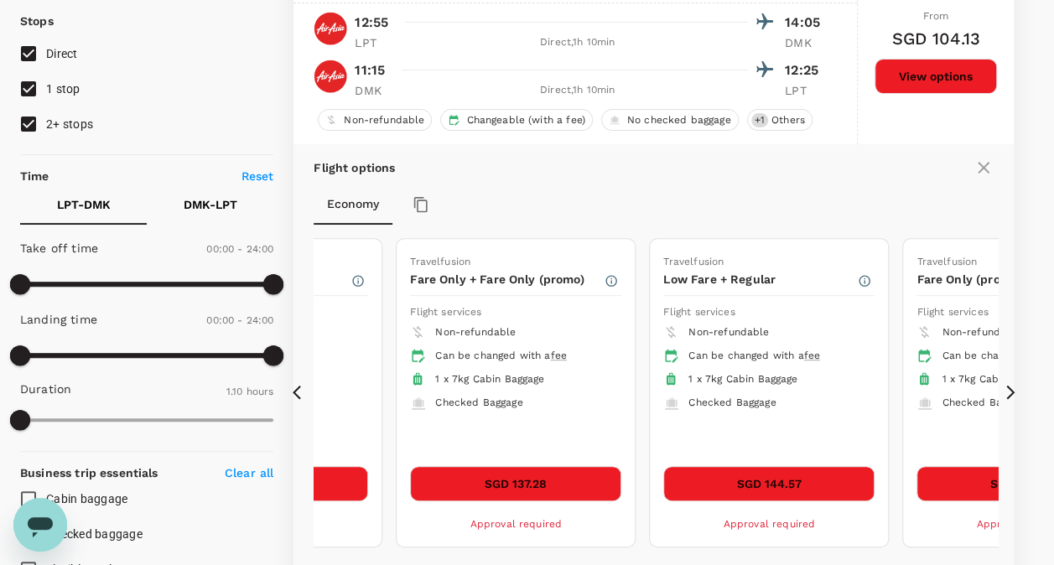
click at [612, 175] on div "Flight options" at bounding box center [654, 168] width 680 height 20
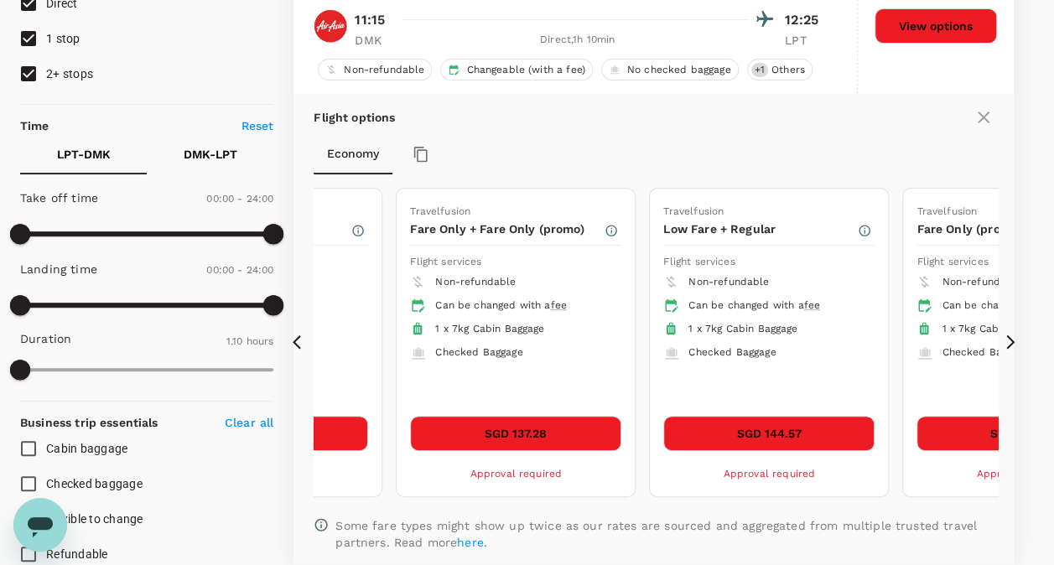
scroll to position [283, 0]
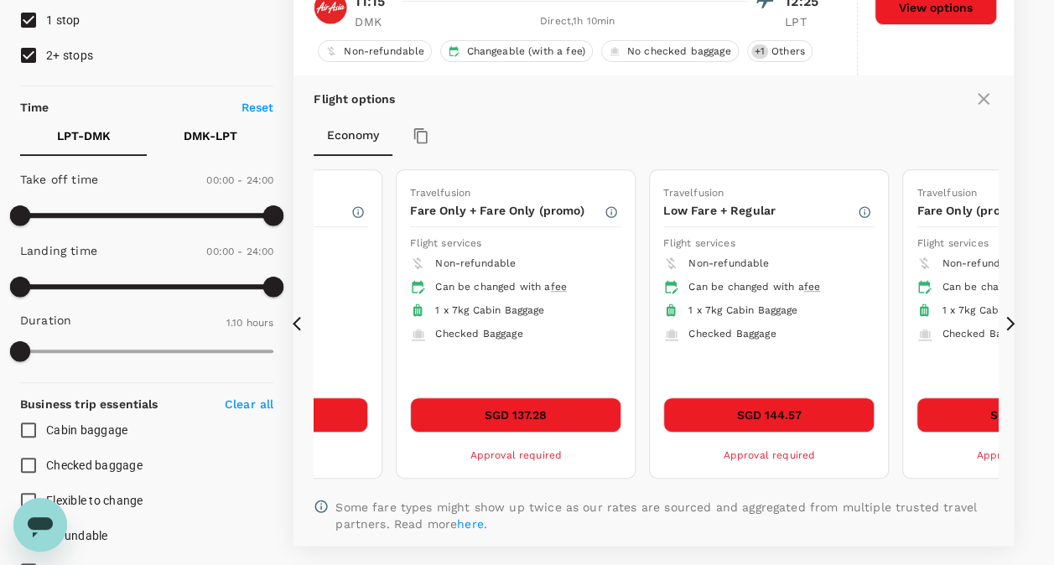
click at [293, 317] on icon at bounding box center [301, 323] width 17 height 17
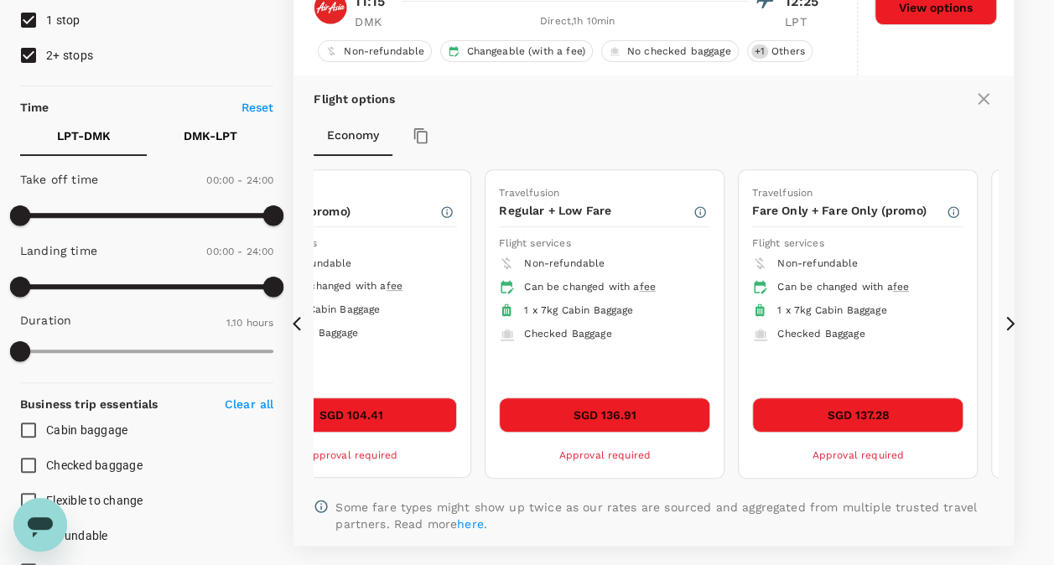
click at [293, 317] on icon at bounding box center [301, 323] width 17 height 17
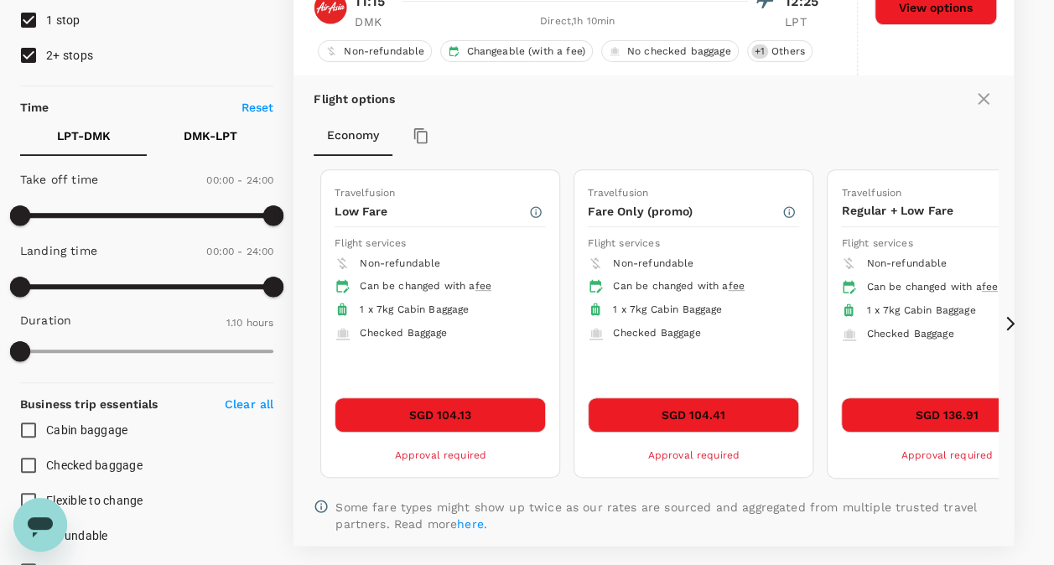
click at [293, 317] on icon at bounding box center [301, 323] width 17 height 17
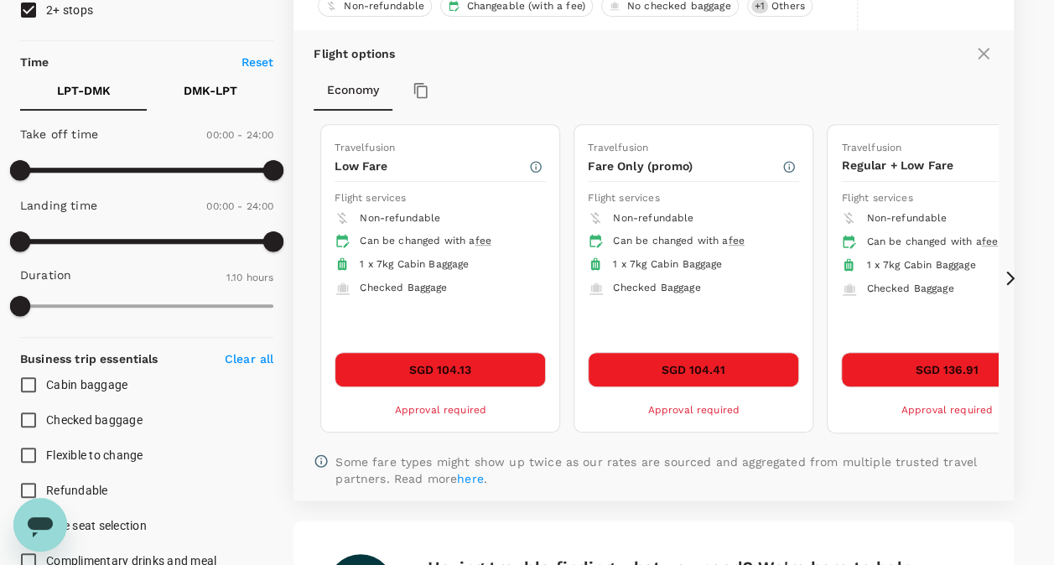
scroll to position [298, 0]
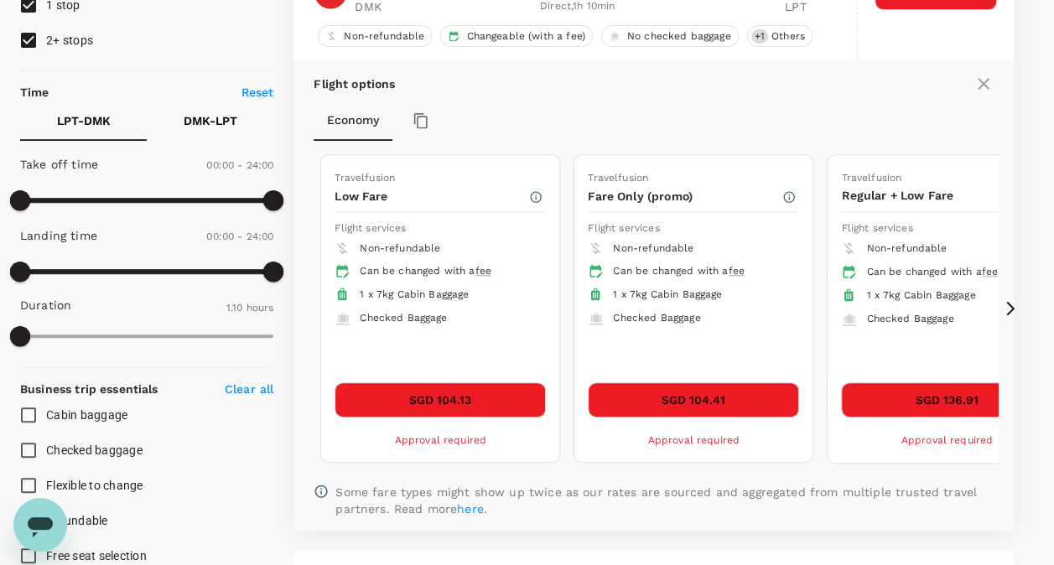
click at [1016, 305] on icon at bounding box center [1010, 308] width 17 height 17
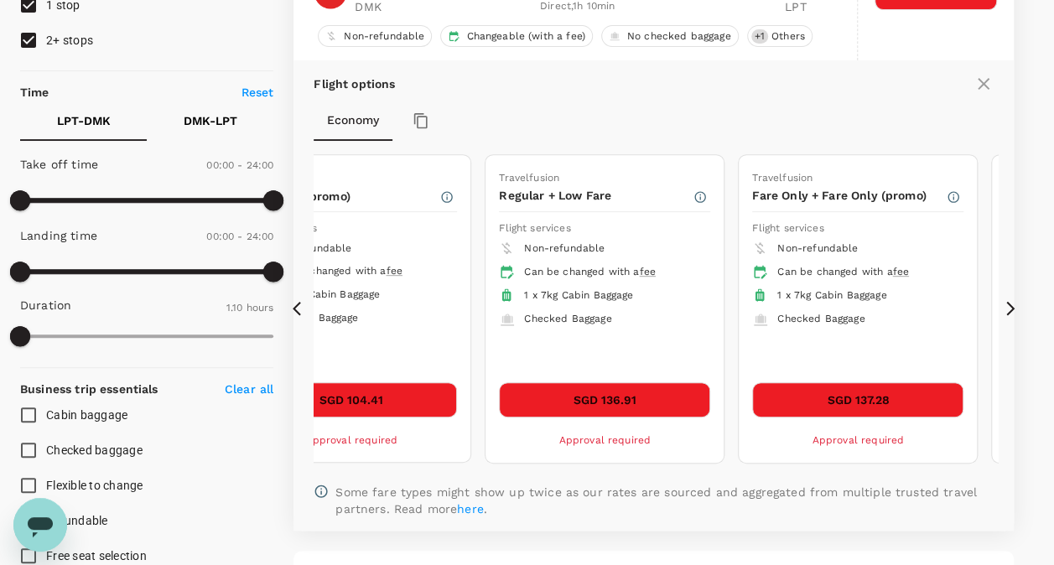
click at [297, 307] on icon at bounding box center [301, 308] width 17 height 17
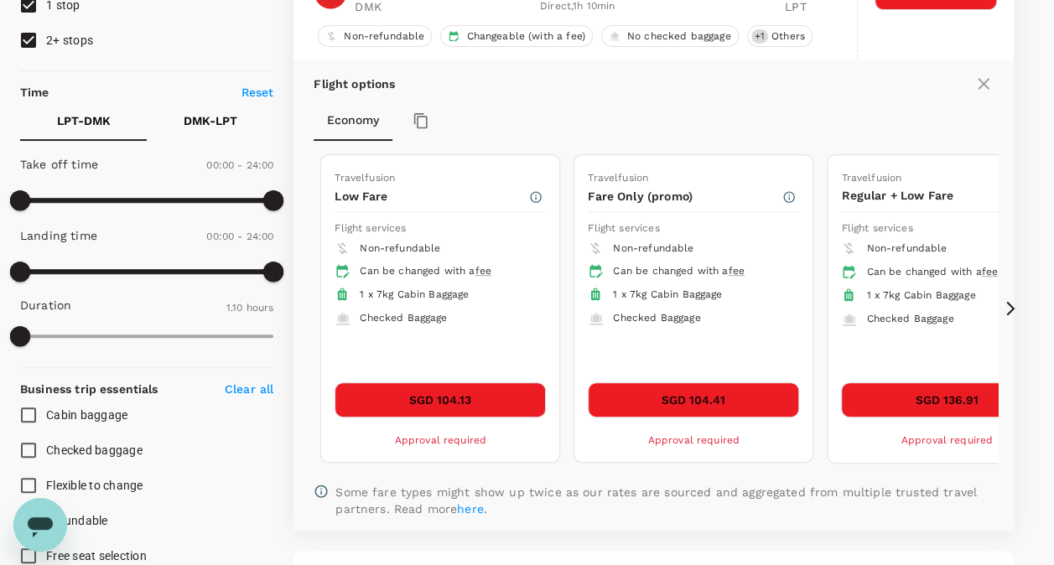
click at [297, 307] on icon at bounding box center [301, 308] width 17 height 17
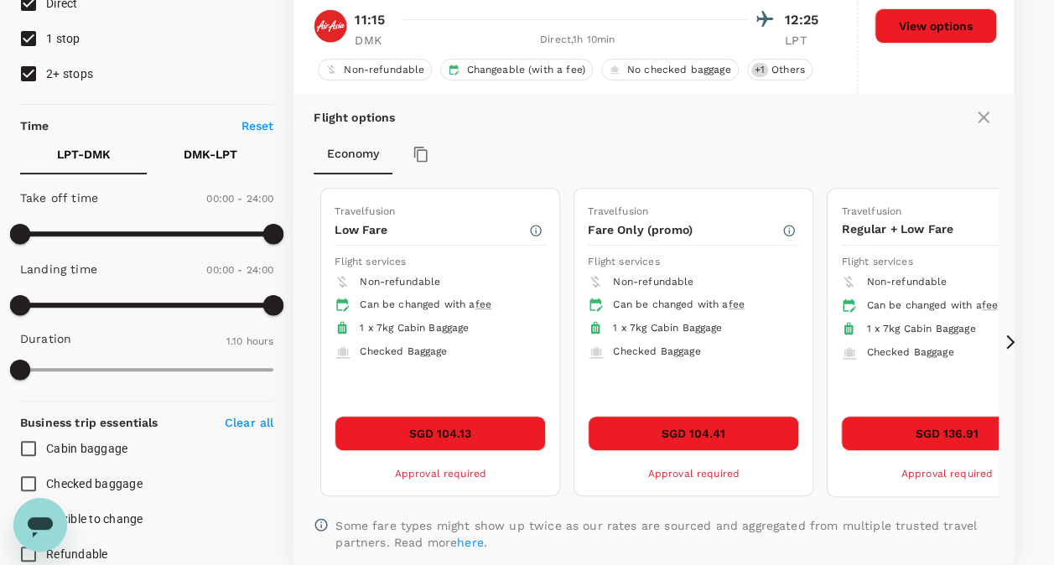
scroll to position [269, 0]
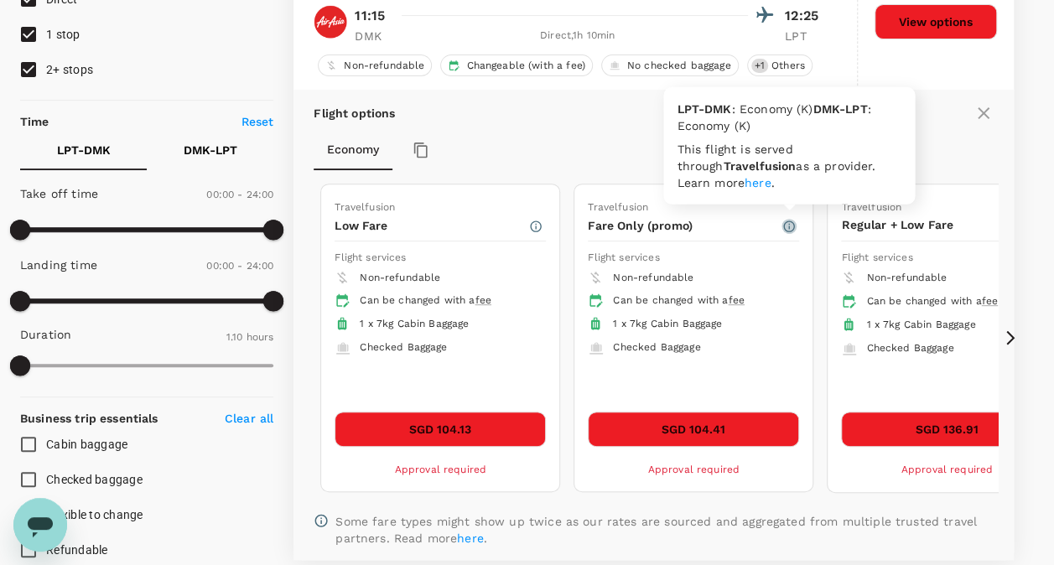
click at [788, 223] on icon "button" at bounding box center [788, 226] width 13 height 13
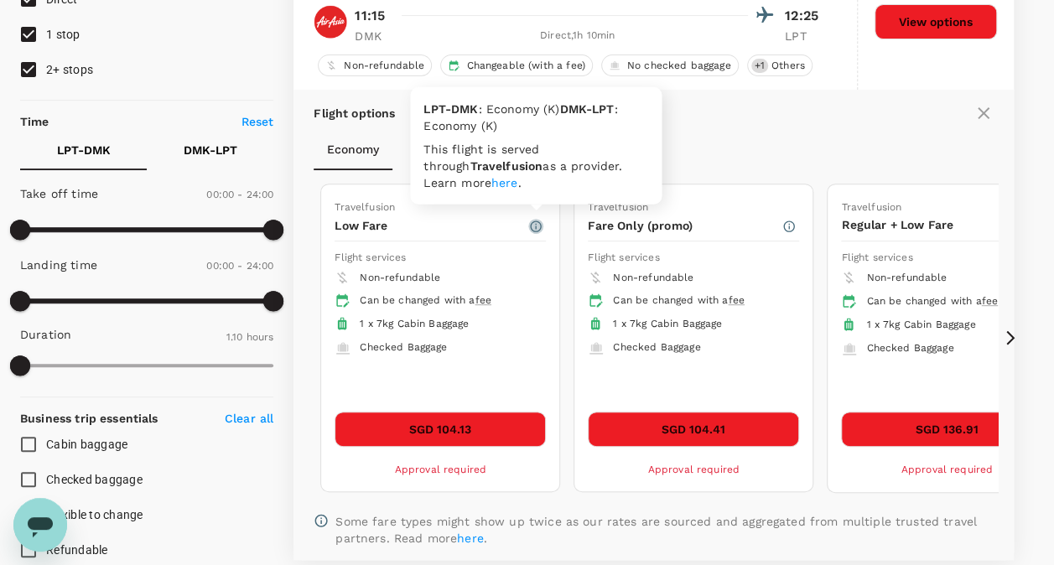
click at [540, 221] on icon "button" at bounding box center [535, 226] width 13 height 13
click at [491, 182] on link "here" at bounding box center [504, 182] width 27 height 13
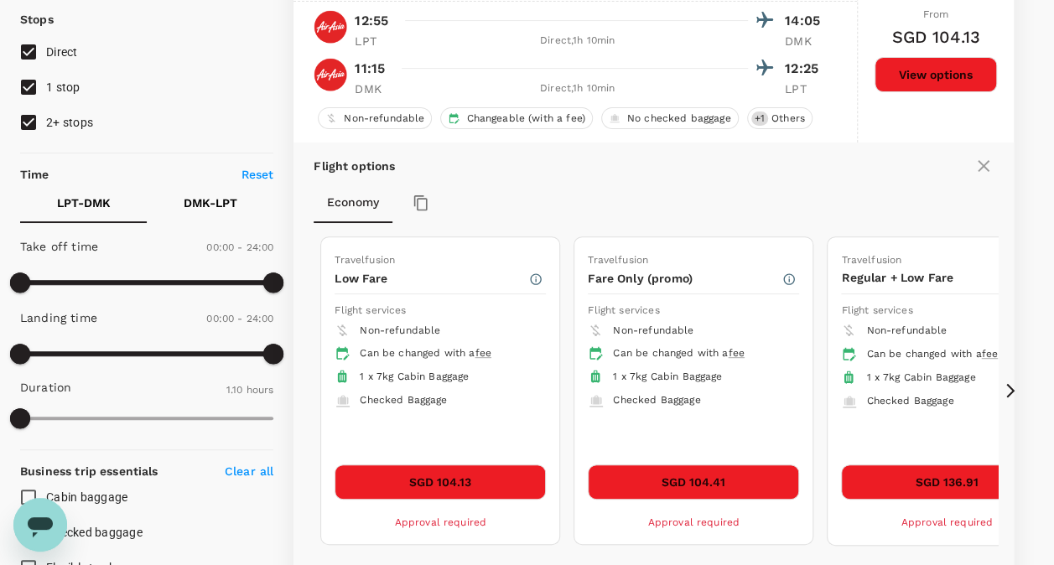
scroll to position [239, 0]
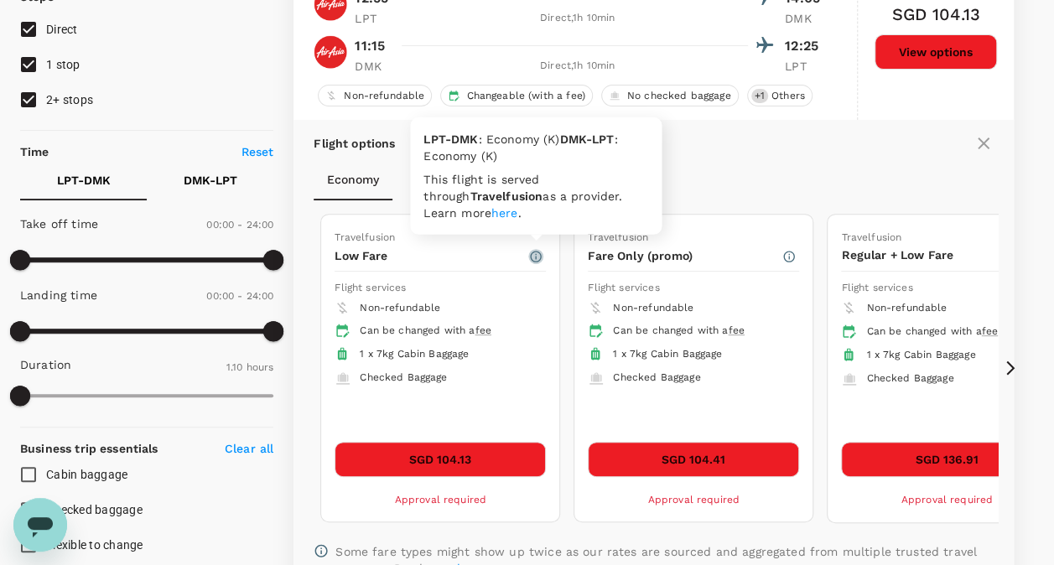
click at [536, 258] on icon "button" at bounding box center [536, 256] width 11 height 11
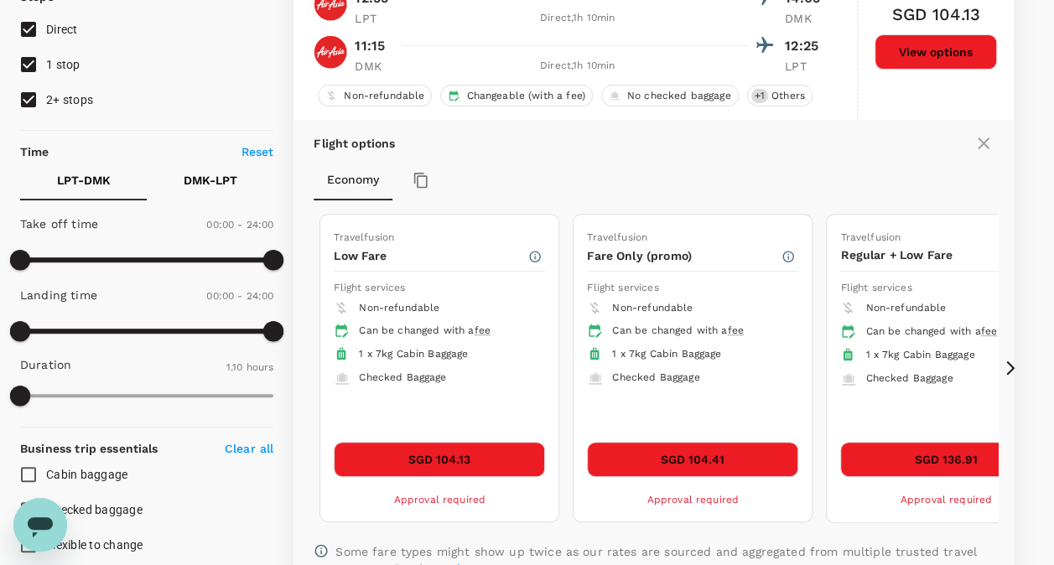
drag, startPoint x: 534, startPoint y: 280, endPoint x: 487, endPoint y: 169, distance: 120.2
click at [487, 169] on div "Economy" at bounding box center [654, 180] width 680 height 40
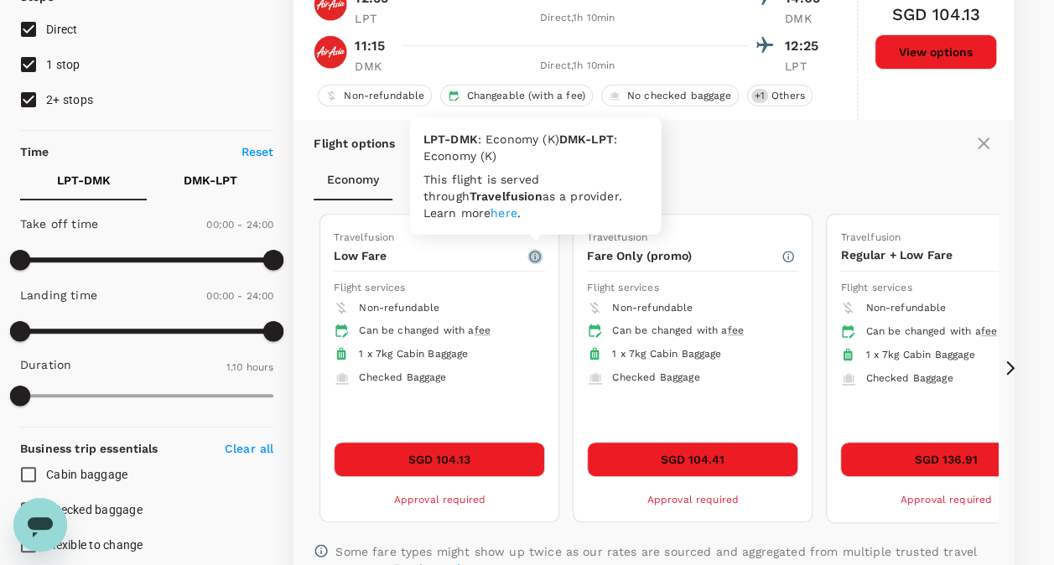
click at [540, 254] on icon "button" at bounding box center [535, 256] width 11 height 11
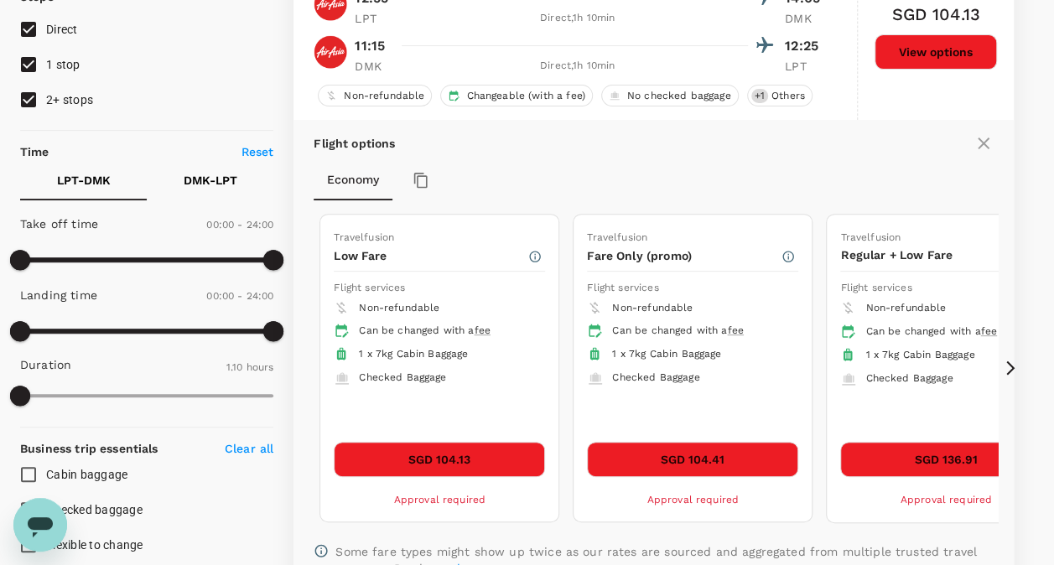
click at [730, 162] on div "Economy" at bounding box center [654, 180] width 680 height 40
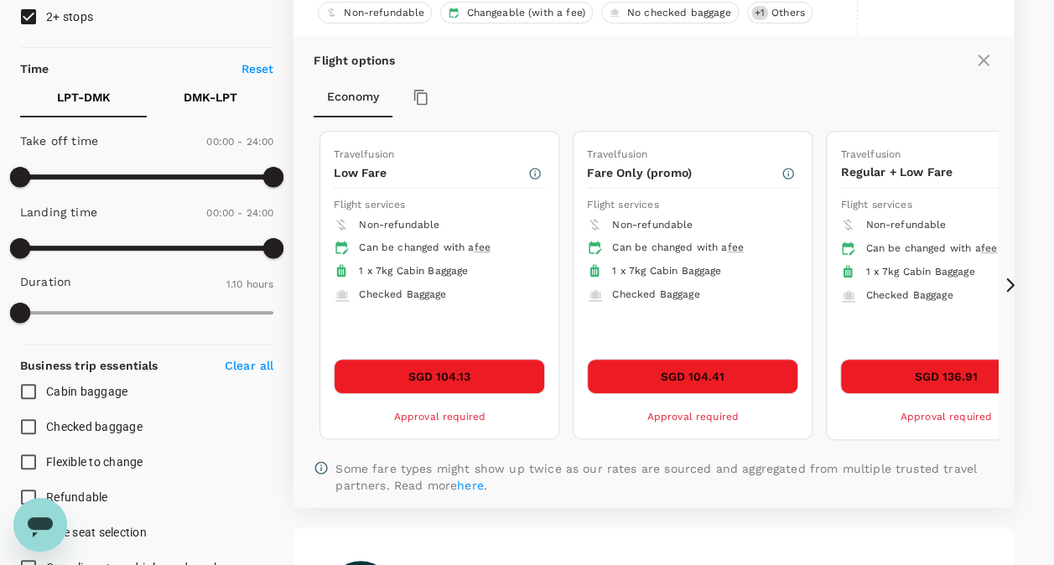
scroll to position [323, 0]
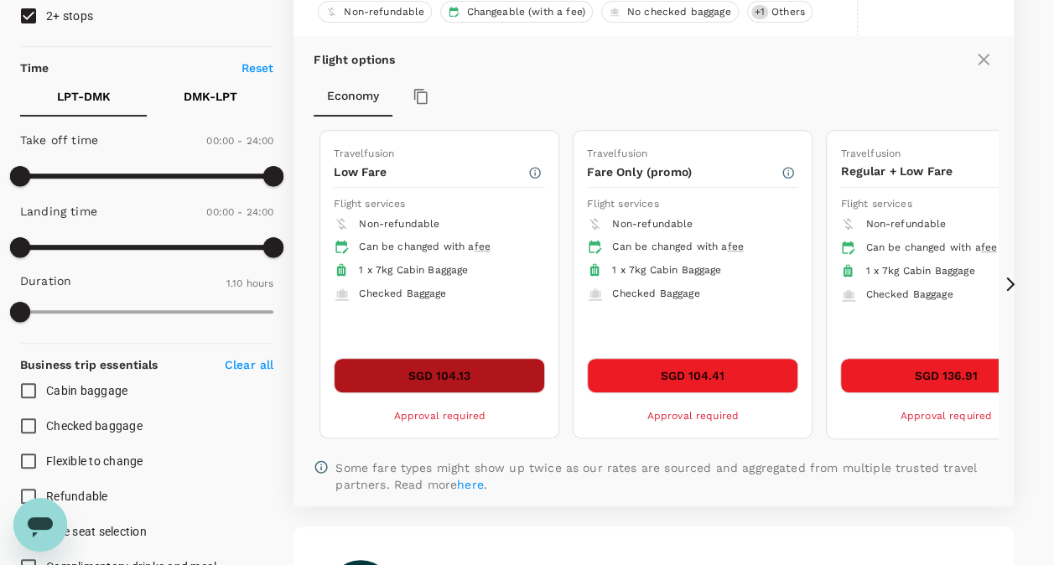
click at [461, 367] on button "SGD 104.13" at bounding box center [439, 375] width 211 height 35
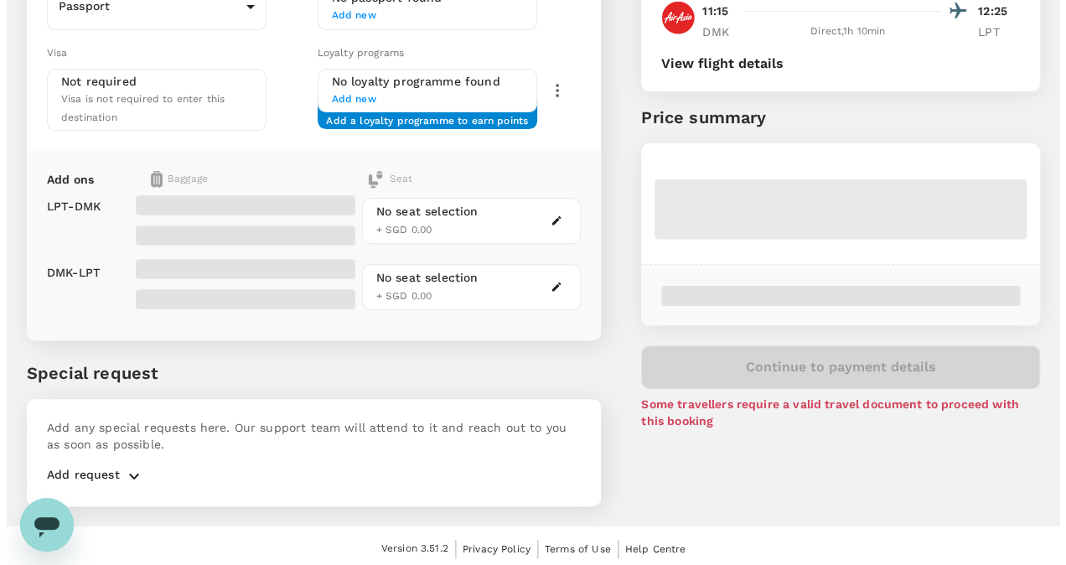
scroll to position [37, 0]
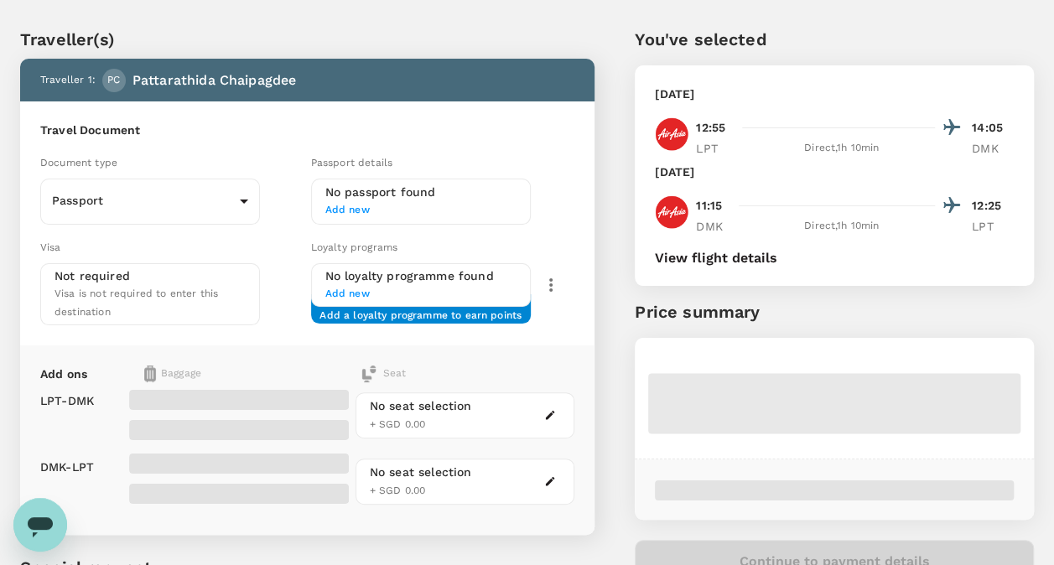
drag, startPoint x: 719, startPoint y: 267, endPoint x: 720, endPoint y: 253, distance: 13.4
click at [720, 253] on div "[DATE] 12:55 14:05 LPT Direct , 1h 10min DMK [DATE] 11:15 12:25 DMK Direct , 1h…" at bounding box center [834, 175] width 399 height 220
click at [720, 253] on button "View flight details" at bounding box center [716, 258] width 122 height 15
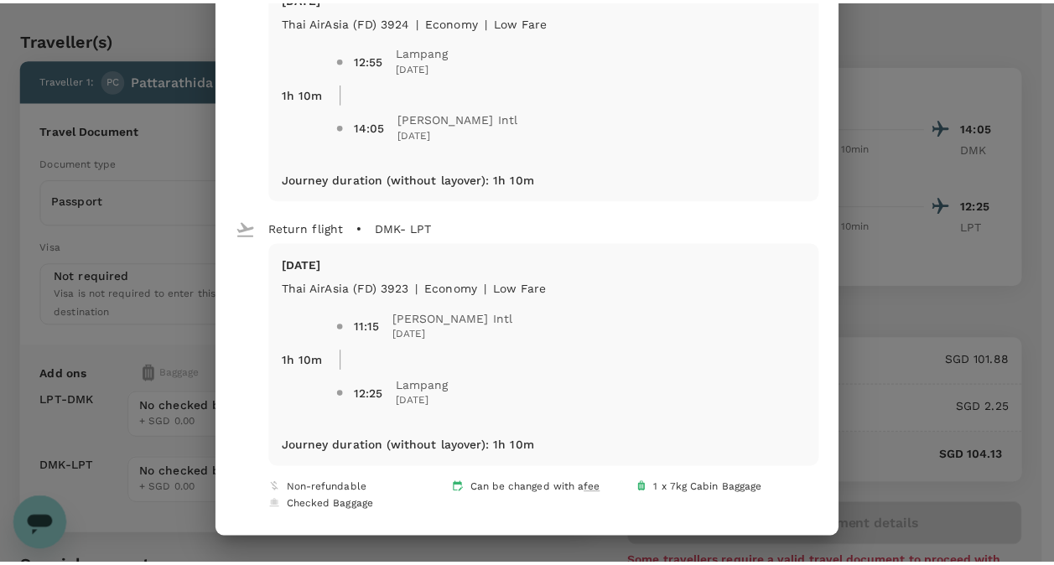
scroll to position [0, 0]
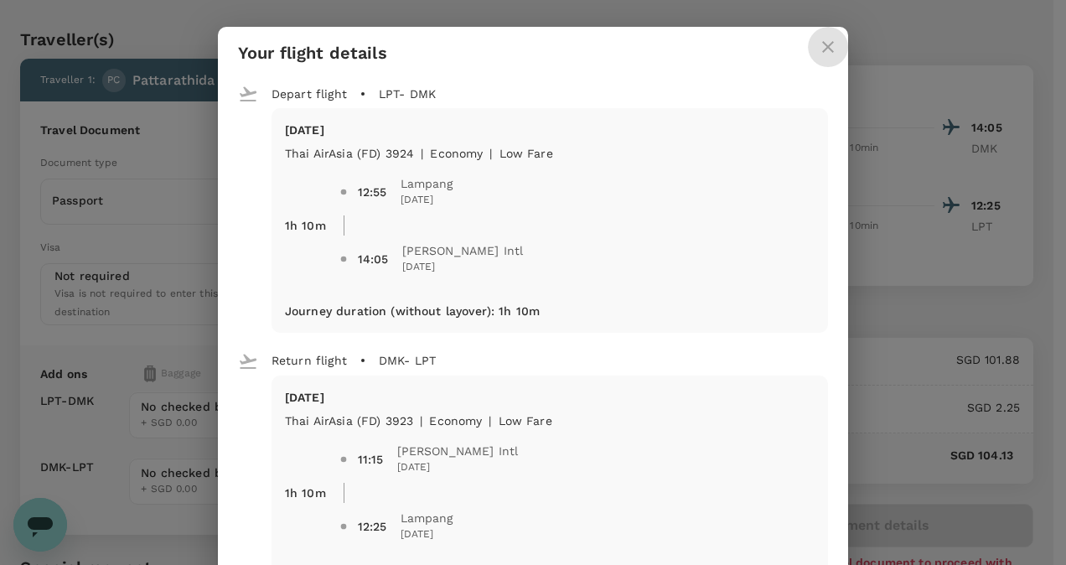
click at [822, 54] on icon "close" at bounding box center [828, 47] width 20 height 20
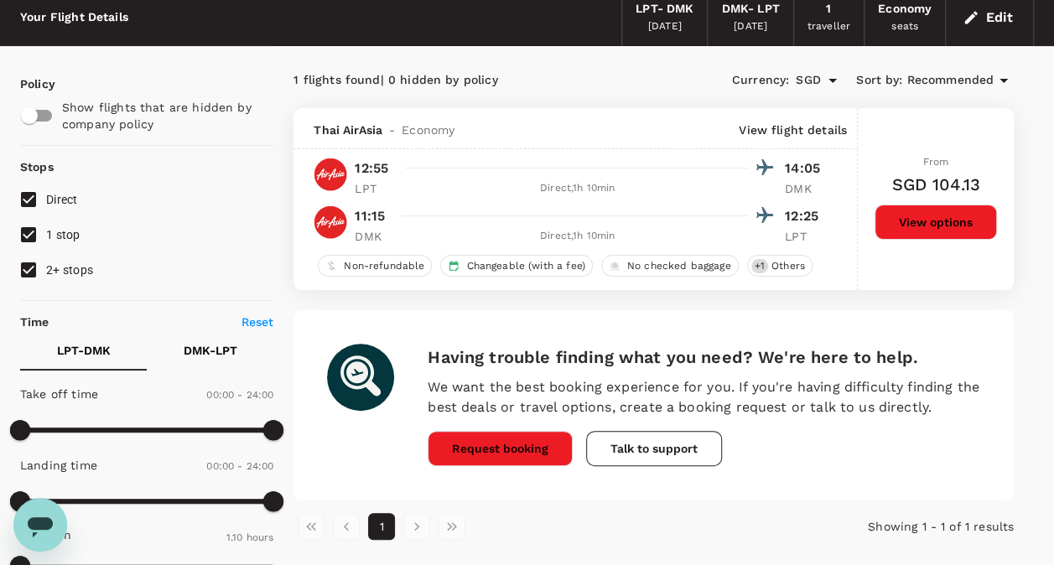
scroll to position [106, 0]
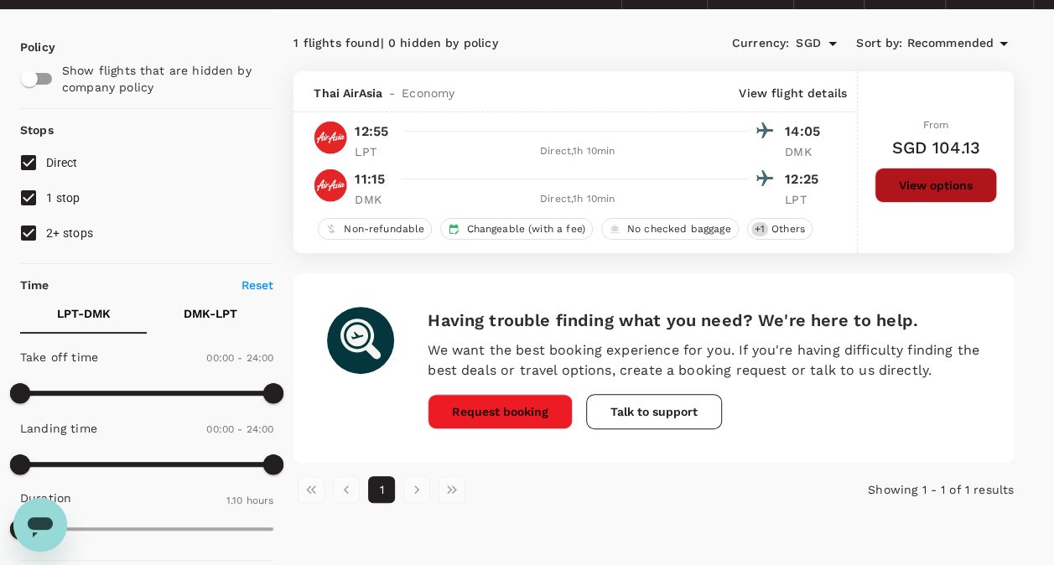
click at [972, 196] on button "View options" at bounding box center [935, 185] width 122 height 35
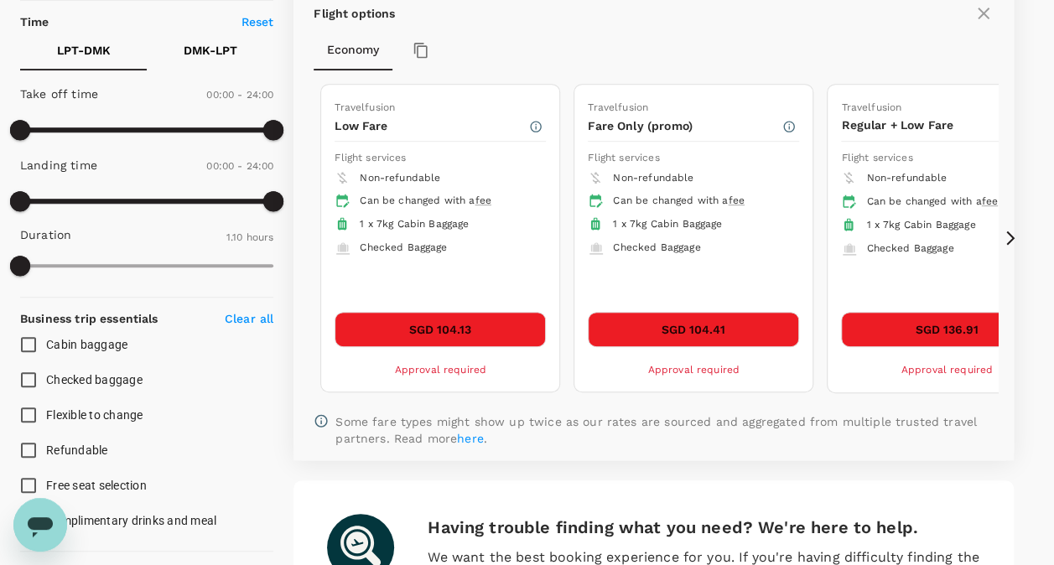
scroll to position [371, 0]
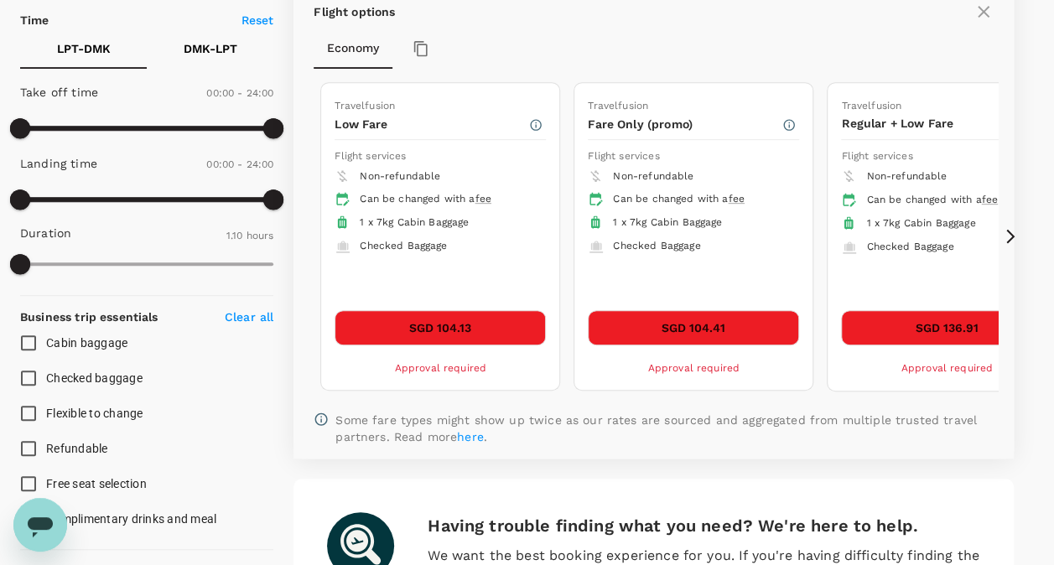
click at [1008, 233] on icon at bounding box center [1010, 236] width 17 height 17
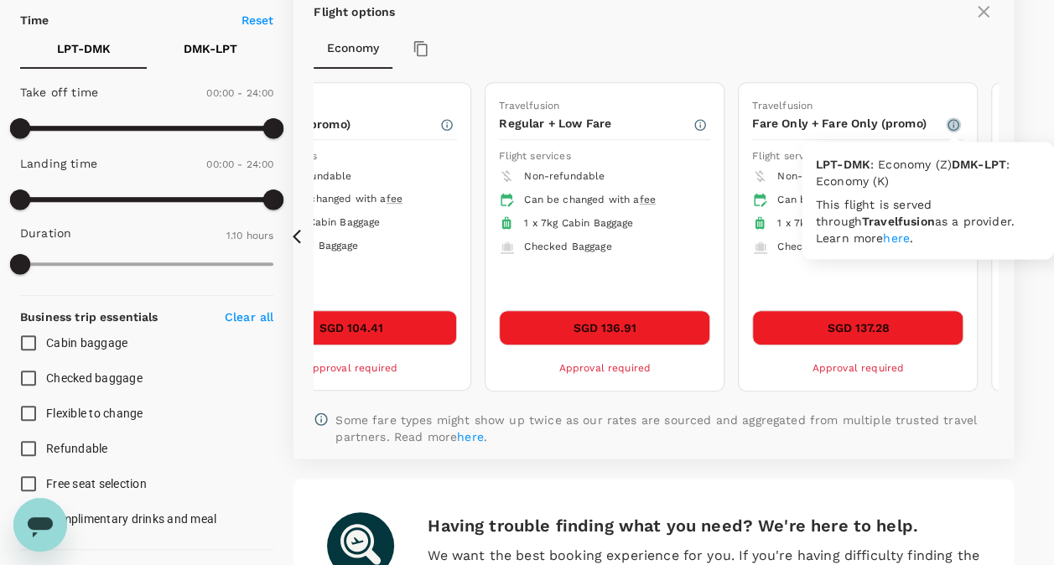
click at [957, 118] on icon "button" at bounding box center [952, 124] width 13 height 13
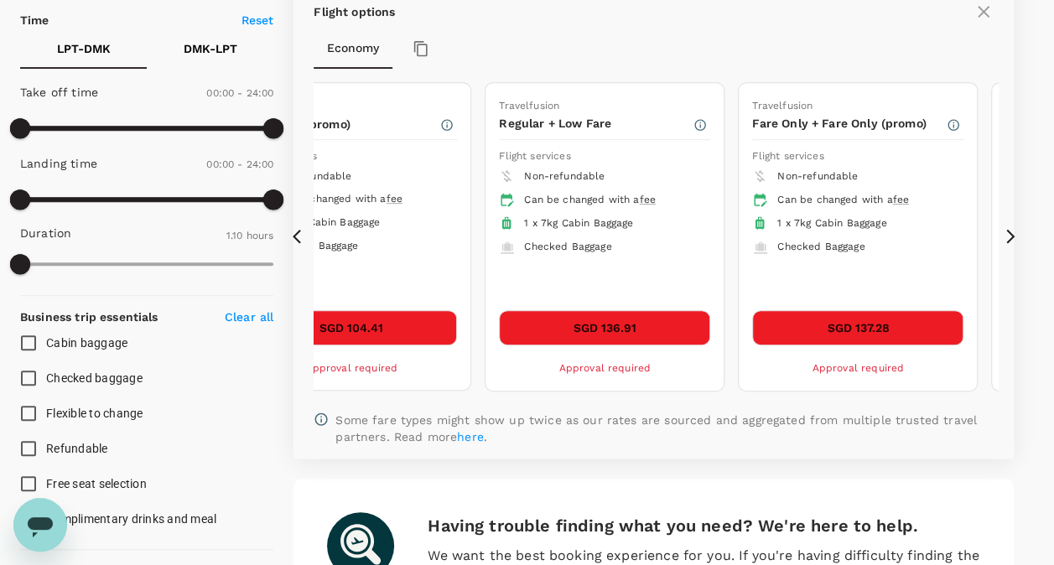
click at [1008, 236] on icon at bounding box center [1010, 236] width 17 height 17
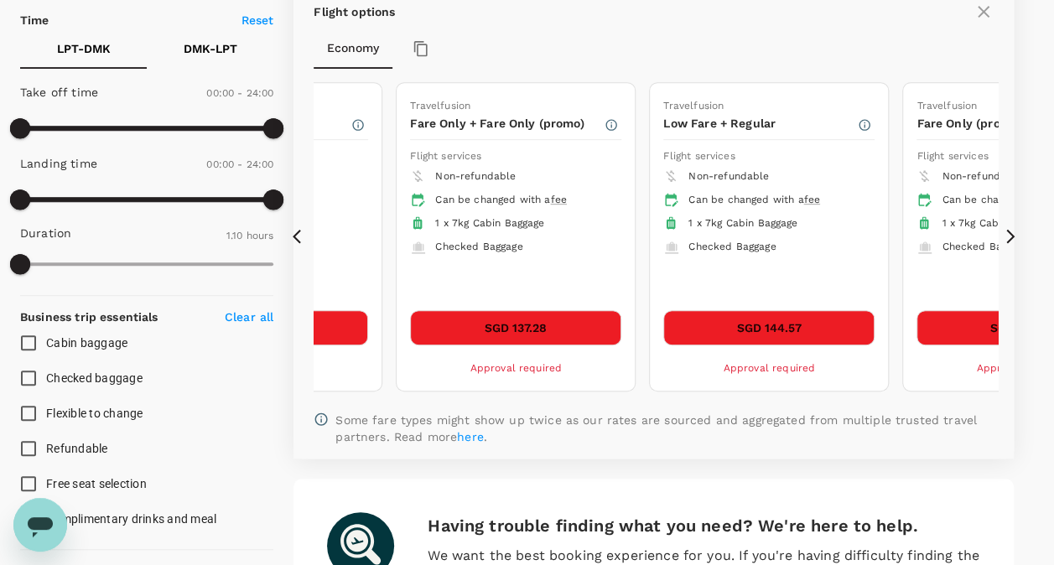
click at [1008, 236] on icon at bounding box center [1010, 236] width 17 height 17
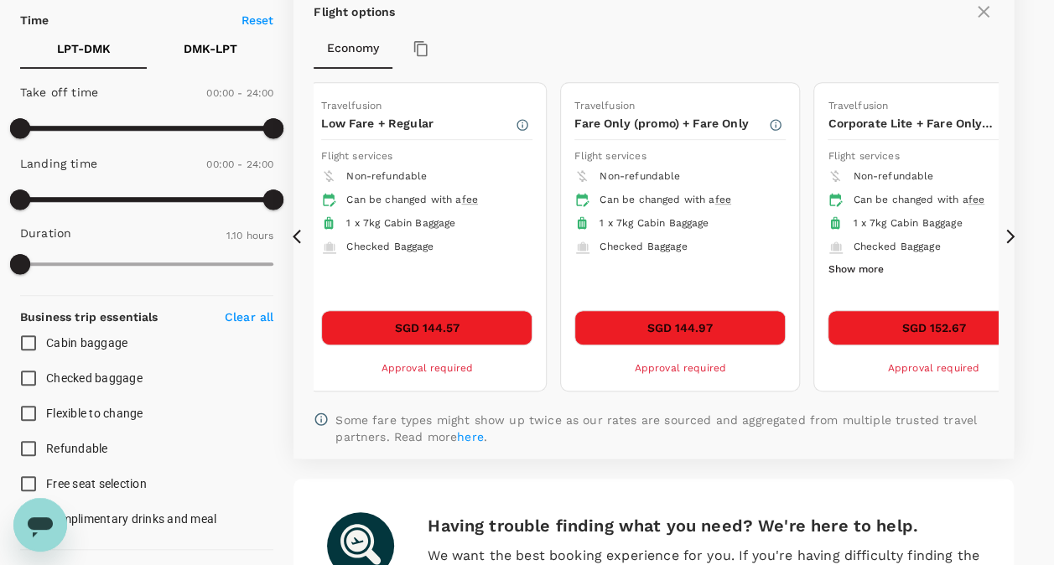
click at [1008, 236] on icon at bounding box center [1010, 236] width 17 height 17
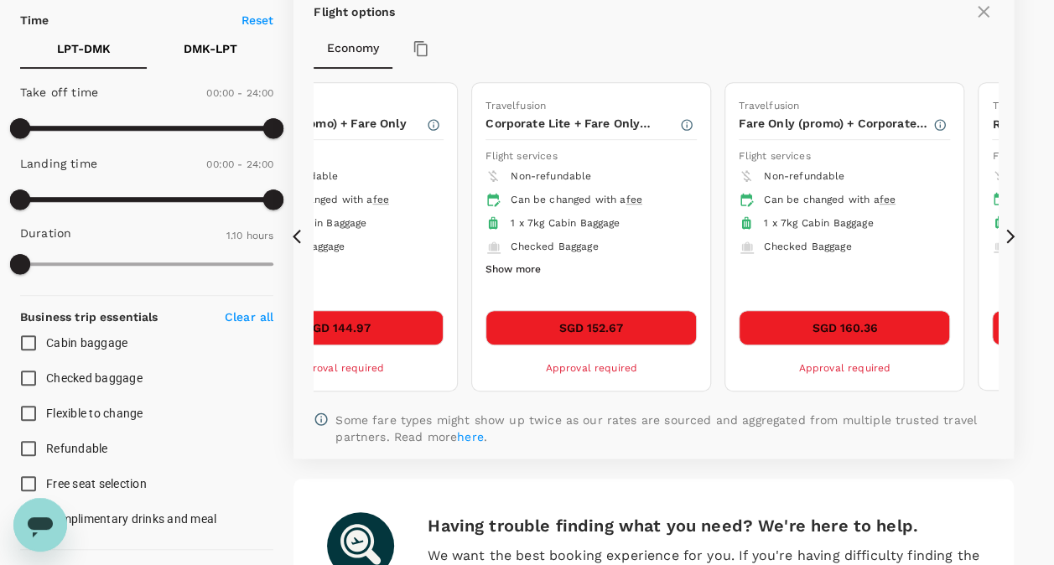
click at [1008, 236] on icon at bounding box center [1010, 236] width 17 height 17
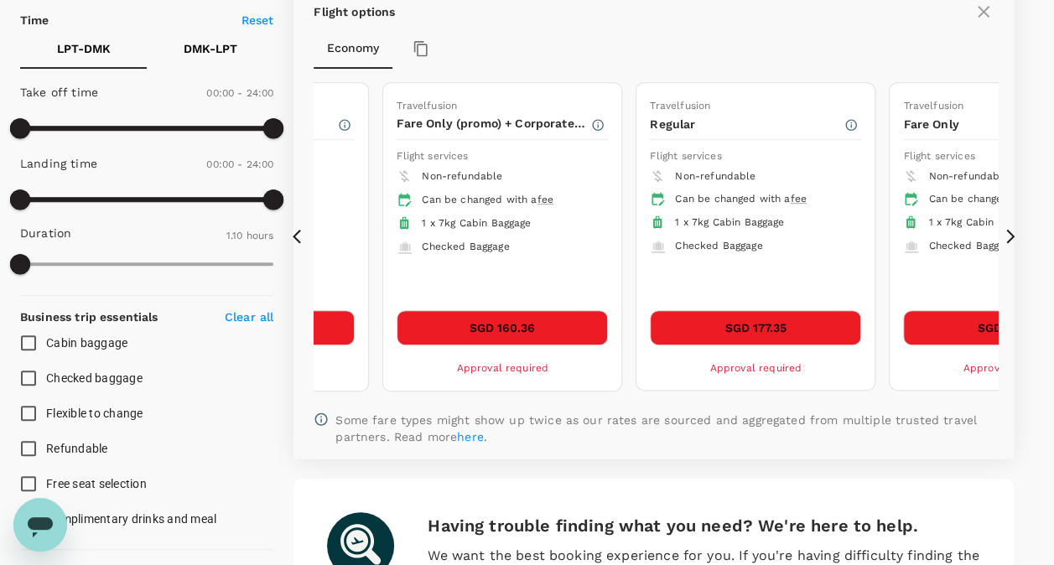
click at [303, 232] on icon at bounding box center [301, 236] width 17 height 17
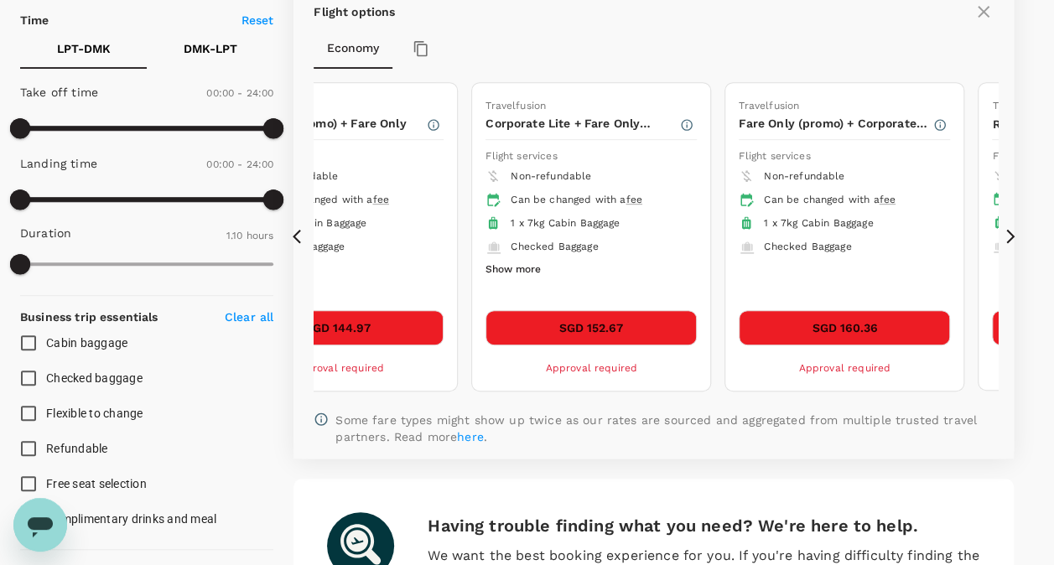
click at [303, 232] on icon at bounding box center [301, 236] width 17 height 17
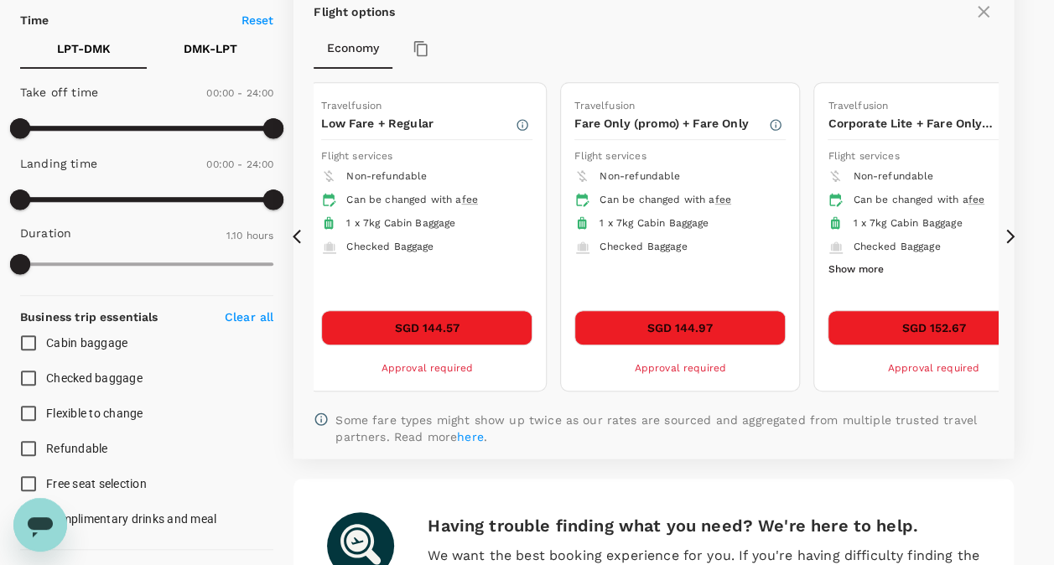
click at [303, 232] on icon at bounding box center [301, 236] width 17 height 17
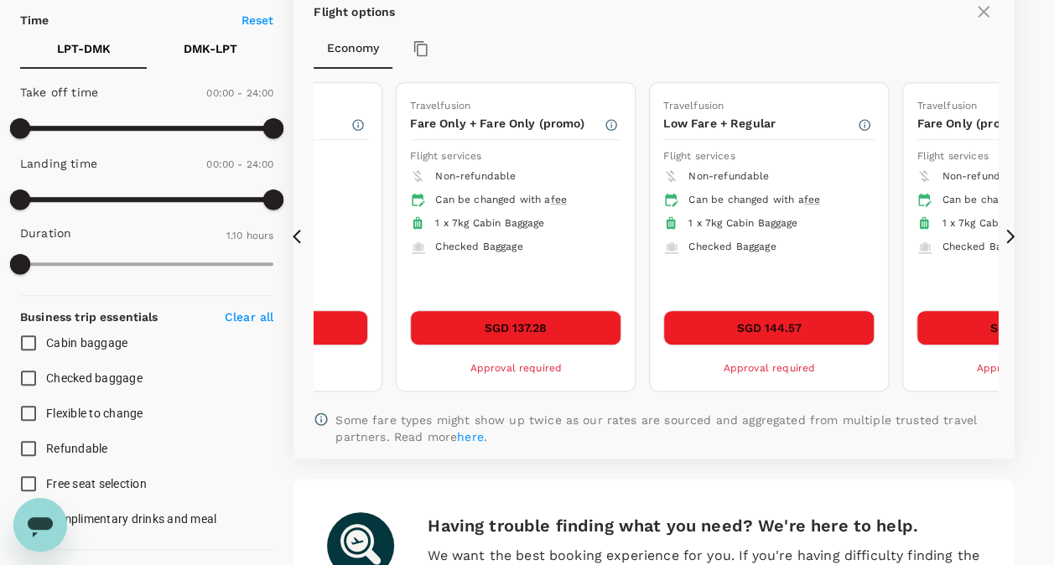
click at [303, 232] on icon at bounding box center [301, 236] width 17 height 17
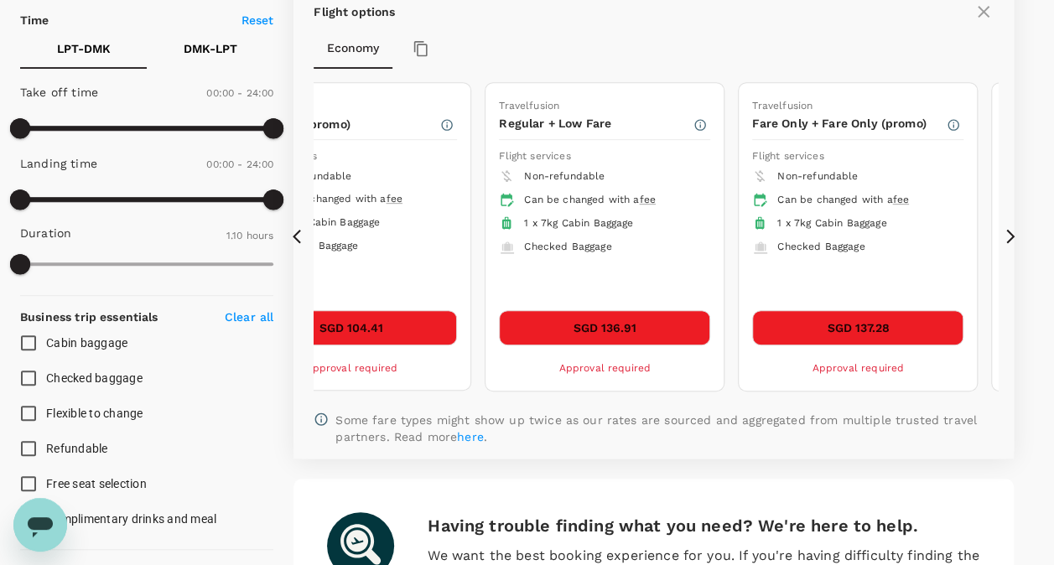
click at [303, 232] on icon at bounding box center [301, 236] width 17 height 17
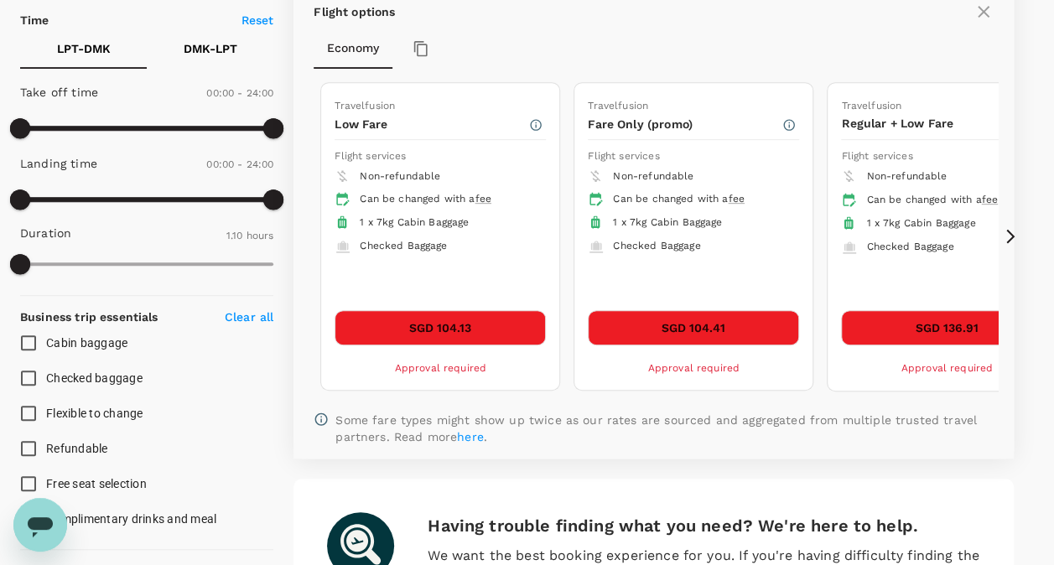
click at [303, 232] on icon at bounding box center [301, 236] width 17 height 17
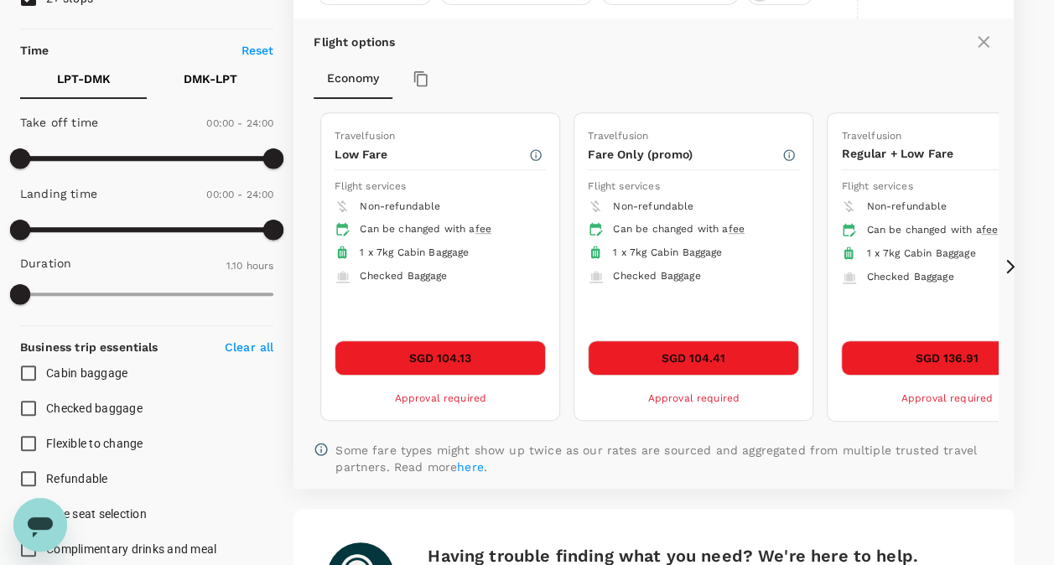
scroll to position [344, 0]
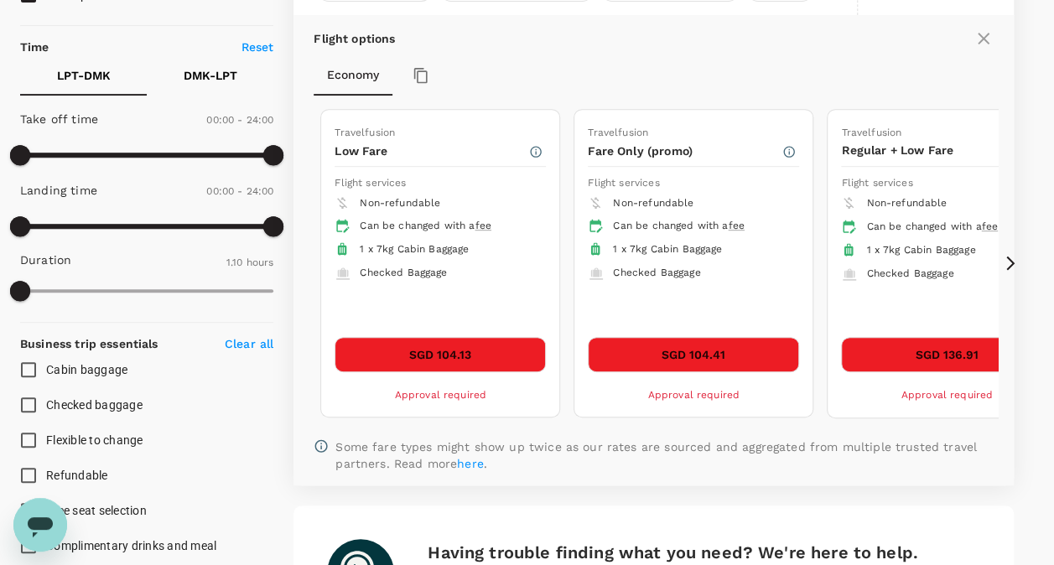
click at [1006, 255] on icon at bounding box center [1010, 263] width 17 height 17
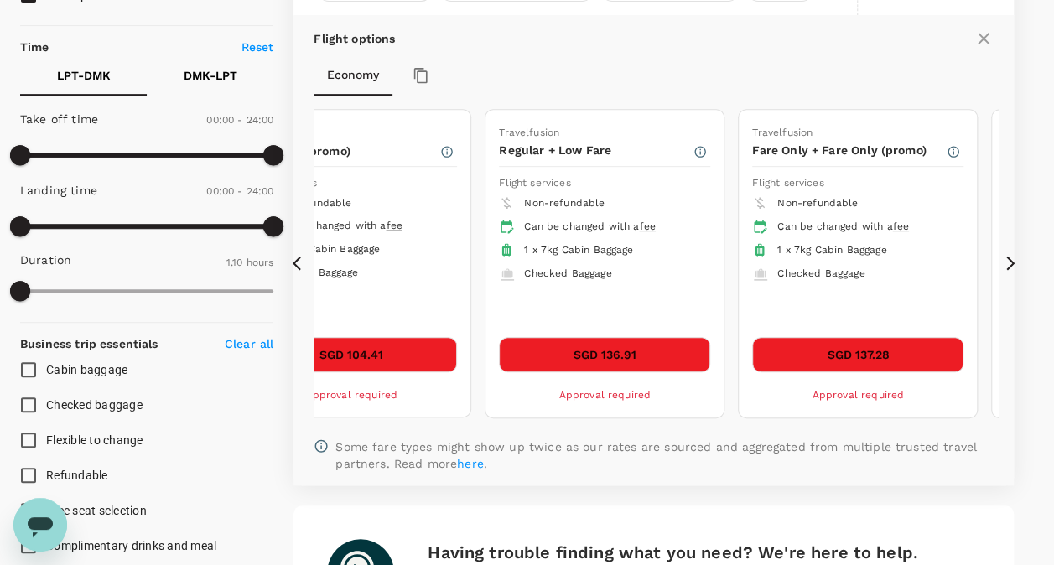
click at [1006, 255] on icon at bounding box center [1010, 263] width 17 height 17
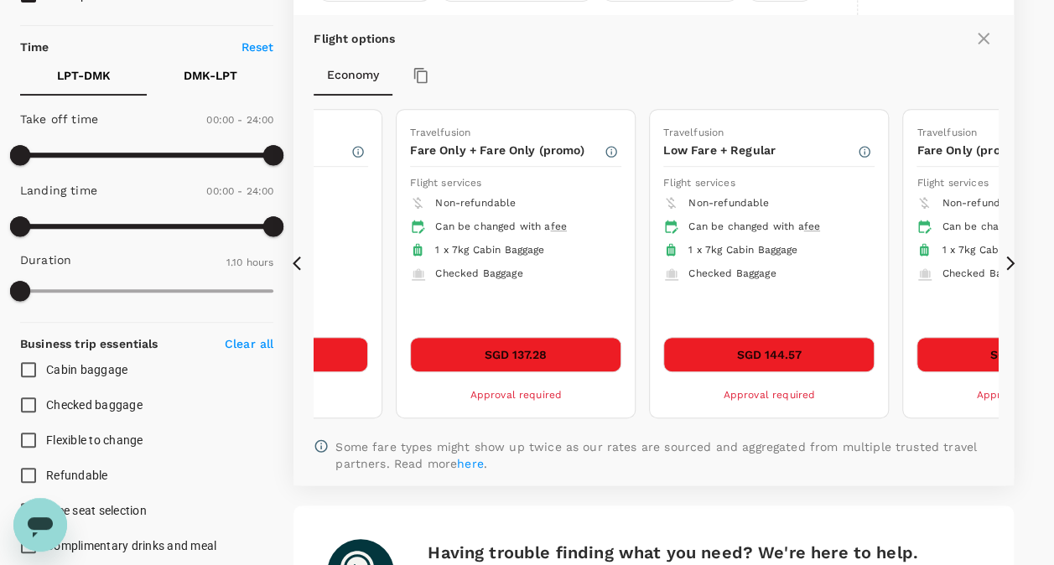
click at [1006, 255] on icon at bounding box center [1010, 263] width 17 height 17
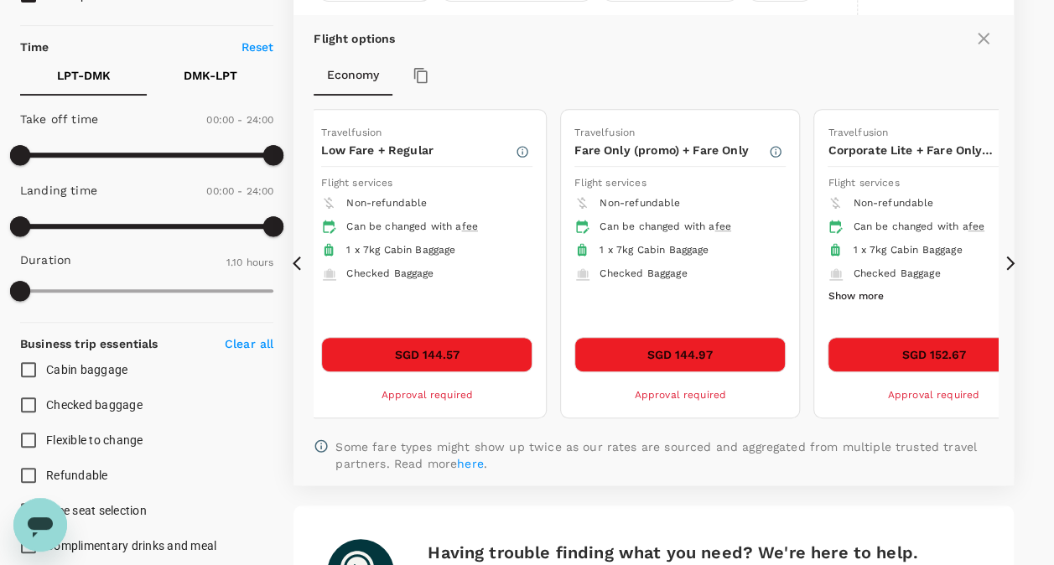
click at [1006, 255] on icon at bounding box center [1010, 263] width 17 height 17
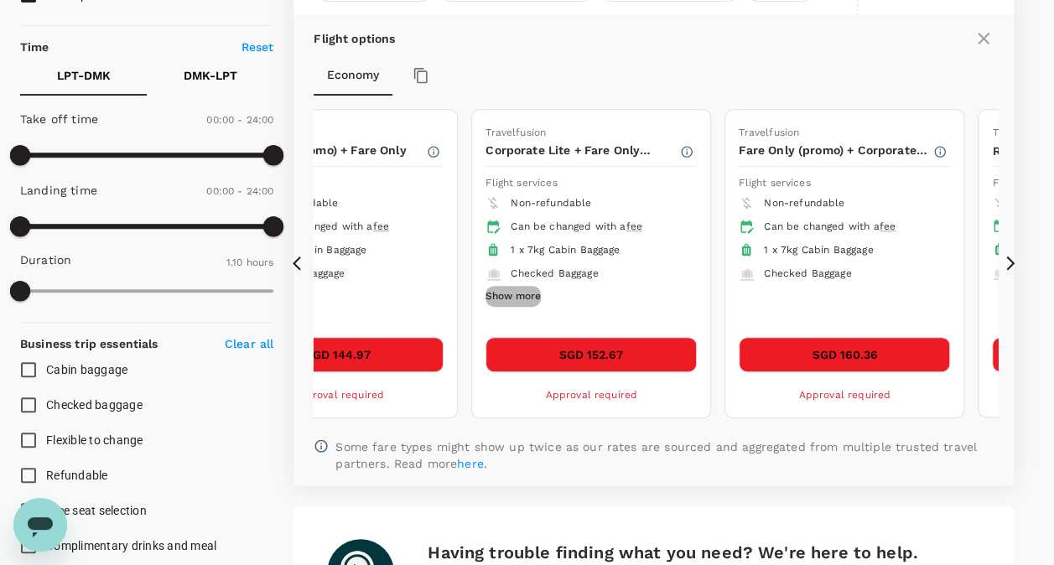
click at [521, 291] on button "Show more" at bounding box center [512, 297] width 55 height 22
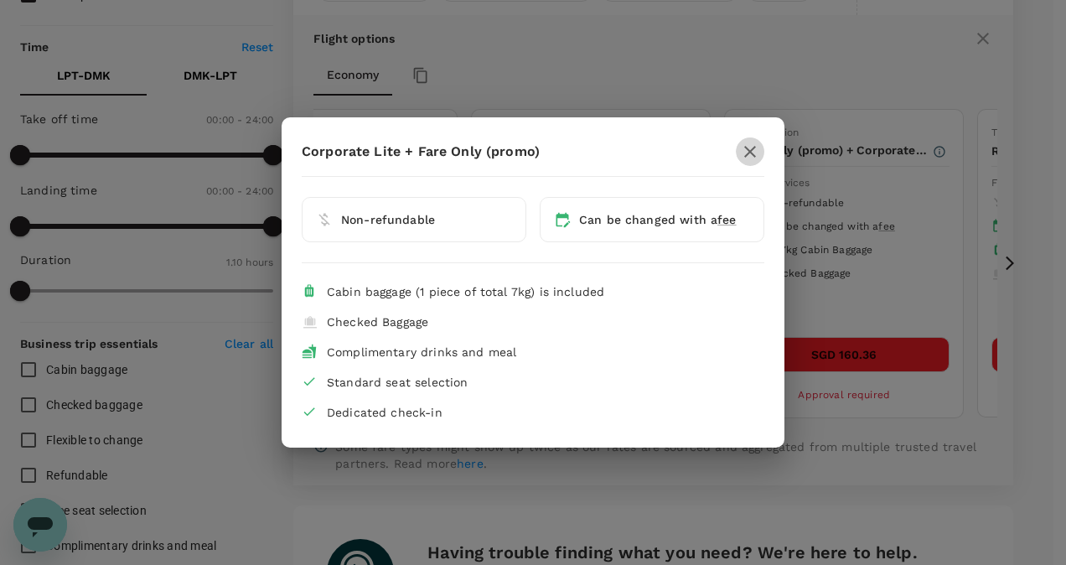
click at [754, 156] on icon "button" at bounding box center [750, 152] width 12 height 12
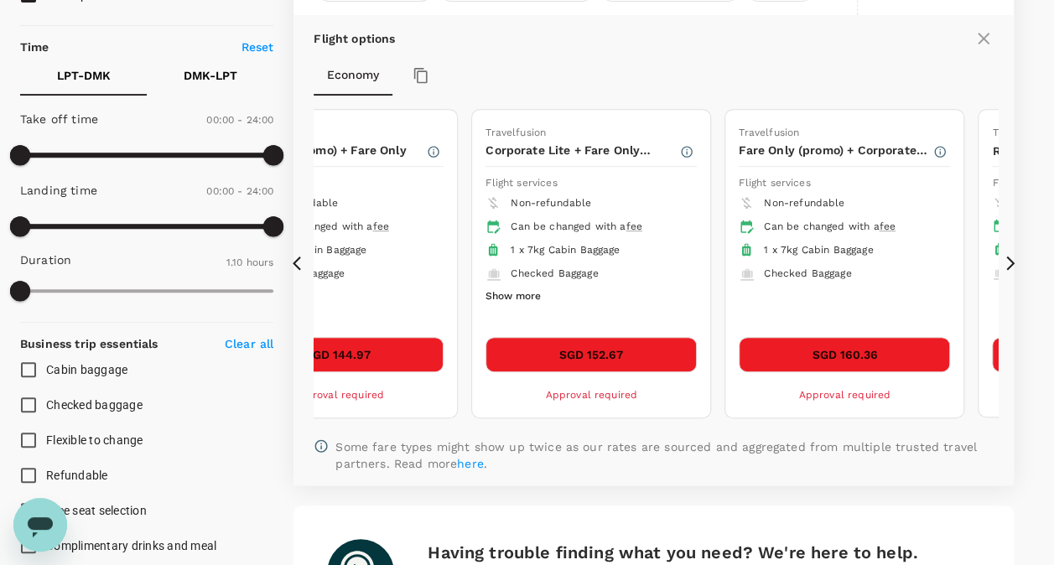
click at [295, 263] on icon at bounding box center [301, 263] width 17 height 17
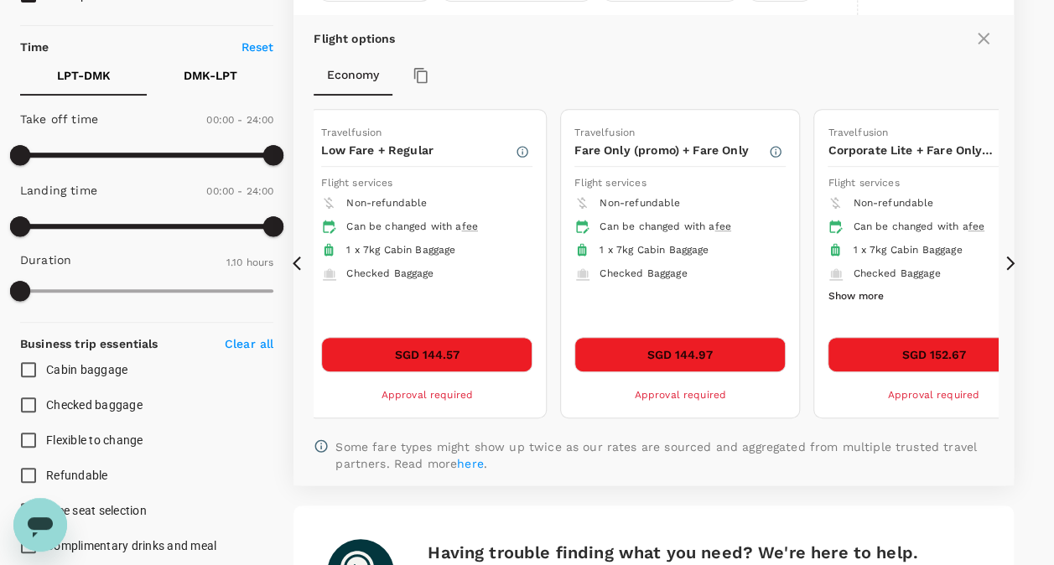
click at [1009, 259] on icon at bounding box center [1010, 263] width 17 height 17
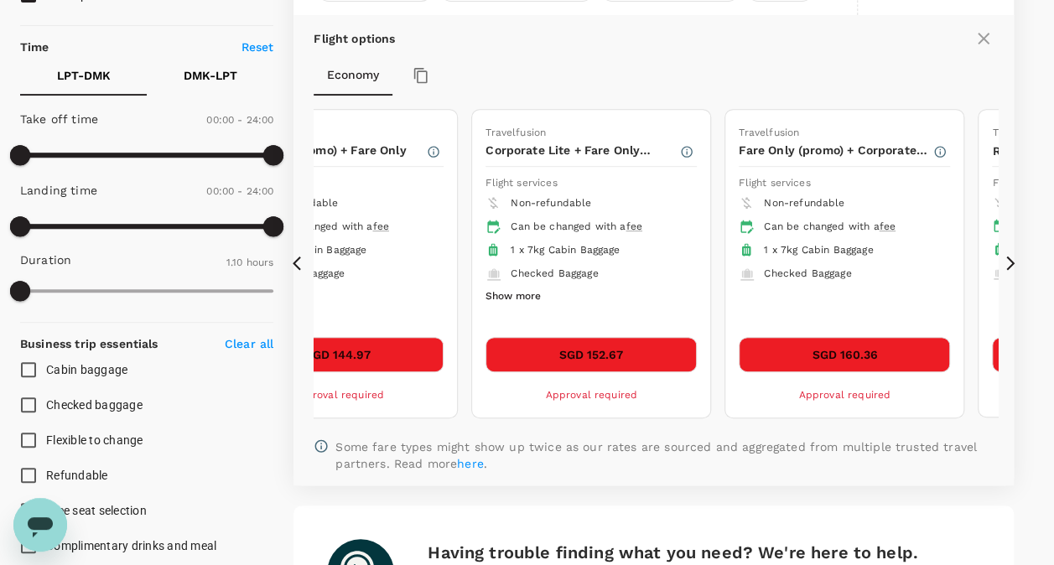
click at [1009, 259] on icon at bounding box center [1010, 263] width 17 height 17
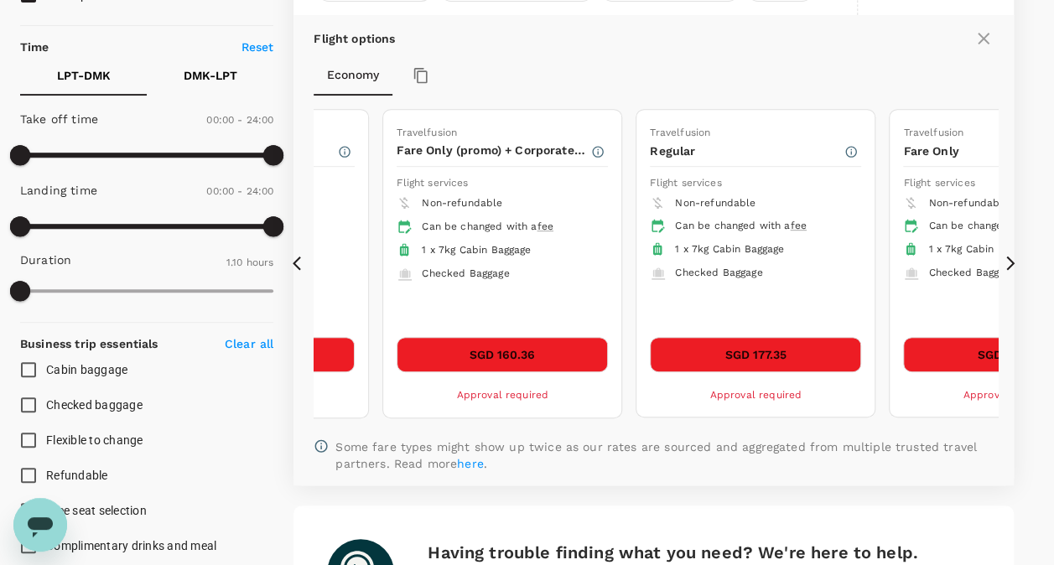
click at [1009, 259] on icon at bounding box center [1010, 263] width 17 height 17
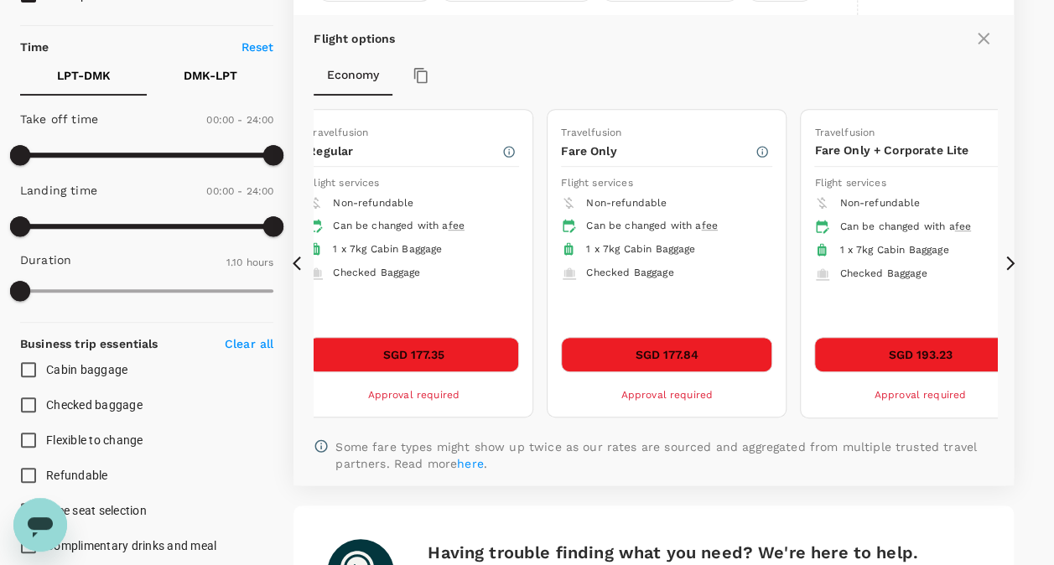
click at [1009, 259] on icon at bounding box center [1010, 263] width 17 height 17
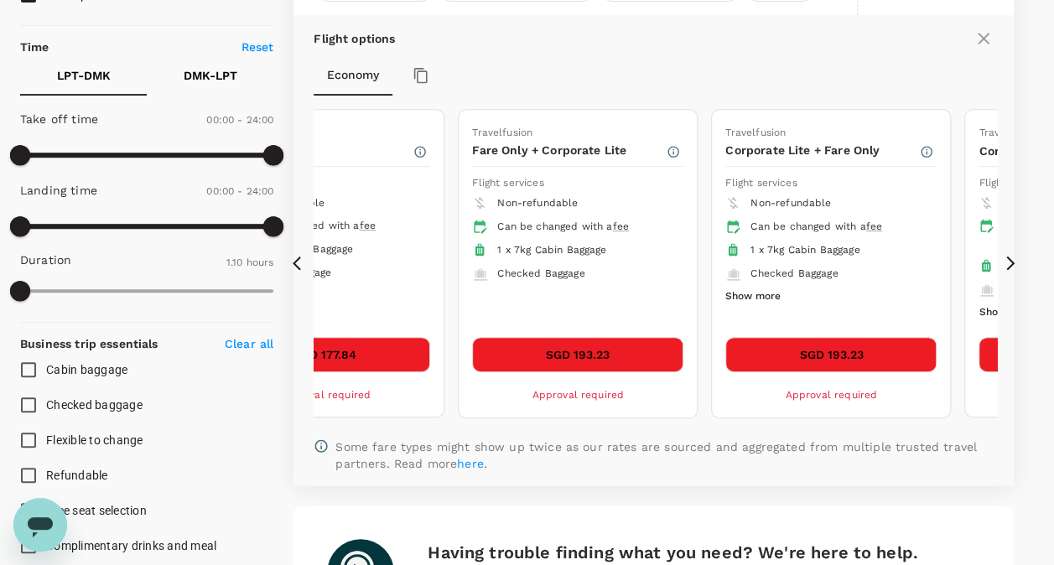
click at [1009, 259] on icon at bounding box center [1010, 263] width 17 height 17
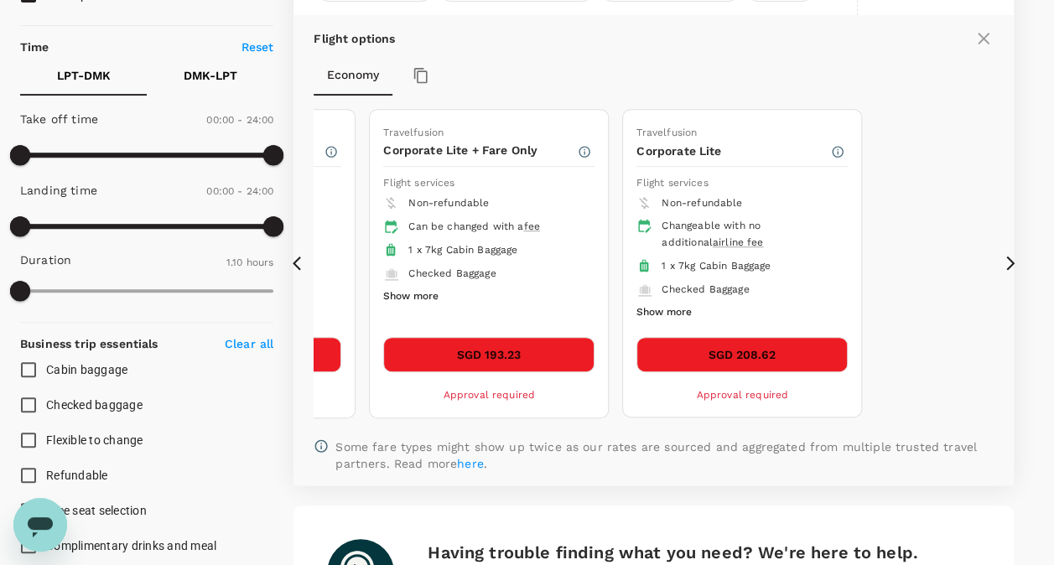
click at [298, 262] on icon at bounding box center [301, 263] width 17 height 17
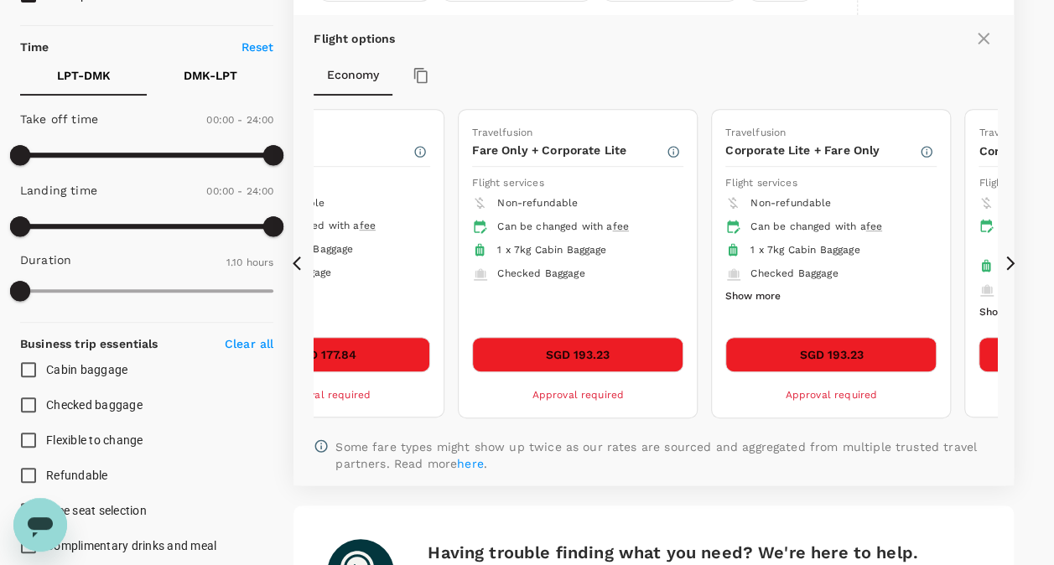
click at [298, 262] on icon at bounding box center [301, 263] width 17 height 17
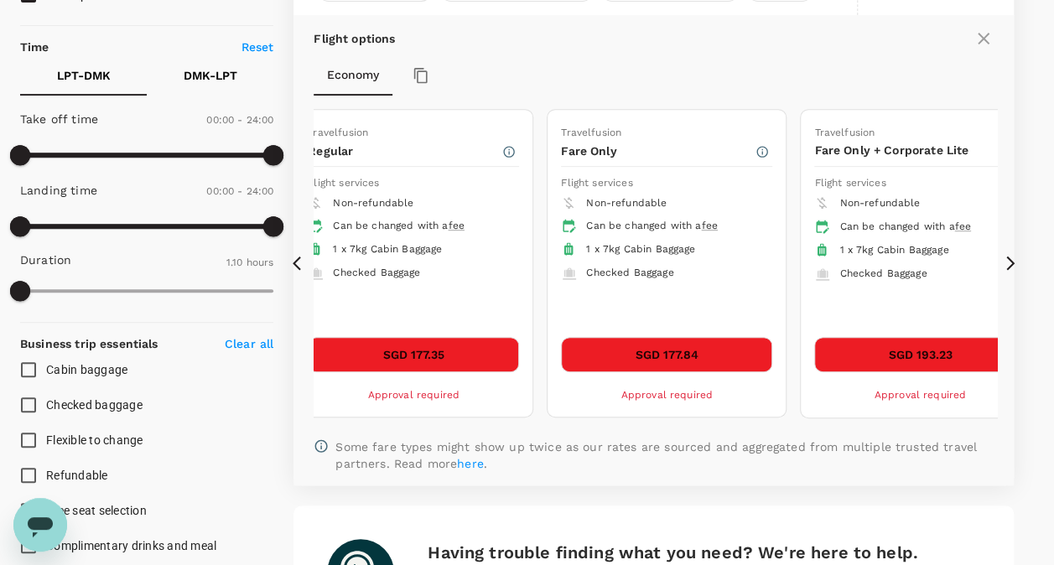
click at [298, 262] on icon at bounding box center [301, 263] width 17 height 17
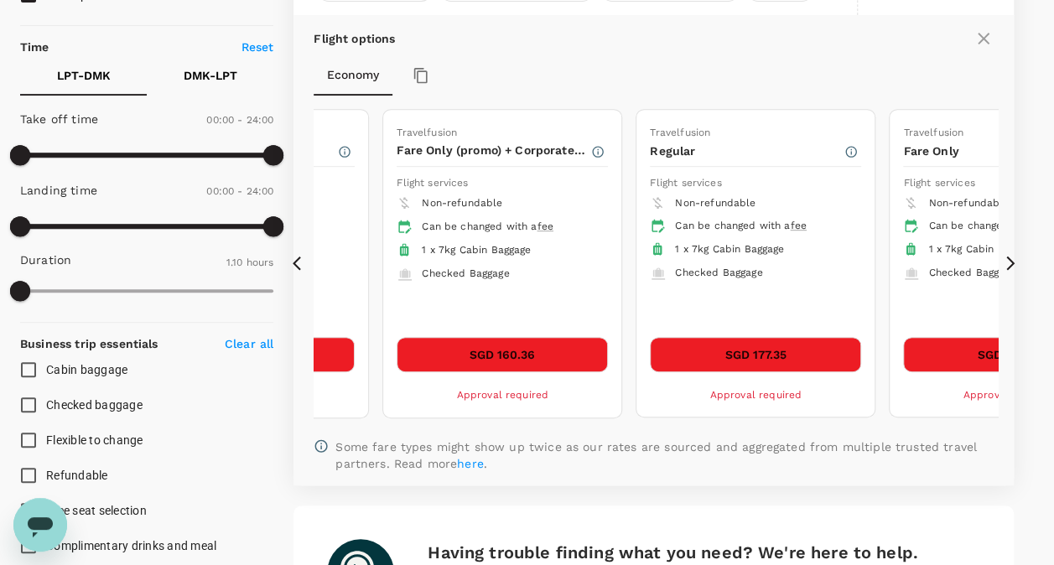
click at [298, 262] on icon at bounding box center [301, 263] width 17 height 17
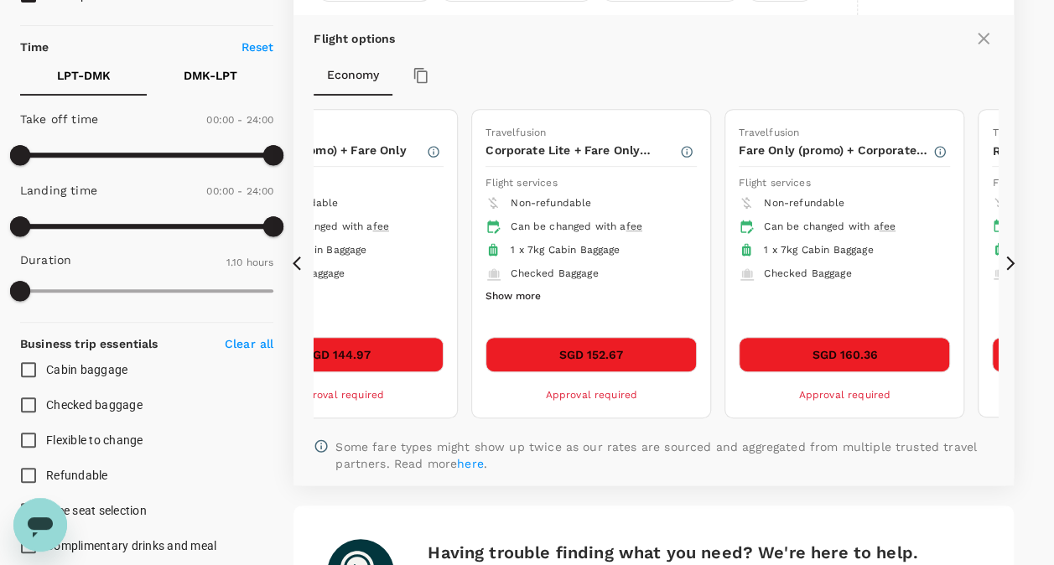
click at [298, 262] on icon at bounding box center [301, 263] width 17 height 17
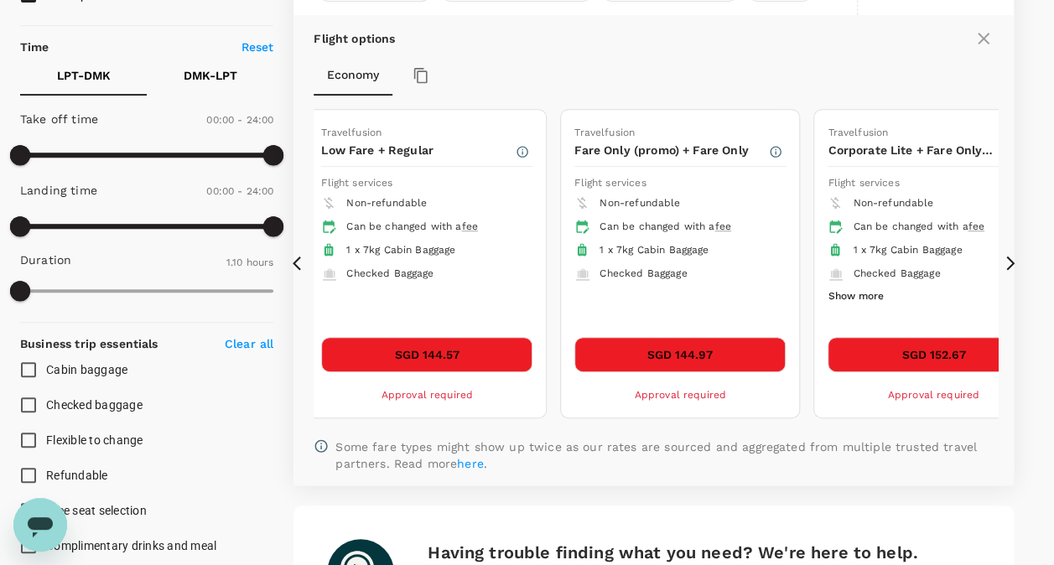
click at [298, 262] on icon at bounding box center [301, 263] width 17 height 17
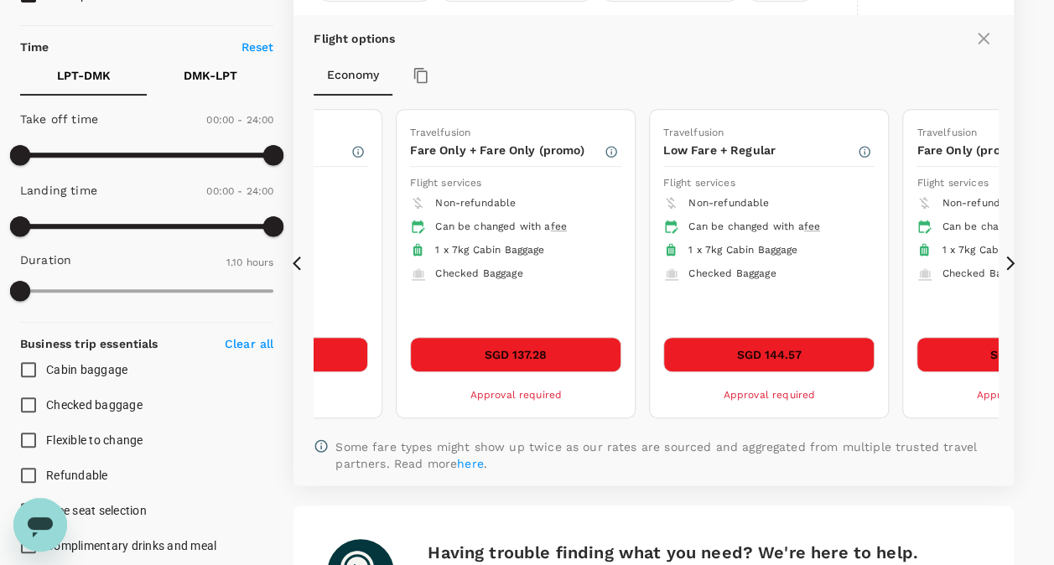
click at [298, 262] on icon at bounding box center [301, 263] width 17 height 17
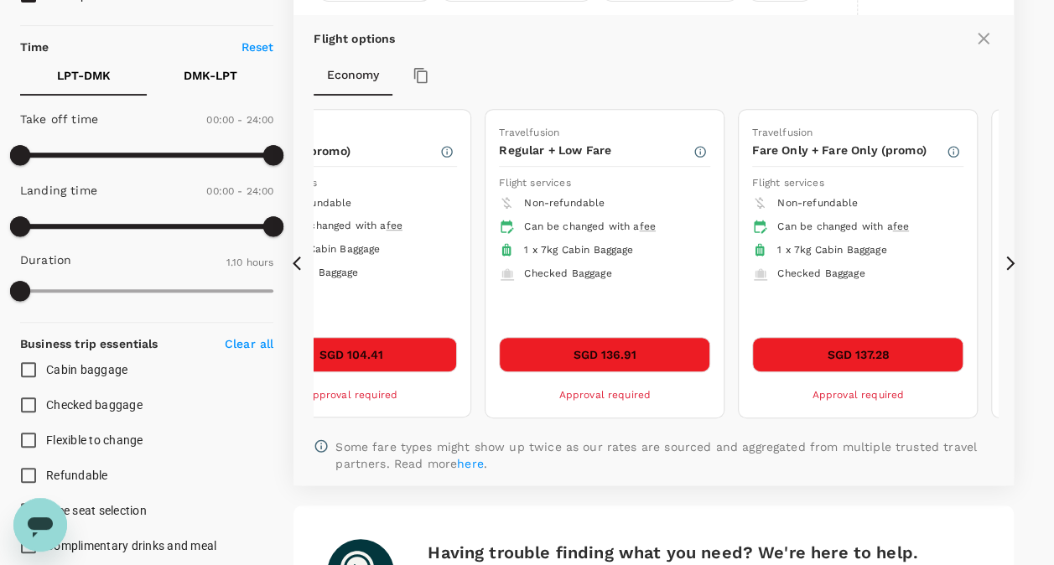
click at [298, 262] on icon at bounding box center [301, 263] width 17 height 17
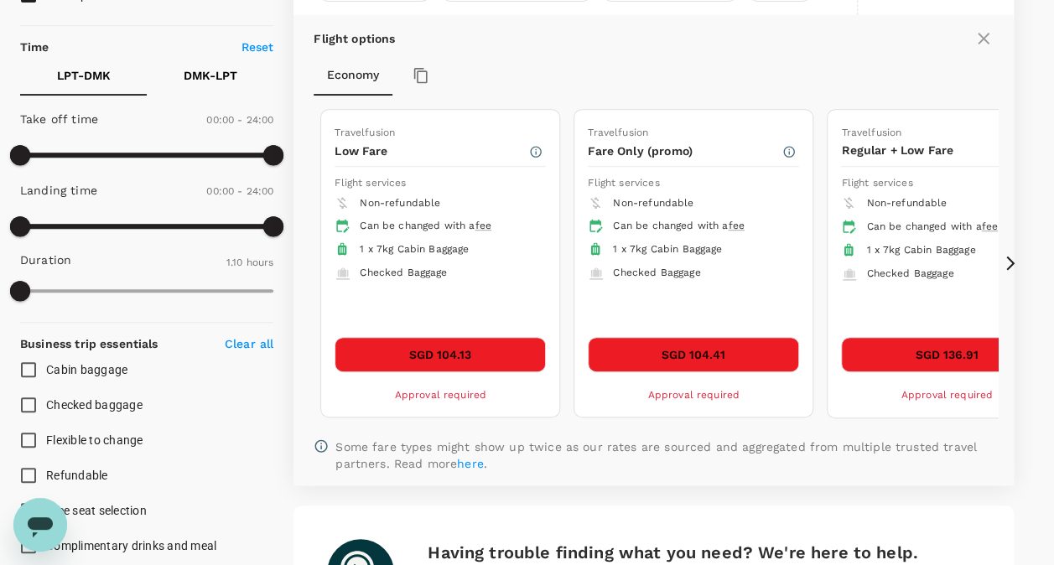
click at [298, 262] on icon at bounding box center [301, 263] width 17 height 17
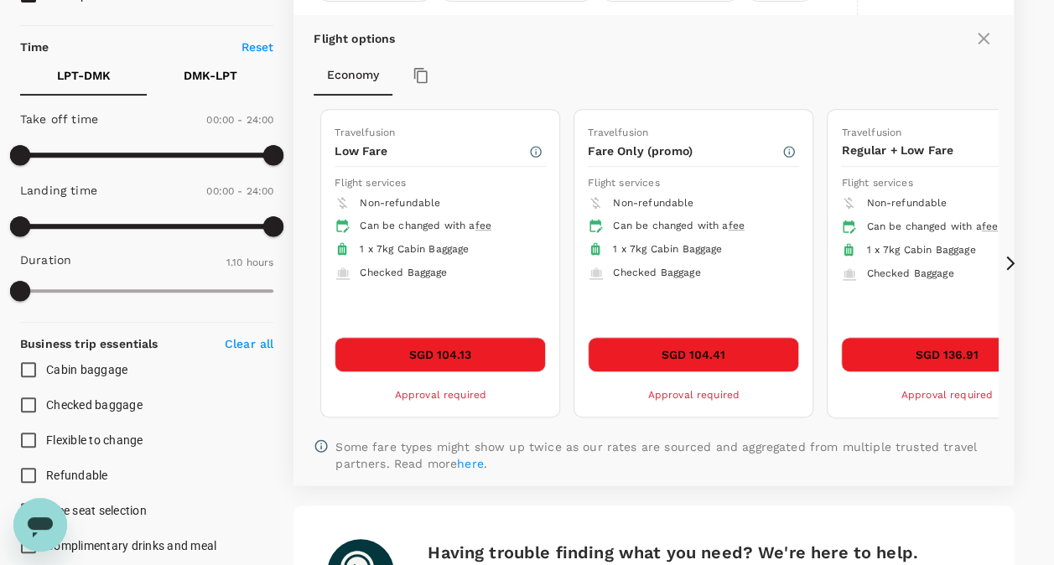
click at [298, 262] on icon at bounding box center [301, 263] width 17 height 17
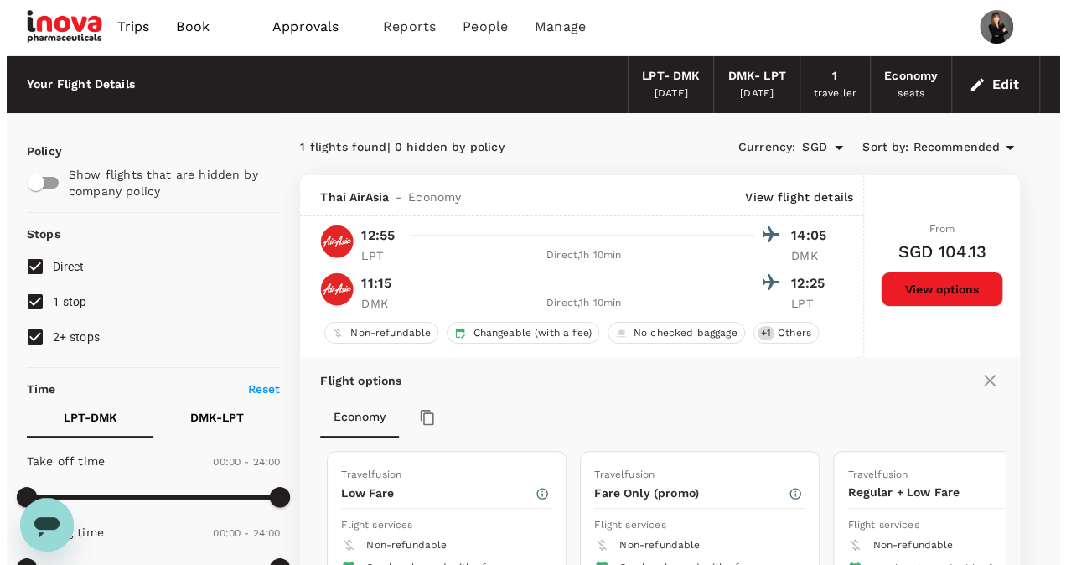
scroll to position [0, 0]
